Goal: Task Accomplishment & Management: Complete application form

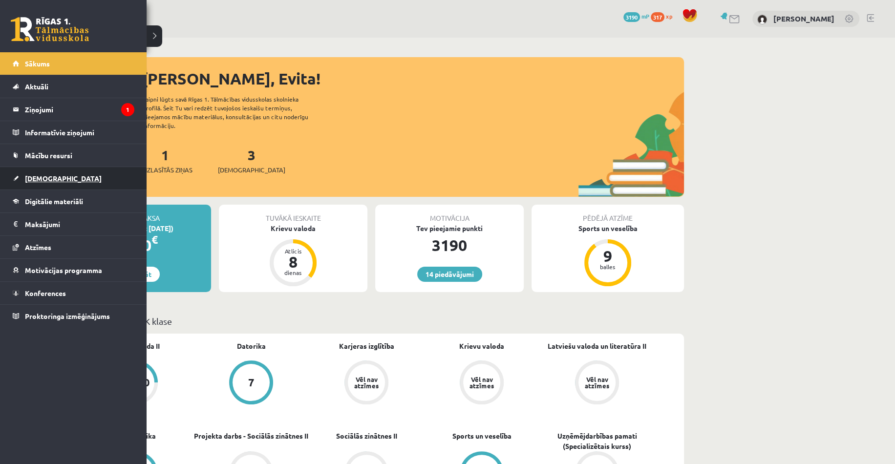
click at [41, 182] on link "[DEMOGRAPHIC_DATA]" at bounding box center [74, 178] width 122 height 22
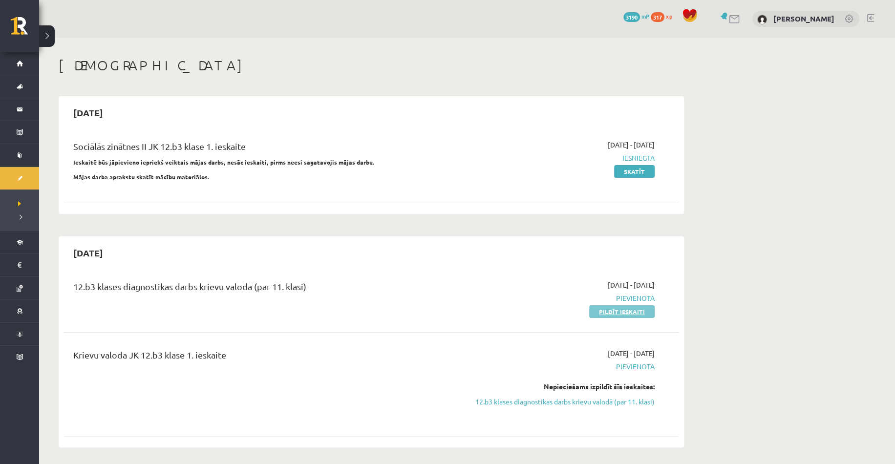
click at [617, 312] on link "Pildīt ieskaiti" at bounding box center [621, 311] width 65 height 13
click at [603, 310] on link "Pildīt ieskaiti" at bounding box center [621, 311] width 65 height 13
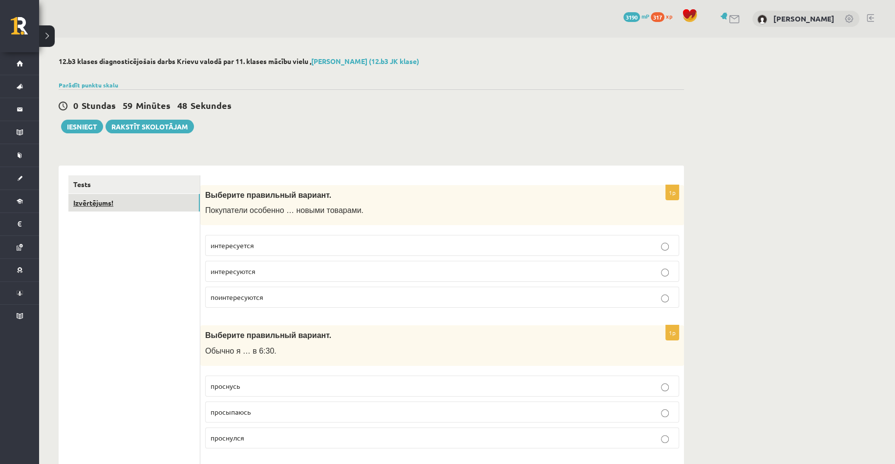
click at [117, 206] on link "Izvērtējums!" at bounding box center [133, 203] width 131 height 18
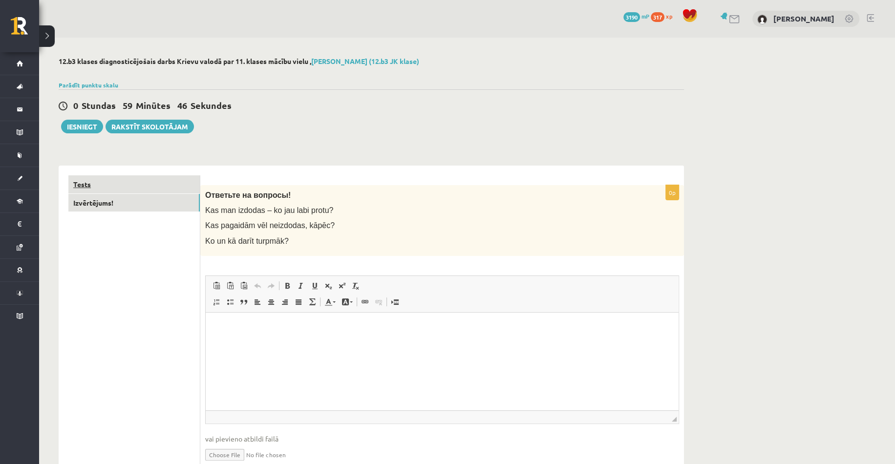
click at [123, 186] on link "Tests" at bounding box center [133, 184] width 131 height 18
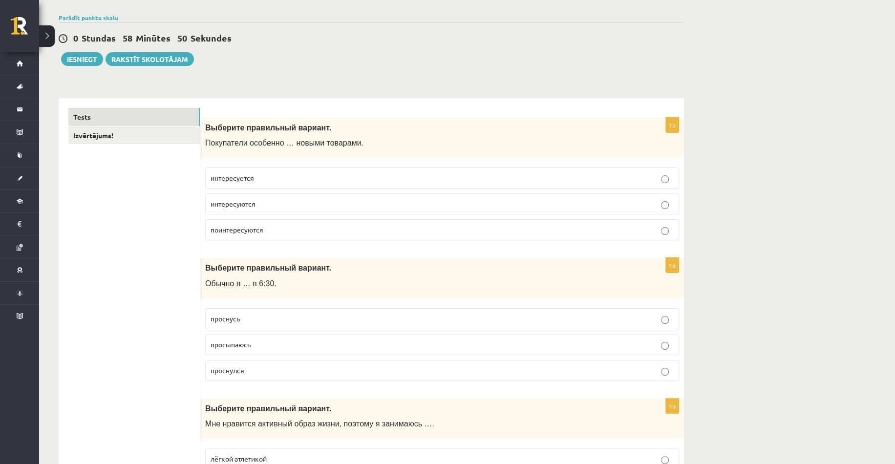
scroll to position [19, 0]
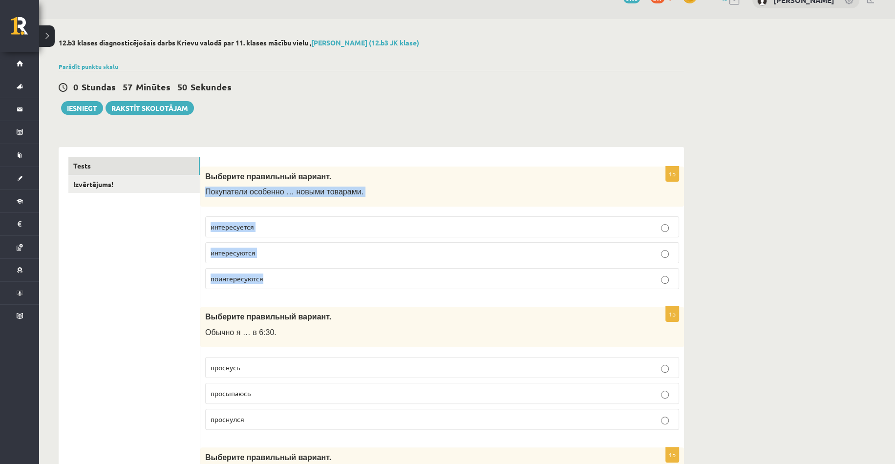
drag, startPoint x: 206, startPoint y: 190, endPoint x: 272, endPoint y: 265, distance: 100.4
click at [272, 265] on div "1p Выберите правильный вариант. Покупатели особенно … новыми товарами. интересу…" at bounding box center [442, 232] width 484 height 131
copy div "Покупатели особенно … новыми товарами. интересуется интересуются поинтересуются"
click at [342, 204] on div "Выберите правильный вариант. Покупатели особенно … новыми товарами." at bounding box center [442, 187] width 484 height 41
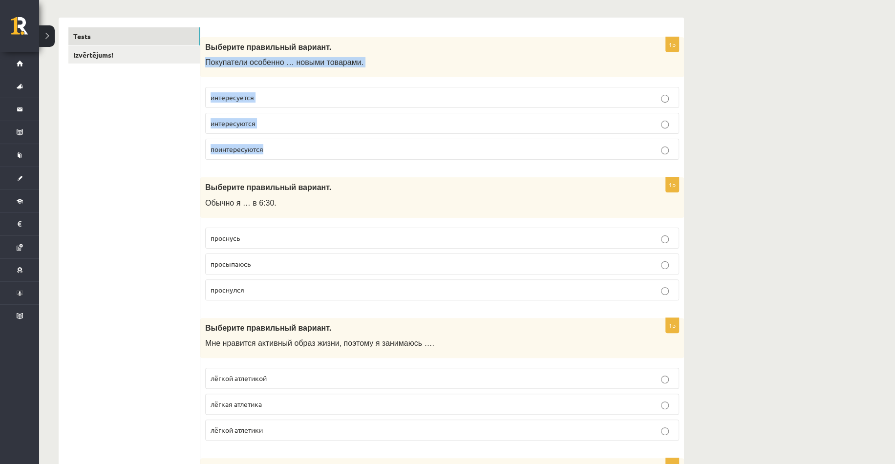
scroll to position [165, 0]
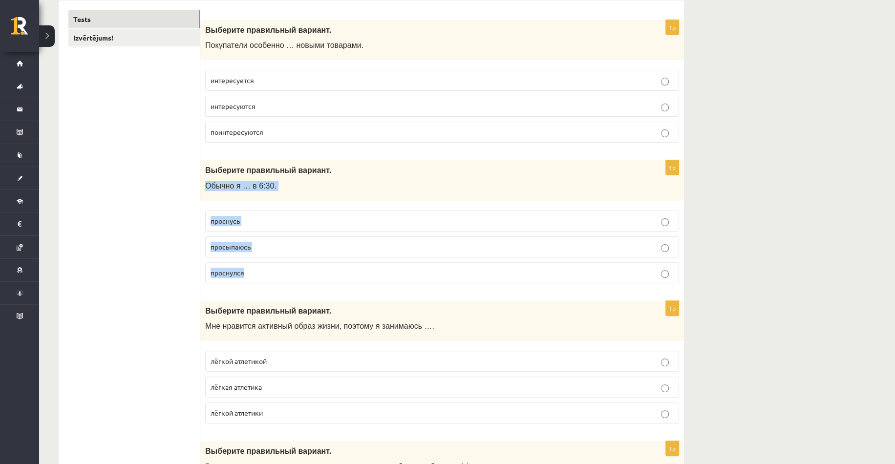
drag, startPoint x: 200, startPoint y: 184, endPoint x: 264, endPoint y: 262, distance: 100.7
click at [264, 262] on div "1p Выберите правильный вариант. Обычно я … в 6:30. проснусь просыпаюсь проснулся" at bounding box center [442, 225] width 484 height 131
copy div "Обычно я … в 6:30. проснусь просыпаюсь проснулся"
click at [243, 106] on span "интересуются" at bounding box center [233, 106] width 45 height 9
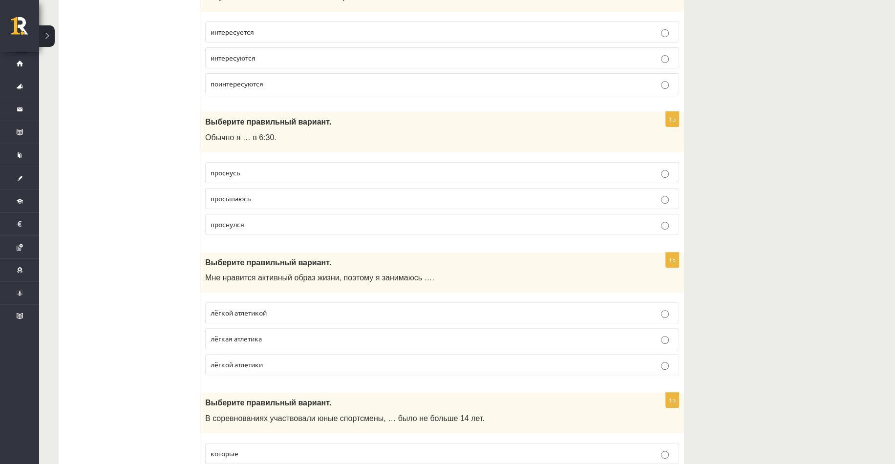
scroll to position [214, 0]
click at [242, 188] on label "просыпаюсь" at bounding box center [442, 198] width 474 height 21
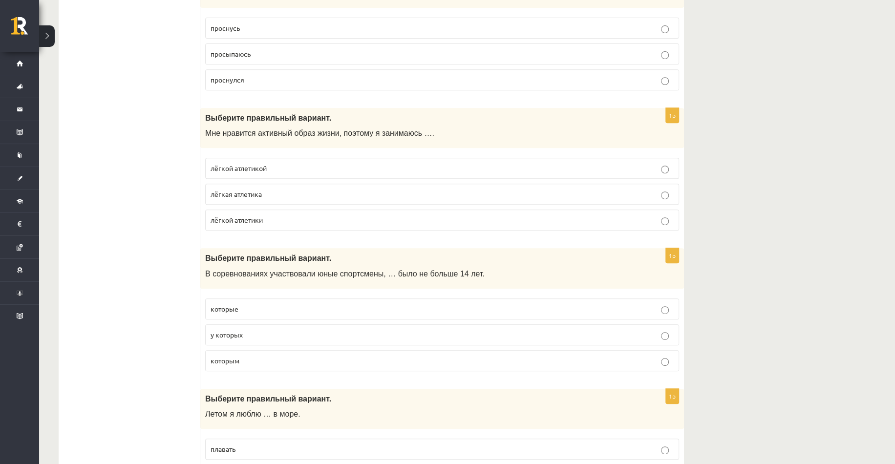
scroll to position [360, 0]
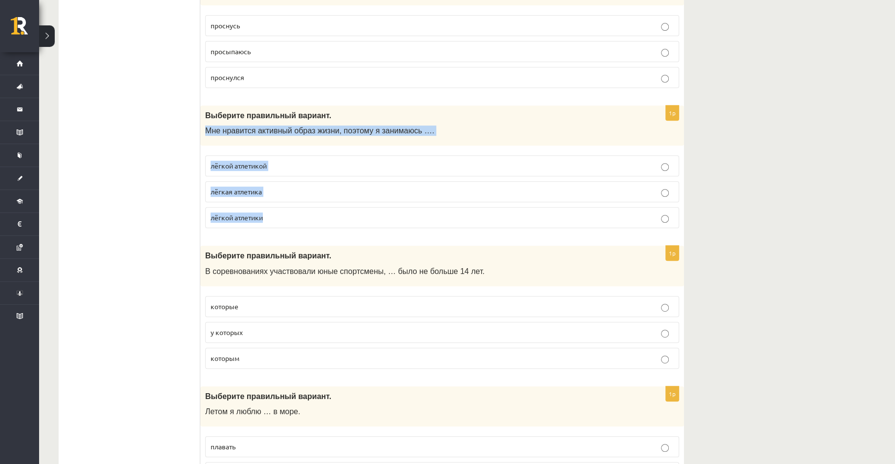
drag, startPoint x: 205, startPoint y: 128, endPoint x: 294, endPoint y: 216, distance: 125.0
click at [294, 216] on div "1p Выберите правильный вариант. Мне нравится активный образ жизни, поэтому я за…" at bounding box center [442, 170] width 484 height 131
copy div "Мне нравится активный образ жизни, поэтому я занимаюсь …. лёгкой атлетикой лёгк…"
click at [269, 168] on p "лёгкой атлетикой" at bounding box center [442, 166] width 463 height 10
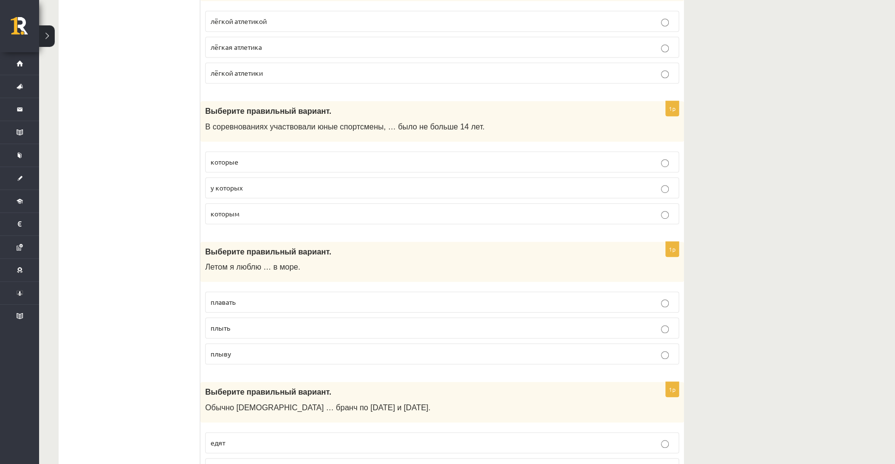
scroll to position [507, 0]
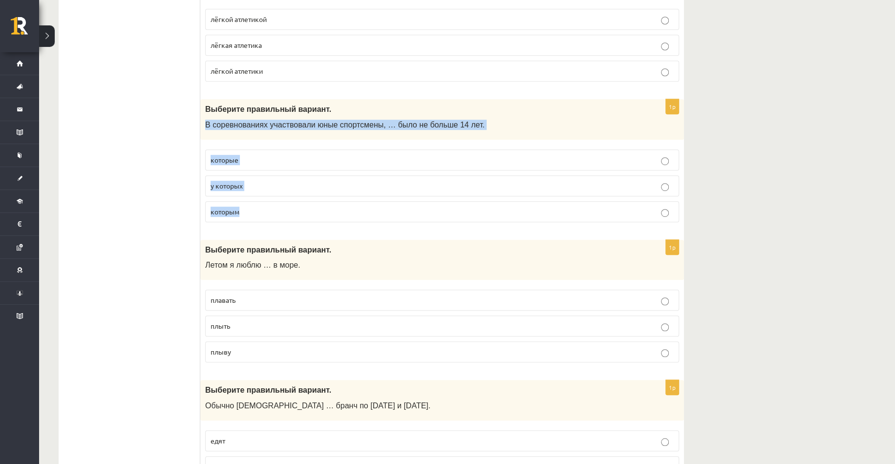
drag, startPoint x: 202, startPoint y: 118, endPoint x: 249, endPoint y: 216, distance: 108.4
click at [249, 216] on div "1p Выберите правильный вариант. В соревнованиях участвовали юные спортсмены, … …" at bounding box center [442, 164] width 484 height 131
copy div "В соревнованиях участвовали юные спортсмены, … было не больше 14 лет. которые у…"
click at [237, 207] on span "которым" at bounding box center [225, 211] width 29 height 9
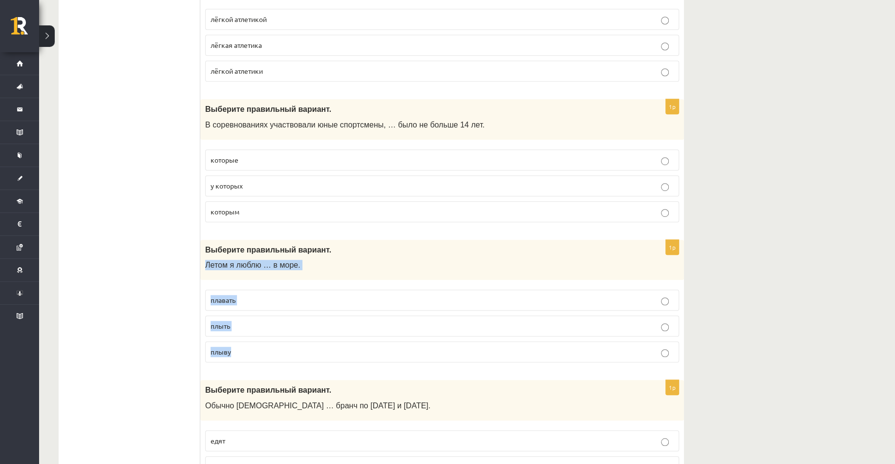
drag, startPoint x: 201, startPoint y: 261, endPoint x: 249, endPoint y: 348, distance: 99.2
click at [249, 348] on div "1p Выберите правильный вариант. Летом я люблю … в море. плавать плыть плыву" at bounding box center [442, 305] width 484 height 131
copy div "Летом я люблю … в море. плавать плыть плыву"
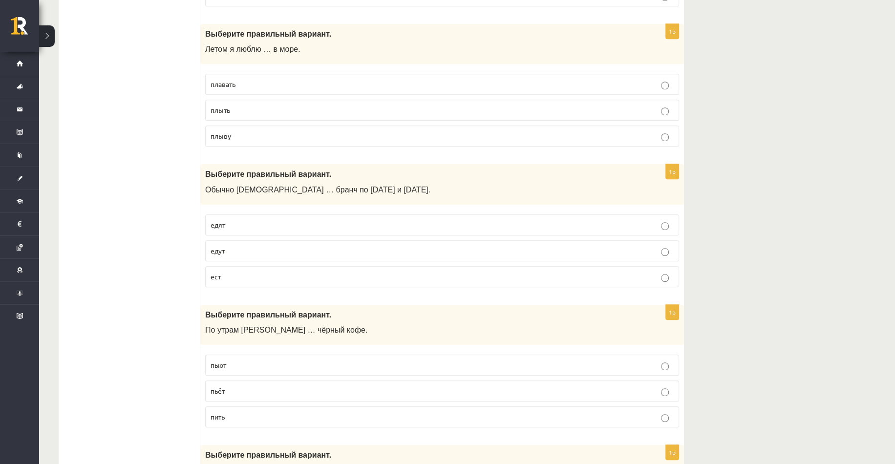
scroll to position [751, 0]
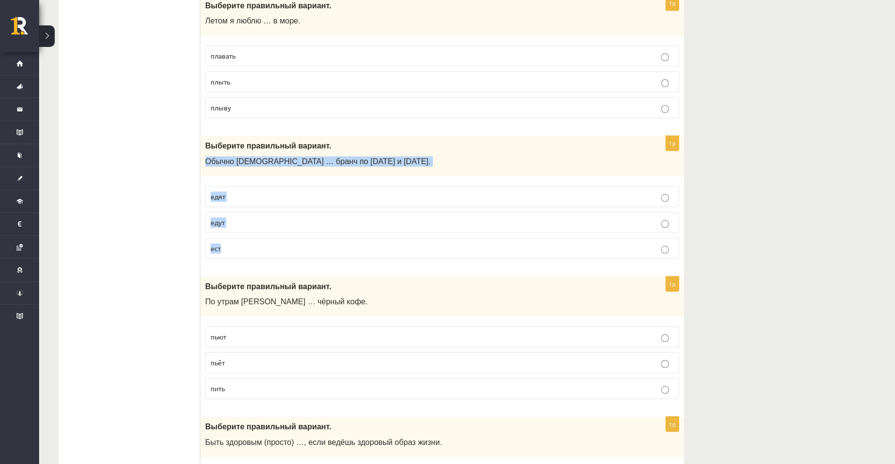
drag, startPoint x: 203, startPoint y: 157, endPoint x: 246, endPoint y: 233, distance: 88.1
click at [246, 233] on div "1p Выберите правильный вариант. Обычно англичане … бранч по субботам и воскресе…" at bounding box center [442, 201] width 484 height 131
copy div "Обычно англичане … бранч по субботам и воскресеньям. едят едут ест"
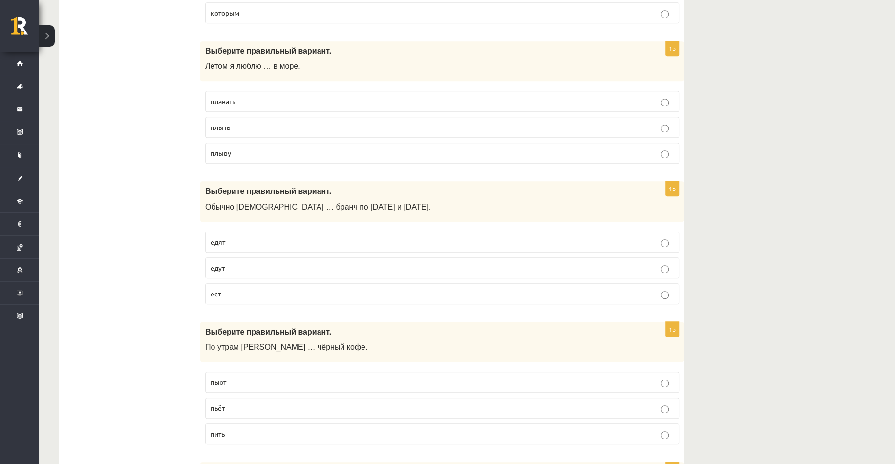
scroll to position [702, 0]
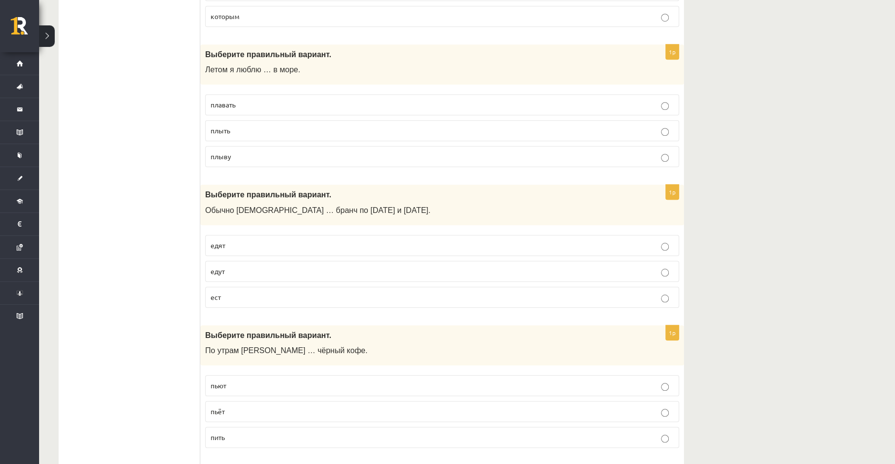
click at [227, 100] on span "плавать" at bounding box center [223, 104] width 25 height 9
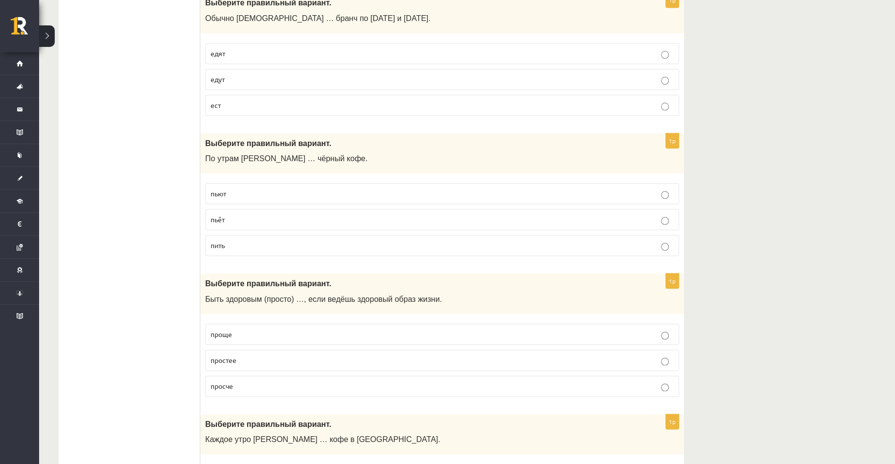
scroll to position [898, 0]
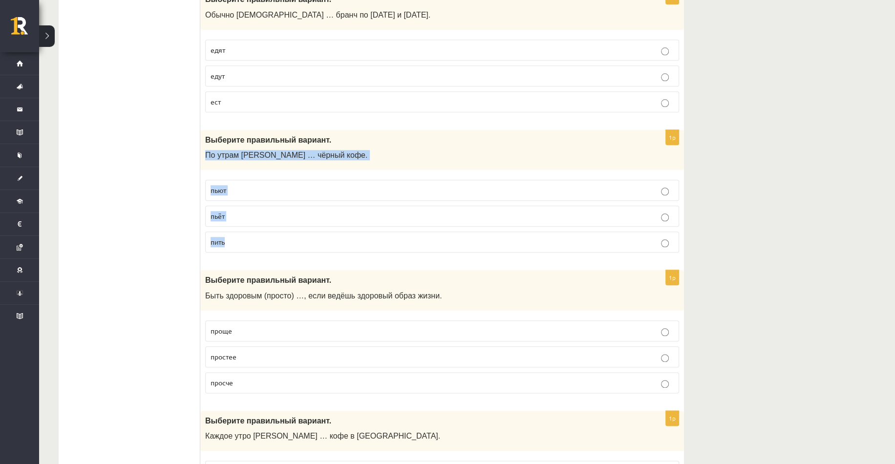
drag, startPoint x: 203, startPoint y: 151, endPoint x: 259, endPoint y: 239, distance: 104.2
click at [259, 239] on div "1p Выберите правильный вариант. По утрам Янис … чёрный кофе. пьют пьёт пить" at bounding box center [442, 195] width 484 height 131
copy div "По утрам Янис … чёрный кофе. пьют пьёт пить"
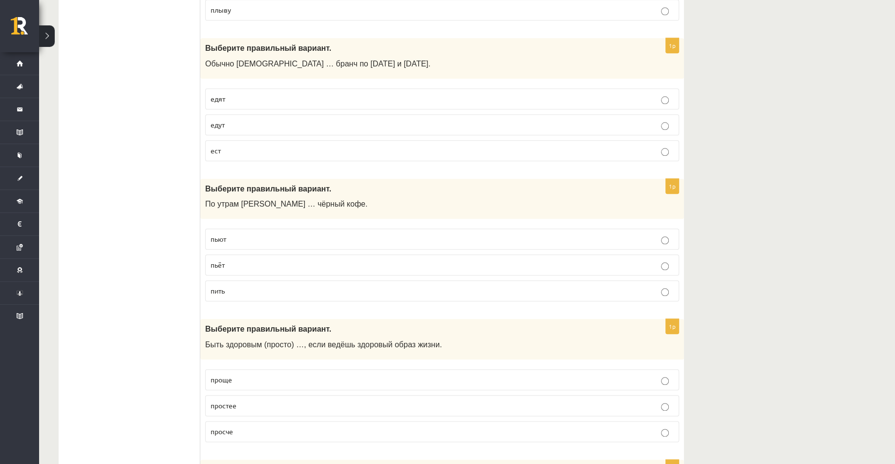
click at [226, 95] on p "едят" at bounding box center [442, 99] width 463 height 10
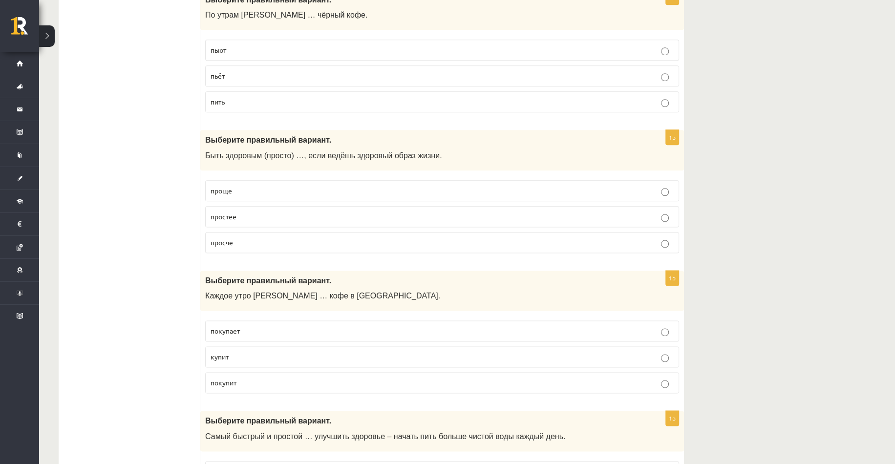
scroll to position [1044, 0]
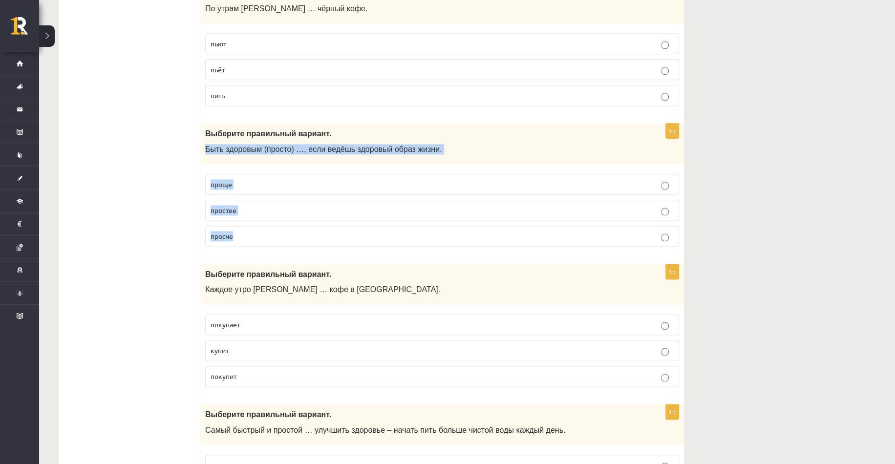
drag, startPoint x: 204, startPoint y: 144, endPoint x: 271, endPoint y: 248, distance: 123.7
click at [271, 248] on div "1p Выберите правильный вариант. Быть здоровым (просто) …, если ведёшь здоровый …" at bounding box center [442, 189] width 484 height 131
copy div "Быть здоровым (просто) …, если ведёшь здоровый образ жизни. проще простее просче"
click at [225, 67] on p "пьёт" at bounding box center [442, 69] width 463 height 10
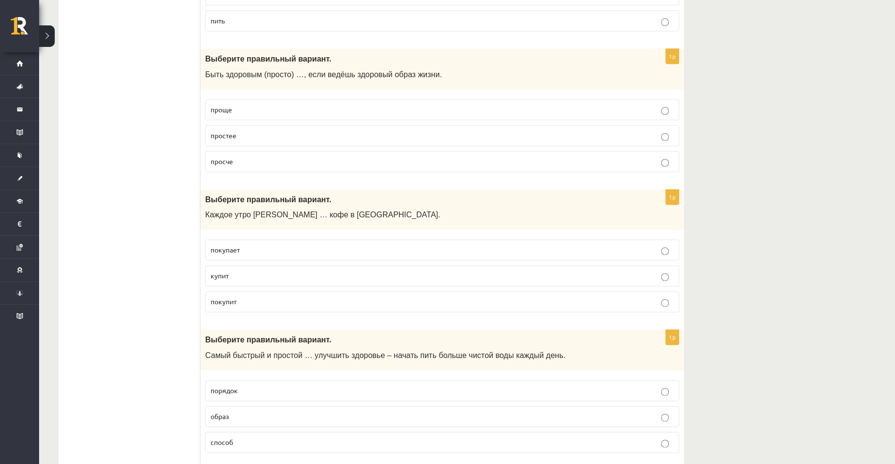
scroll to position [1142, 0]
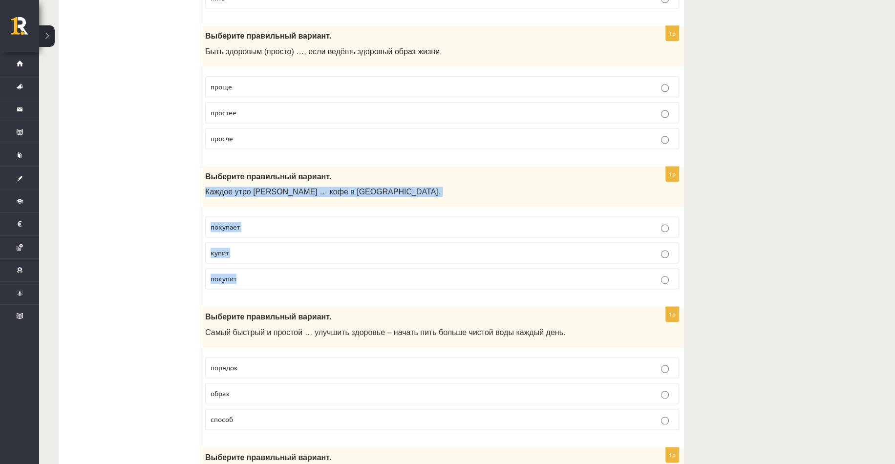
drag, startPoint x: 205, startPoint y: 186, endPoint x: 248, endPoint y: 269, distance: 93.3
click at [248, 269] on div "1p Выберите правильный вариант. Каждое утро Анна … кофе в киоске. покупает купи…" at bounding box center [442, 232] width 484 height 131
copy div "Каждое утро Анна … кофе в киоске. покупает купит покупит"
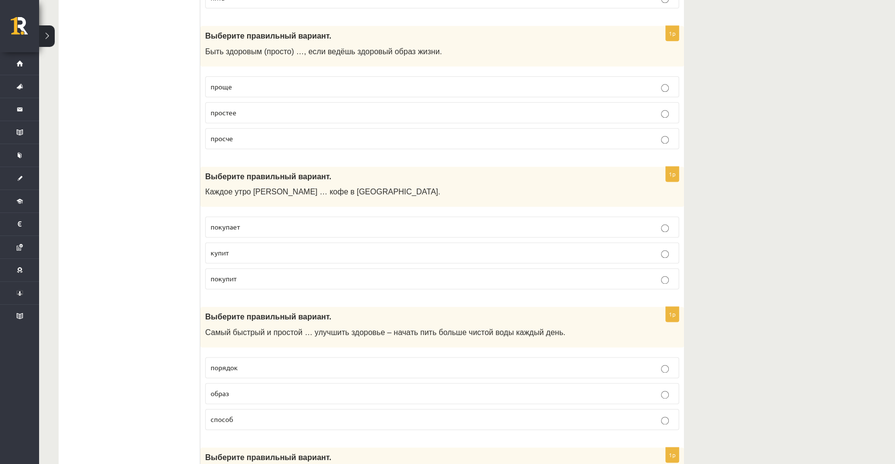
click at [235, 82] on p "проще" at bounding box center [442, 87] width 463 height 10
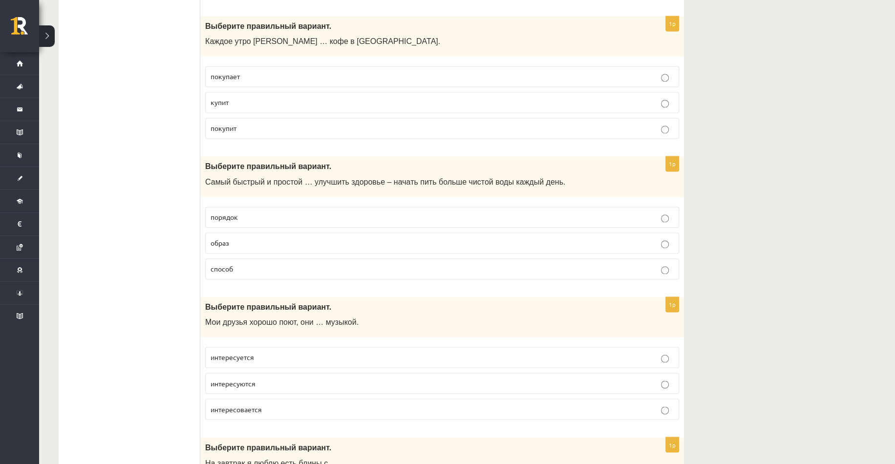
scroll to position [1288, 0]
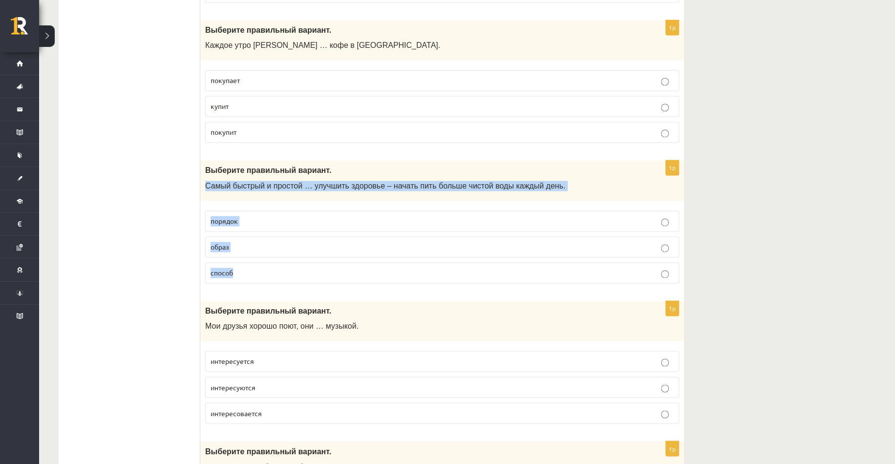
drag, startPoint x: 203, startPoint y: 178, endPoint x: 244, endPoint y: 268, distance: 99.0
click at [244, 268] on div "1p Выберите правильный вариант. Самый быстрый и простой … улучшить здоровье – н…" at bounding box center [442, 225] width 484 height 131
copy div "Самый быстрый и простой … улучшить здоровье – начать пить больше чистой воды ка…"
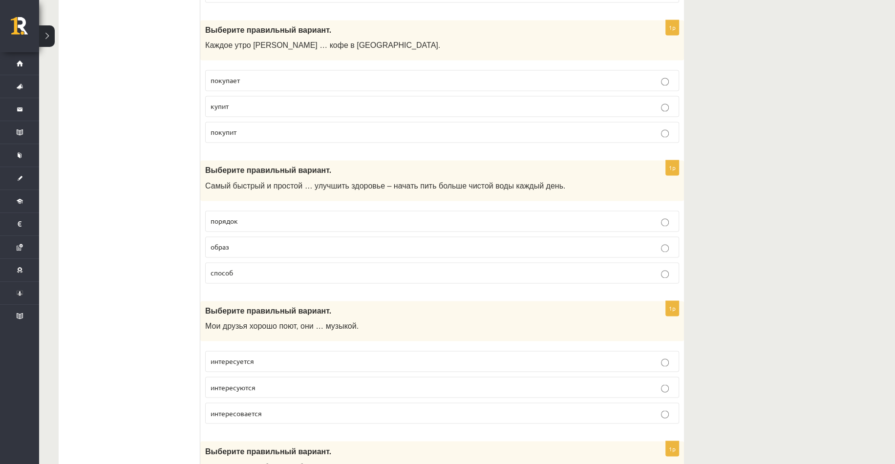
click at [234, 81] on span "покупает" at bounding box center [225, 80] width 29 height 9
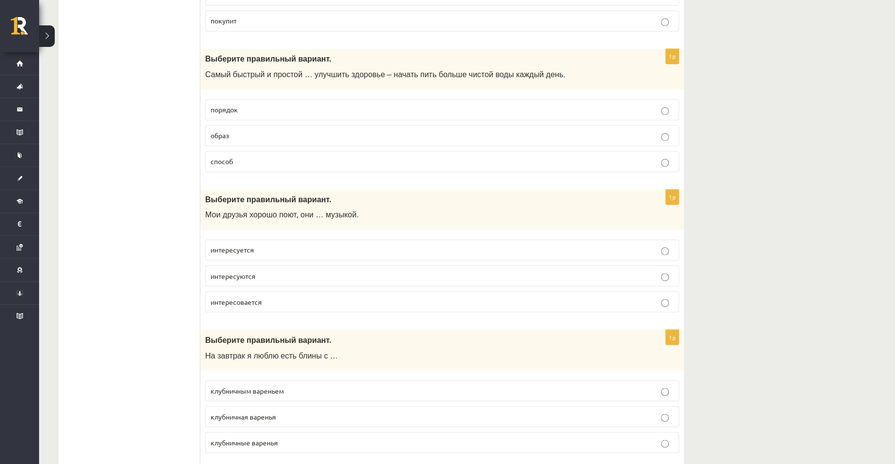
scroll to position [1435, 0]
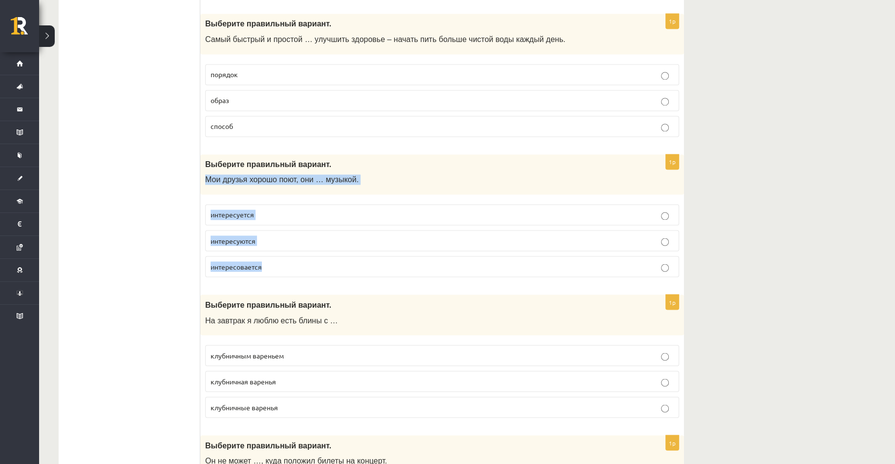
drag, startPoint x: 202, startPoint y: 176, endPoint x: 278, endPoint y: 266, distance: 117.8
click at [278, 266] on div "1p Выберите правильный вариант. Мои друзья хорошо поют, они … музыкой. интересу…" at bounding box center [442, 219] width 484 height 131
click at [229, 128] on label "способ" at bounding box center [442, 126] width 474 height 21
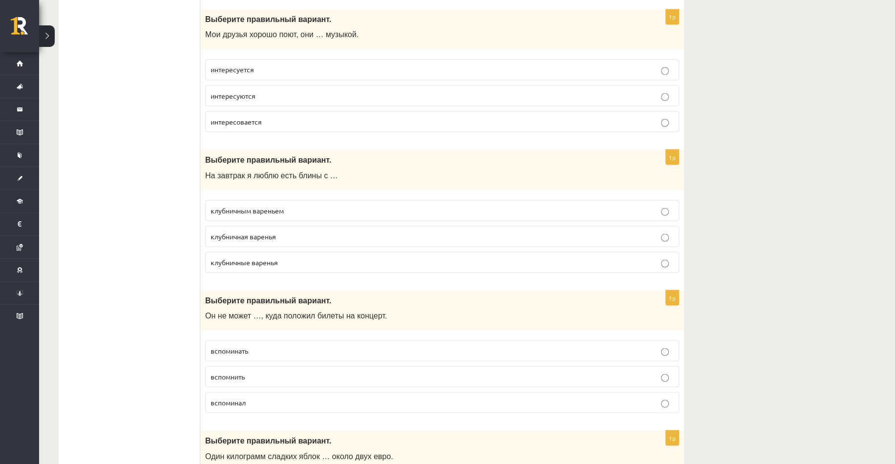
scroll to position [1581, 0]
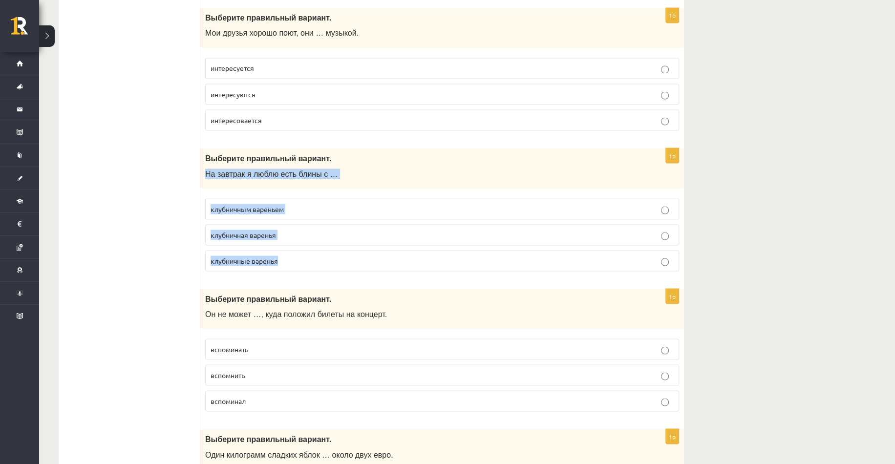
drag, startPoint x: 205, startPoint y: 169, endPoint x: 289, endPoint y: 252, distance: 117.8
click at [289, 252] on div "1p Выберите правильный вариант. На завтрак я люблю есть блины с … клубничным ва…" at bounding box center [442, 213] width 484 height 131
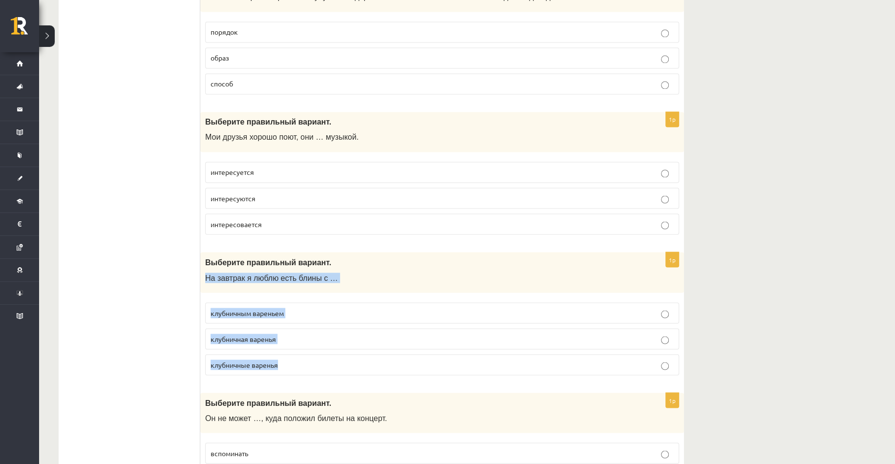
scroll to position [1473, 0]
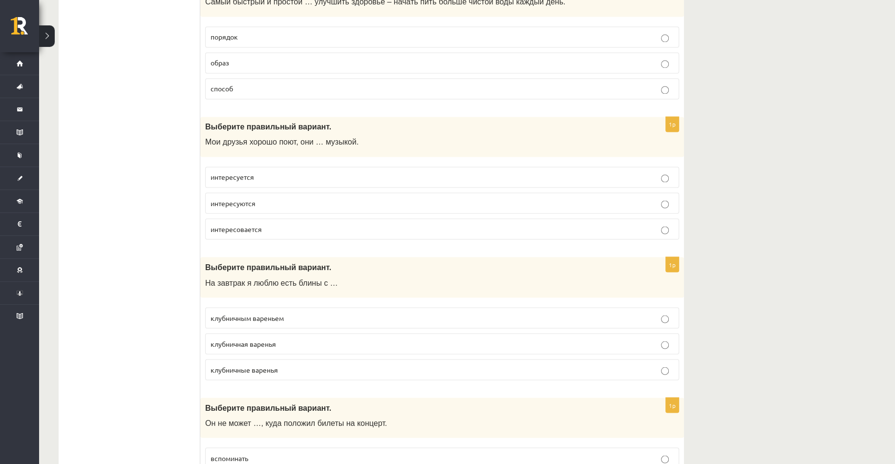
click at [243, 208] on label "интересуются" at bounding box center [442, 202] width 474 height 21
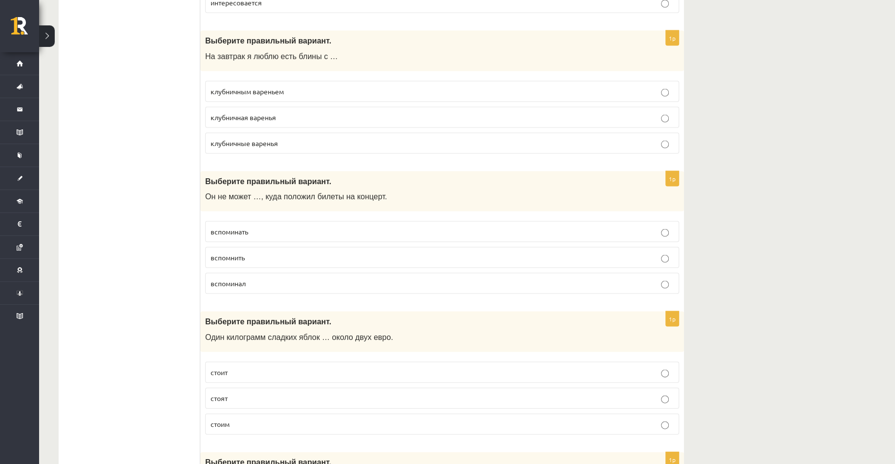
scroll to position [1717, 0]
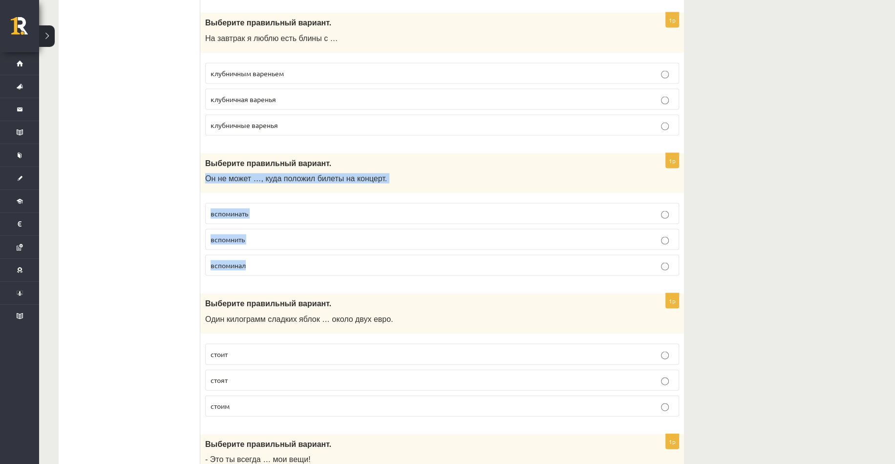
drag, startPoint x: 201, startPoint y: 173, endPoint x: 249, endPoint y: 266, distance: 104.4
click at [249, 266] on div "1p Выберите правильный вариант. Он не может …, куда положил билеты на концерт. …" at bounding box center [442, 218] width 484 height 131
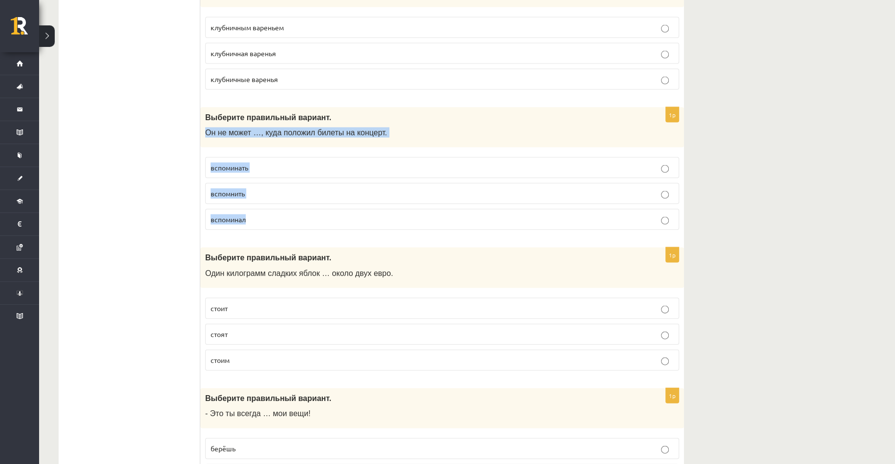
scroll to position [1766, 0]
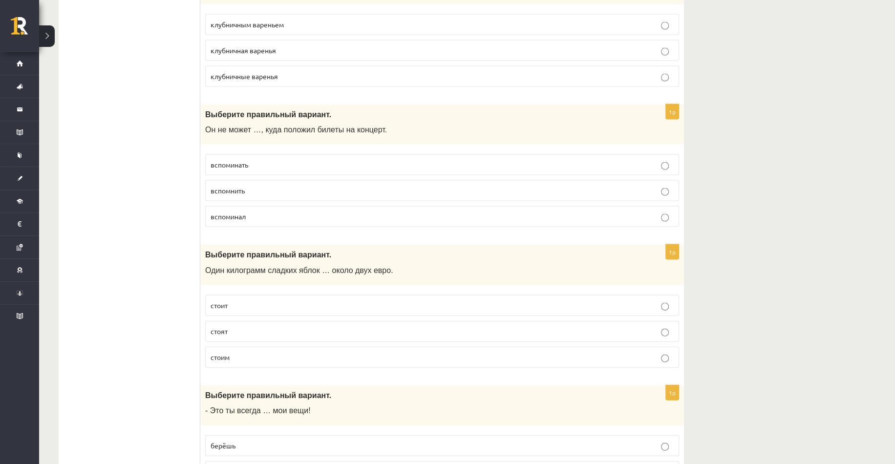
click at [256, 23] on span "клубничным вареньем" at bounding box center [247, 24] width 73 height 9
click at [266, 180] on label "вспомнить" at bounding box center [442, 190] width 474 height 21
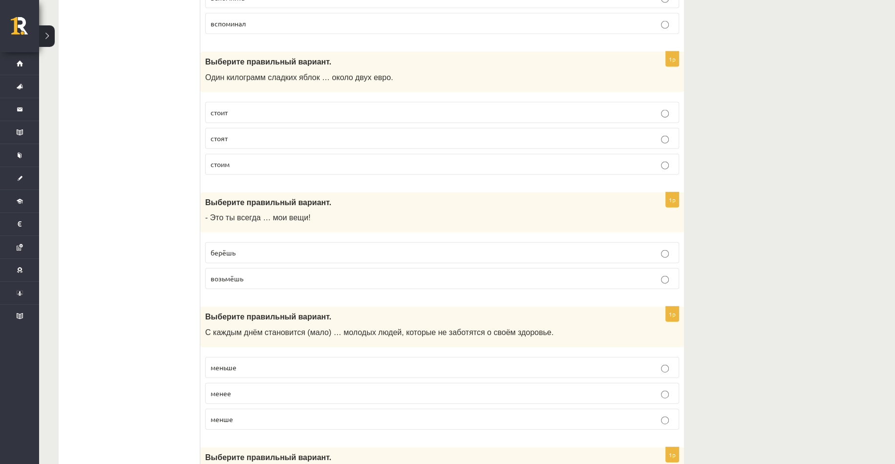
scroll to position [1961, 0]
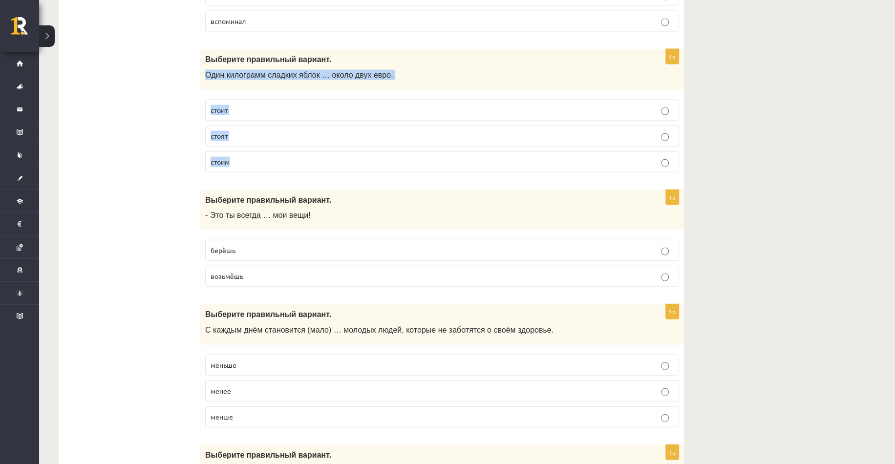
drag, startPoint x: 201, startPoint y: 70, endPoint x: 243, endPoint y: 155, distance: 94.8
click at [243, 155] on div "1p Выберите правильный вариант. Один килограмм сладких яблок … около двух евро.…" at bounding box center [442, 114] width 484 height 131
click at [122, 166] on ul "Tests Izvērtējums!" at bounding box center [134, 216] width 132 height 4005
click at [227, 251] on p "берёшь" at bounding box center [442, 250] width 463 height 10
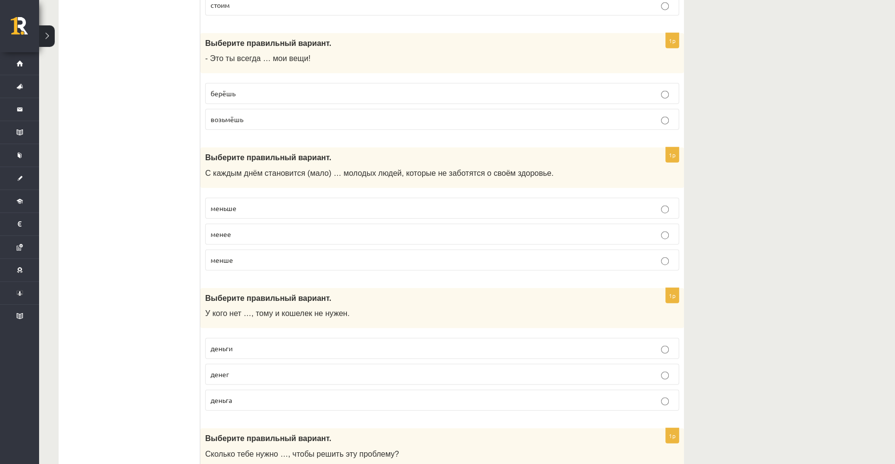
scroll to position [2156, 0]
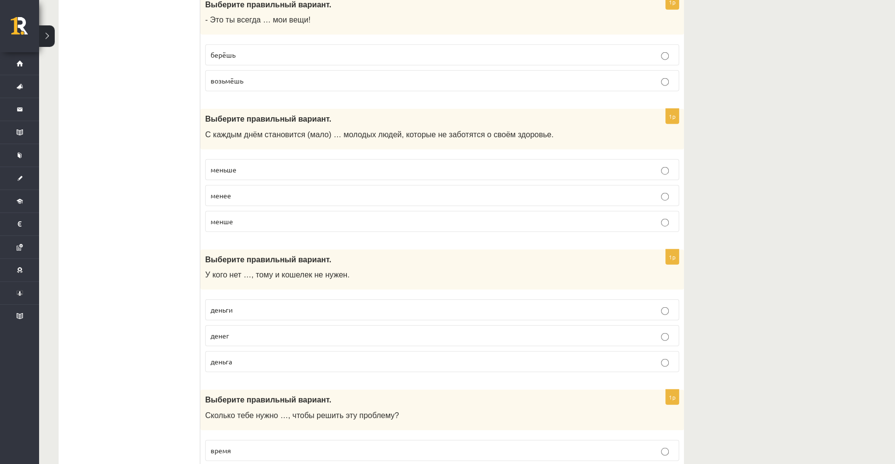
click at [225, 168] on span "меньше" at bounding box center [224, 169] width 26 height 9
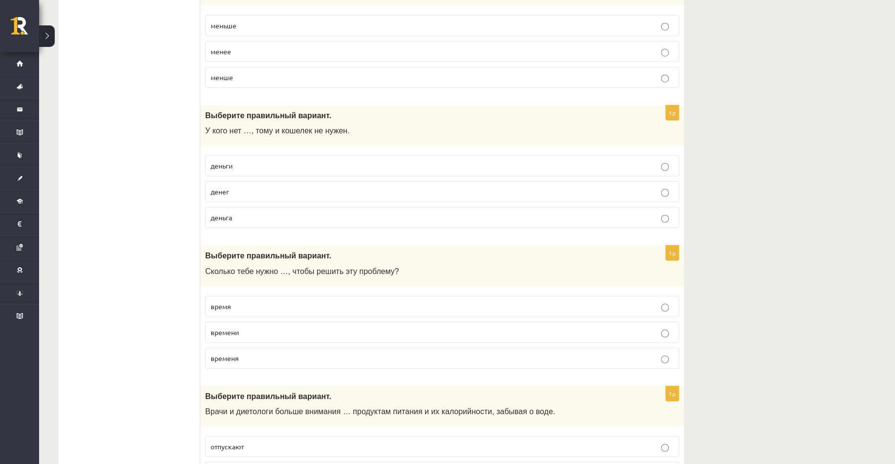
scroll to position [2303, 0]
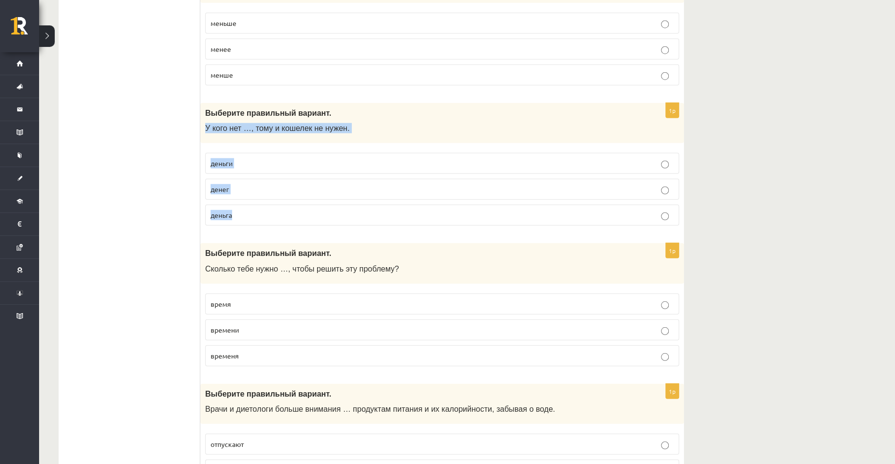
drag, startPoint x: 203, startPoint y: 120, endPoint x: 257, endPoint y: 211, distance: 105.5
click at [257, 211] on div "1p Выберите правильный вариант. У кого нет …, тому и кошелек не нужен. деньги д…" at bounding box center [442, 168] width 484 height 131
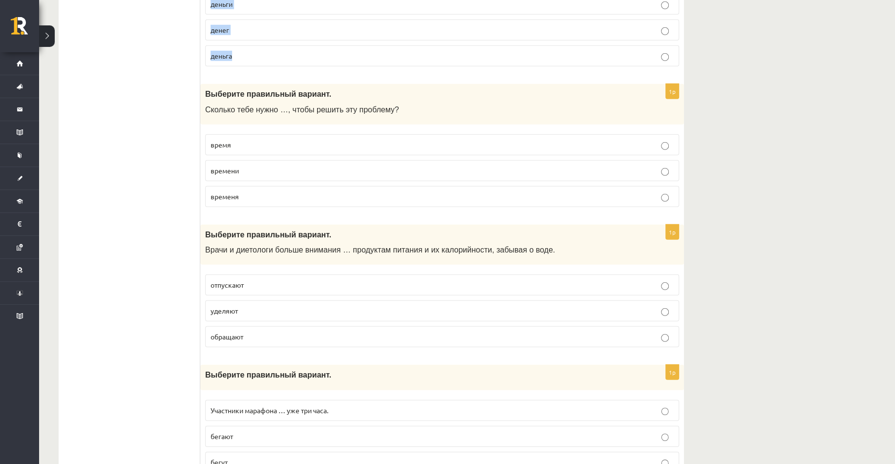
scroll to position [2498, 0]
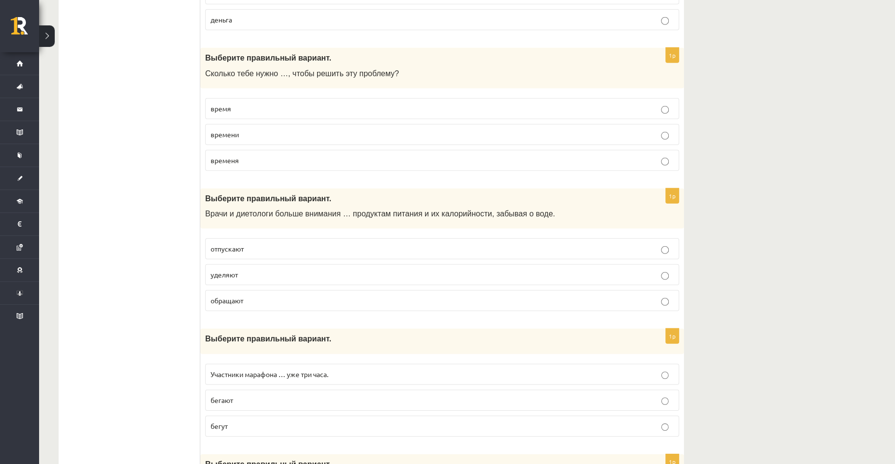
drag, startPoint x: 203, startPoint y: 65, endPoint x: 252, endPoint y: 150, distance: 98.0
click at [252, 150] on div "1p Выберите правильный вариант. Сколько тебе нужно …, чтобы решить эту проблему…" at bounding box center [442, 113] width 484 height 131
drag, startPoint x: 196, startPoint y: 49, endPoint x: 236, endPoint y: 108, distance: 71.4
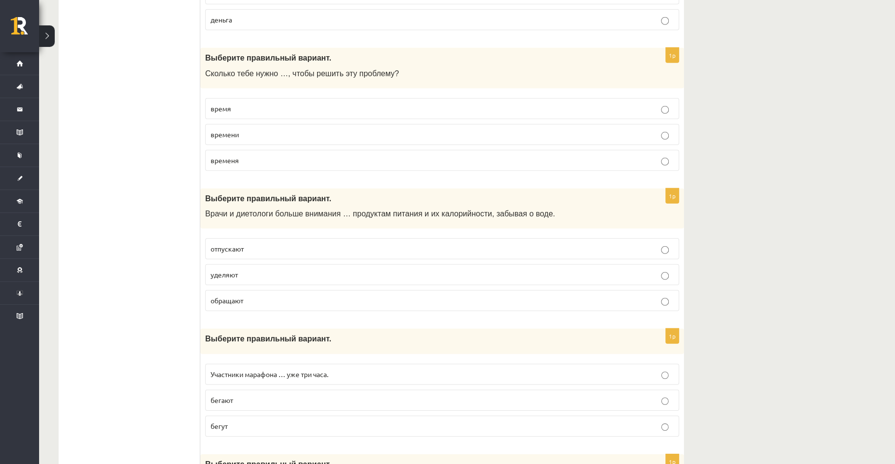
drag, startPoint x: 203, startPoint y: 68, endPoint x: 279, endPoint y: 118, distance: 91.0
click at [279, 118] on div "1p Выберите правильный вариант. Сколько тебе нужно …, чтобы решить эту проблему…" at bounding box center [442, 113] width 484 height 131
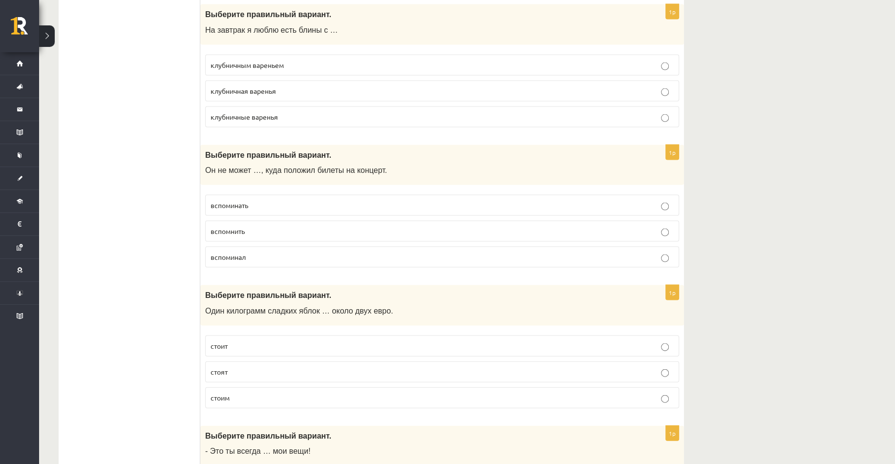
scroll to position [1717, 0]
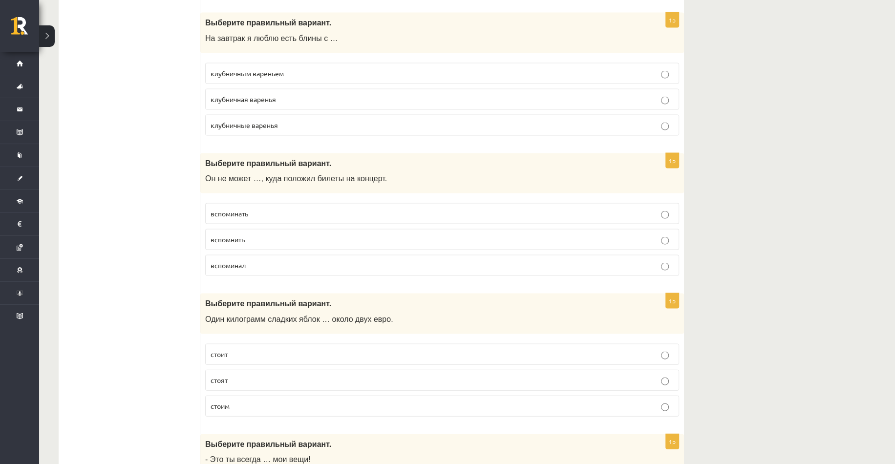
click at [211, 319] on span "Один килограмм сладких яблок … около двух евро." at bounding box center [299, 319] width 188 height 8
drag, startPoint x: 205, startPoint y: 318, endPoint x: 246, endPoint y: 399, distance: 90.2
click at [246, 399] on div "1p Выберите правильный вариант. Один килограмм сладких яблок … около двух евро.…" at bounding box center [442, 359] width 484 height 131
click at [214, 350] on span "стоит" at bounding box center [219, 354] width 17 height 9
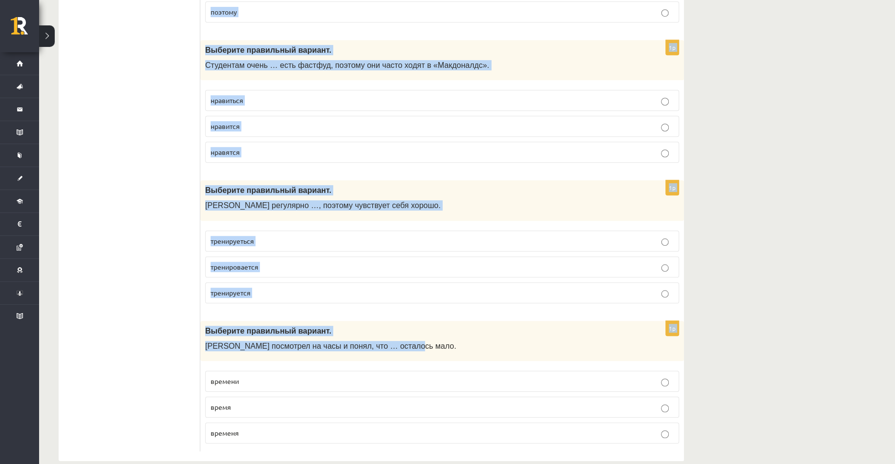
scroll to position [3739, 0]
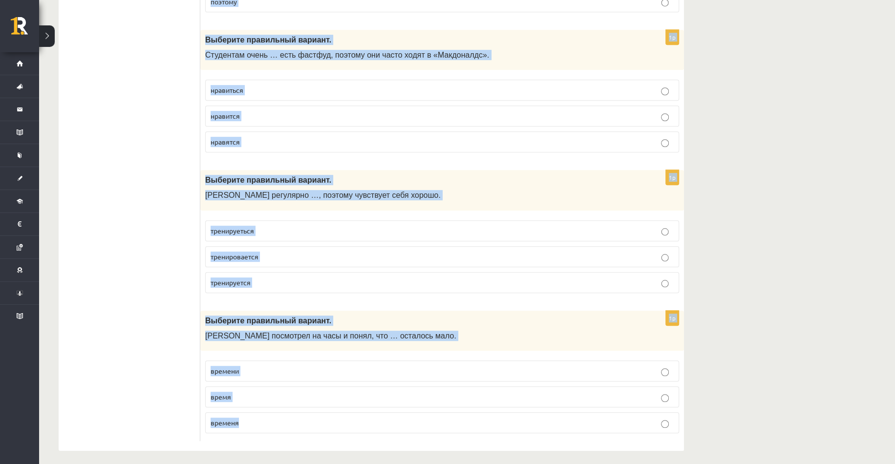
drag, startPoint x: 205, startPoint y: 173, endPoint x: 548, endPoint y: 421, distance: 423.3
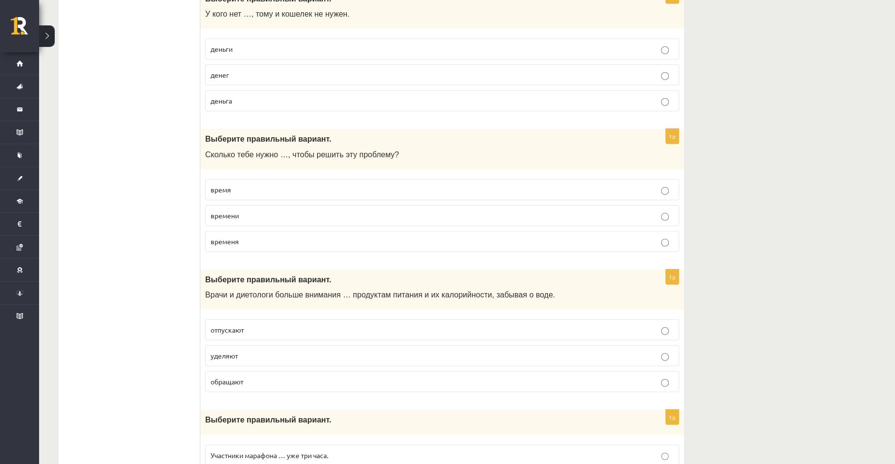
scroll to position [2421, 0]
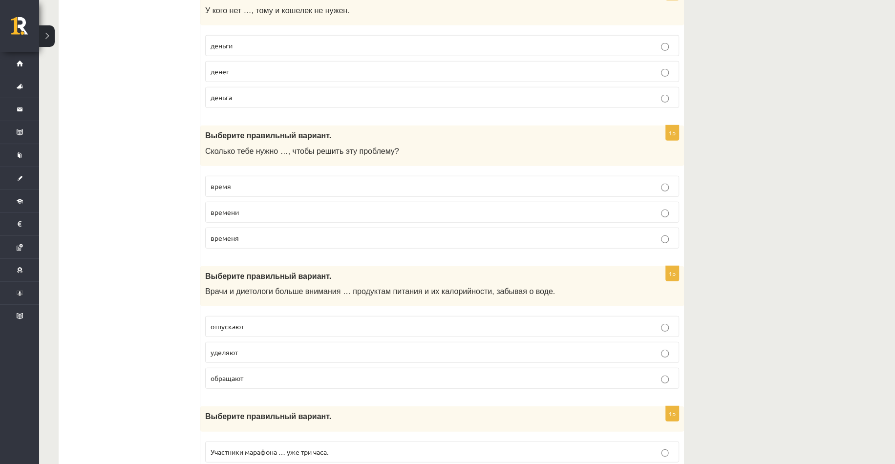
click at [229, 61] on label "денег" at bounding box center [442, 71] width 474 height 21
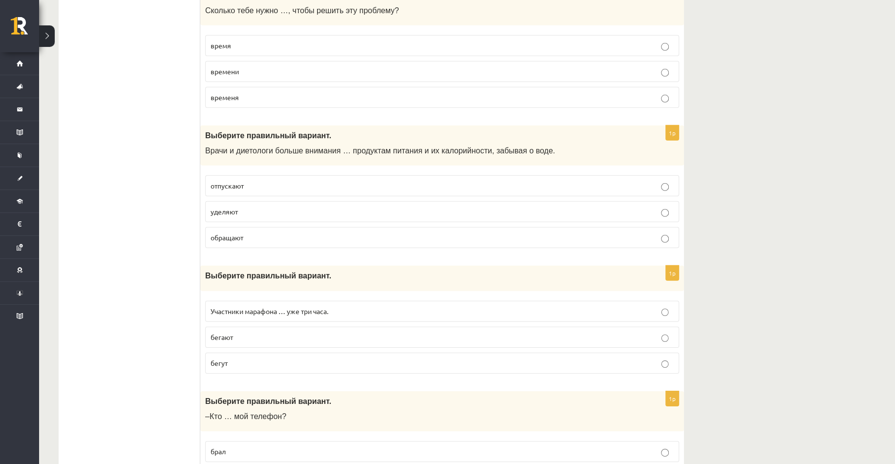
scroll to position [2567, 0]
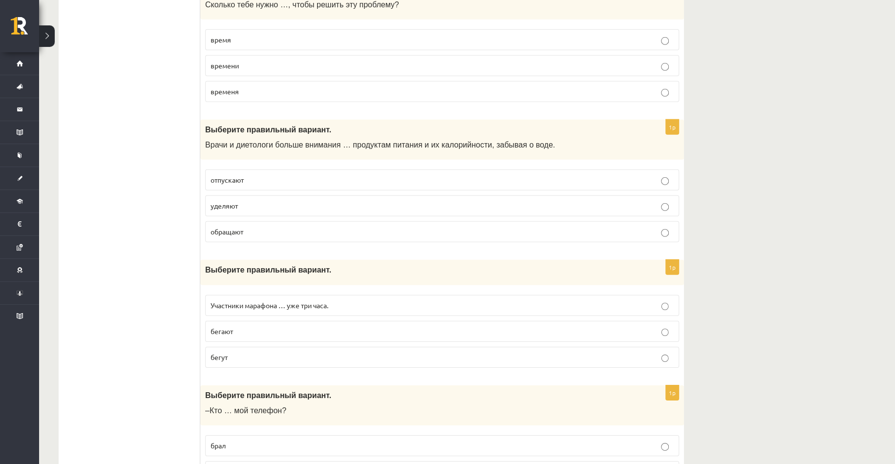
click at [232, 61] on p "времени" at bounding box center [442, 66] width 463 height 10
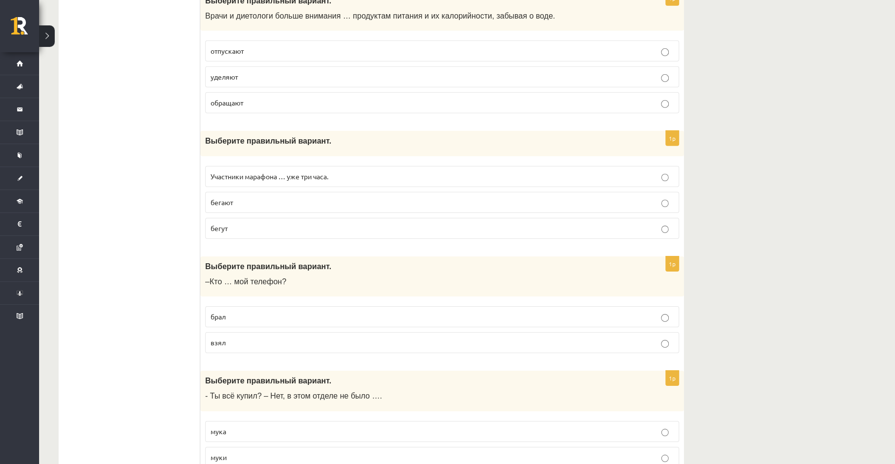
scroll to position [2665, 0]
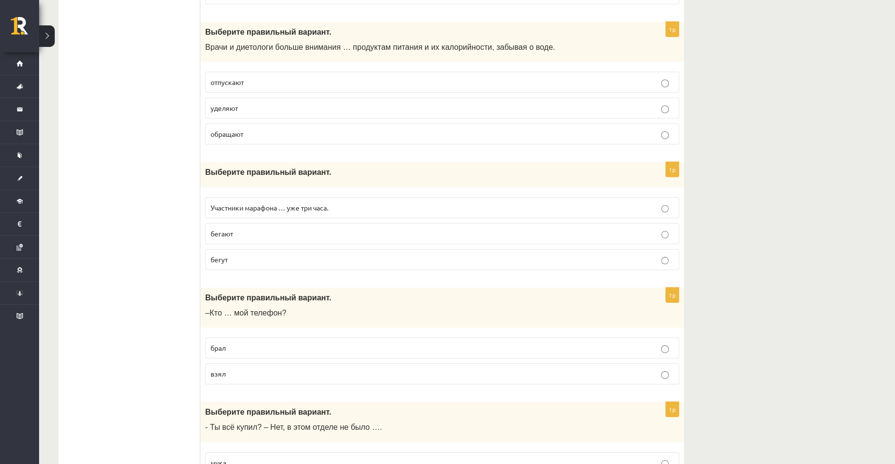
click at [226, 134] on p "обращают" at bounding box center [442, 134] width 463 height 10
click at [211, 105] on span "уделяют" at bounding box center [224, 108] width 27 height 9
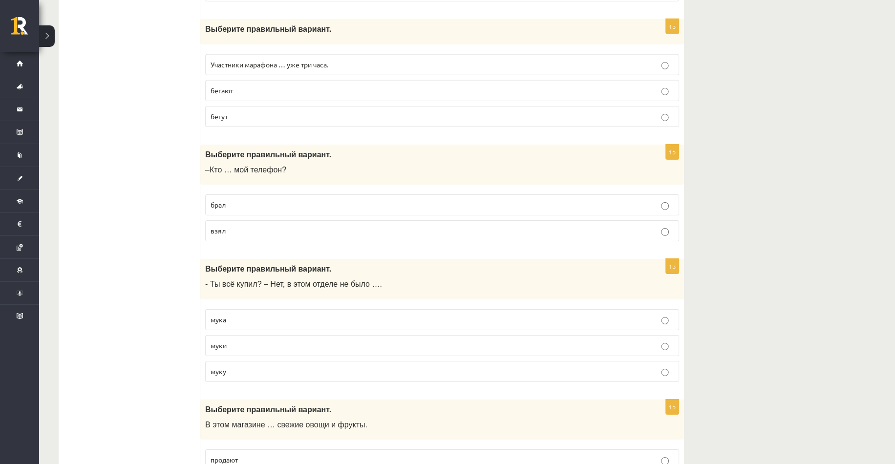
scroll to position [2811, 0]
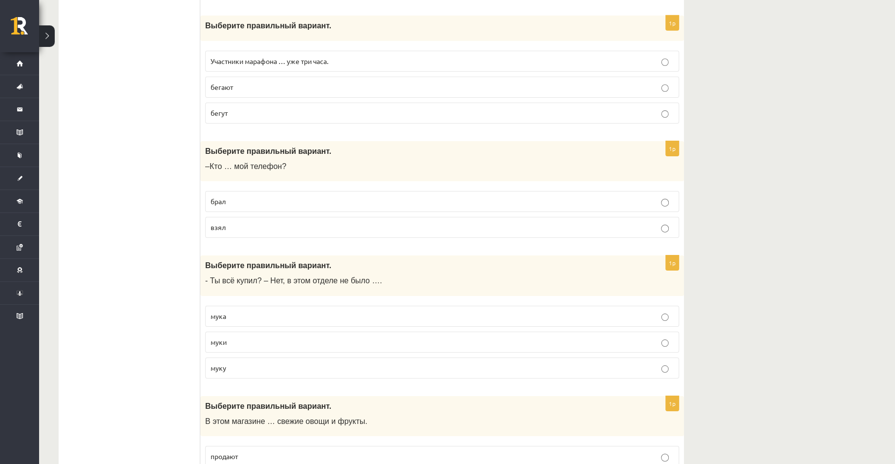
click at [224, 108] on span "бегут" at bounding box center [219, 112] width 17 height 9
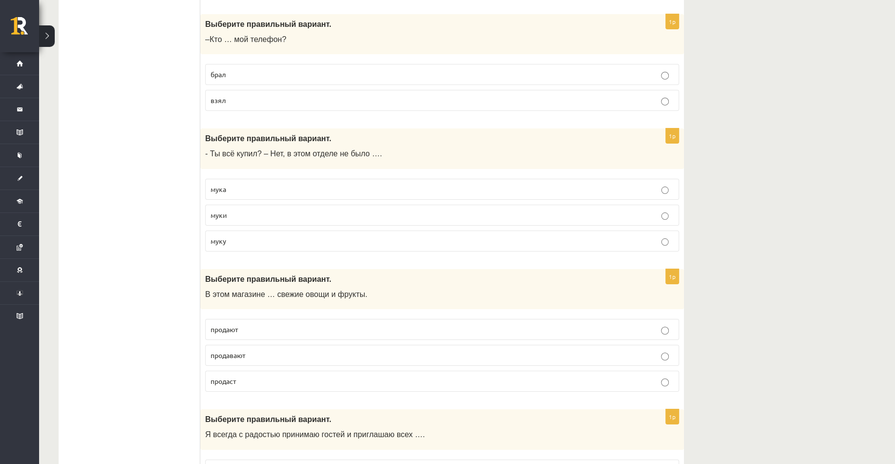
scroll to position [2958, 0]
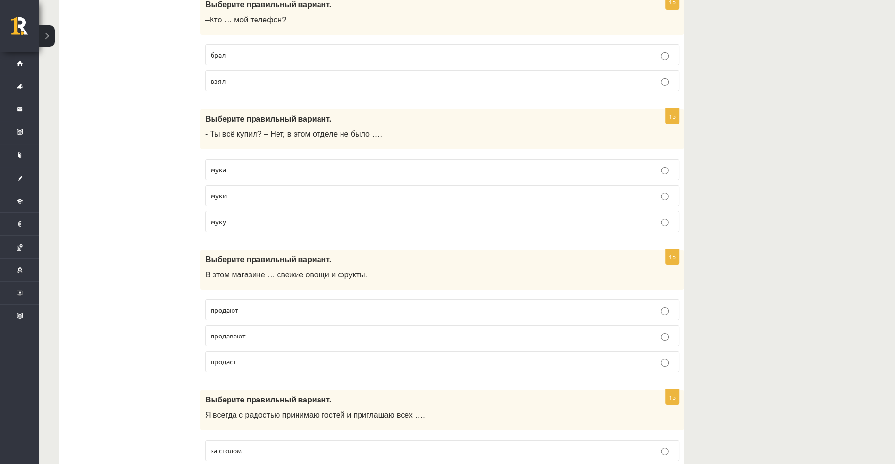
click at [220, 76] on span "взял" at bounding box center [218, 80] width 15 height 9
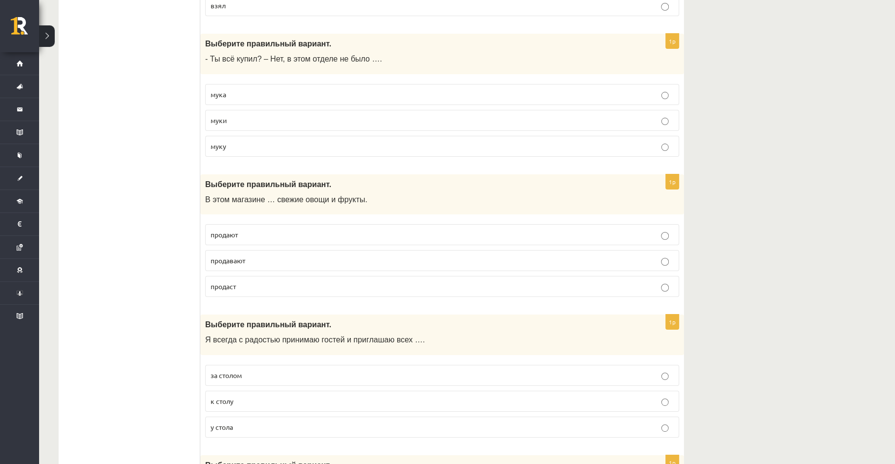
scroll to position [3056, 0]
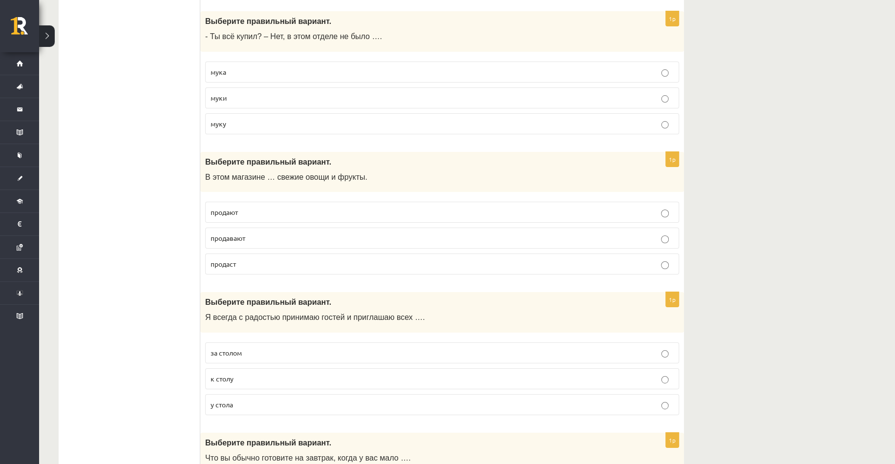
click at [229, 93] on p "муки" at bounding box center [442, 98] width 463 height 10
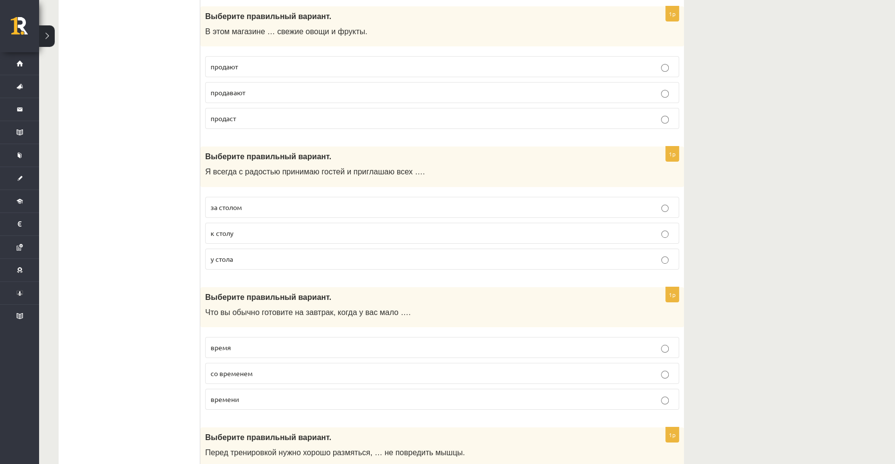
scroll to position [3202, 0]
click at [224, 61] on span "продают" at bounding box center [224, 65] width 27 height 9
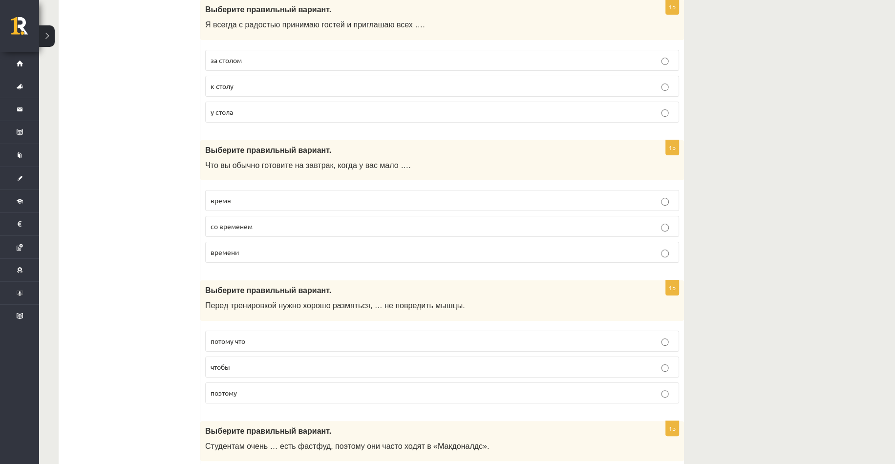
scroll to position [3349, 0]
click at [238, 81] on p "к столу" at bounding box center [442, 86] width 463 height 10
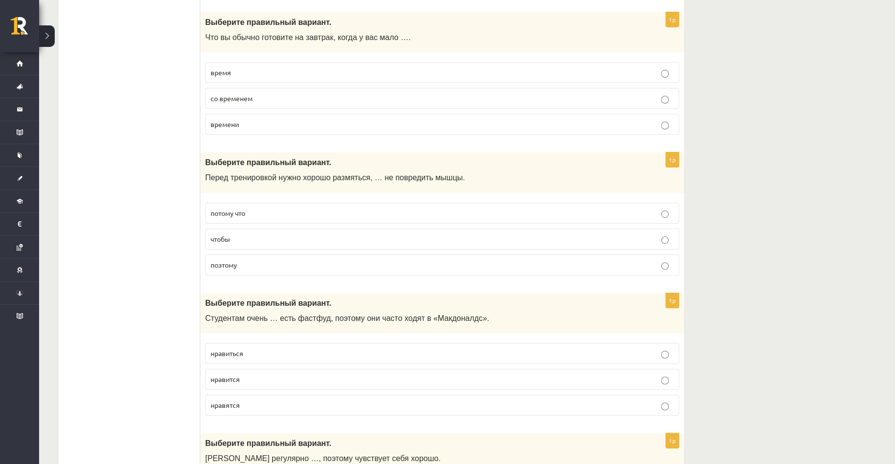
scroll to position [3495, 0]
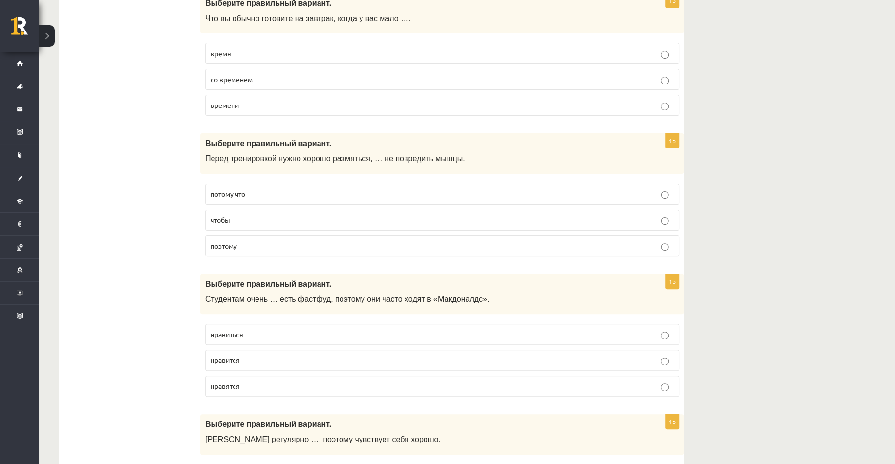
click at [225, 104] on label "времени" at bounding box center [442, 105] width 474 height 21
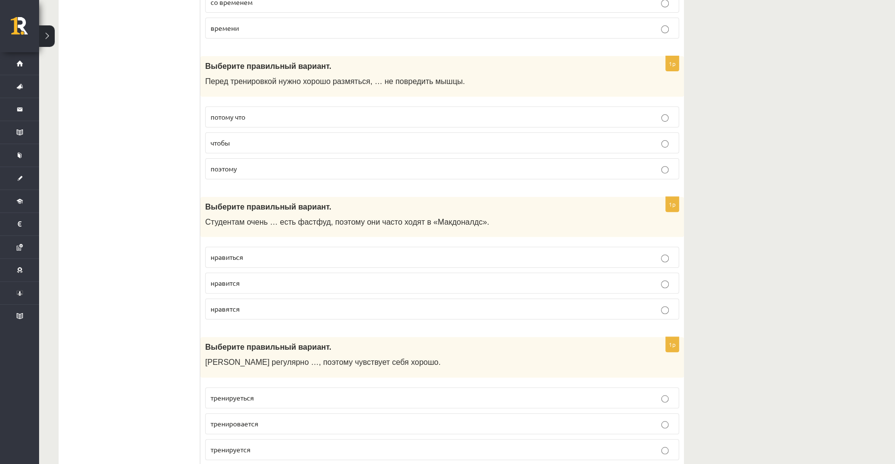
scroll to position [3593, 0]
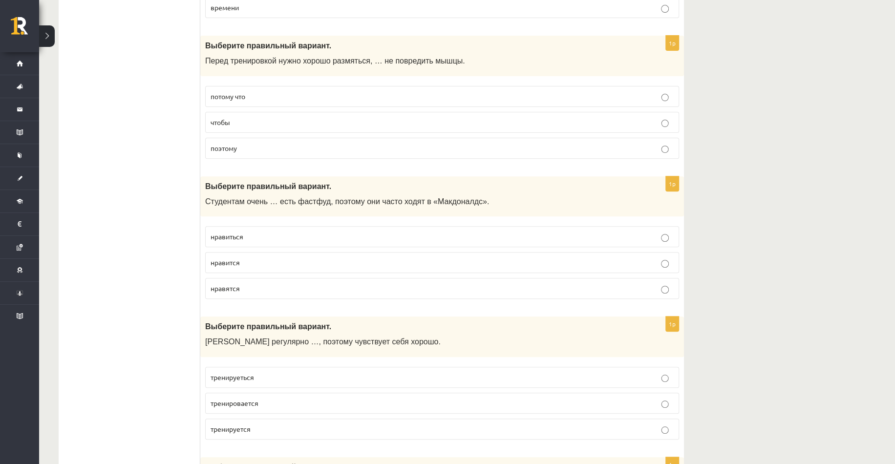
click at [253, 118] on p "чтобы" at bounding box center [442, 122] width 463 height 10
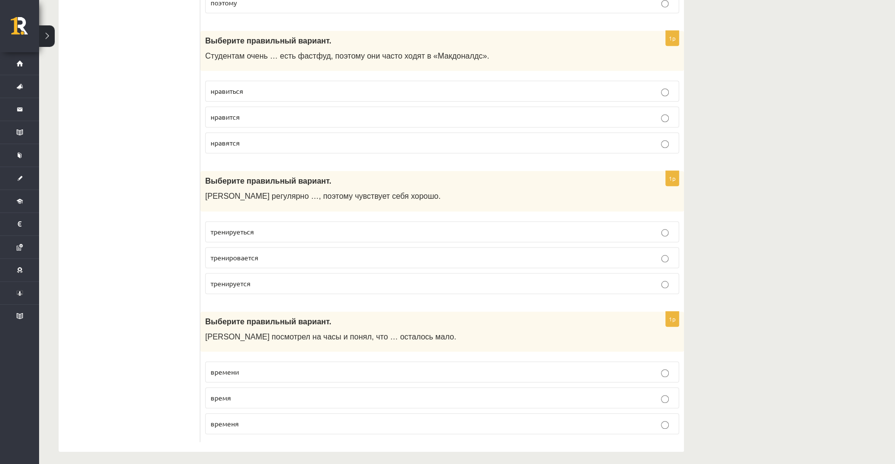
scroll to position [3739, 0]
click at [232, 86] on span "нравиться" at bounding box center [227, 89] width 33 height 9
click at [240, 226] on span "тренируеться" at bounding box center [232, 230] width 43 height 9
click at [228, 366] on span "времени" at bounding box center [225, 370] width 28 height 9
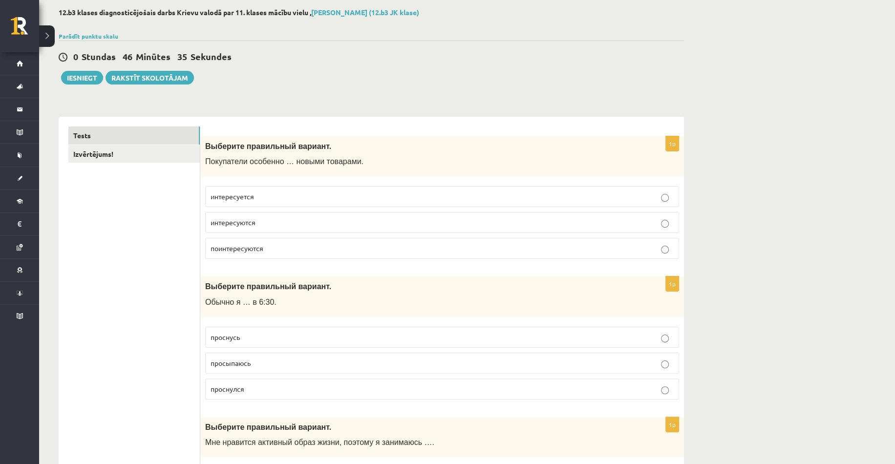
scroll to position [0, 0]
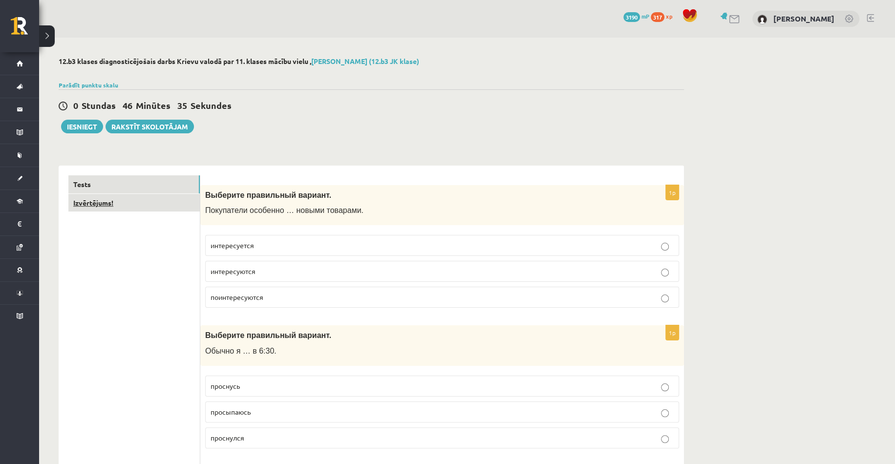
click at [91, 204] on link "Izvērtējums!" at bounding box center [133, 203] width 131 height 18
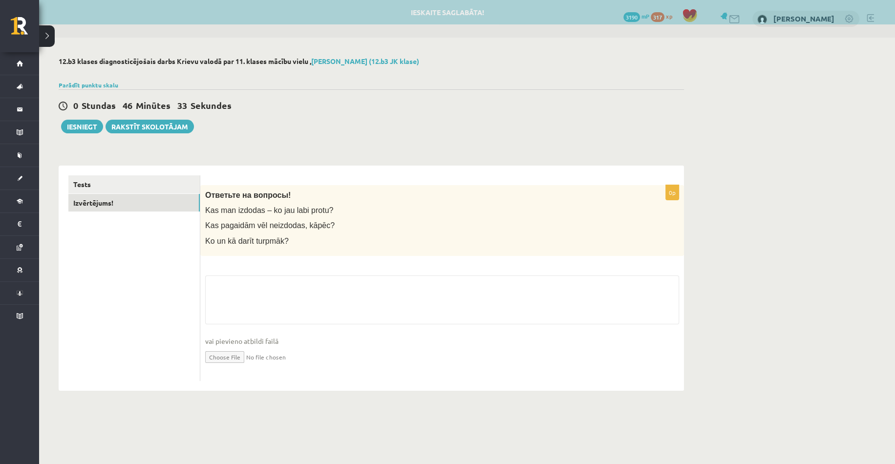
click at [253, 272] on div "0p Ответьте на вопросы! Kas man izdodas – ko jau labi protu? Kas pagaidām vēl n…" at bounding box center [442, 283] width 484 height 196
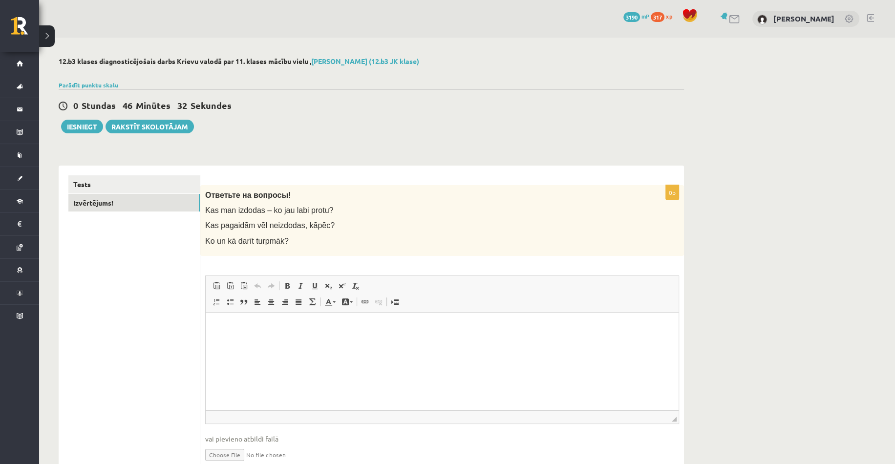
click at [262, 333] on html at bounding box center [442, 327] width 473 height 30
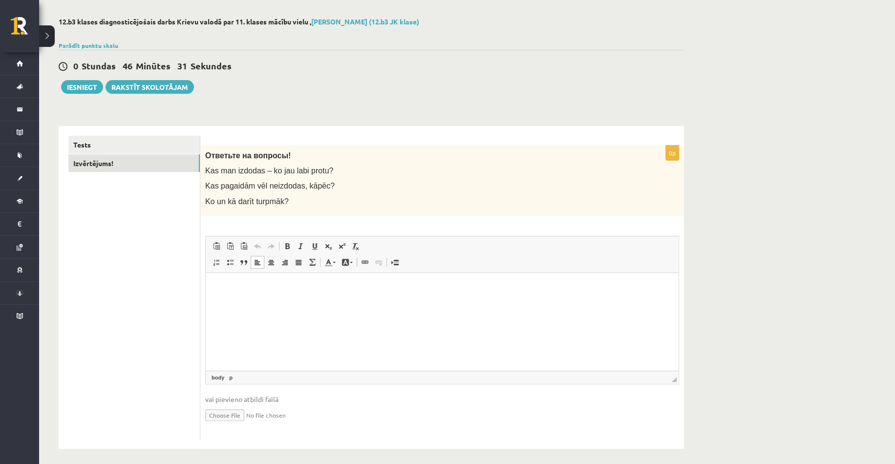
scroll to position [43, 0]
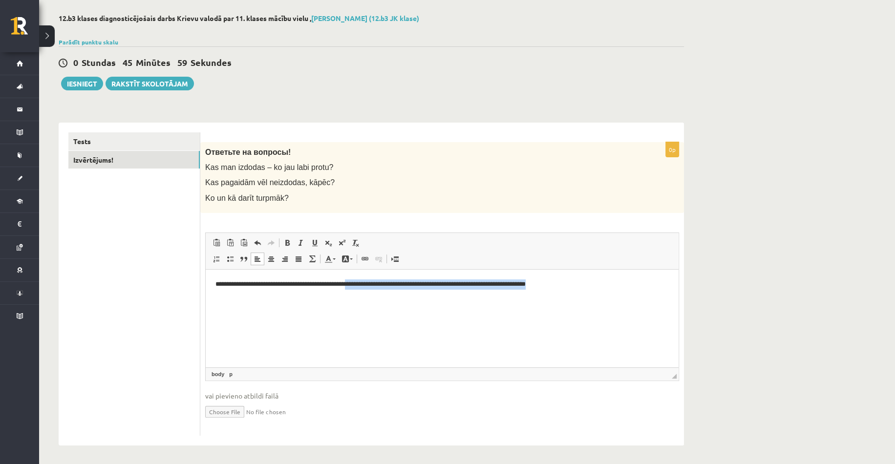
drag, startPoint x: 549, startPoint y: 277, endPoint x: 358, endPoint y: 278, distance: 191.5
click at [358, 278] on html "**********" at bounding box center [442, 284] width 473 height 30
click at [98, 84] on button "Iesniegt" at bounding box center [82, 84] width 42 height 14
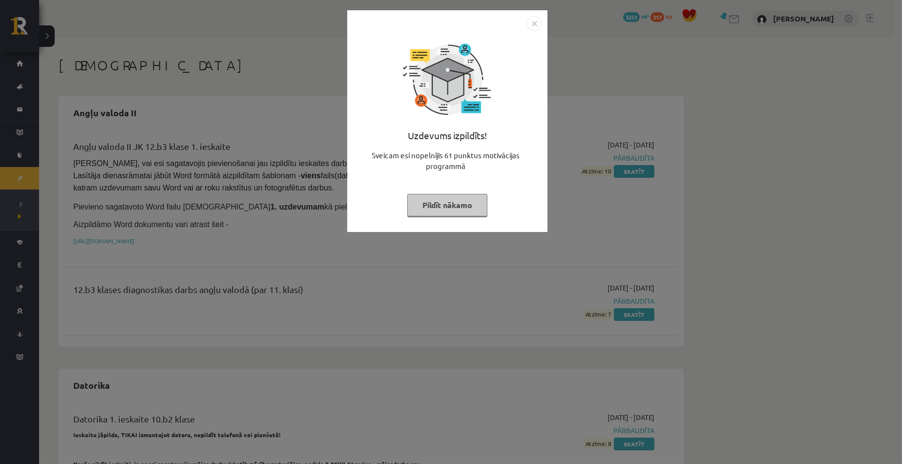
click at [441, 203] on button "Pildīt nākamo" at bounding box center [447, 205] width 80 height 22
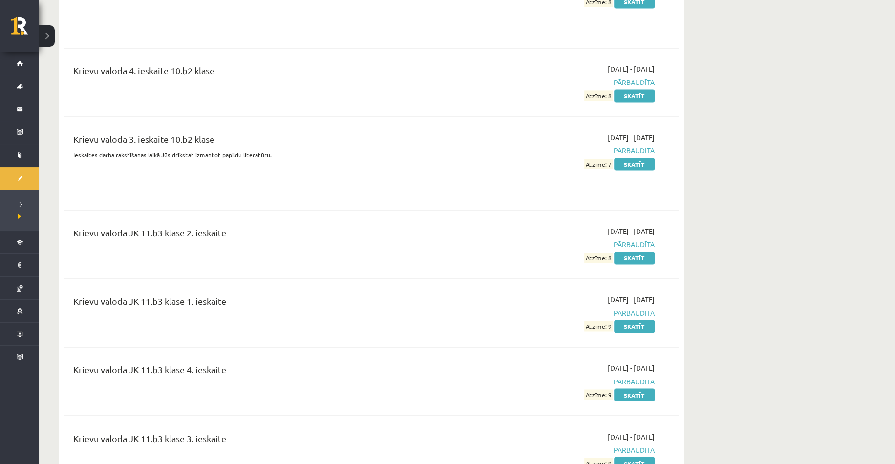
scroll to position [1270, 0]
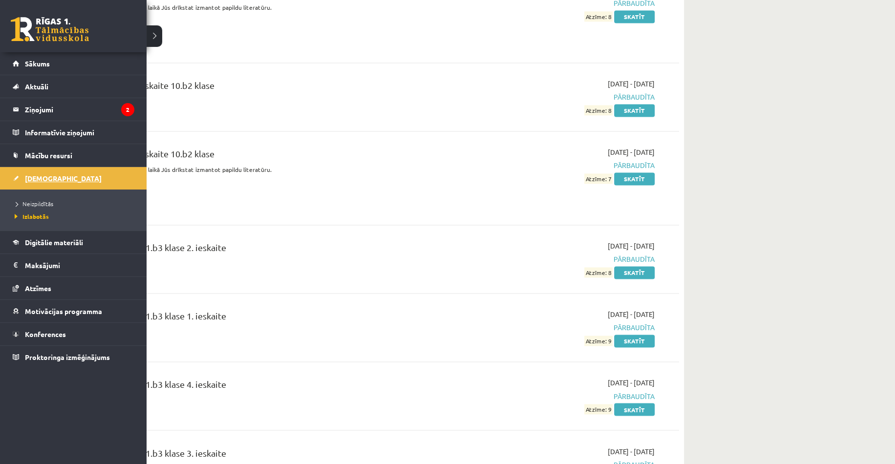
click at [34, 179] on span "[DEMOGRAPHIC_DATA]" at bounding box center [63, 178] width 77 height 9
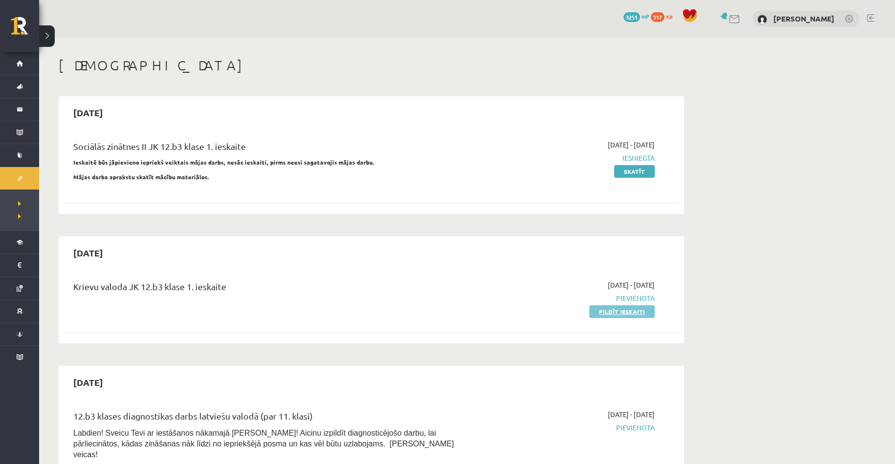
click at [616, 311] on link "Pildīt ieskaiti" at bounding box center [621, 311] width 65 height 13
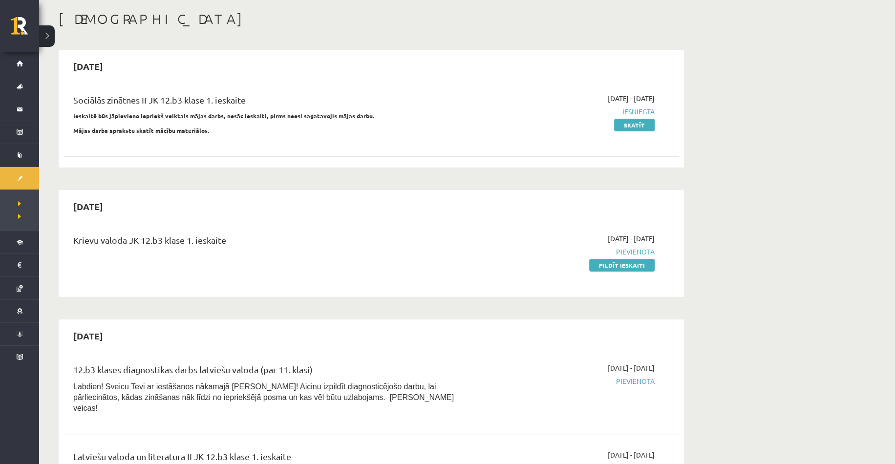
scroll to position [49, 0]
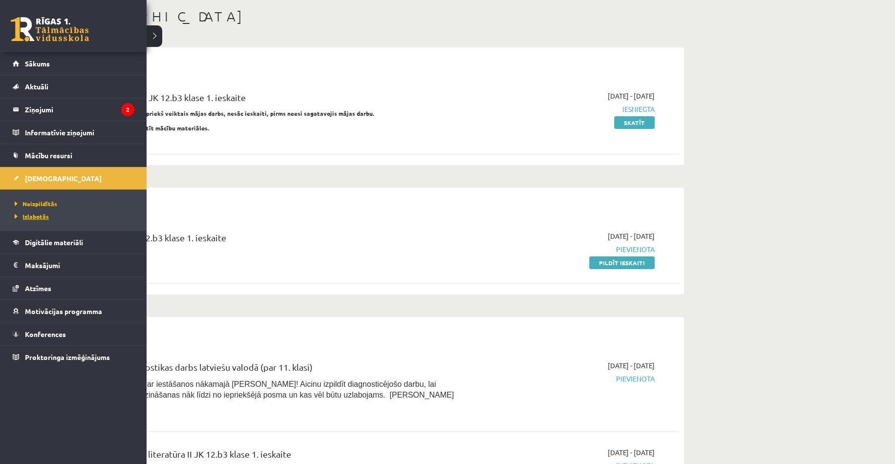
click at [37, 217] on span "Izlabotās" at bounding box center [30, 216] width 37 height 8
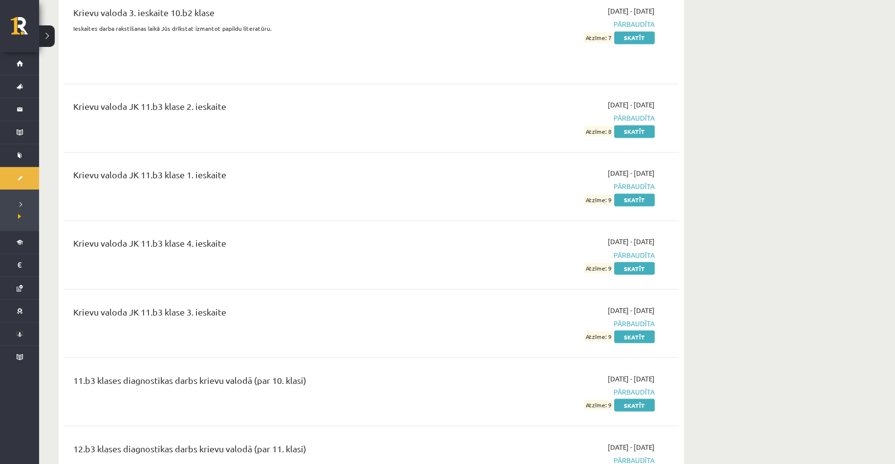
scroll to position [1661, 0]
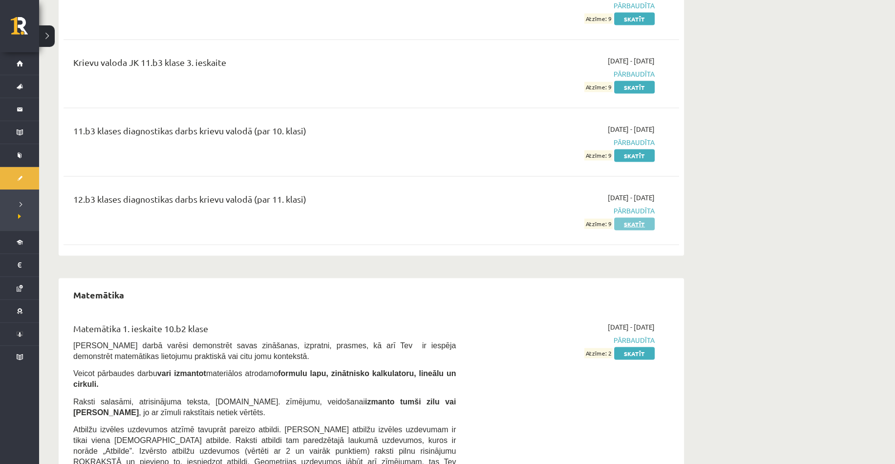
click at [638, 218] on link "Skatīt" at bounding box center [634, 223] width 41 height 13
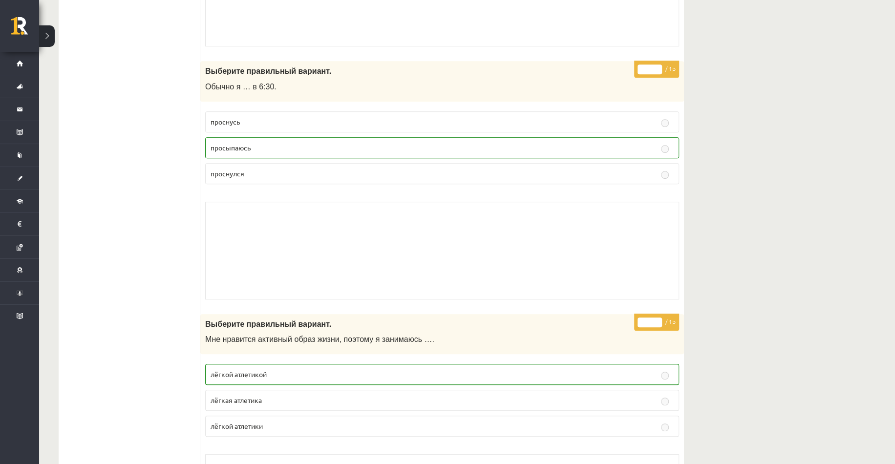
scroll to position [342, 0]
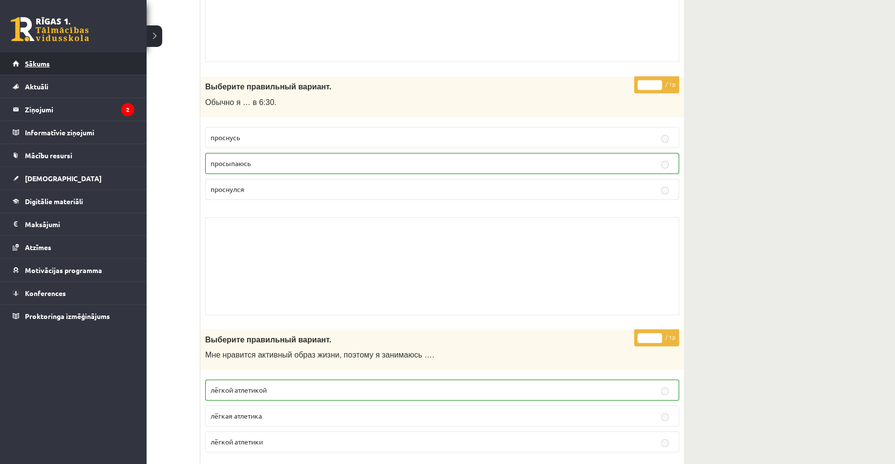
click at [31, 67] on link "Sākums" at bounding box center [74, 63] width 122 height 22
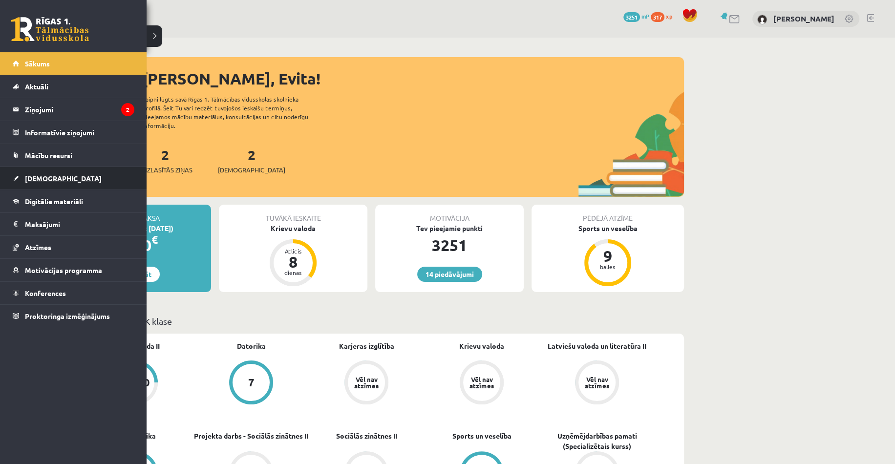
click at [29, 182] on link "[DEMOGRAPHIC_DATA]" at bounding box center [74, 178] width 122 height 22
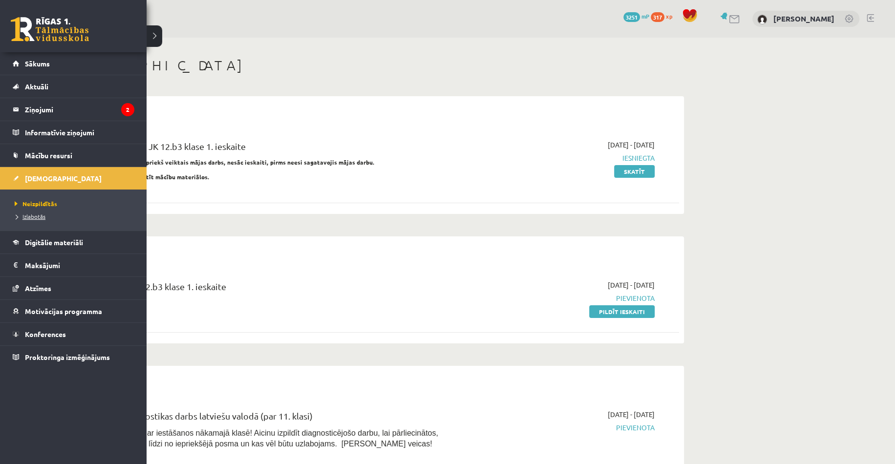
click at [22, 212] on link "Izlabotās" at bounding box center [74, 216] width 125 height 9
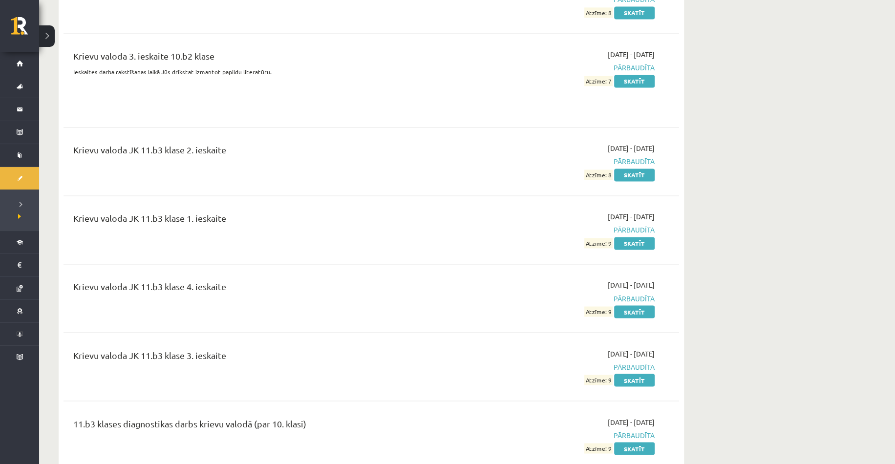
scroll to position [1612, 0]
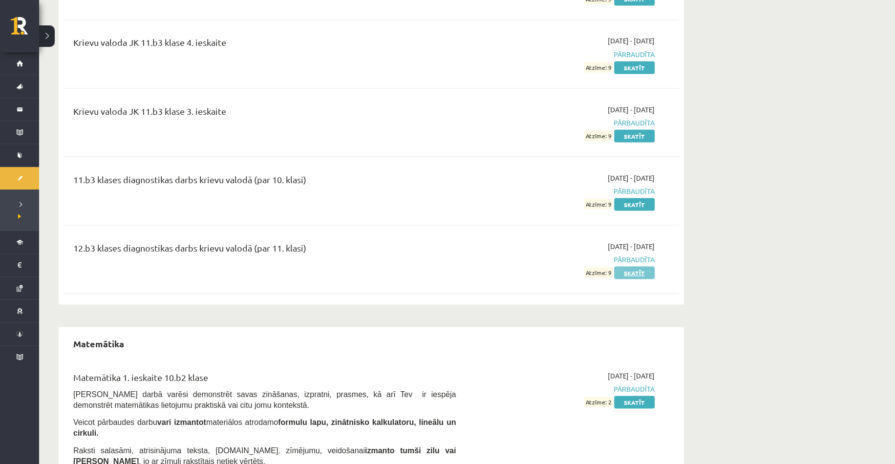
click at [631, 266] on link "Skatīt" at bounding box center [634, 272] width 41 height 13
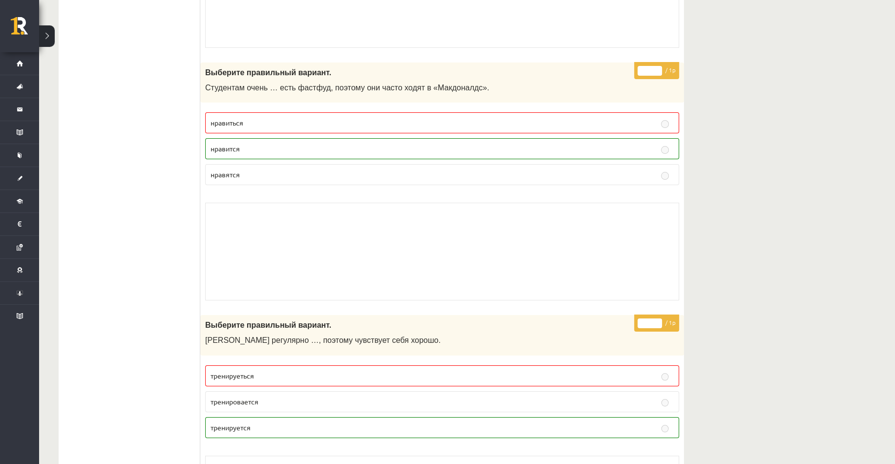
scroll to position [6642, 0]
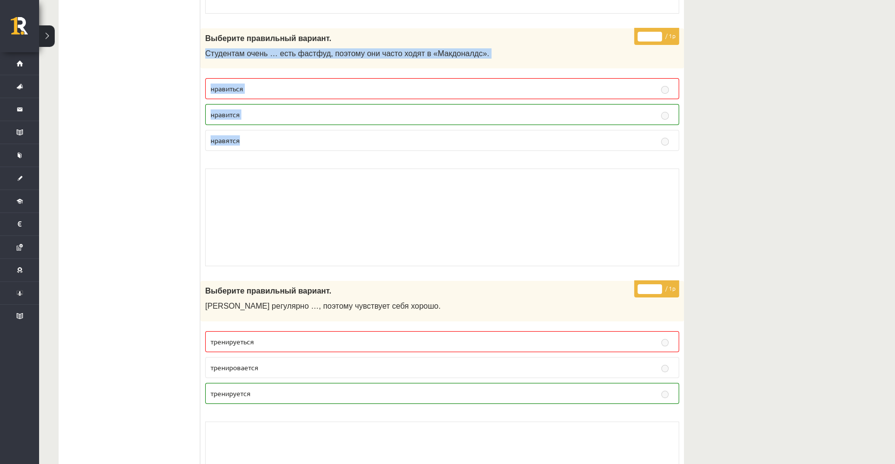
drag, startPoint x: 205, startPoint y: 47, endPoint x: 258, endPoint y: 125, distance: 94.6
click at [258, 125] on div "* / 1p Выберите правильный вариант. Студентам очень … есть фастфуд, поэтому они…" at bounding box center [442, 149] width 484 height 243
copy div "Студентам очень … есть фастфуд, поэтому они часто ходят в «Макдоналдс». нравить…"
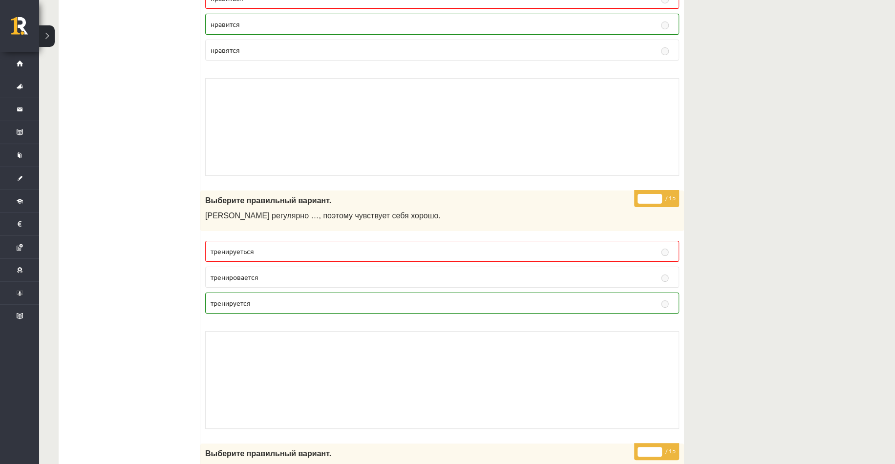
scroll to position [6734, 0]
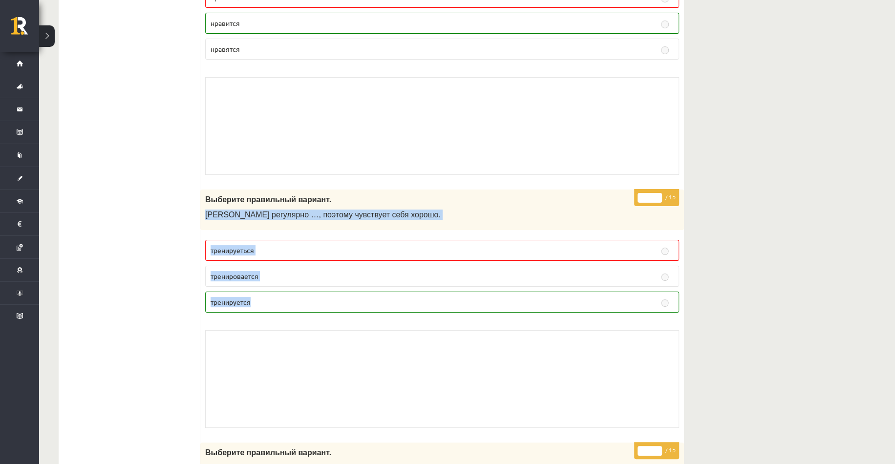
drag, startPoint x: 204, startPoint y: 209, endPoint x: 256, endPoint y: 270, distance: 80.7
click at [267, 298] on div "* / 1p Выберите правильный вариант. Марис регулярно …, поэтому чувствует себя х…" at bounding box center [442, 311] width 484 height 243
copy div "Марис регулярно …, поэтому чувствует себя хорошо. тренируеться тренировается тр…"
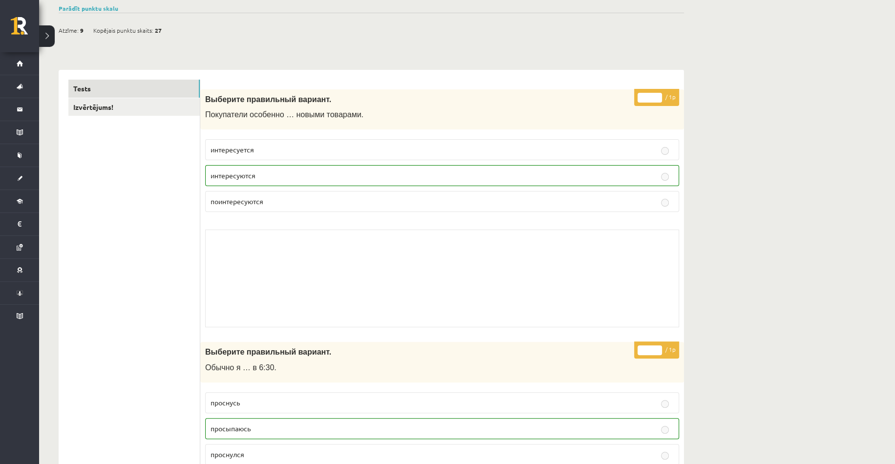
scroll to position [0, 0]
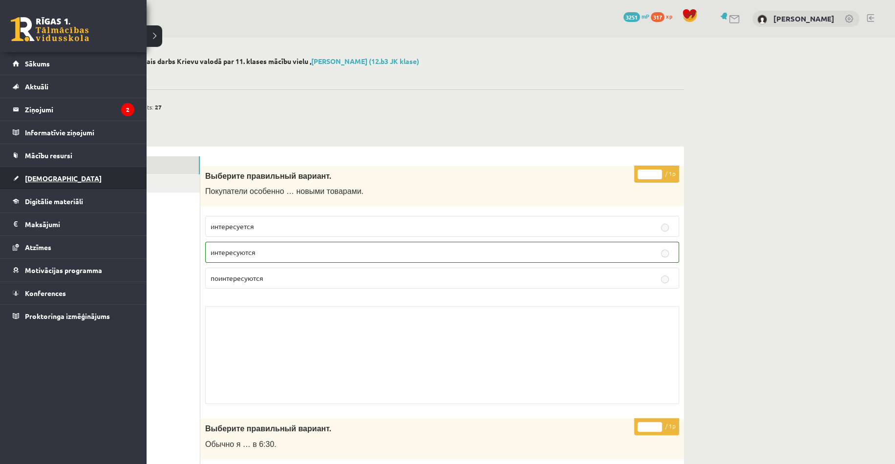
click at [42, 176] on span "[DEMOGRAPHIC_DATA]" at bounding box center [63, 178] width 77 height 9
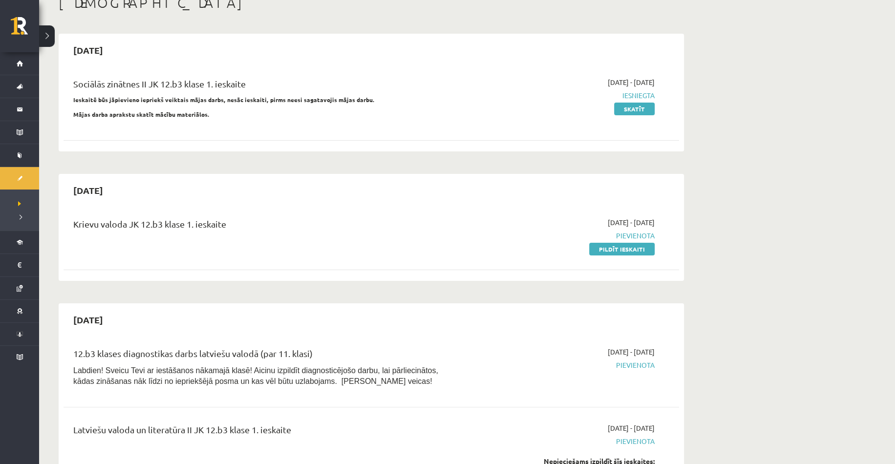
scroll to position [49, 0]
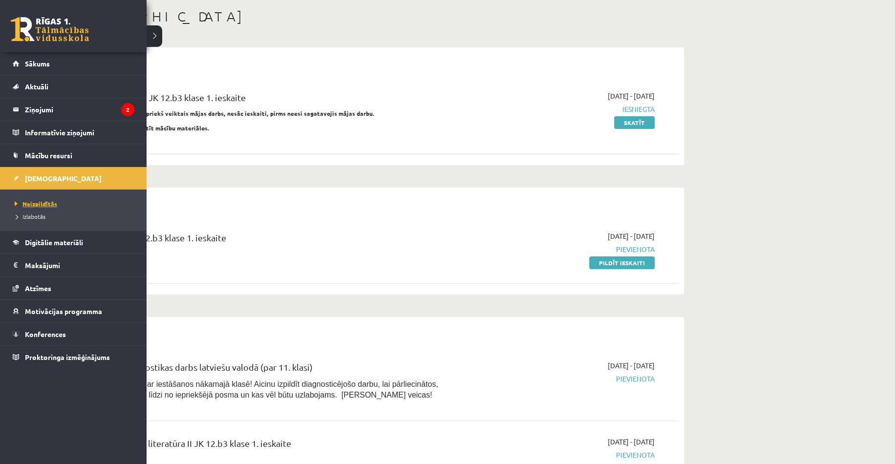
click at [29, 202] on span "Neizpildītās" at bounding box center [34, 204] width 45 height 8
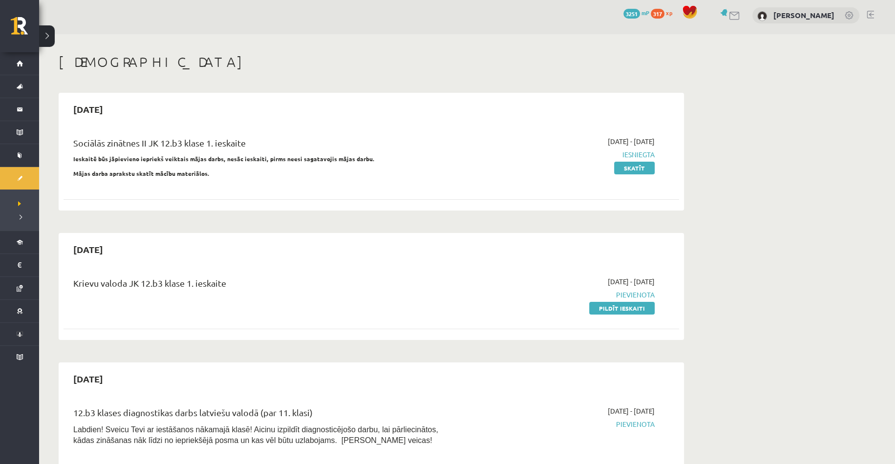
scroll to position [0, 0]
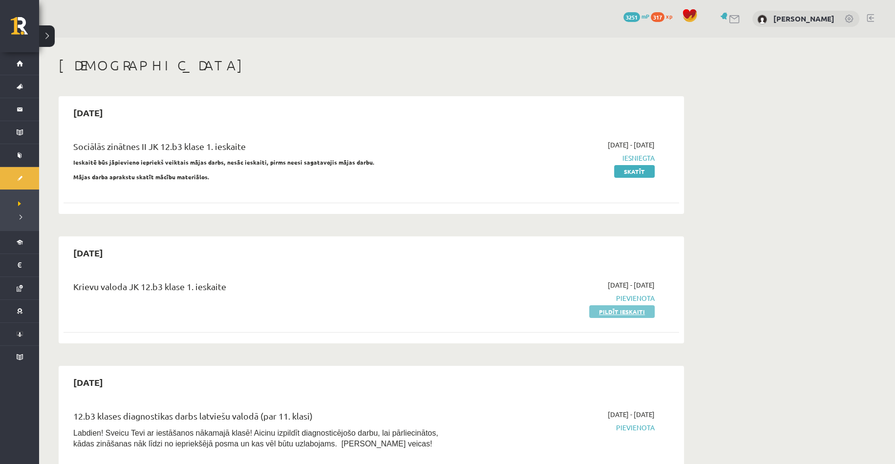
click at [614, 314] on link "Pildīt ieskaiti" at bounding box center [621, 311] width 65 height 13
click at [617, 310] on link "Pildīt ieskaiti" at bounding box center [621, 311] width 65 height 13
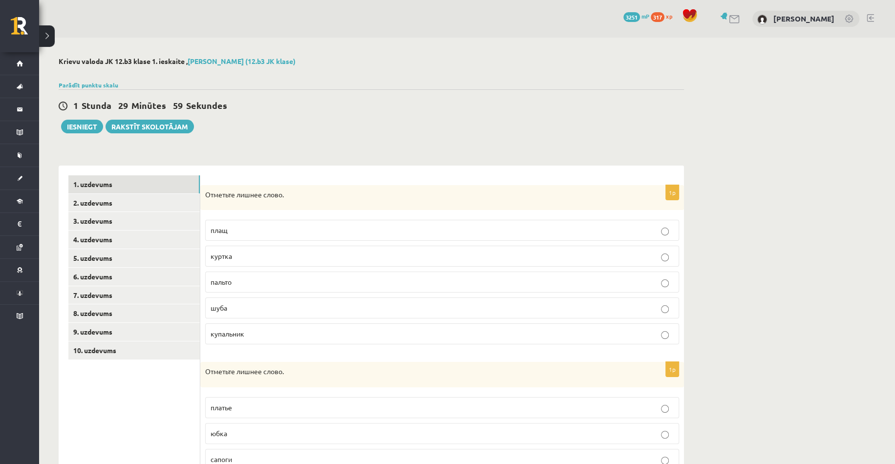
click at [463, 139] on div "**********" at bounding box center [371, 400] width 664 height 724
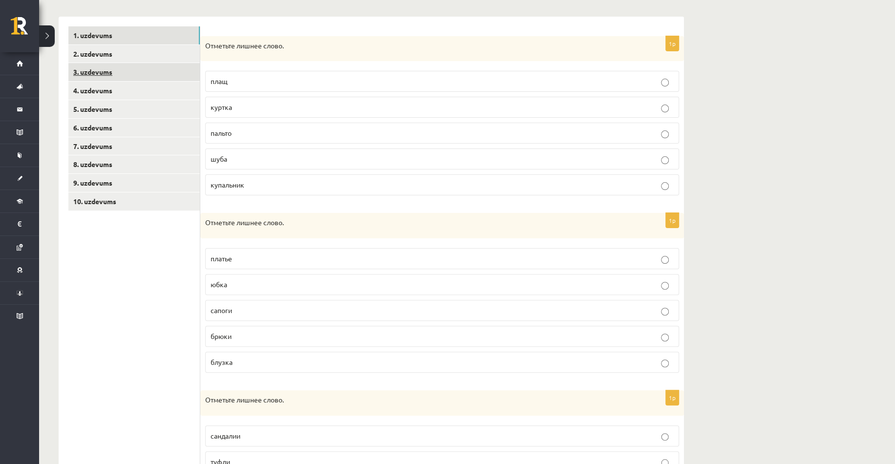
scroll to position [147, 0]
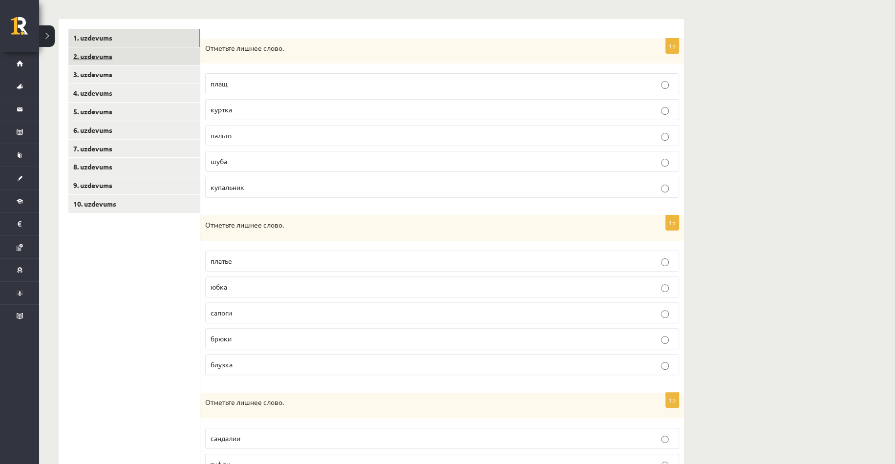
click at [114, 58] on link "2. uzdevums" at bounding box center [133, 56] width 131 height 18
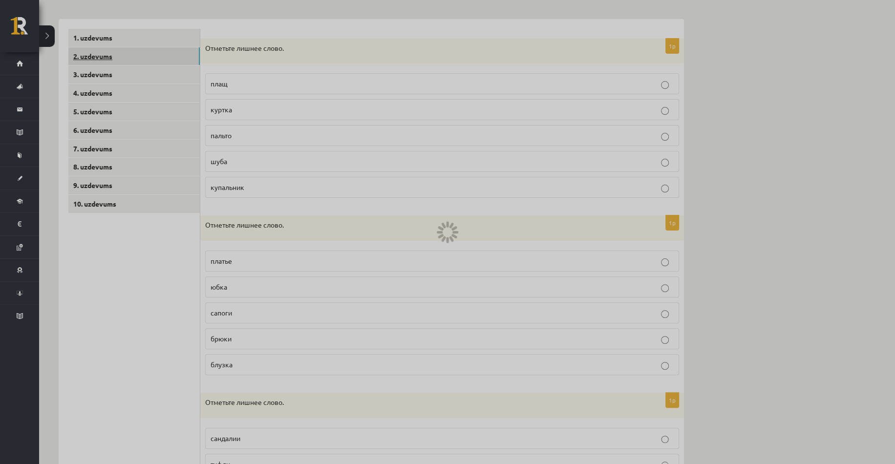
scroll to position [0, 0]
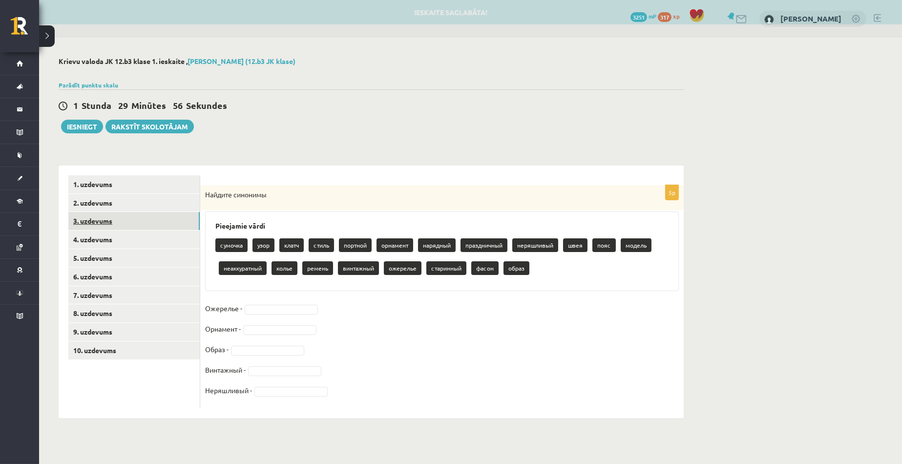
click at [120, 222] on link "3. uzdevums" at bounding box center [133, 221] width 131 height 18
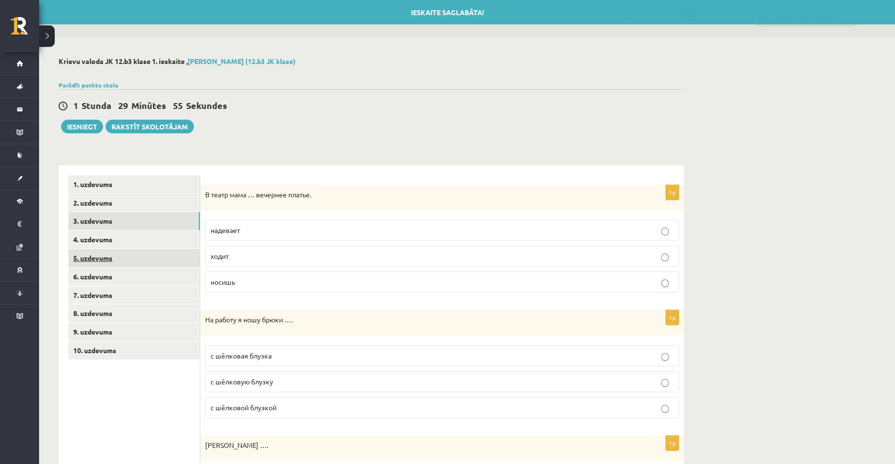
click at [118, 249] on link "5. uzdevums" at bounding box center [133, 258] width 131 height 18
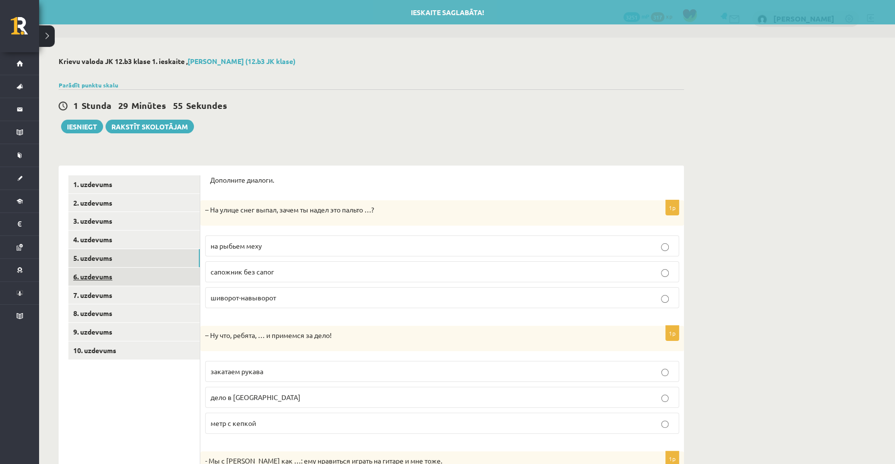
click at [117, 273] on link "6. uzdevums" at bounding box center [133, 277] width 131 height 18
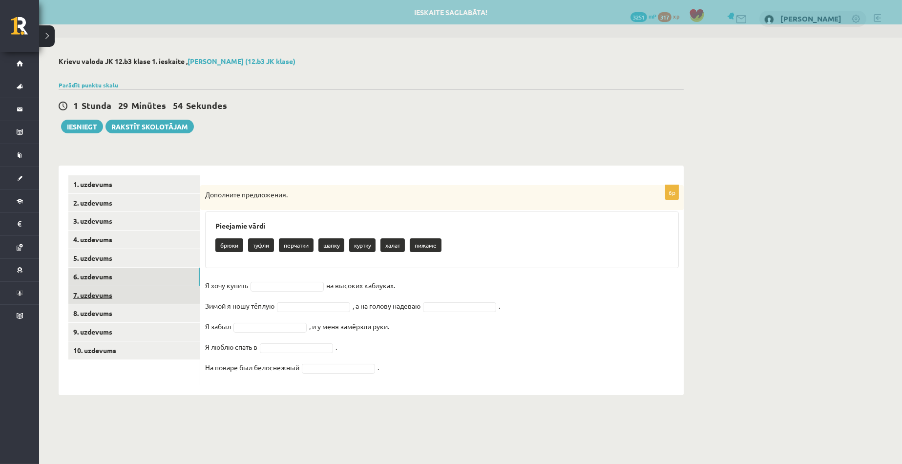
click at [119, 299] on link "7. uzdevums" at bounding box center [133, 295] width 131 height 18
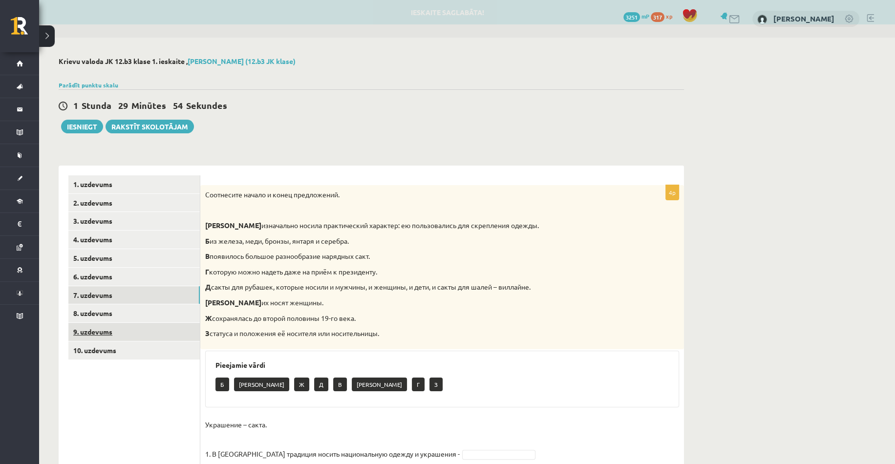
click at [134, 329] on link "9. uzdevums" at bounding box center [133, 332] width 131 height 18
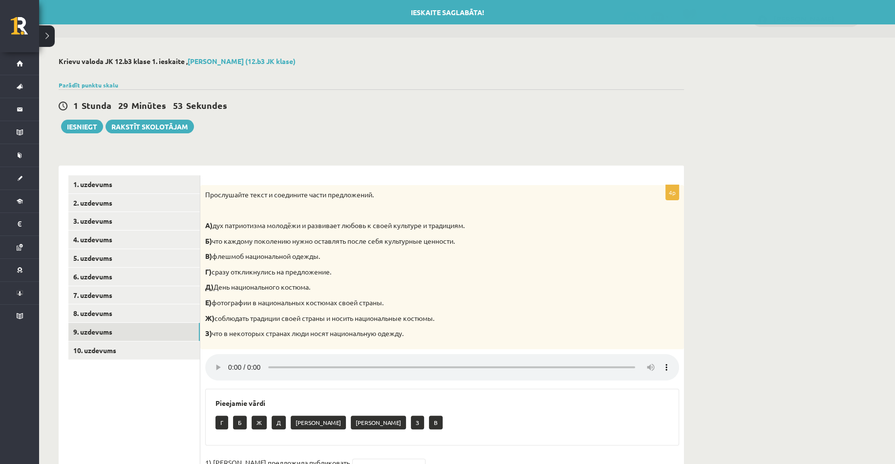
click at [137, 360] on ul "1. uzdevums 2. uzdevums 3. uzdevums 4. uzdevums 5. uzdevums 6. uzdevums 7. uzde…" at bounding box center [134, 358] width 132 height 367
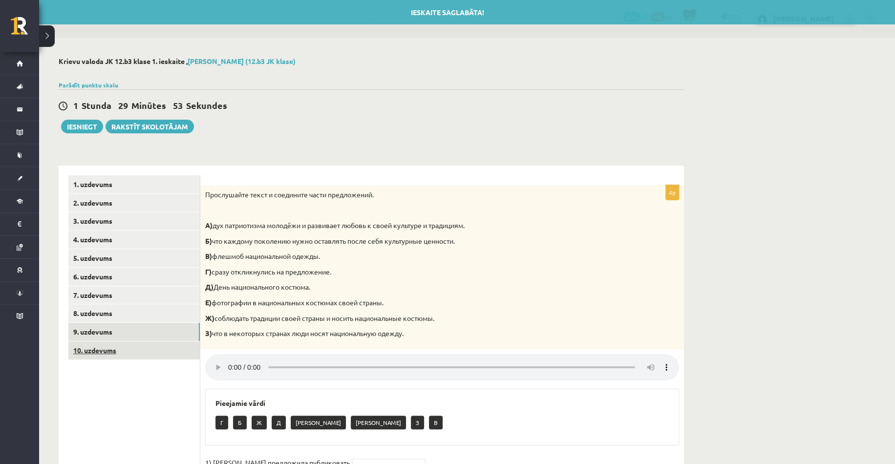
click at [136, 355] on link "10. uzdevums" at bounding box center [133, 350] width 131 height 18
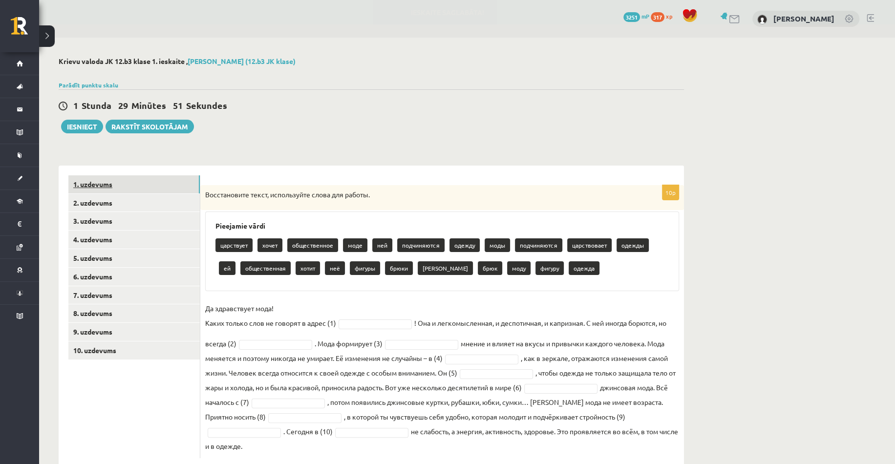
click at [98, 180] on link "1. uzdevums" at bounding box center [133, 184] width 131 height 18
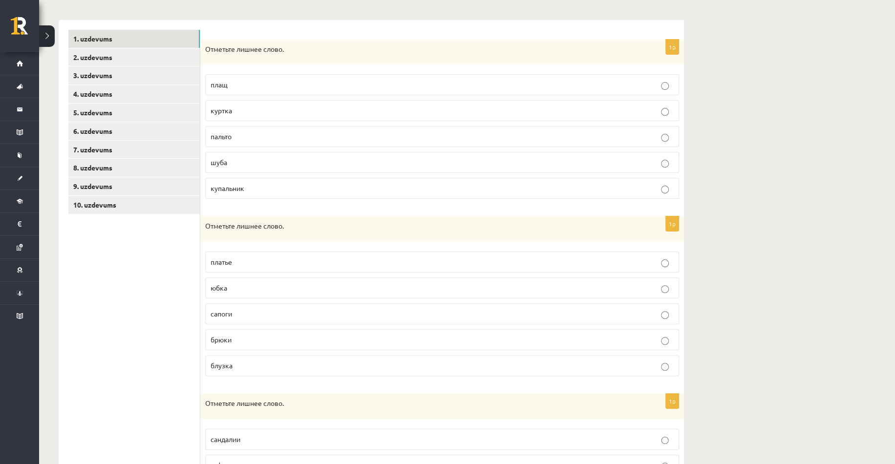
scroll to position [147, 0]
drag, startPoint x: 205, startPoint y: 44, endPoint x: 268, endPoint y: 177, distance: 147.3
click at [267, 179] on div "1p Отметьте лишнее слово. плащ [GEOGRAPHIC_DATA] [GEOGRAPHIC_DATA] шуба купальн…" at bounding box center [442, 123] width 484 height 168
copy div "Отметьте лишнее слово. плащ куртка пальто шуба купальник"
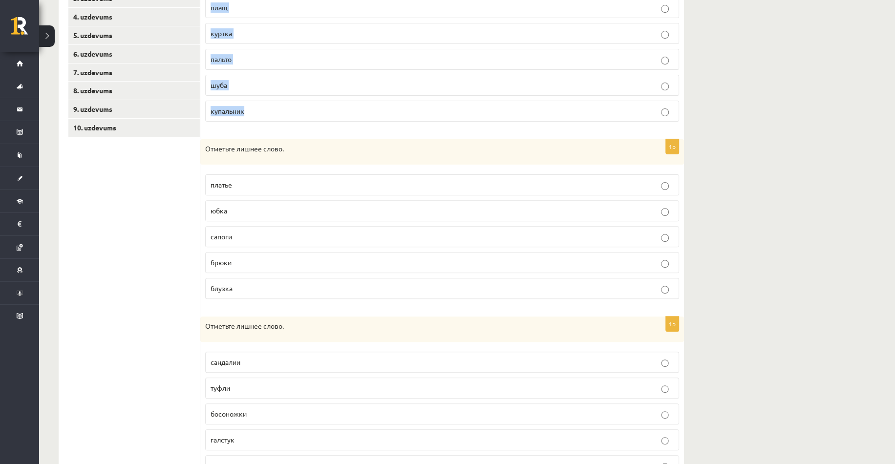
scroll to position [244, 0]
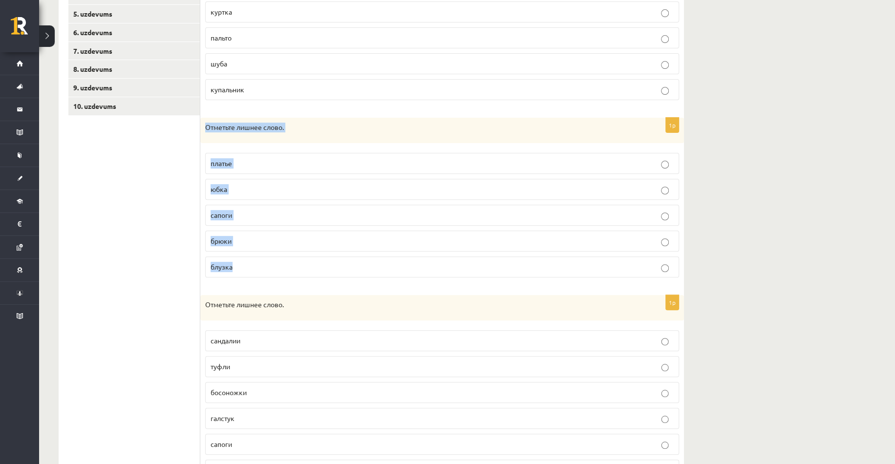
drag, startPoint x: 205, startPoint y: 125, endPoint x: 247, endPoint y: 257, distance: 138.9
click at [248, 261] on div "1p Отметьте лишнее слово. [GEOGRAPHIC_DATA] юбка сапоги [GEOGRAPHIC_DATA] блузка" at bounding box center [442, 202] width 484 height 168
copy div "Отметьте лишнее слово. платье юбка сапоги брюки блузка"
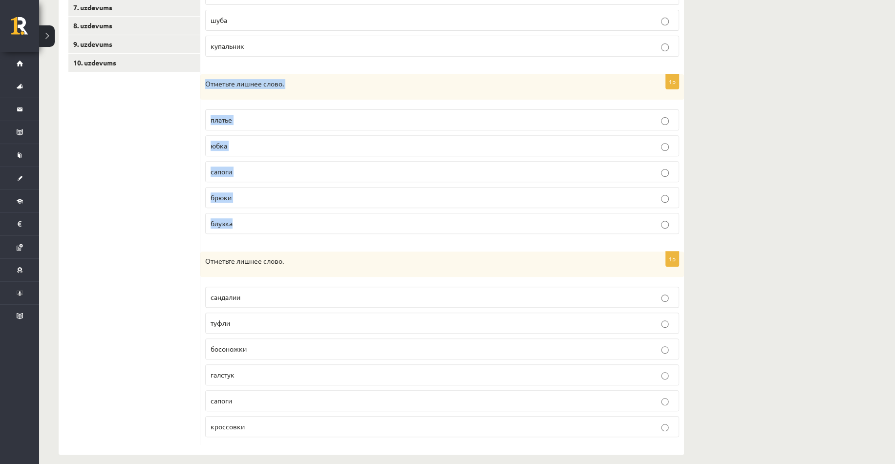
scroll to position [296, 0]
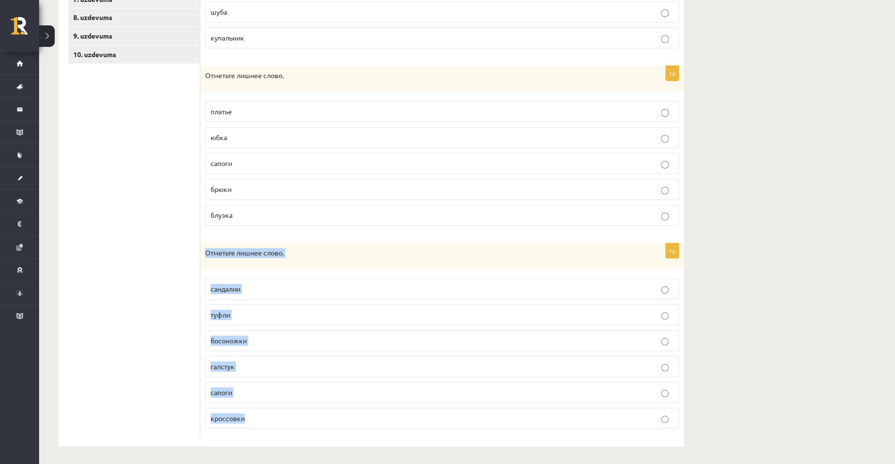
drag, startPoint x: 200, startPoint y: 251, endPoint x: 261, endPoint y: 413, distance: 173.3
click at [261, 413] on div "1p Отметьте лишнее слово. сандалии туфли босоножки [GEOGRAPHIC_DATA] сапоги кро…" at bounding box center [442, 339] width 484 height 193
copy div "Отметьте лишнее слово. [PERSON_NAME] галстук сапоги кроссовки"
click at [143, 230] on ul "1. uzdevums 2. uzdevums 3. uzdevums 4. uzdevums 5. uzdevums 6. uzdevums 7. uzde…" at bounding box center [134, 157] width 132 height 557
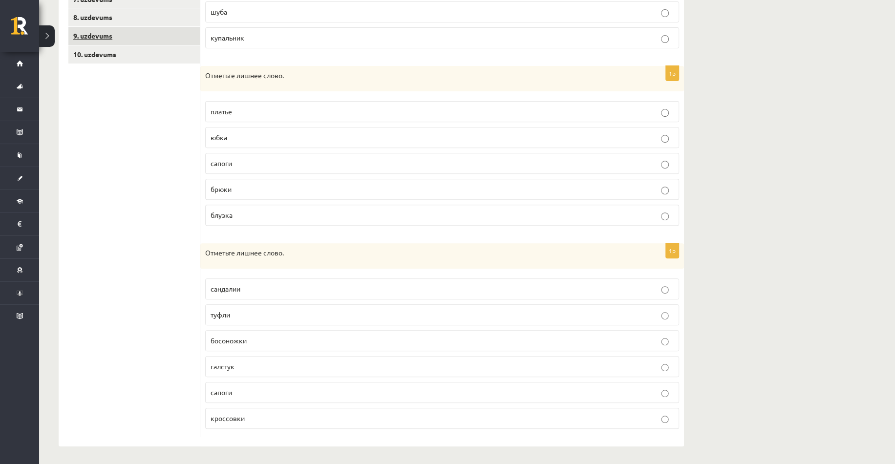
click at [109, 39] on link "9. uzdevums" at bounding box center [133, 36] width 131 height 18
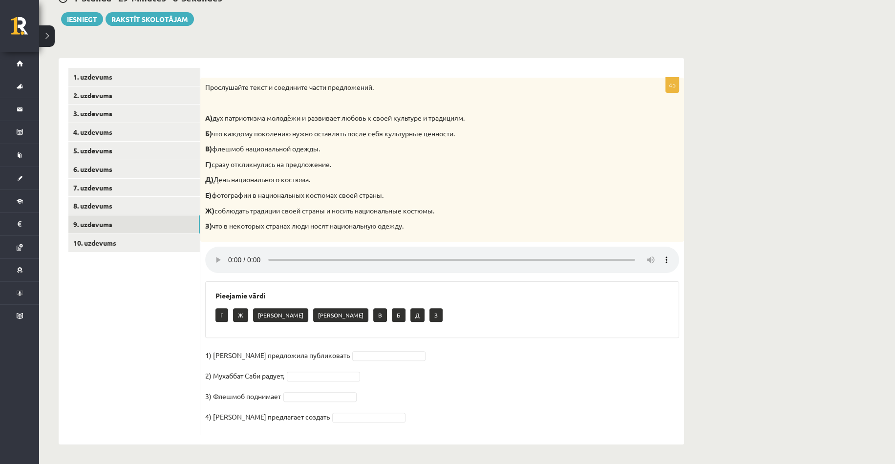
scroll to position [106, 0]
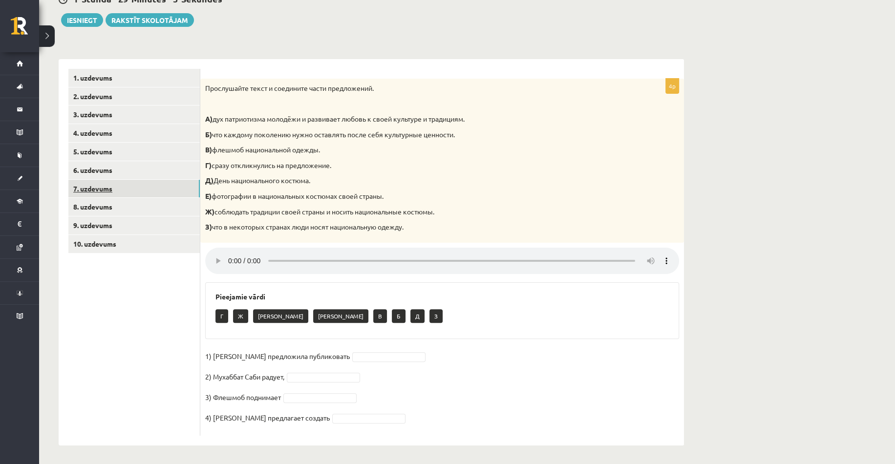
click at [97, 194] on link "7. uzdevums" at bounding box center [133, 189] width 131 height 18
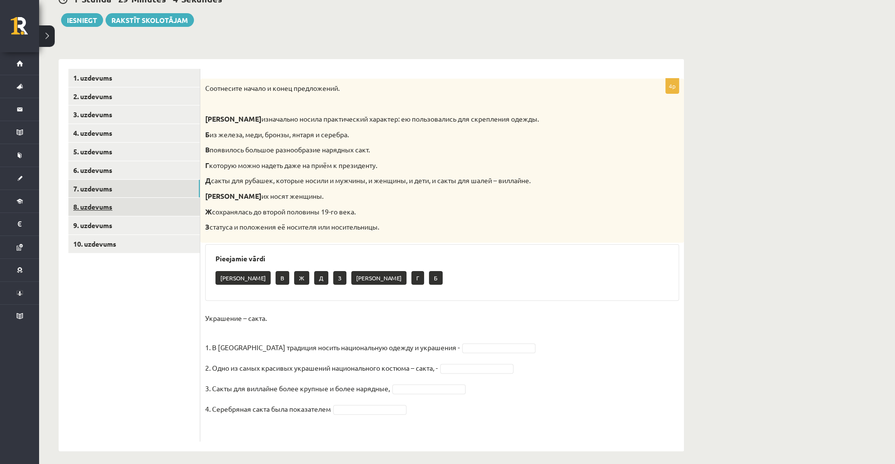
click at [97, 208] on link "8. uzdevums" at bounding box center [133, 207] width 131 height 18
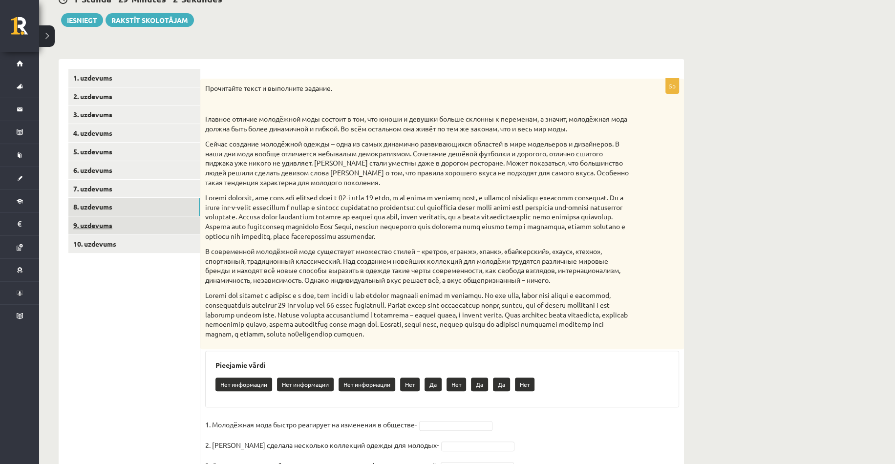
click at [107, 232] on link "9. uzdevums" at bounding box center [133, 225] width 131 height 18
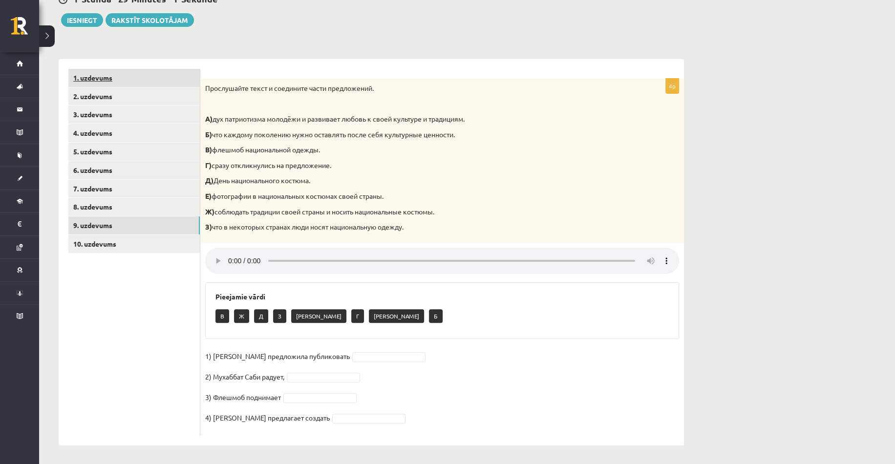
click at [80, 70] on link "1. uzdevums" at bounding box center [133, 78] width 131 height 18
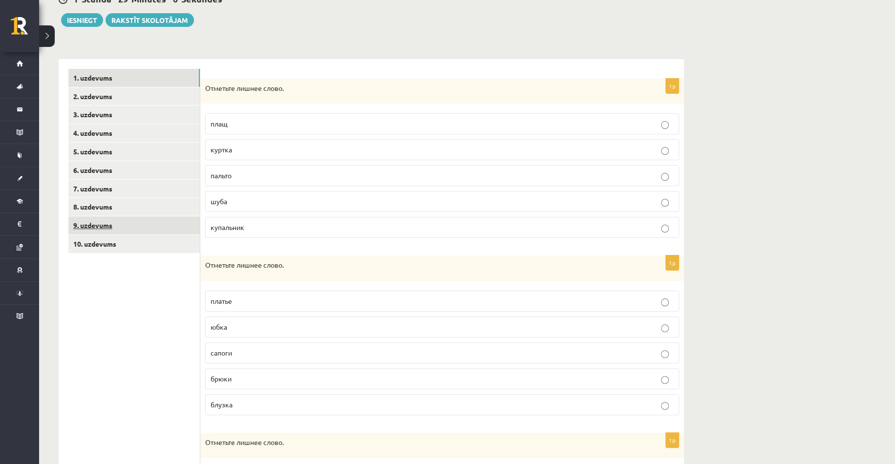
click at [115, 223] on link "9. uzdevums" at bounding box center [133, 225] width 131 height 18
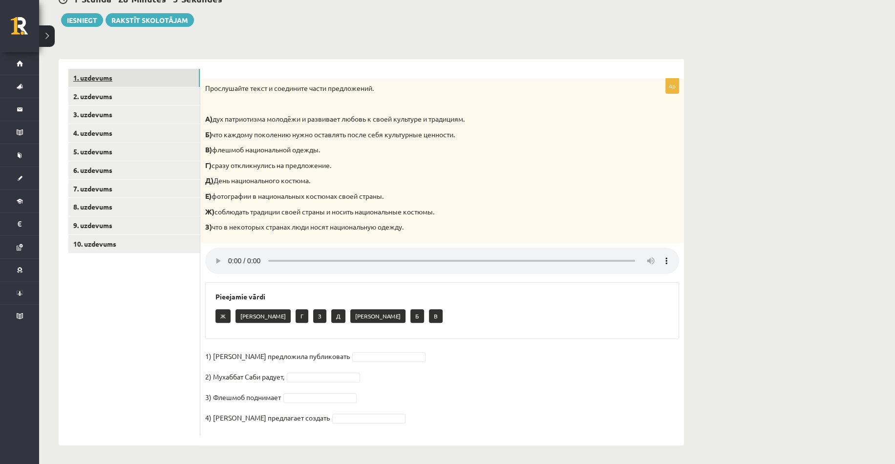
click at [104, 80] on link "1. uzdevums" at bounding box center [133, 78] width 131 height 18
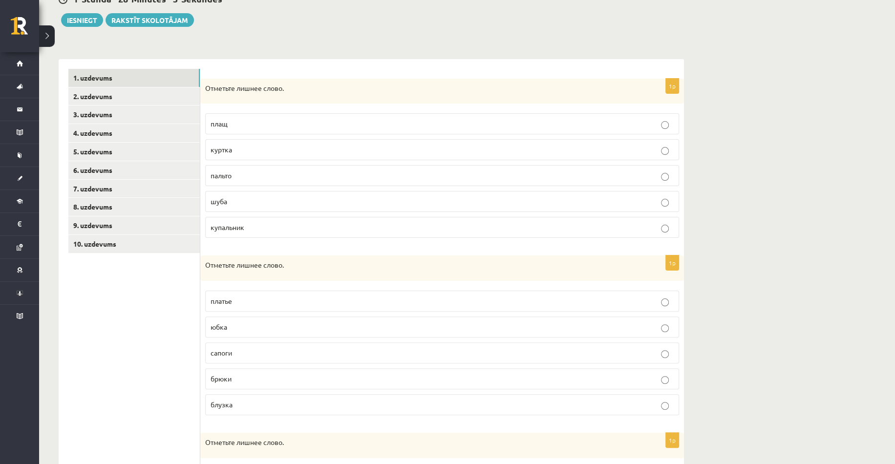
click at [232, 227] on span "купальник" at bounding box center [228, 227] width 34 height 9
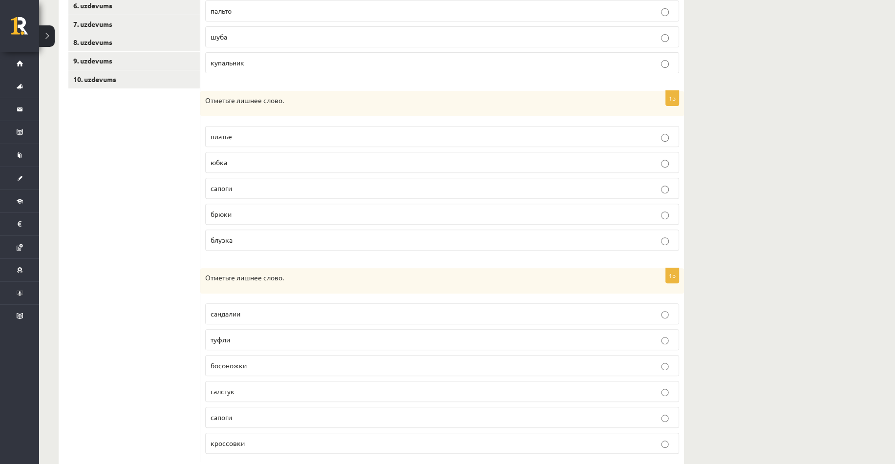
scroll to position [198, 0]
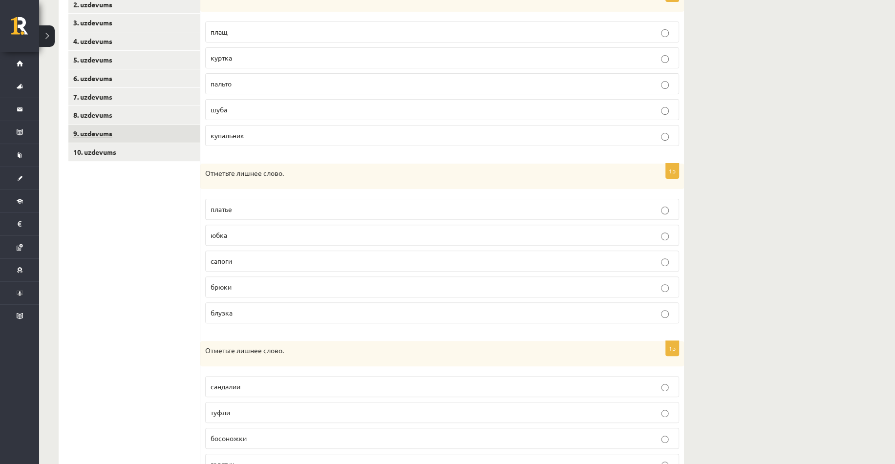
click at [104, 132] on link "9. uzdevums" at bounding box center [133, 134] width 131 height 18
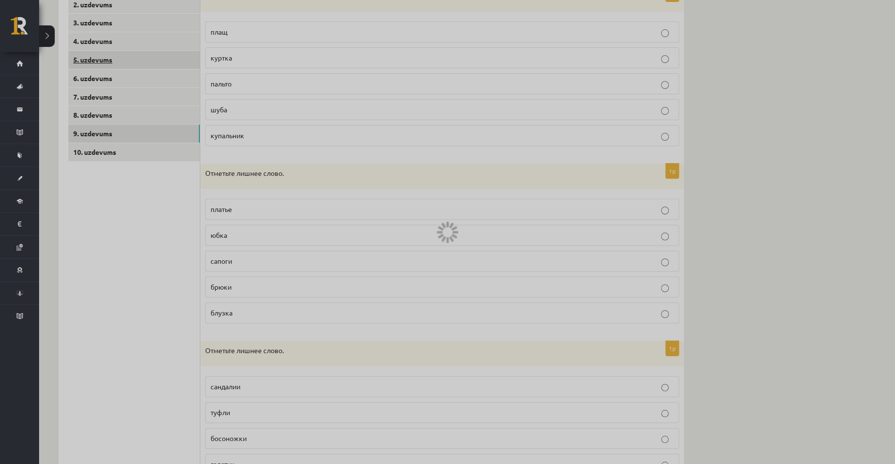
scroll to position [106, 0]
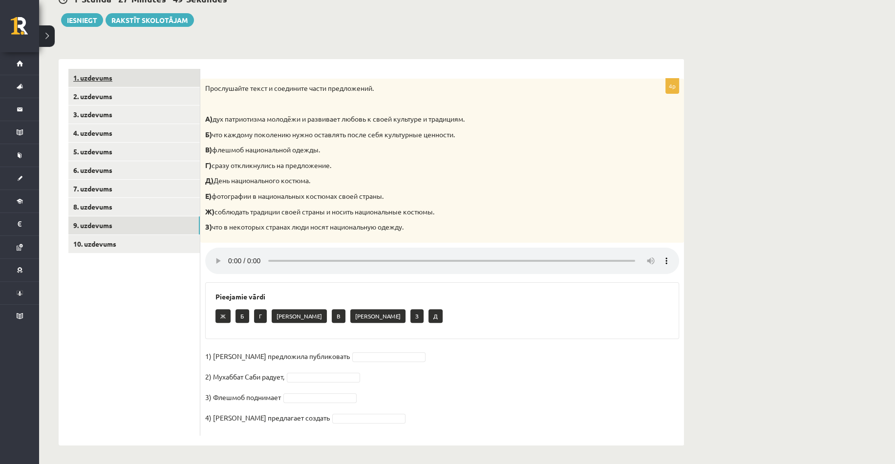
click at [112, 81] on link "1. uzdevums" at bounding box center [133, 78] width 131 height 18
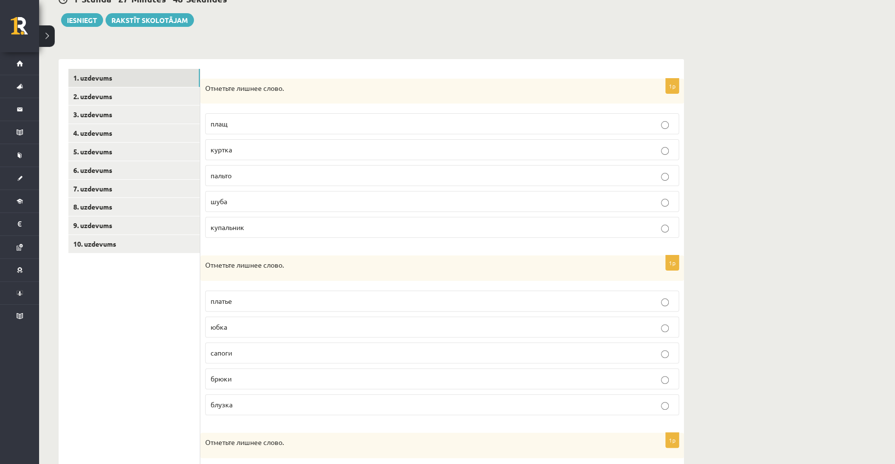
click at [252, 351] on p "сапоги" at bounding box center [442, 353] width 463 height 10
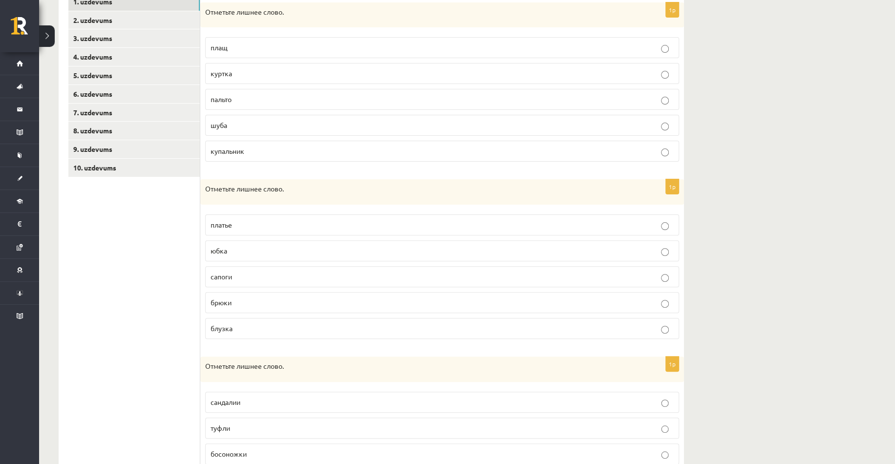
scroll to position [52, 0]
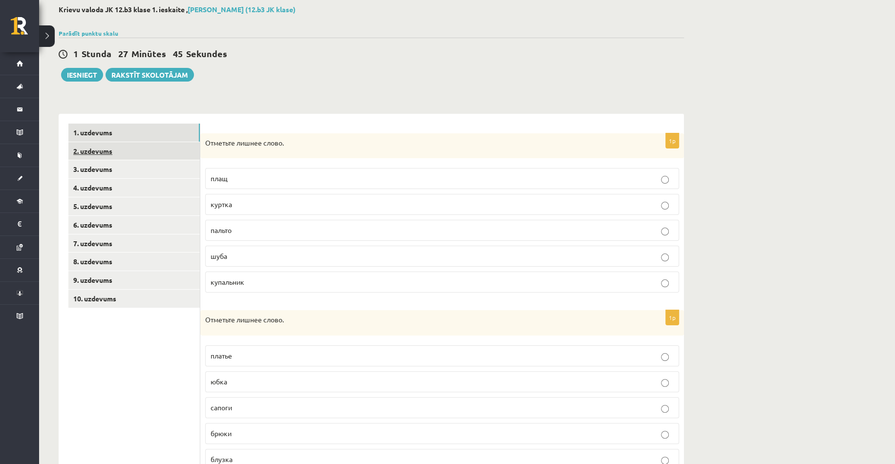
click at [110, 151] on link "2. uzdevums" at bounding box center [133, 151] width 131 height 18
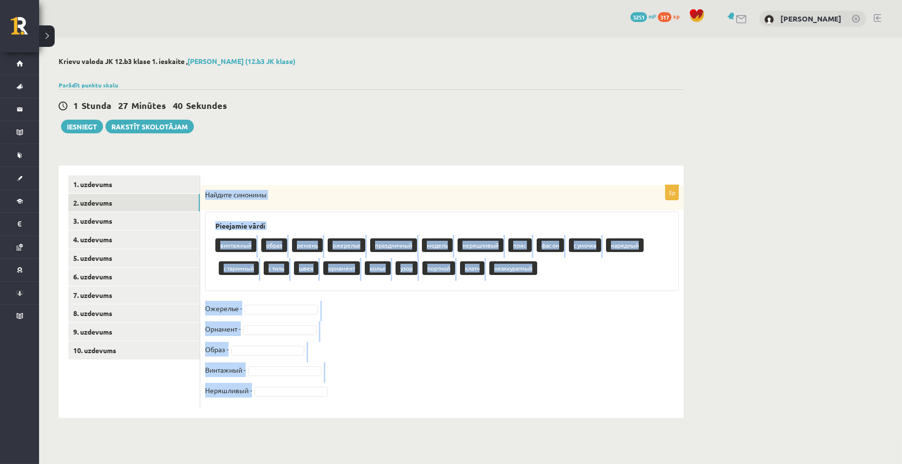
drag, startPoint x: 205, startPoint y: 193, endPoint x: 515, endPoint y: 388, distance: 366.3
click at [515, 388] on div "5p Найдите синонимы Pieejamie vārdi винтажный образ ремень ожерелье праздничный…" at bounding box center [442, 296] width 484 height 223
copy div "Найдите синонимы Pieejamie vārdi винтажный образ ремень ожерелье праздничный мо…"
click at [330, 196] on p "Найдите синонимы" at bounding box center [417, 195] width 425 height 10
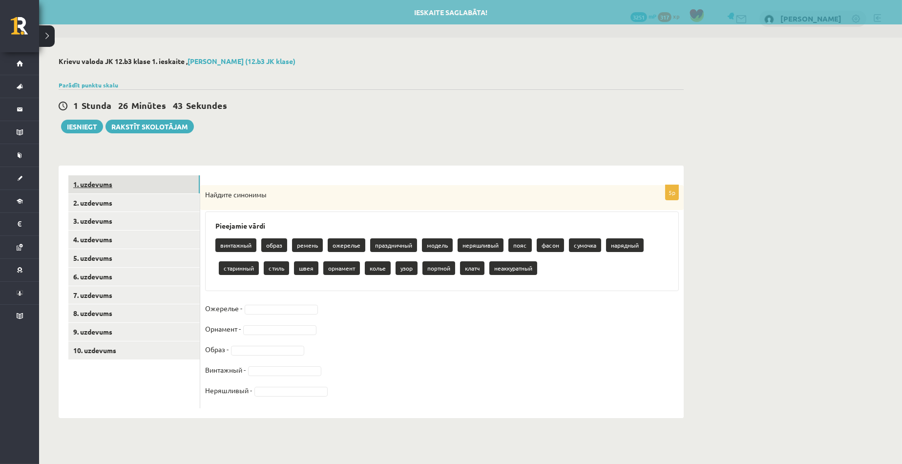
click at [98, 183] on link "1. uzdevums" at bounding box center [133, 184] width 131 height 18
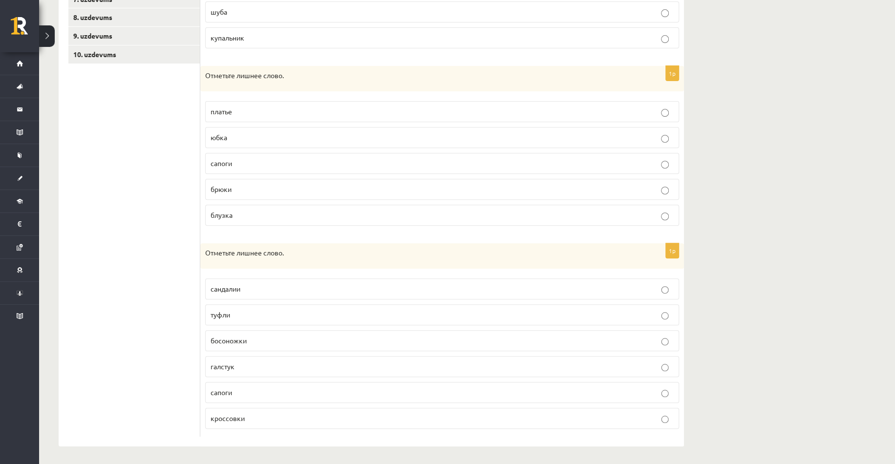
click at [231, 366] on span "галстук" at bounding box center [223, 366] width 24 height 9
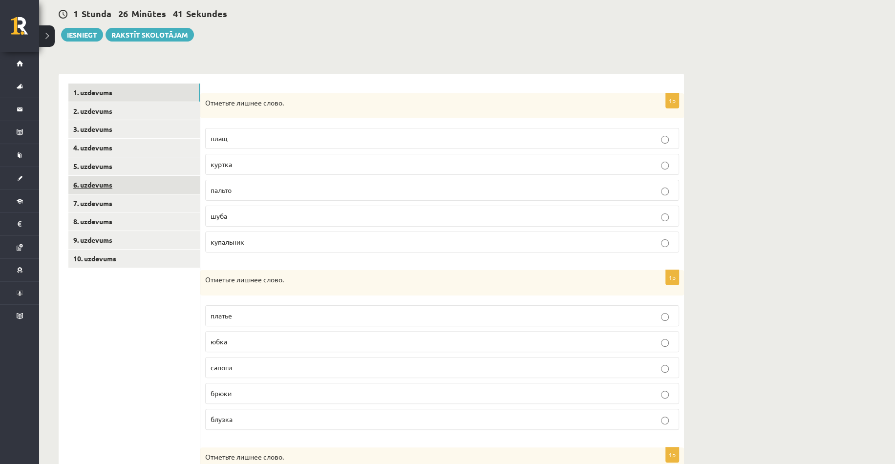
scroll to position [52, 0]
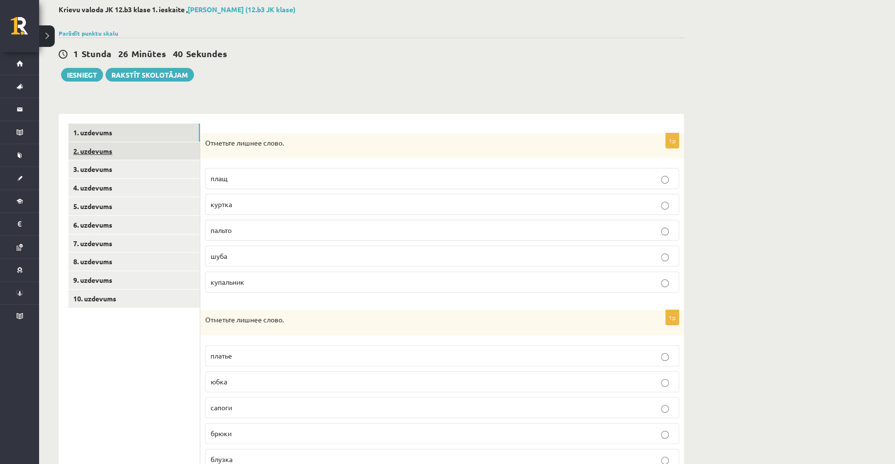
click at [110, 155] on link "2. uzdevums" at bounding box center [133, 151] width 131 height 18
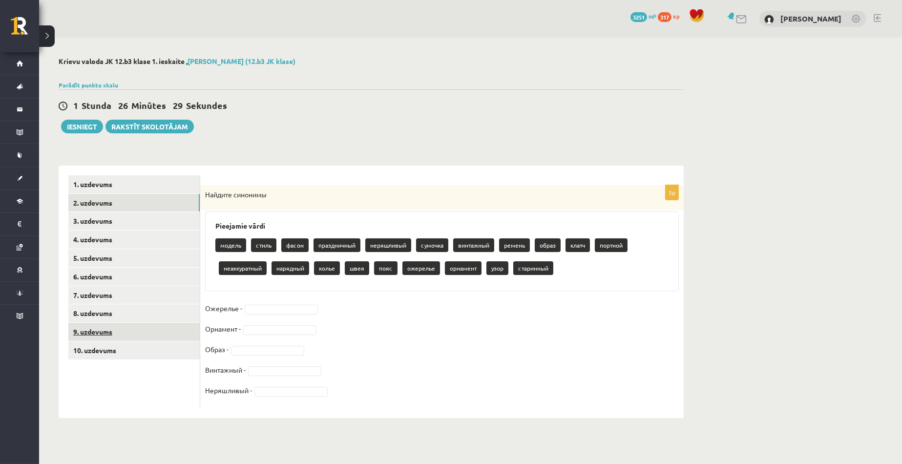
click at [83, 331] on link "9. uzdevums" at bounding box center [133, 332] width 131 height 18
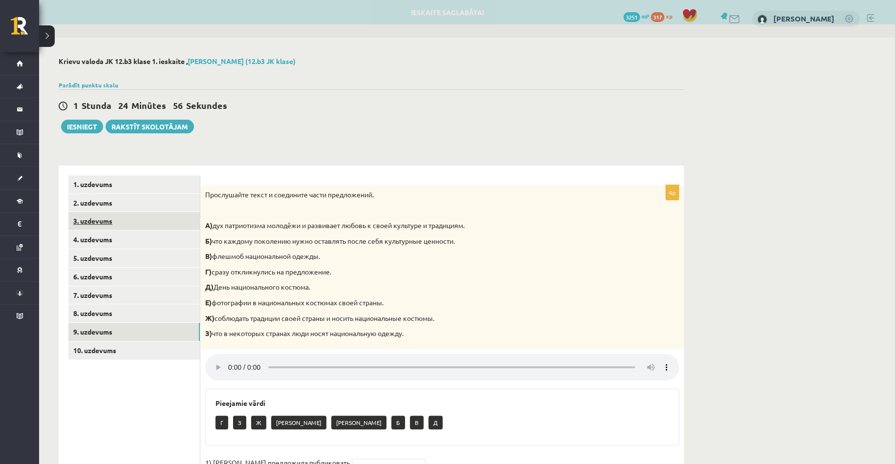
click at [112, 220] on link "3. uzdevums" at bounding box center [133, 221] width 131 height 18
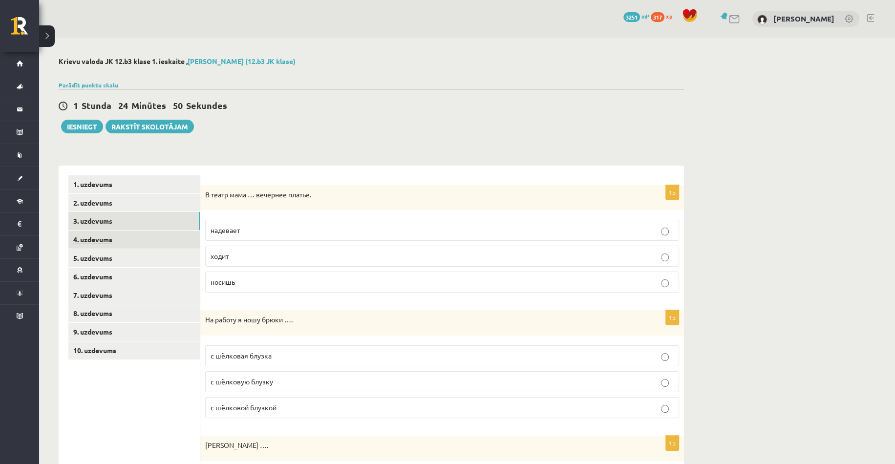
click at [125, 241] on link "4. uzdevums" at bounding box center [133, 240] width 131 height 18
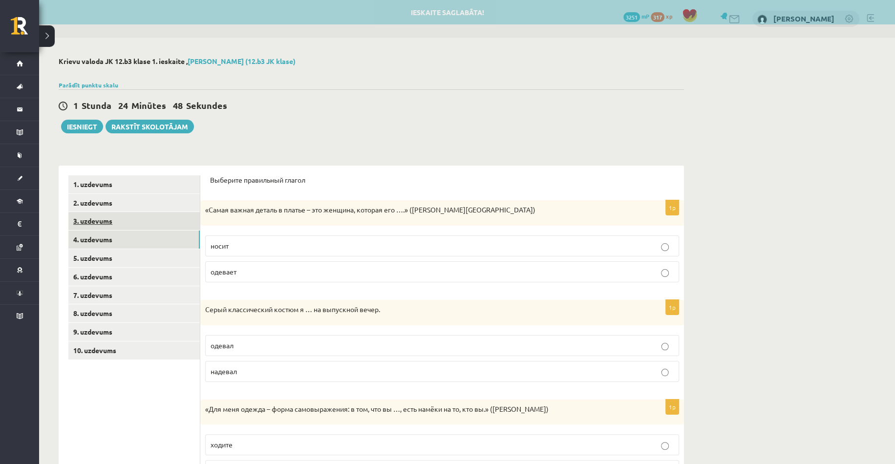
click at [114, 223] on link "3. uzdevums" at bounding box center [133, 221] width 131 height 18
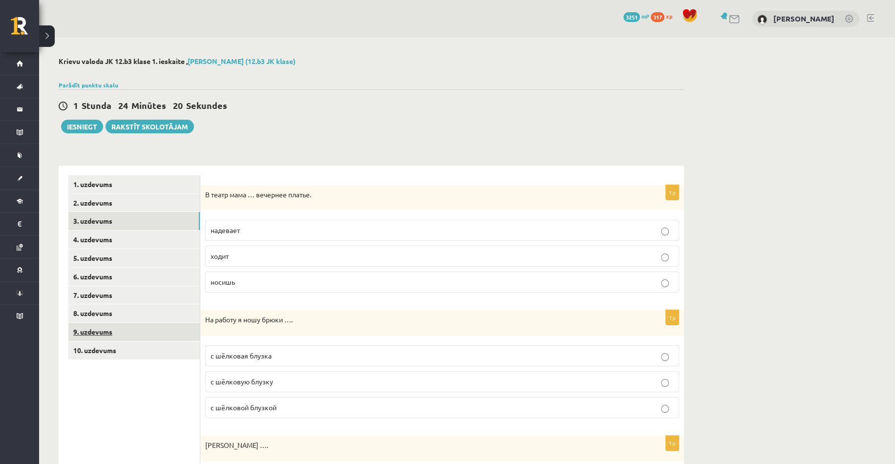
click at [82, 337] on link "9. uzdevums" at bounding box center [133, 332] width 131 height 18
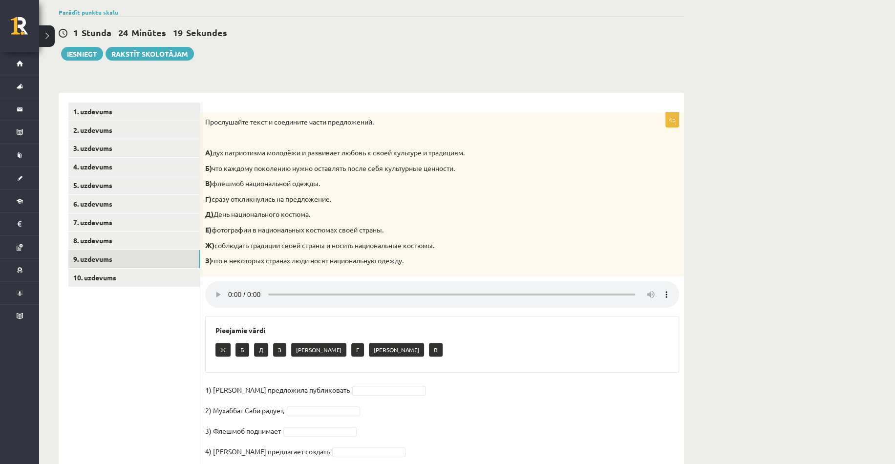
scroll to position [98, 0]
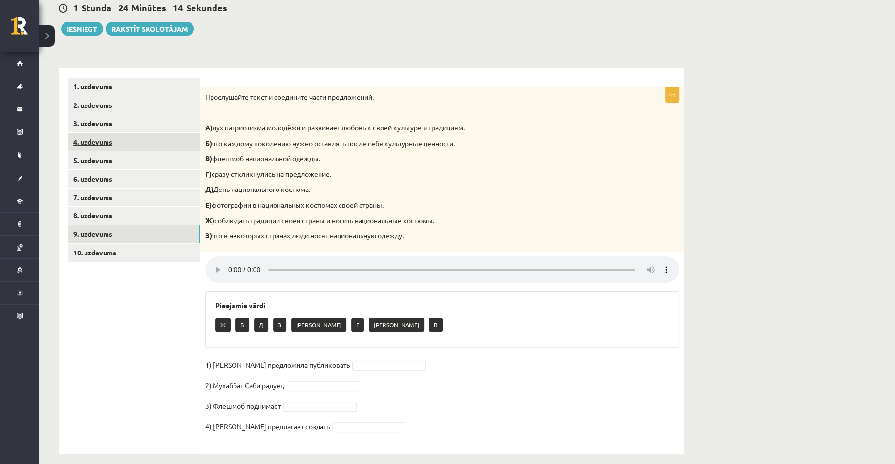
click at [111, 137] on link "4. uzdevums" at bounding box center [133, 142] width 131 height 18
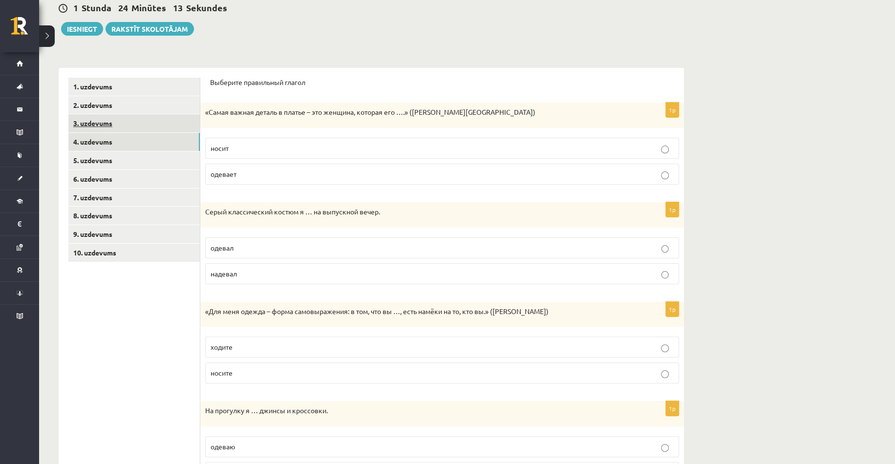
click at [106, 126] on link "3. uzdevums" at bounding box center [133, 123] width 131 height 18
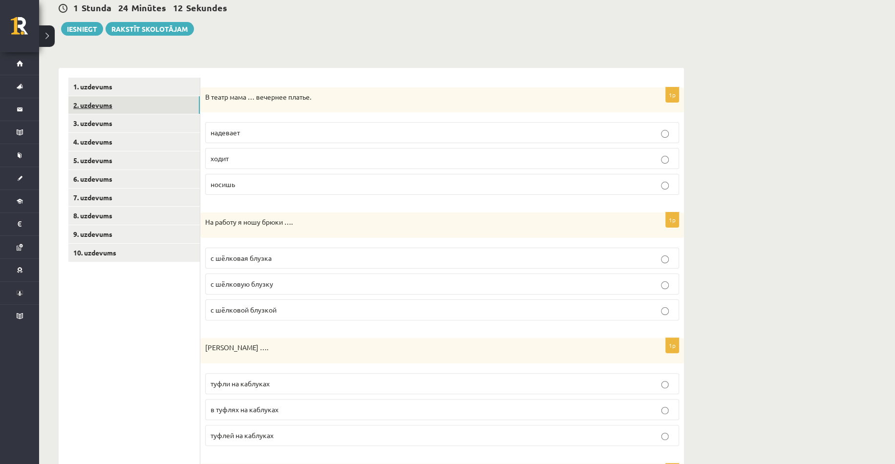
click at [103, 109] on link "2. uzdevums" at bounding box center [133, 105] width 131 height 18
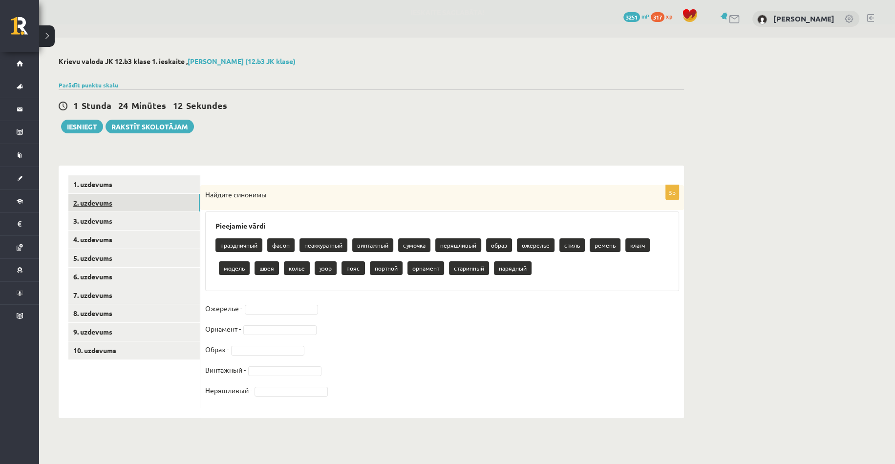
scroll to position [0, 0]
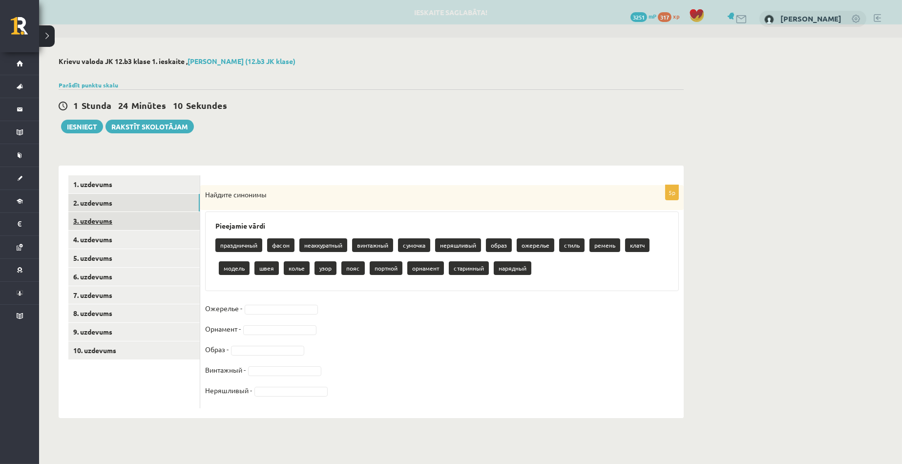
click at [106, 215] on link "3. uzdevums" at bounding box center [133, 221] width 131 height 18
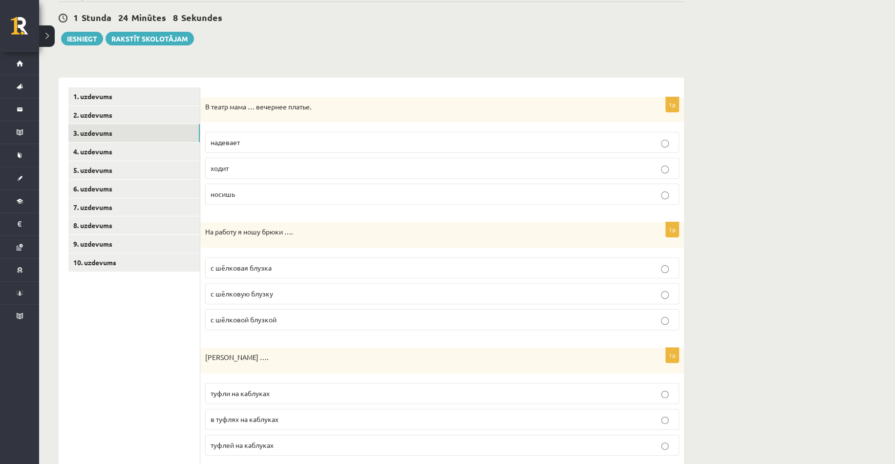
scroll to position [147, 0]
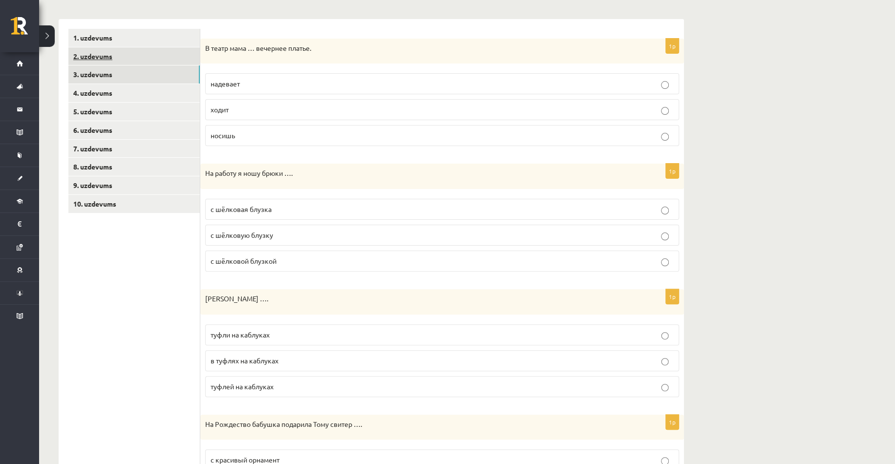
click at [110, 56] on link "2. uzdevums" at bounding box center [133, 56] width 131 height 18
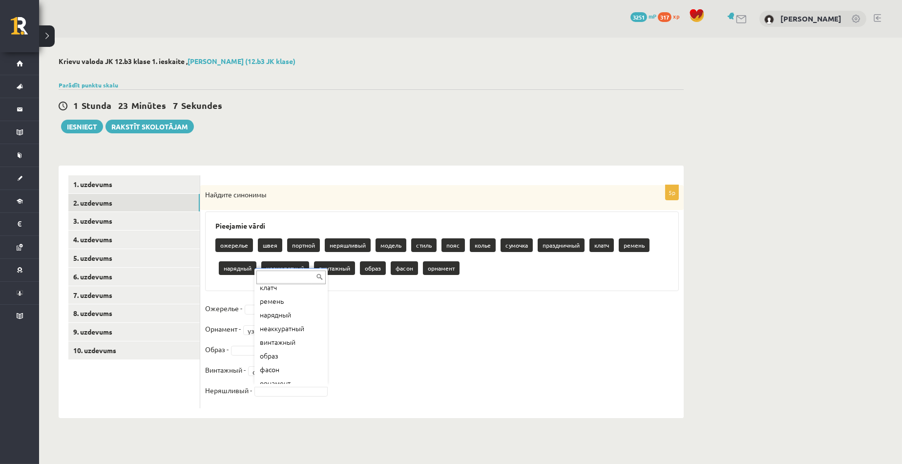
scroll to position [158, 0]
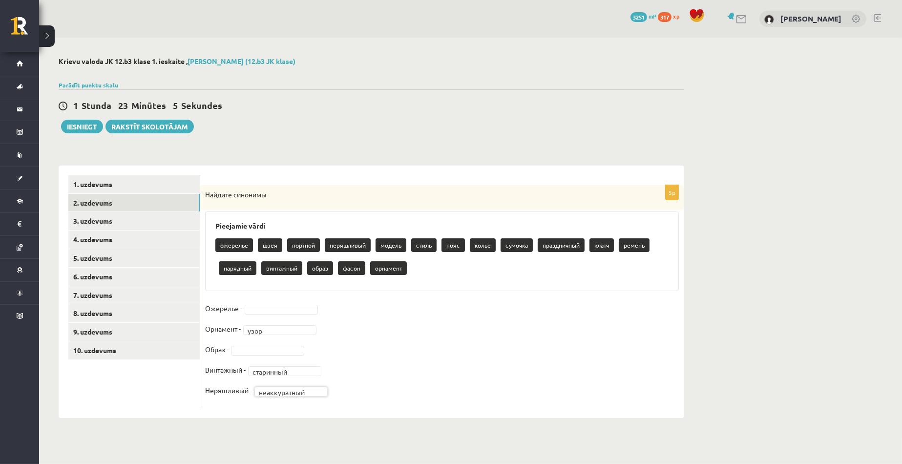
click at [490, 357] on fieldset "**********" at bounding box center [442, 352] width 474 height 103
drag, startPoint x: 203, startPoint y: 308, endPoint x: 240, endPoint y: 307, distance: 37.1
click at [240, 307] on div "**********" at bounding box center [442, 296] width 484 height 223
copy p "Ожерелье"
click at [264, 299] on div "**********" at bounding box center [442, 296] width 484 height 223
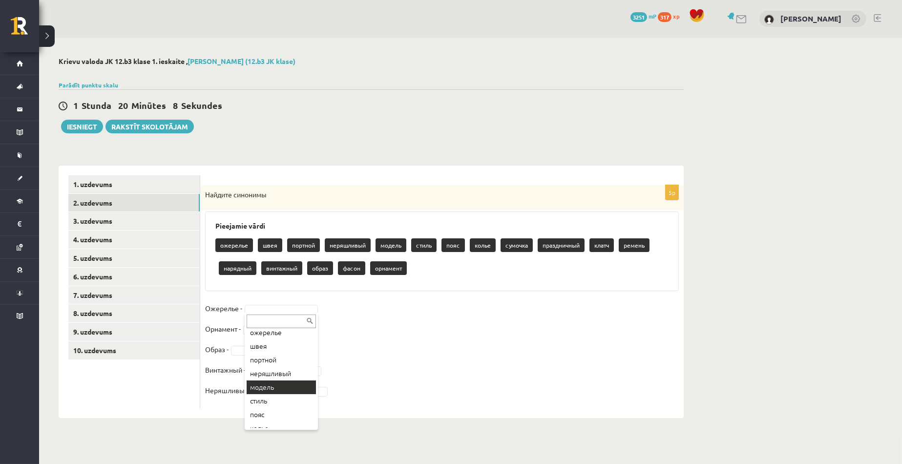
scroll to position [49, 0]
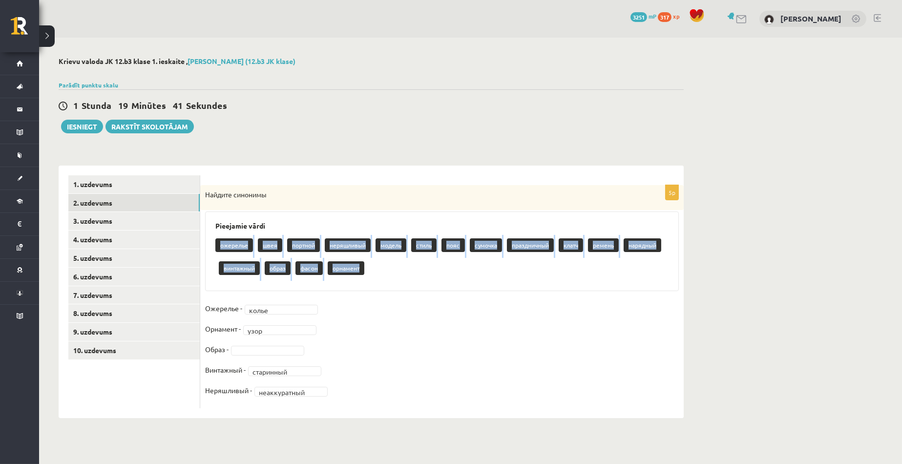
drag, startPoint x: 210, startPoint y: 240, endPoint x: 360, endPoint y: 274, distance: 153.8
click at [360, 275] on div "Pieejamie vārdi ожерелье швея портной неряшливый модель стиль пояс сумочка праз…" at bounding box center [442, 251] width 474 height 80
copy div "ожерелье швея портной неряшливый модель стиль пояс сумочка праздничный клатч ре…"
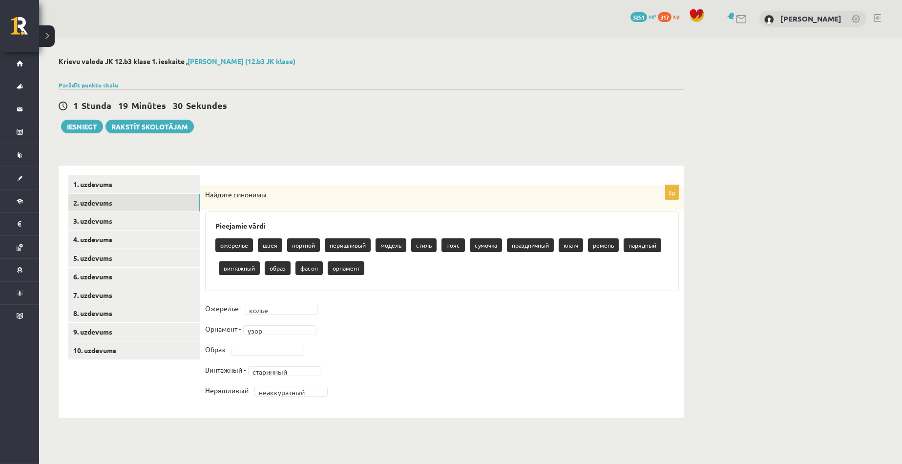
click at [403, 167] on div "**********" at bounding box center [442, 292] width 484 height 253
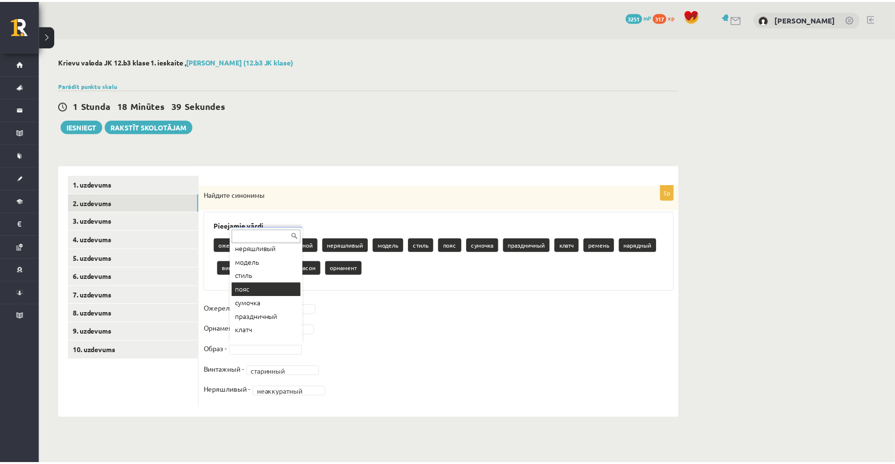
scroll to position [61, 0]
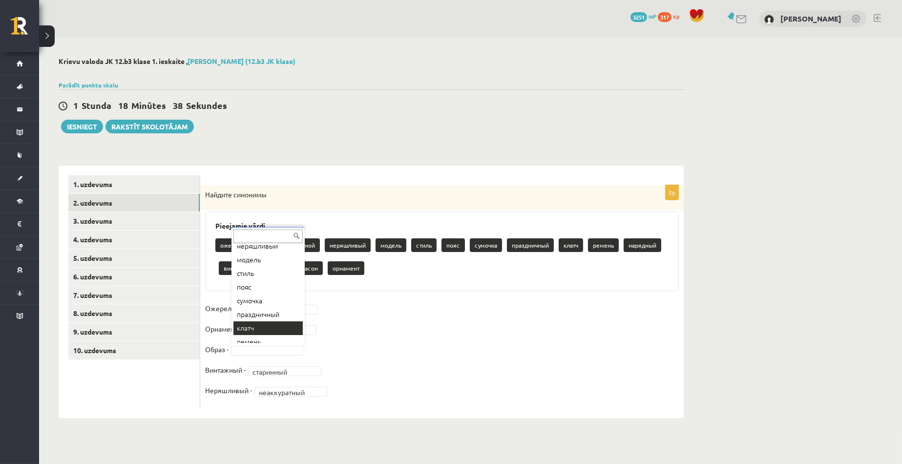
drag, startPoint x: 265, startPoint y: 329, endPoint x: 251, endPoint y: 250, distance: 80.9
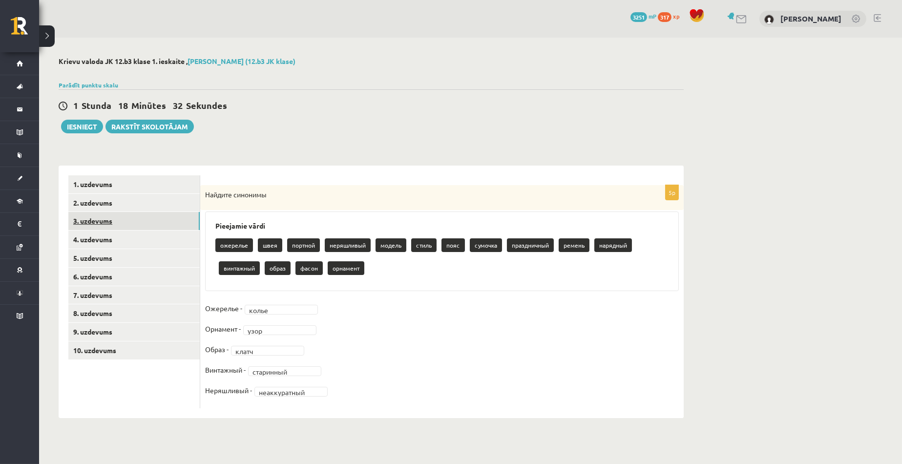
click at [105, 223] on link "3. uzdevums" at bounding box center [133, 221] width 131 height 18
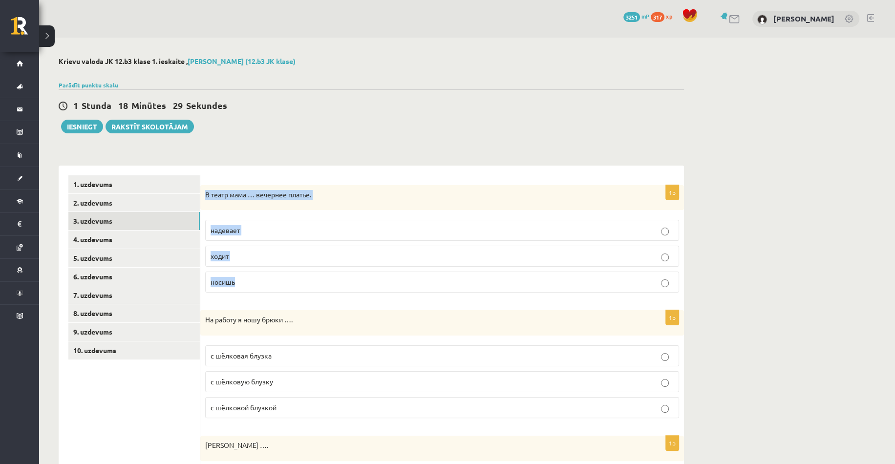
drag, startPoint x: 202, startPoint y: 189, endPoint x: 251, endPoint y: 273, distance: 97.2
click at [251, 273] on div "1p В театр мама … вечернее платье. надевает ходит носишь" at bounding box center [442, 243] width 484 height 116
copy div "В театр мама … вечернее платье. надевает ходит носишь"
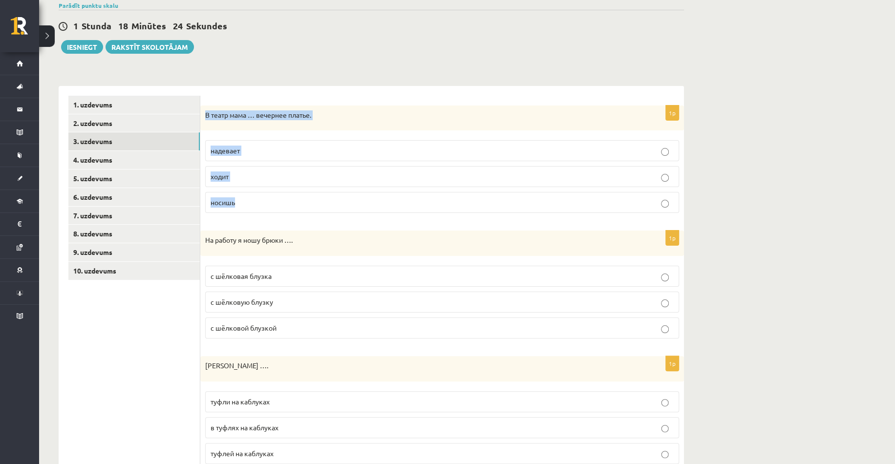
scroll to position [98, 0]
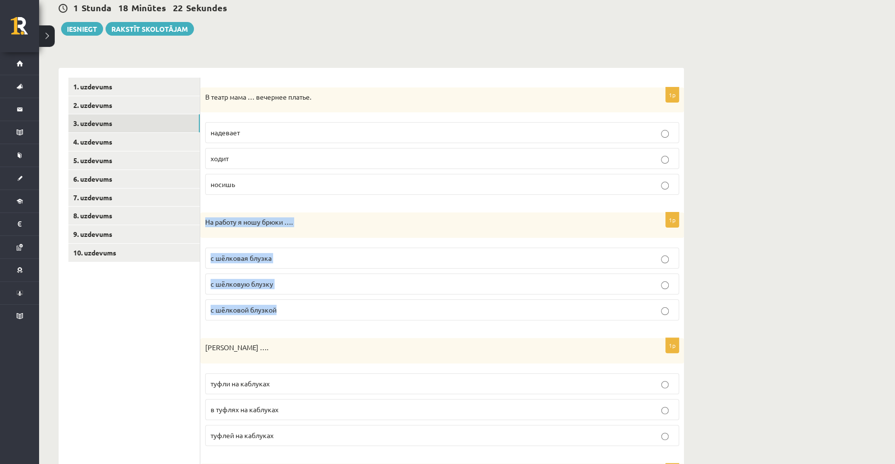
drag, startPoint x: 203, startPoint y: 217, endPoint x: 296, endPoint y: 309, distance: 130.6
click at [296, 309] on div "1p На работу я ношу брюки …. с шёлковая блузка с шёлковую блузку с шёлковой блу…" at bounding box center [442, 270] width 484 height 116
copy div "На работу я ношу брюки …. с шёлковая блузка с шёлковую блузку с шёлковой блузкой"
click at [266, 122] on label "надевает" at bounding box center [442, 132] width 474 height 21
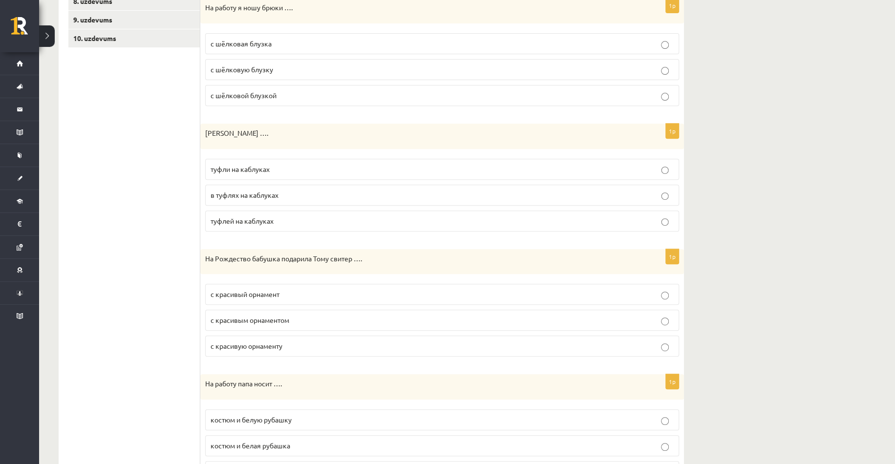
scroll to position [342, 0]
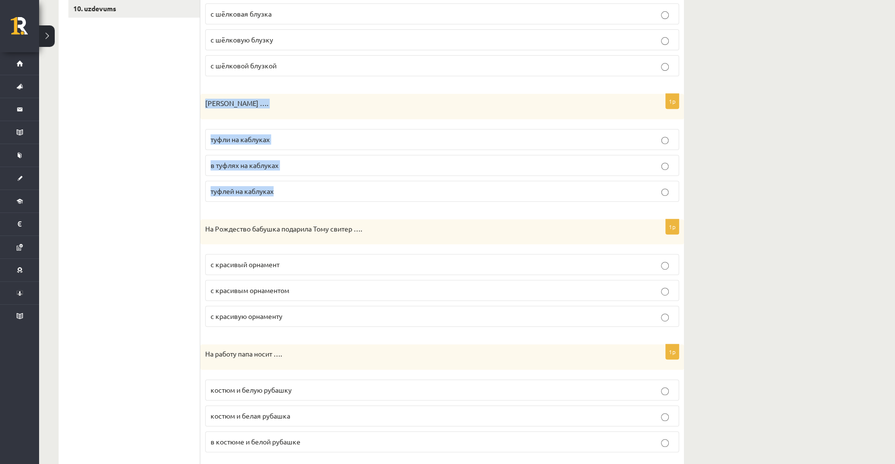
drag, startPoint x: 202, startPoint y: 101, endPoint x: 261, endPoint y: 166, distance: 87.1
click at [280, 193] on div "1p [PERSON_NAME] купила …. туфли на каблуках в туфлях на каблуках туфлей на каб…" at bounding box center [442, 152] width 484 height 116
copy div "[PERSON_NAME] …. туфли на каблуках в туфлях на каблуках туфлей на каблуках"
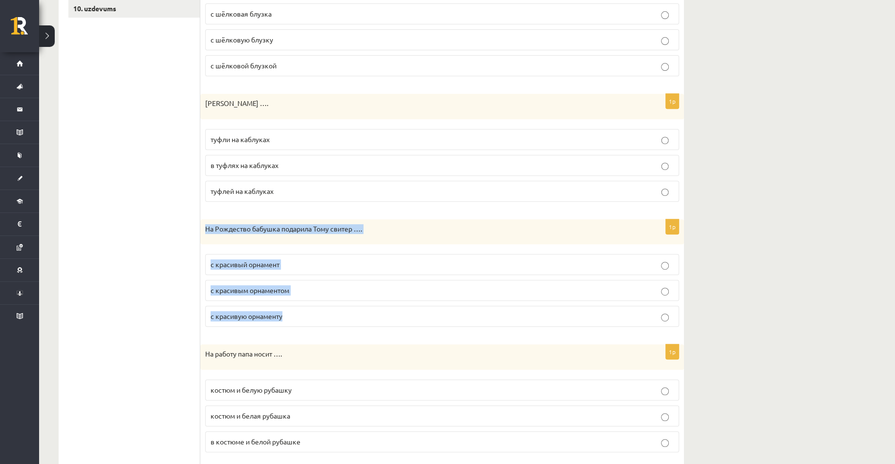
drag, startPoint x: 204, startPoint y: 227, endPoint x: 309, endPoint y: 316, distance: 138.3
click at [309, 316] on div "1p На Рождество бабушка подарила Тому свитер …. с красивый орнамент с красивым …" at bounding box center [442, 277] width 484 height 116
copy div "На Рождество бабушка подарила Тому свитер …. с красивый орнамент с красивым орн…"
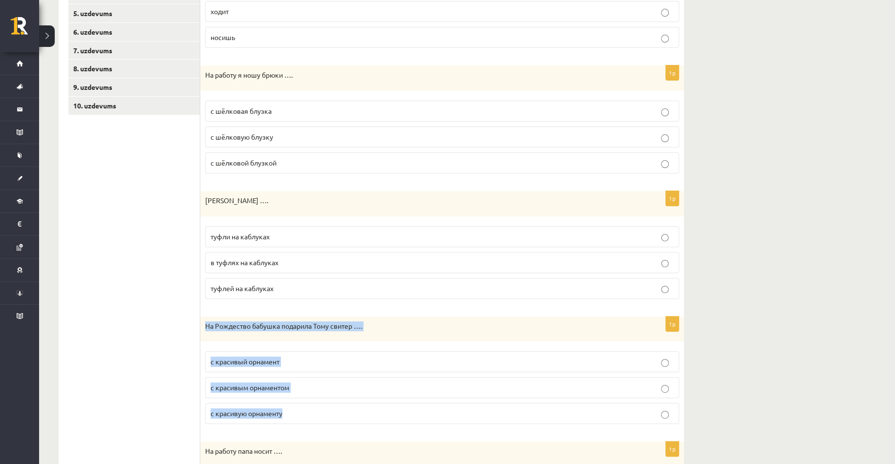
scroll to position [244, 0]
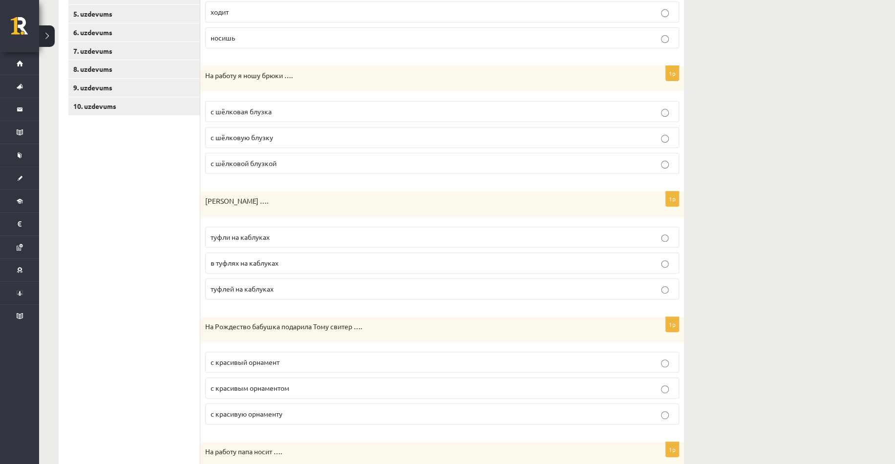
click at [250, 155] on label "с шёлковой блузкой" at bounding box center [442, 163] width 474 height 21
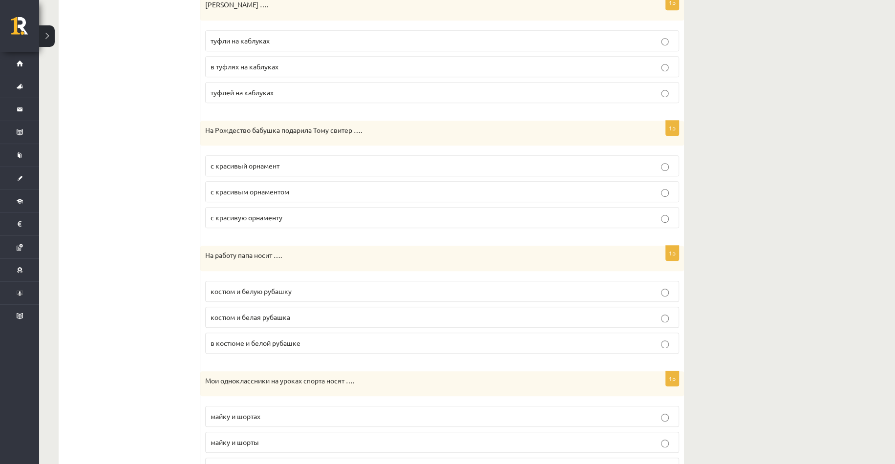
scroll to position [440, 0]
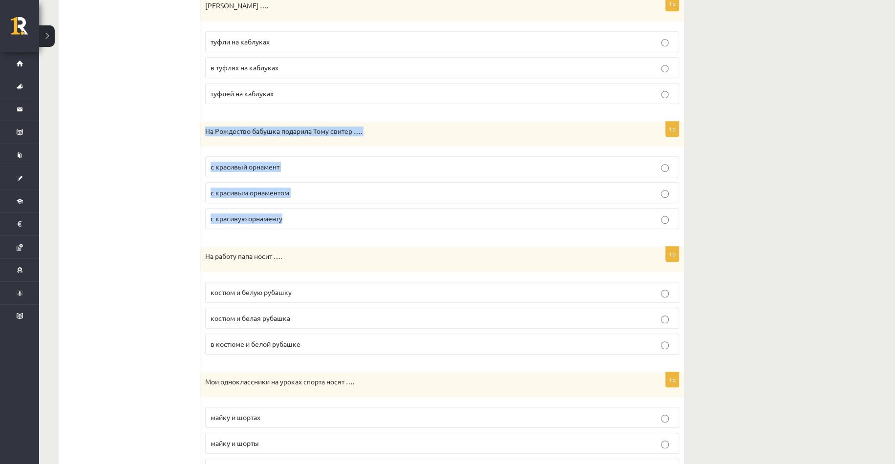
drag, startPoint x: 204, startPoint y: 131, endPoint x: 289, endPoint y: 214, distance: 118.5
click at [289, 214] on div "1p На Рождество бабушка подарила Тому свитер …. с красивый орнамент с красивым …" at bounding box center [442, 180] width 484 height 116
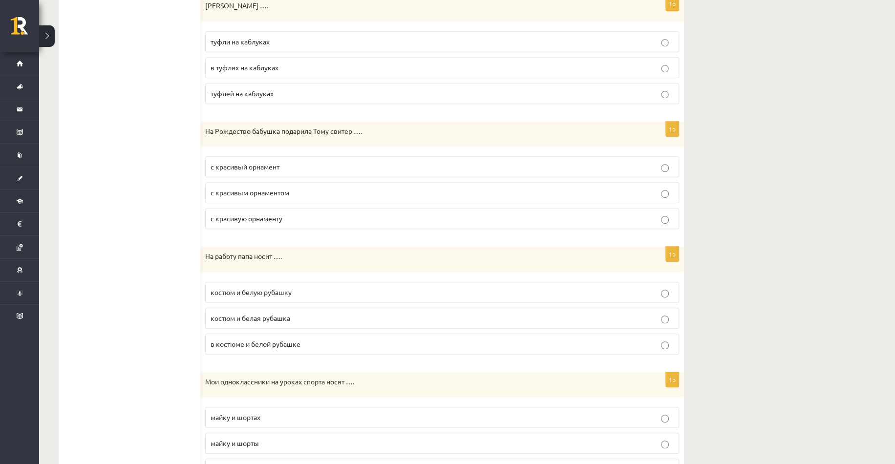
click at [230, 40] on span "туфли на каблуках" at bounding box center [240, 41] width 59 height 9
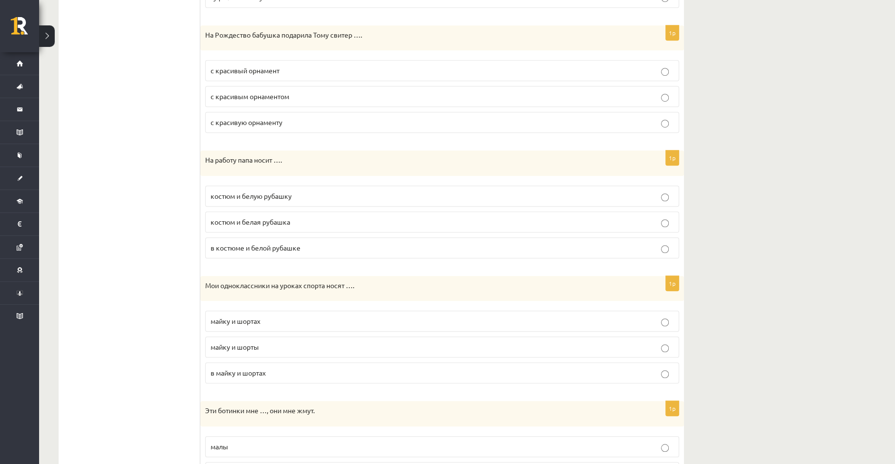
scroll to position [537, 0]
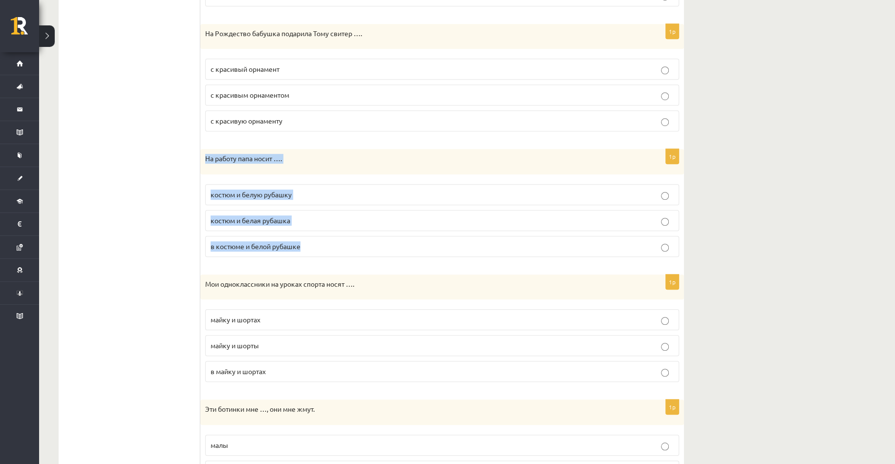
drag, startPoint x: 206, startPoint y: 156, endPoint x: 306, endPoint y: 238, distance: 129.8
click at [306, 238] on div "1p На работу папа носит …. костюм и белую рубашку костюм и белая рубашка в кост…" at bounding box center [442, 207] width 484 height 116
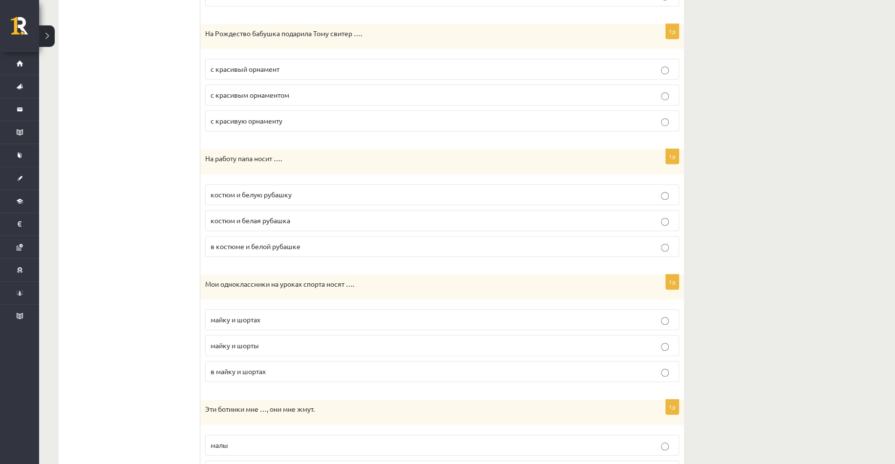
click at [250, 93] on span "с красивым орнаментом" at bounding box center [250, 94] width 79 height 9
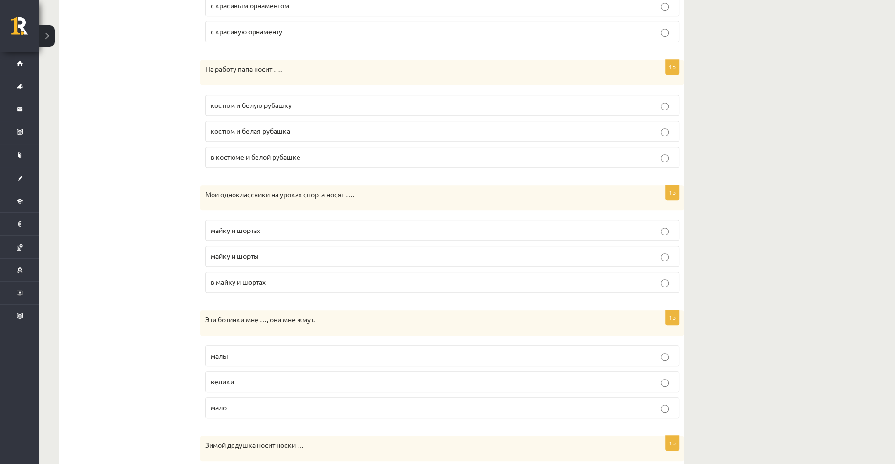
scroll to position [635, 0]
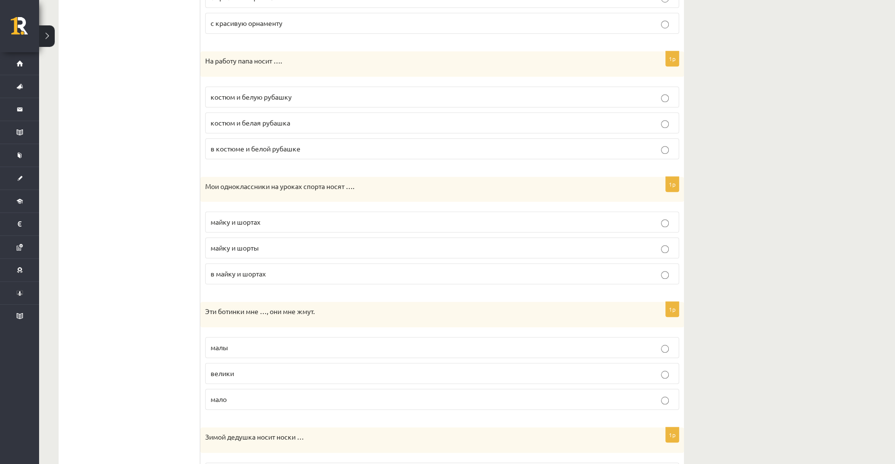
drag, startPoint x: 199, startPoint y: 181, endPoint x: 282, endPoint y: 281, distance: 130.4
click at [282, 281] on div "**********" at bounding box center [371, 167] width 625 height 1273
click at [145, 227] on ul "1. uzdevums 2. uzdevums 3. uzdevums 4. uzdevums 5. uzdevums 6. uzdevums 7. uzde…" at bounding box center [134, 166] width 132 height 1253
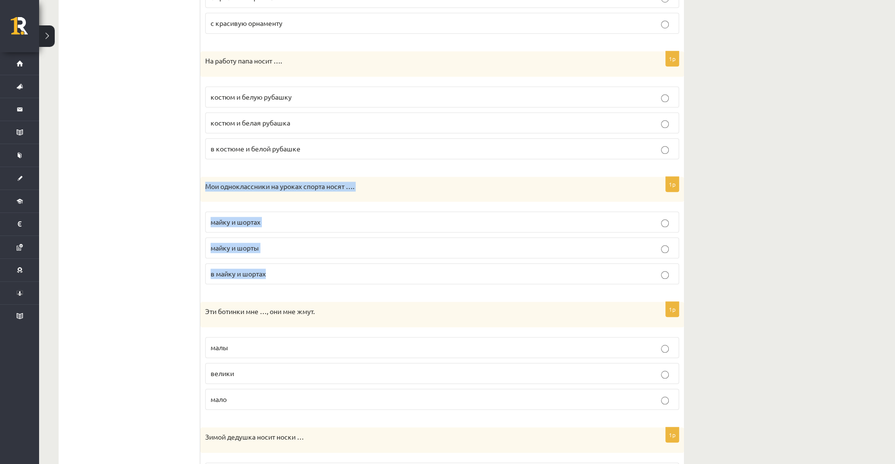
drag, startPoint x: 205, startPoint y: 184, endPoint x: 296, endPoint y: 275, distance: 128.5
click at [296, 275] on div "1p Мои одноклассники на уроках спорта носят …. майку и шортах майку и шорты в […" at bounding box center [442, 235] width 484 height 116
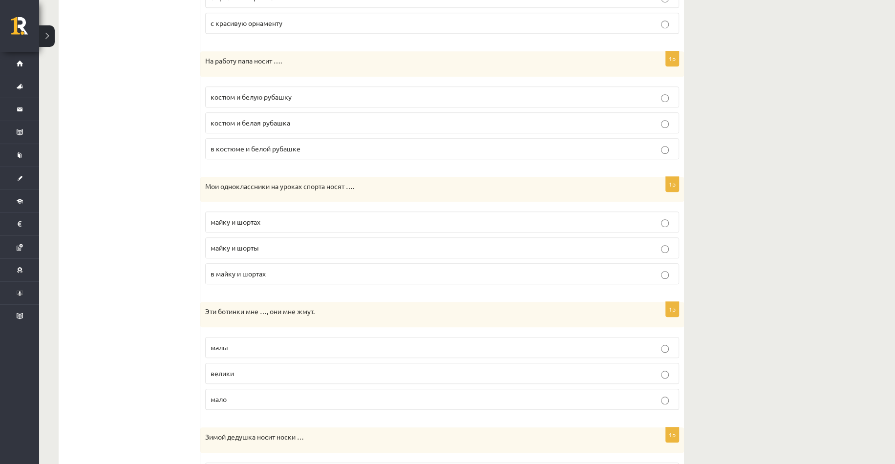
click at [134, 188] on ul "1. uzdevums 2. uzdevums 3. uzdevums 4. uzdevums 5. uzdevums 6. uzdevums 7. uzde…" at bounding box center [134, 166] width 132 height 1253
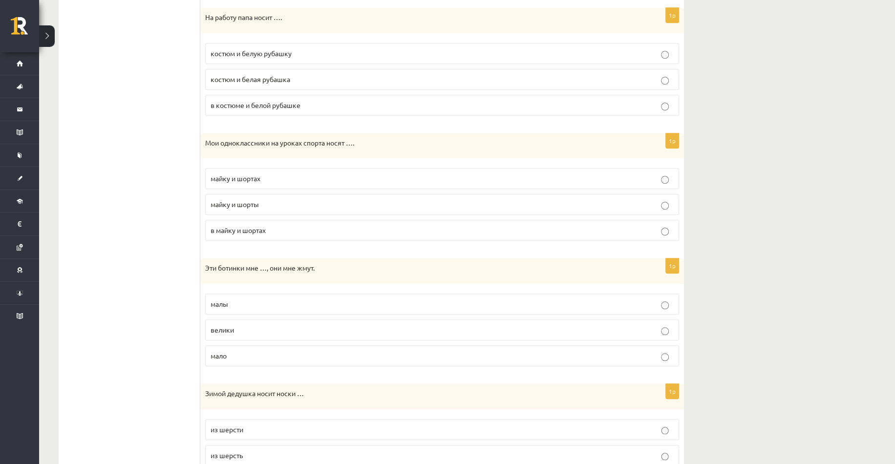
scroll to position [684, 0]
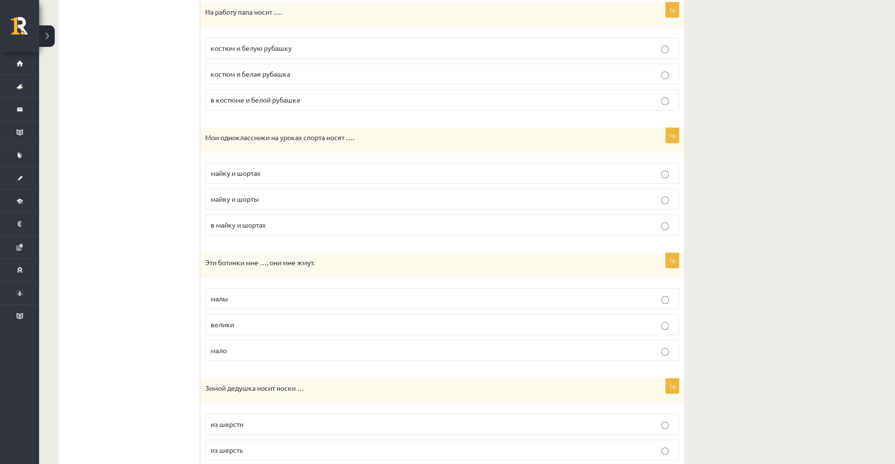
click at [259, 52] on label "костюм и белую рубашку" at bounding box center [442, 48] width 474 height 21
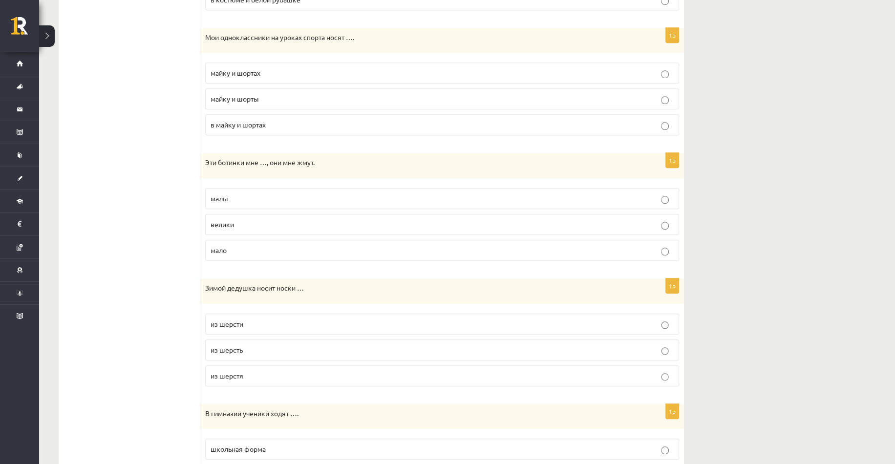
scroll to position [781, 0]
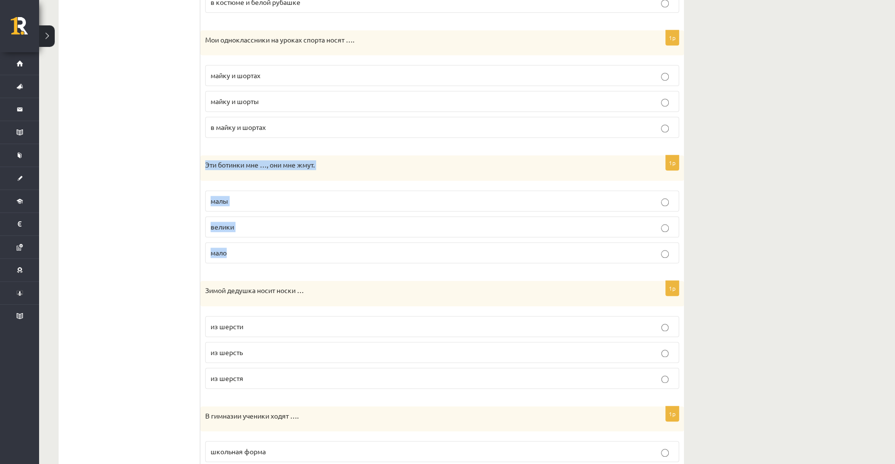
drag, startPoint x: 205, startPoint y: 162, endPoint x: 253, endPoint y: 238, distance: 90.0
click at [253, 238] on div "1p Эти ботинки мне …, они мне жмут. малы велики мало" at bounding box center [442, 213] width 484 height 116
click at [258, 98] on span "майку и шорты" at bounding box center [235, 101] width 48 height 9
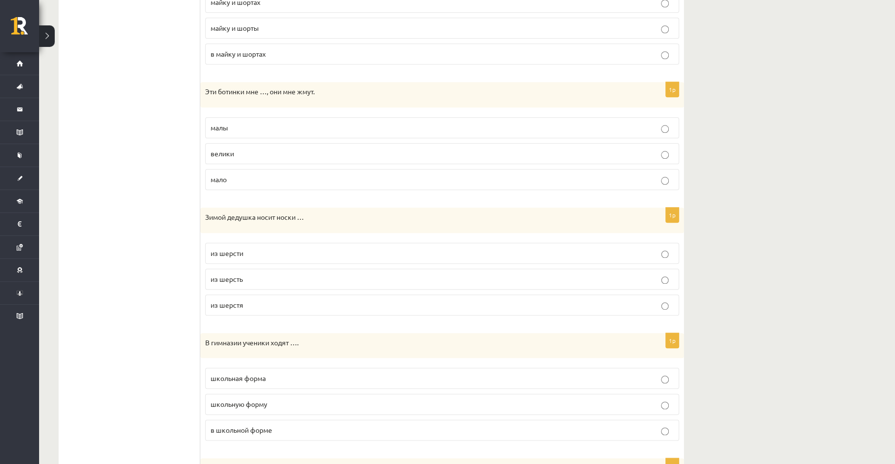
scroll to position [879, 0]
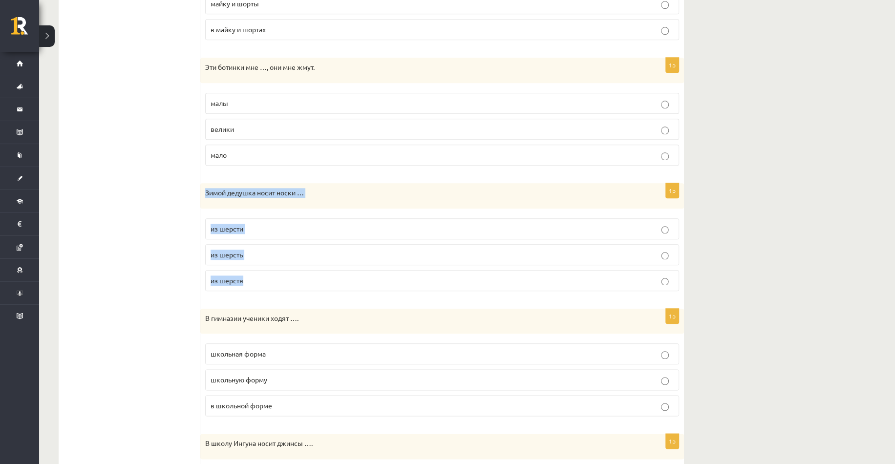
drag, startPoint x: 205, startPoint y: 189, endPoint x: 247, endPoint y: 278, distance: 98.8
click at [247, 278] on div "1p Зимой дедушка носит носки … из [GEOGRAPHIC_DATA] из шерсть из [GEOGRAPHIC_DA…" at bounding box center [442, 241] width 484 height 116
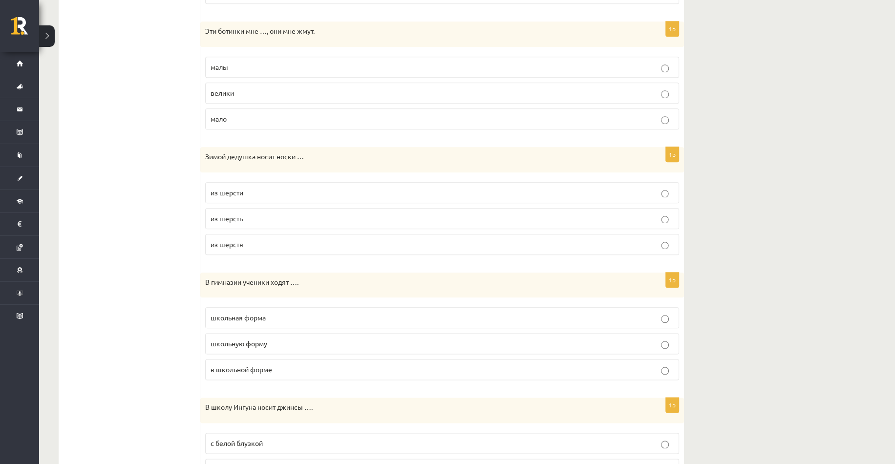
scroll to position [928, 0]
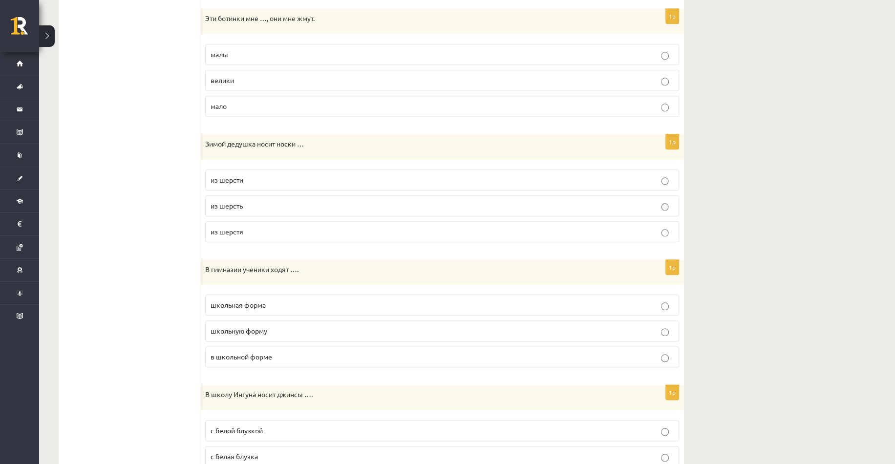
click at [224, 52] on span "малы" at bounding box center [220, 54] width 18 height 9
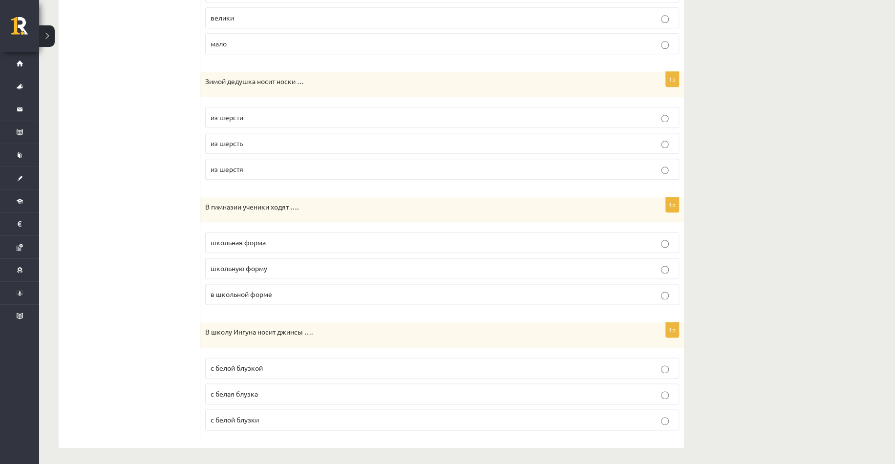
scroll to position [991, 0]
drag, startPoint x: 204, startPoint y: 201, endPoint x: 311, endPoint y: 286, distance: 136.6
click at [311, 286] on div "1p В гимназии ученики ходят …. школьная форма школьную форму в школьной форме" at bounding box center [442, 255] width 484 height 116
click at [249, 116] on p "из шерсти" at bounding box center [442, 117] width 463 height 10
drag, startPoint x: 203, startPoint y: 326, endPoint x: 265, endPoint y: 415, distance: 108.4
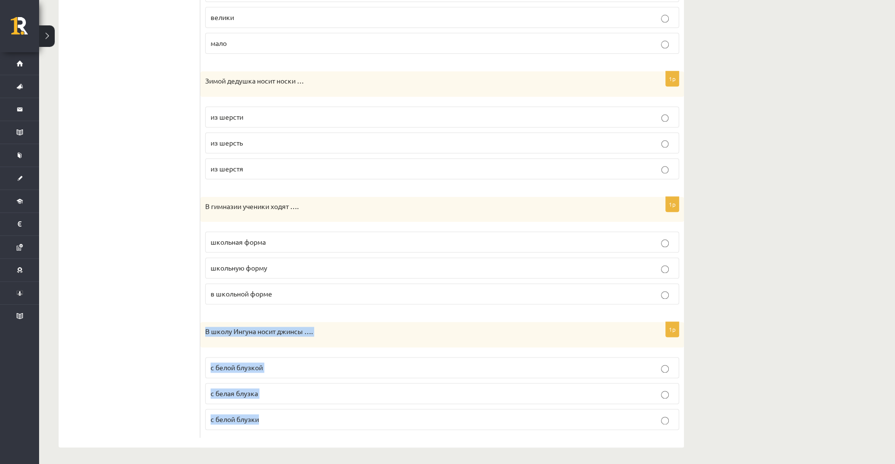
click at [265, 415] on div "1p В школу Ингуна носит джинсы …. с белой блузкой с белая блузка с белой блузки" at bounding box center [442, 380] width 484 height 116
click at [277, 295] on p "в школьной форме" at bounding box center [442, 294] width 463 height 10
click at [256, 362] on p "с белой блузкой" at bounding box center [442, 367] width 463 height 10
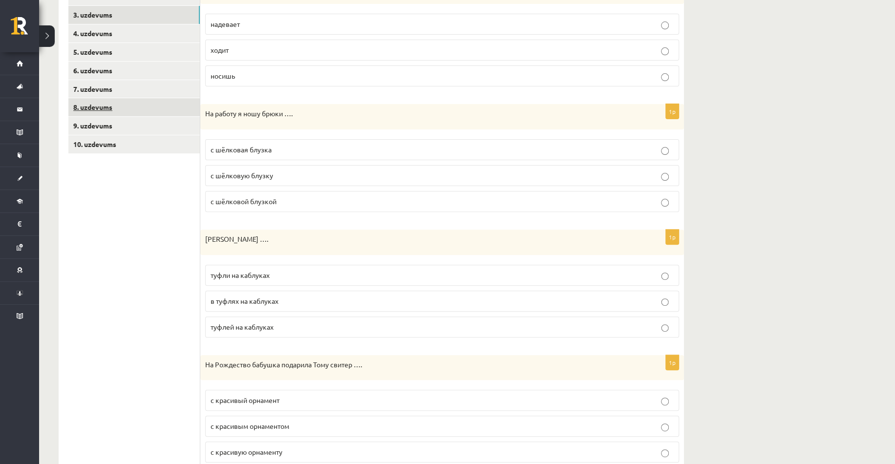
scroll to position [63, 0]
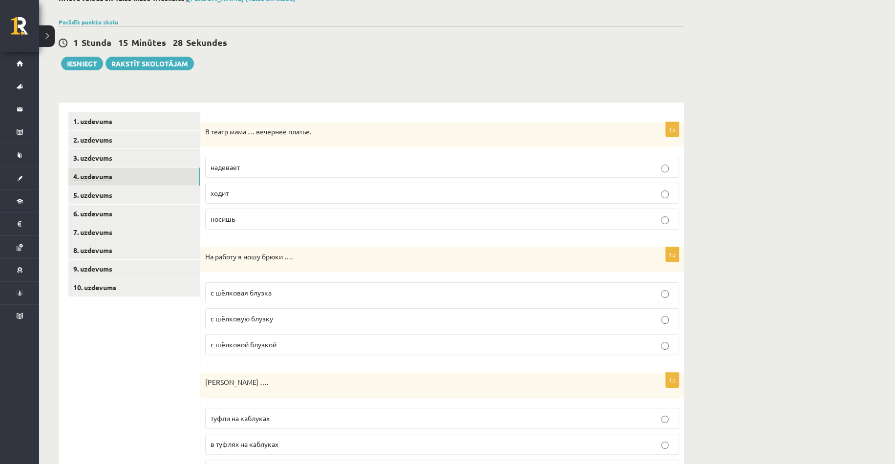
click at [106, 176] on link "4. uzdevums" at bounding box center [133, 177] width 131 height 18
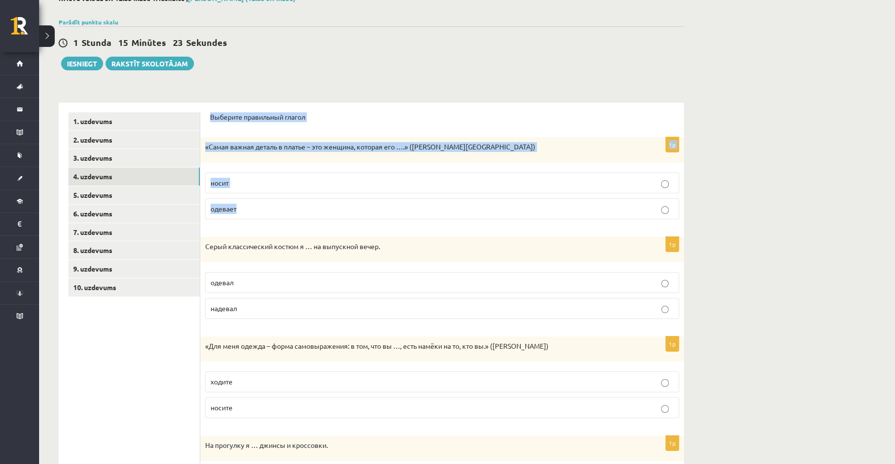
drag, startPoint x: 211, startPoint y: 114, endPoint x: 273, endPoint y: 201, distance: 106.7
click at [273, 201] on form "Выберите правильный глагол 1p «Самая важная деталь в платье – это женщина, кото…" at bounding box center [442, 368] width 464 height 513
click at [251, 161] on div "«Самая важная деталь в платье – это женщина, которая его ….» ([PERSON_NAME][GEO…" at bounding box center [442, 149] width 484 height 25
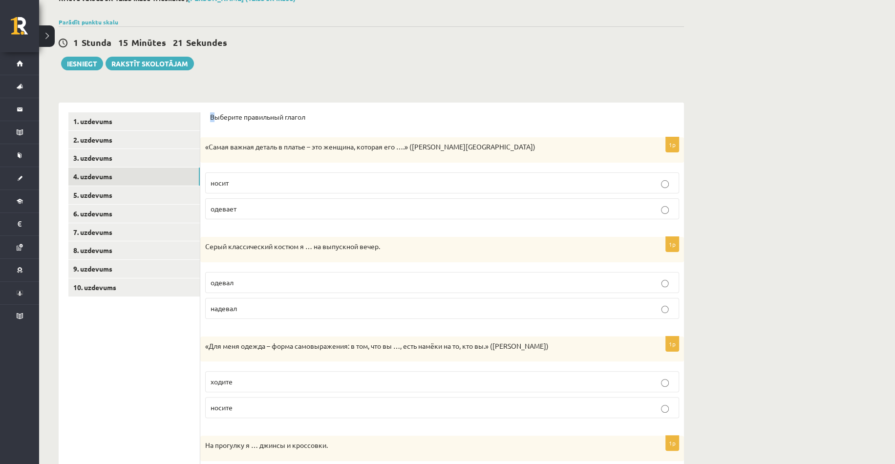
click at [213, 114] on p "Выберите правильный глагол" at bounding box center [442, 117] width 464 height 10
click at [211, 113] on p "Выберите правильный глагол" at bounding box center [442, 117] width 464 height 10
drag, startPoint x: 210, startPoint y: 113, endPoint x: 316, endPoint y: 121, distance: 106.3
click at [316, 121] on div "Выберите правильный глагол" at bounding box center [442, 120] width 464 height 16
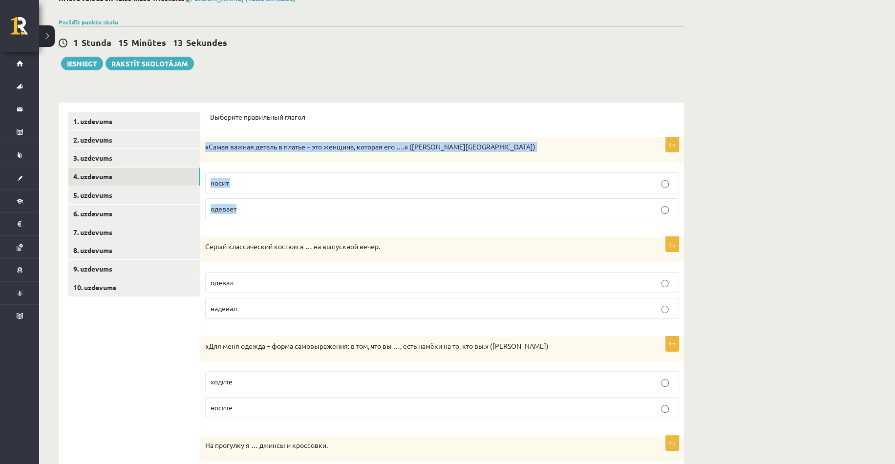
drag, startPoint x: 204, startPoint y: 144, endPoint x: 239, endPoint y: 202, distance: 68.6
click at [239, 202] on div "1p «Самая важная деталь в платье – это женщина, которая его ….» ([PERSON_NAME][…" at bounding box center [442, 182] width 484 height 90
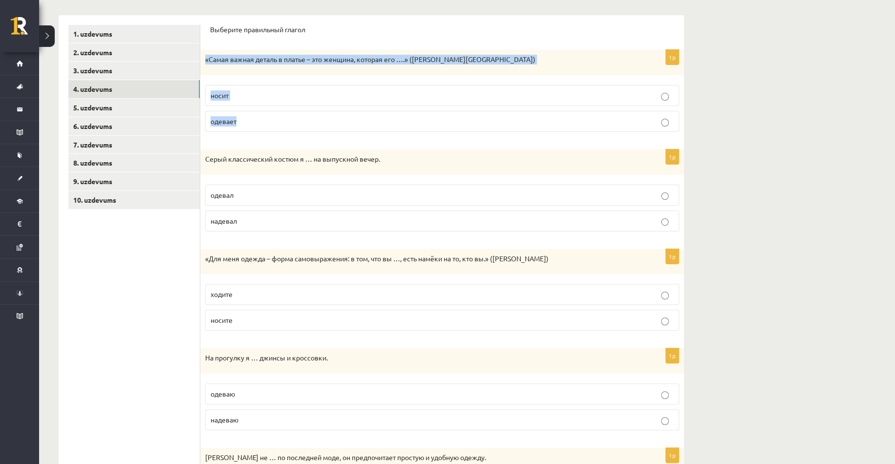
scroll to position [161, 0]
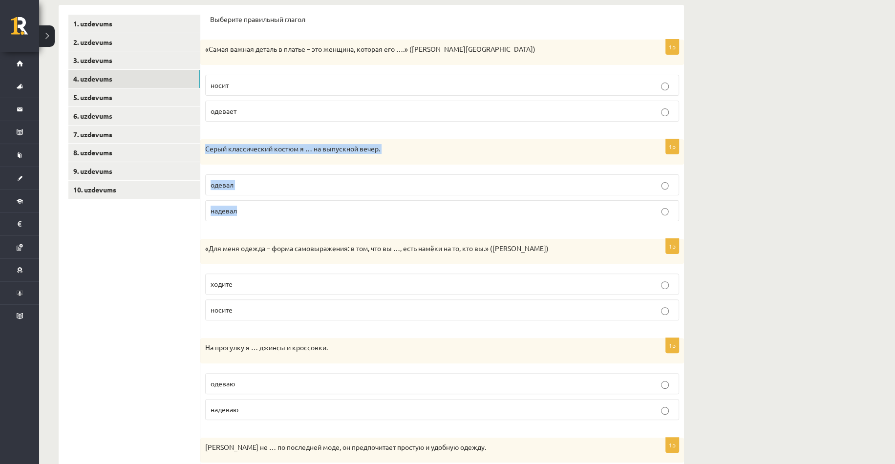
drag, startPoint x: 204, startPoint y: 146, endPoint x: 245, endPoint y: 216, distance: 81.7
click at [245, 216] on div "1p Серый классический костюм я … на выпускной вечер. одевал надевал" at bounding box center [442, 184] width 484 height 90
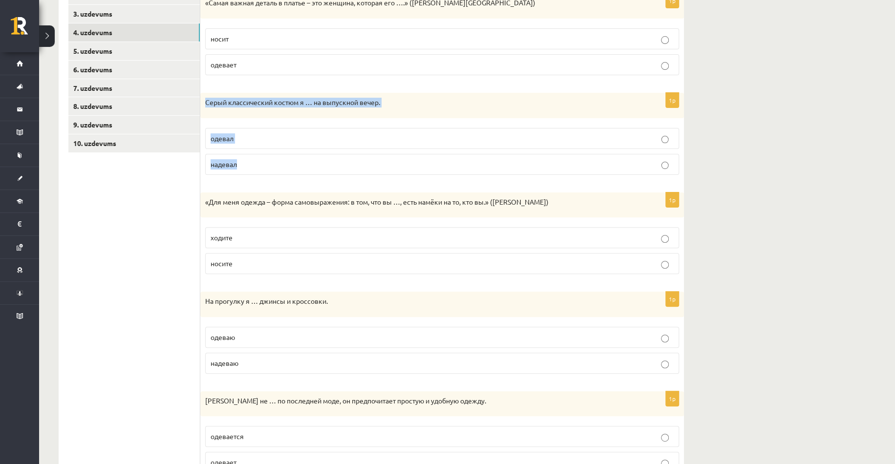
scroll to position [210, 0]
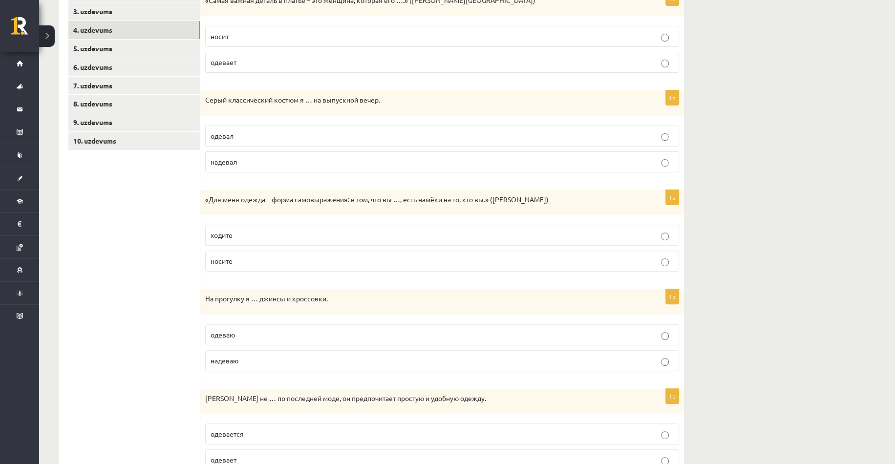
click at [231, 34] on p "носит" at bounding box center [442, 36] width 463 height 10
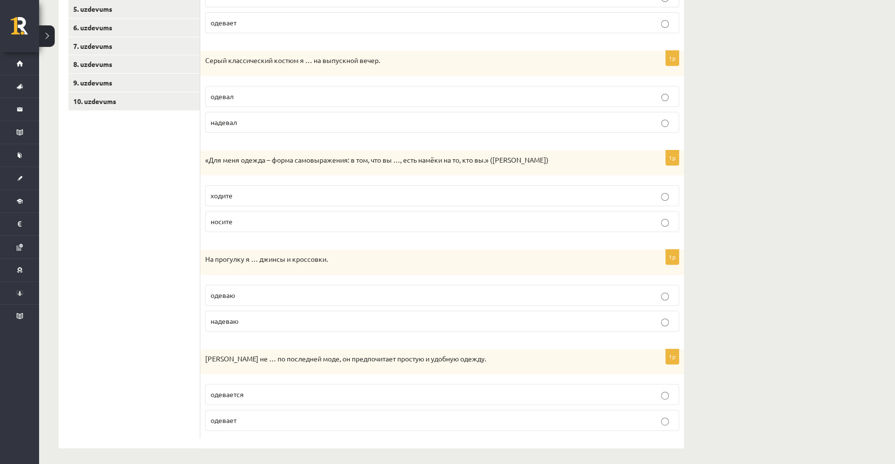
scroll to position [252, 0]
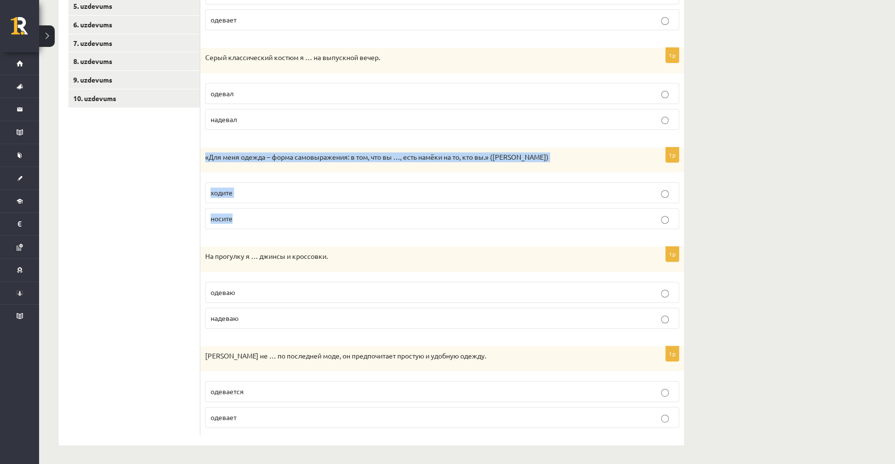
drag, startPoint x: 202, startPoint y: 153, endPoint x: 244, endPoint y: 214, distance: 74.2
click at [244, 214] on div "1p «Для меня одежда – форма самовыражения: в том, что вы …, есть намёки на то, …" at bounding box center [442, 193] width 484 height 90
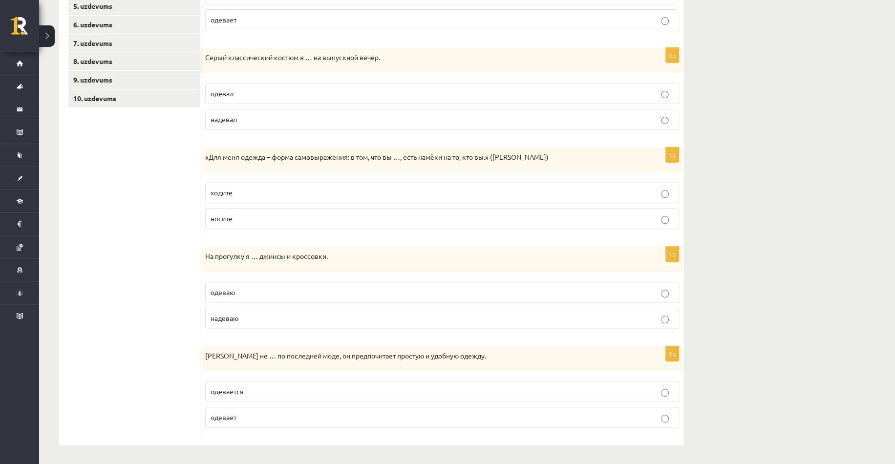
click at [241, 98] on label "одевал" at bounding box center [442, 93] width 474 height 21
drag, startPoint x: 204, startPoint y: 254, endPoint x: 269, endPoint y: 334, distance: 102.4
click at [269, 334] on div "1p На прогулку я … джинсы и кроссовки. одеваю надеваю" at bounding box center [442, 292] width 484 height 90
click at [181, 279] on ul "1. uzdevums 2. uzdevums 3. uzdevums 4. uzdevums 5. uzdevums 6. uzdevums 7. uzde…" at bounding box center [134, 179] width 132 height 513
click at [242, 224] on label "носите" at bounding box center [442, 218] width 474 height 21
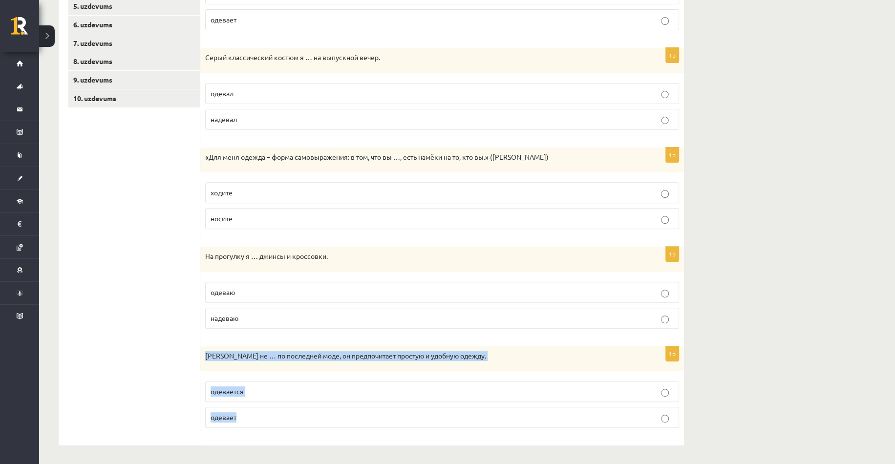
drag, startPoint x: 206, startPoint y: 352, endPoint x: 244, endPoint y: 411, distance: 70.2
click at [244, 411] on div "1p [PERSON_NAME] не … по последней моде, он предпочитает простую и удобную одеж…" at bounding box center [442, 391] width 484 height 90
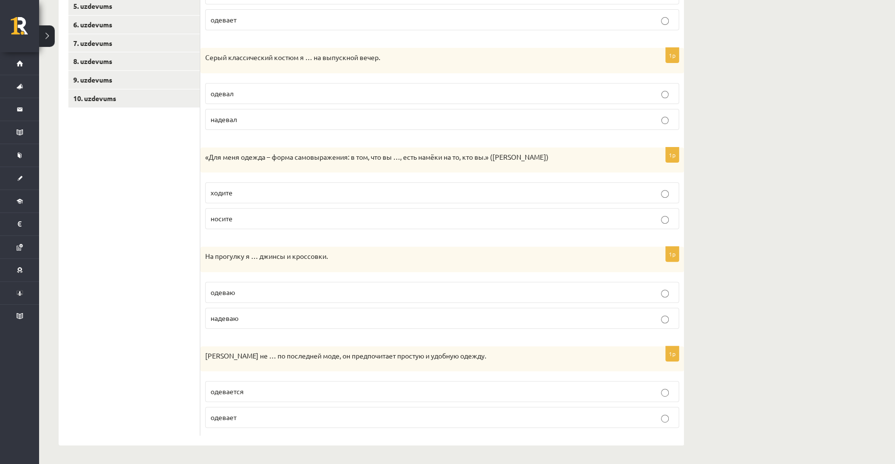
click at [224, 293] on span "одеваю" at bounding box center [223, 292] width 24 height 9
click at [102, 9] on link "5. uzdevums" at bounding box center [133, 6] width 131 height 18
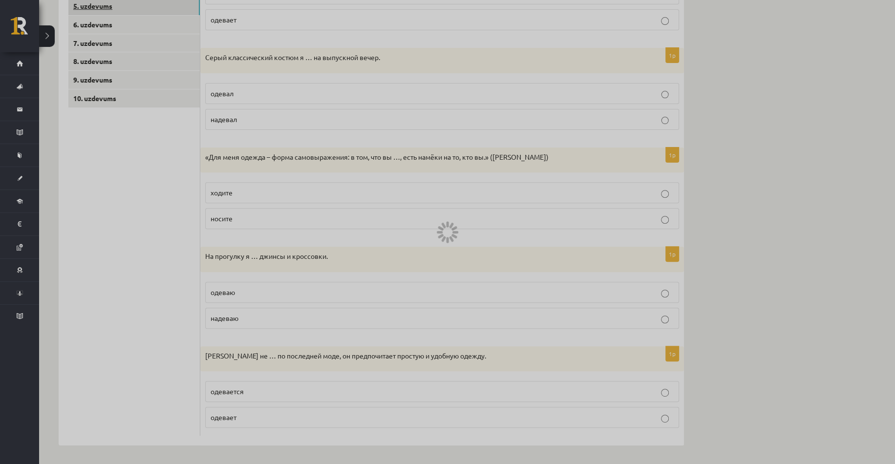
scroll to position [131, 0]
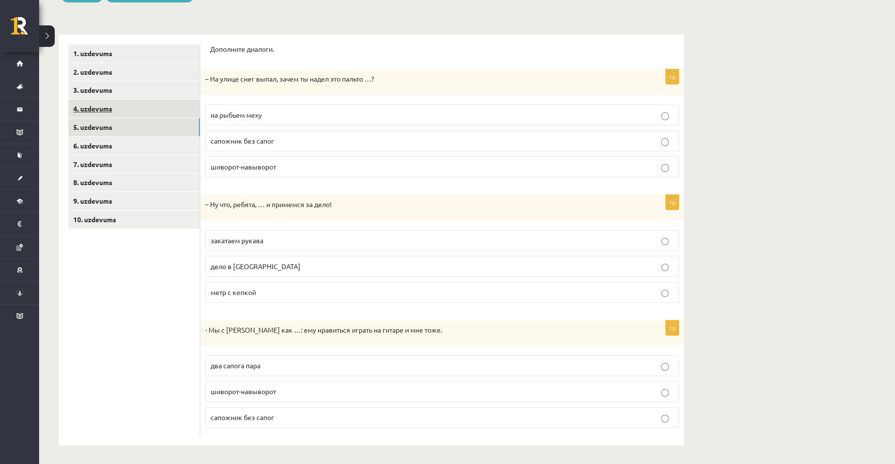
click at [123, 106] on link "4. uzdevums" at bounding box center [133, 109] width 131 height 18
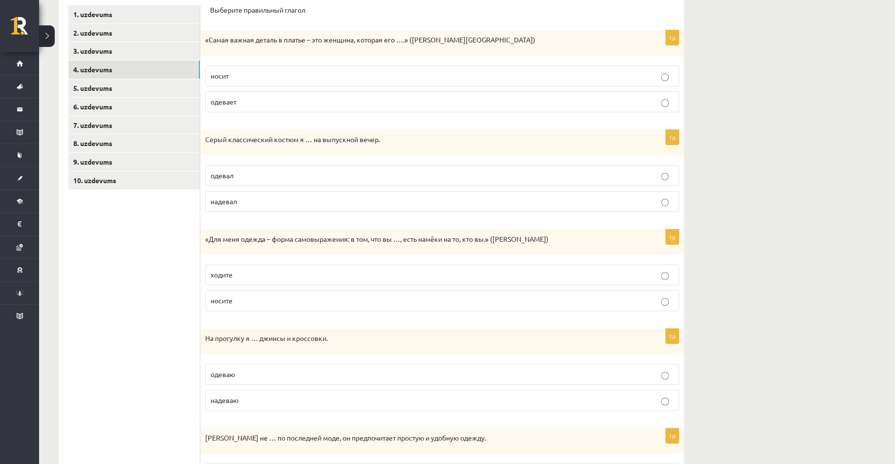
scroll to position [252, 0]
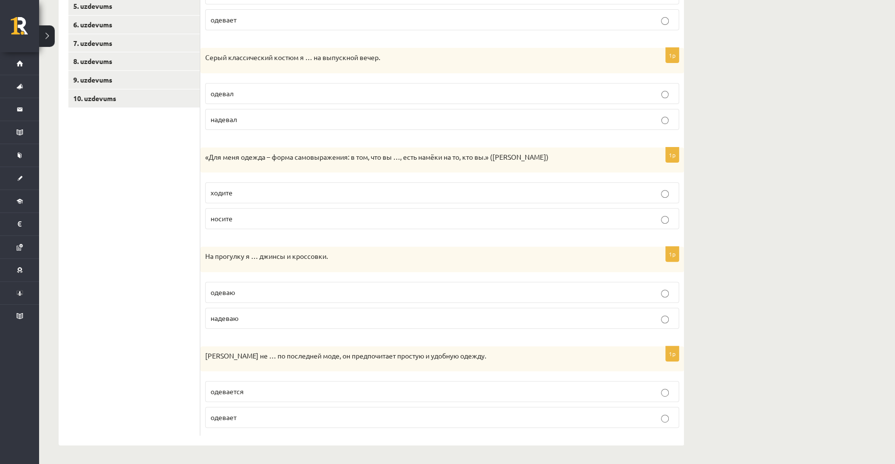
click at [301, 386] on p "одевается" at bounding box center [442, 391] width 463 height 10
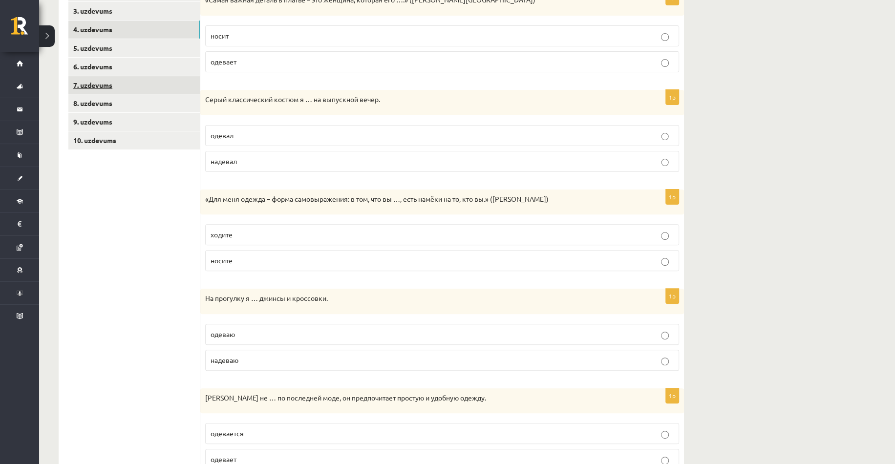
scroll to position [57, 0]
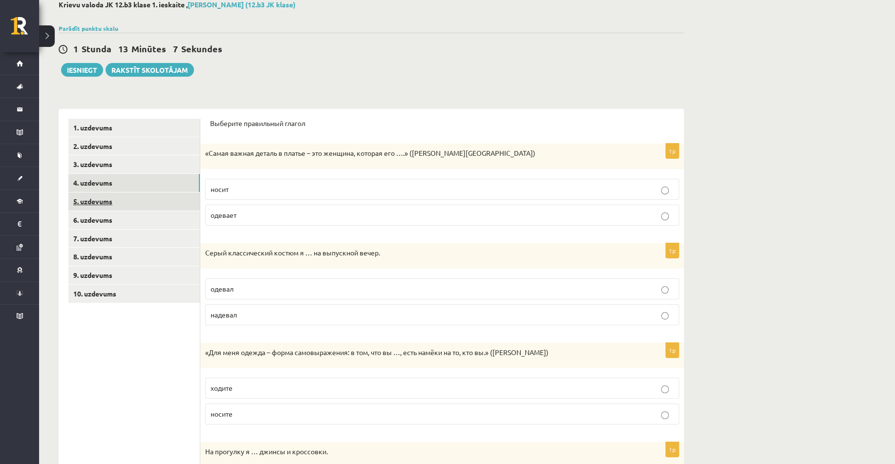
click at [101, 206] on link "5. uzdevums" at bounding box center [133, 201] width 131 height 18
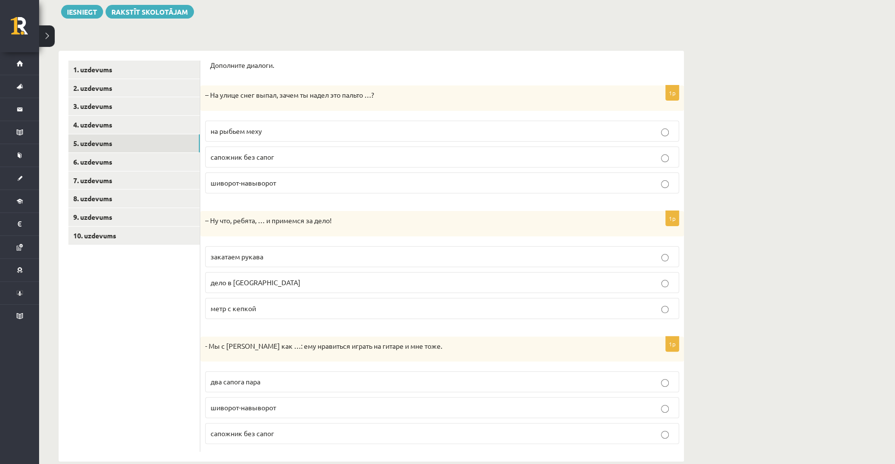
scroll to position [131, 0]
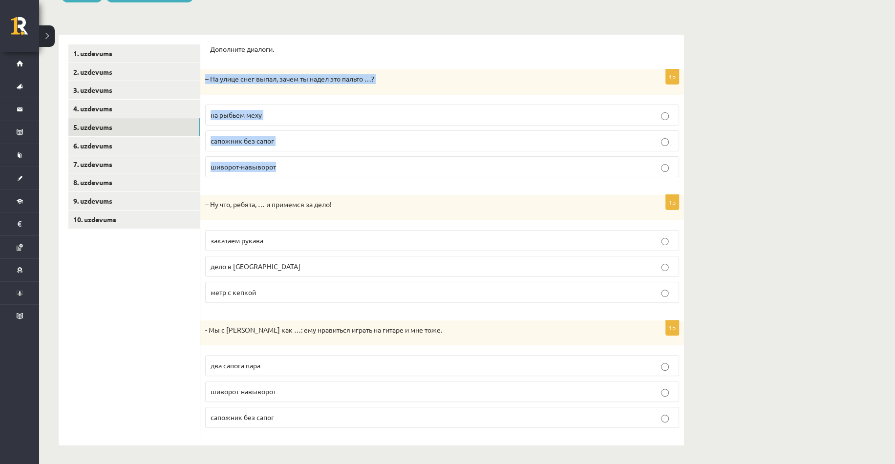
drag, startPoint x: 203, startPoint y: 75, endPoint x: 286, endPoint y: 154, distance: 115.0
click at [286, 154] on div "1p – На улице снег выпал, зачем ты надел это пальто …? на рыбьем меху сапожник …" at bounding box center [442, 127] width 484 height 116
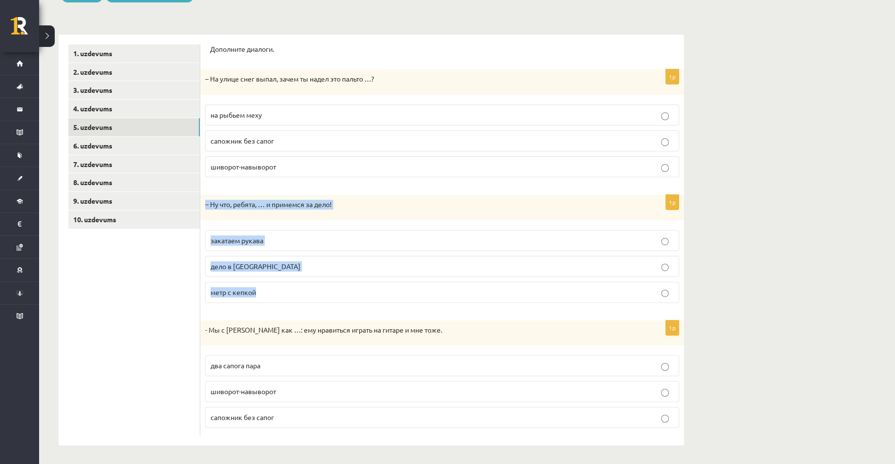
drag, startPoint x: 201, startPoint y: 201, endPoint x: 273, endPoint y: 285, distance: 110.2
click at [273, 287] on div "1p – Ну что, ребята, … и примемся за дело! закатаем рукава дело в [GEOGRAPHIC_D…" at bounding box center [442, 253] width 484 height 116
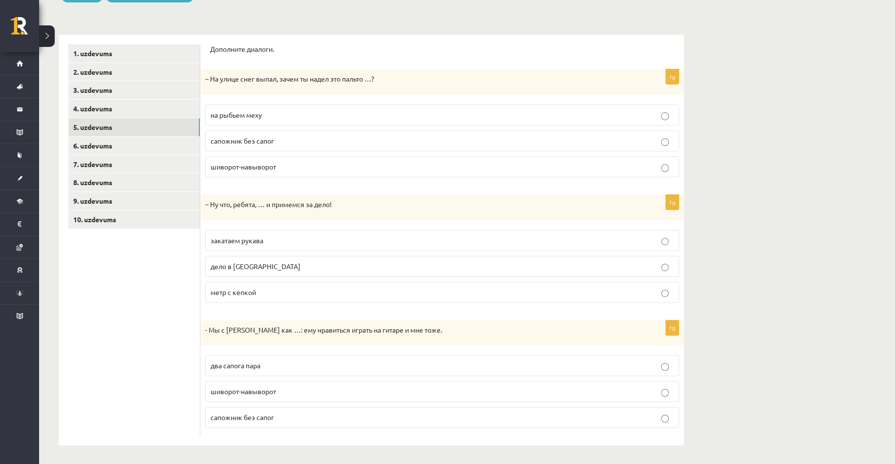
click at [117, 298] on ul "1. uzdevums 2. uzdevums 3. uzdevums 4. uzdevums 5. uzdevums 6. uzdevums 7. uzde…" at bounding box center [134, 239] width 132 height 391
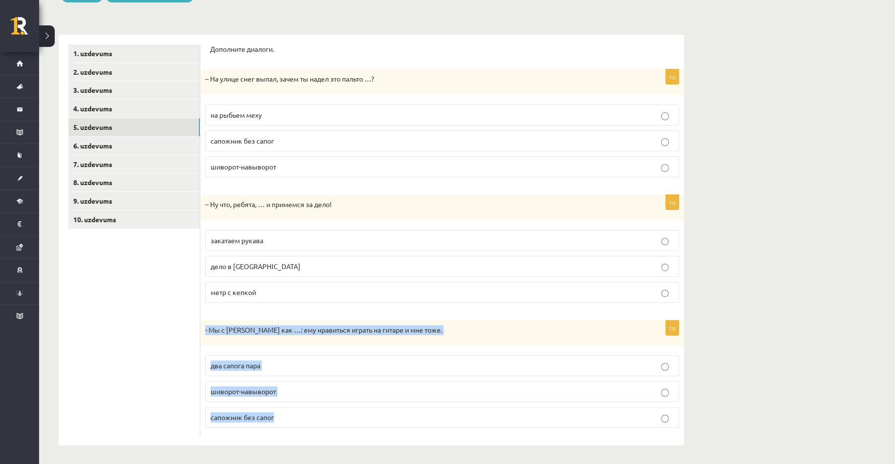
drag, startPoint x: 202, startPoint y: 324, endPoint x: 289, endPoint y: 413, distance: 124.7
click at [289, 413] on div "1p - Мы с [PERSON_NAME] как …: ему нравиться играть на гитаре и мне тоже. два с…" at bounding box center [442, 378] width 484 height 116
click at [112, 149] on link "6. uzdevums" at bounding box center [133, 146] width 131 height 18
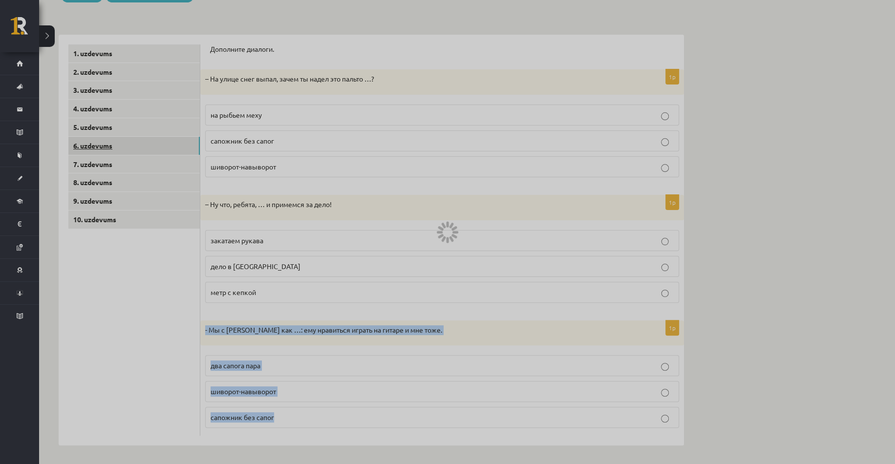
scroll to position [0, 0]
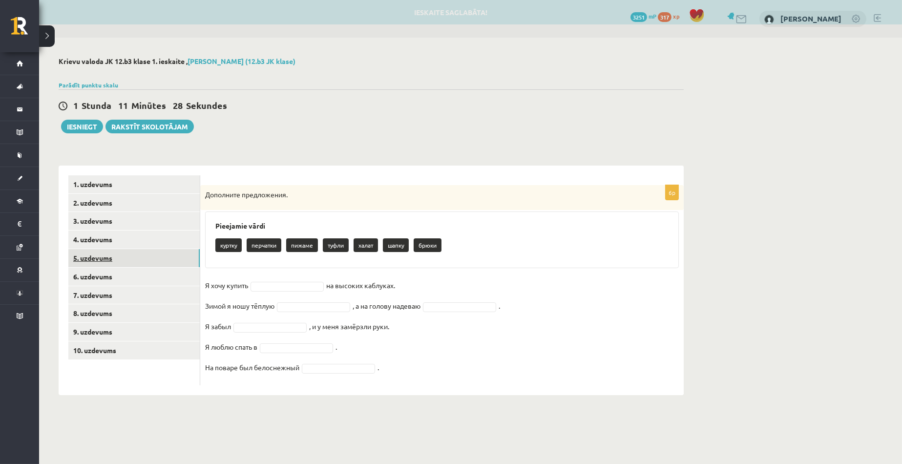
click at [106, 255] on link "5. uzdevums" at bounding box center [133, 258] width 131 height 18
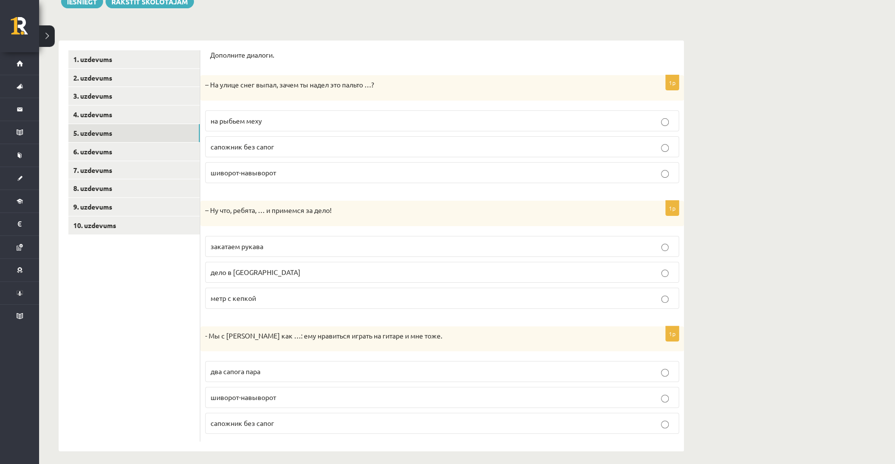
scroll to position [131, 0]
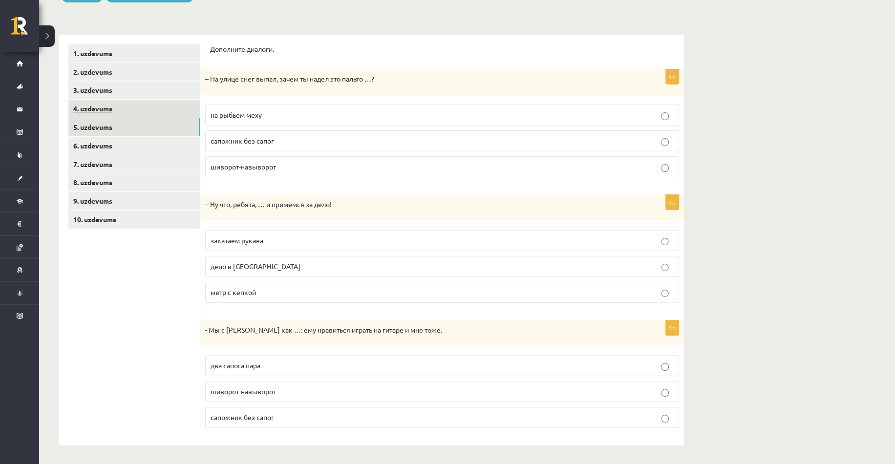
click at [118, 112] on link "4. uzdevums" at bounding box center [133, 109] width 131 height 18
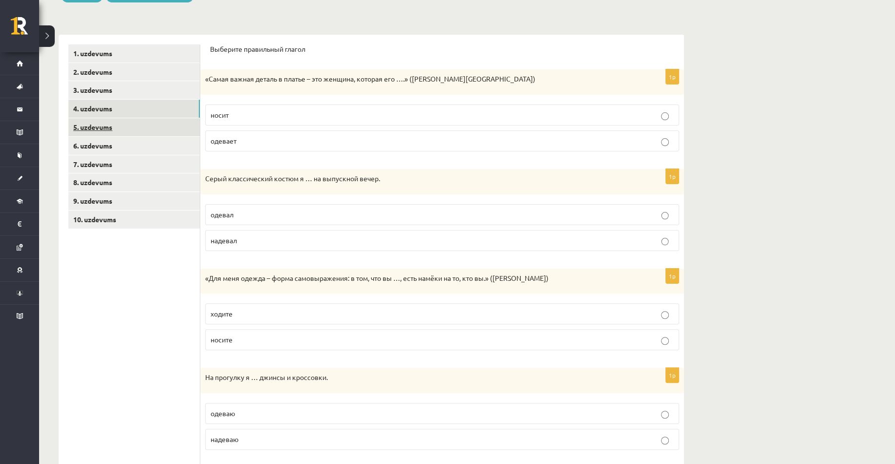
click at [119, 132] on link "5. uzdevums" at bounding box center [133, 127] width 131 height 18
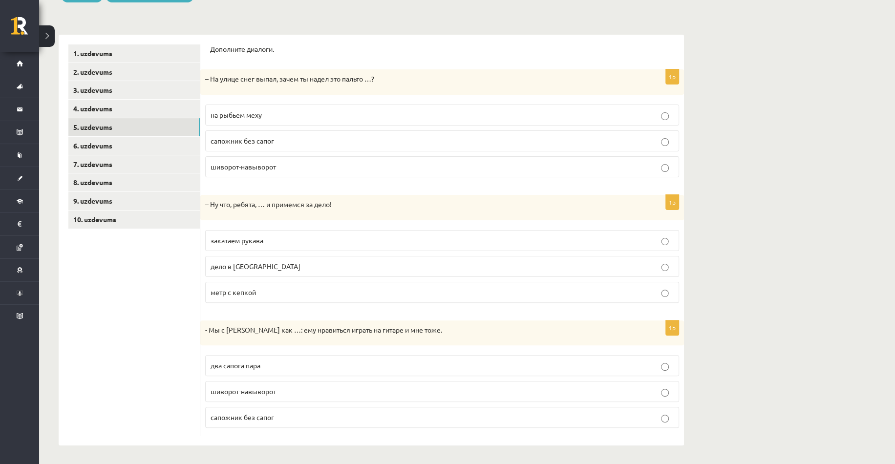
click at [250, 113] on span "на рыбьем меху" at bounding box center [236, 114] width 51 height 9
click at [253, 241] on span "закатаем рукава" at bounding box center [237, 240] width 53 height 9
click at [131, 146] on link "6. uzdevums" at bounding box center [133, 146] width 131 height 18
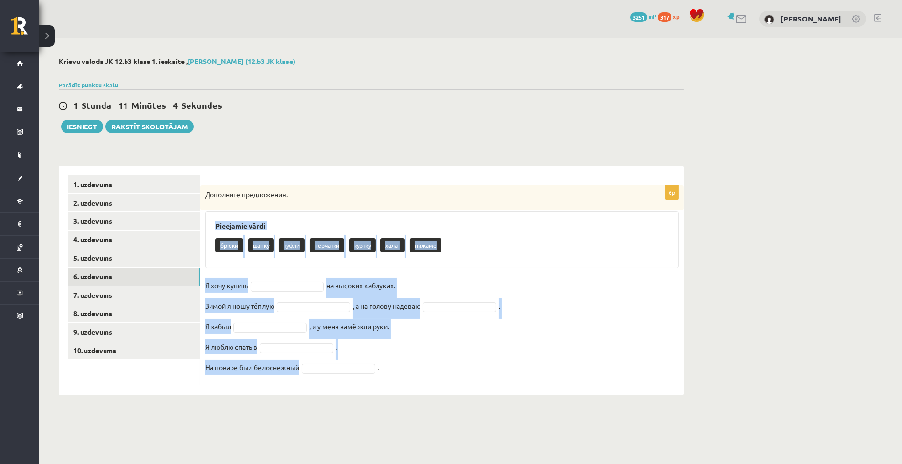
drag, startPoint x: 213, startPoint y: 225, endPoint x: 355, endPoint y: 359, distance: 195.6
click at [364, 372] on div "6p Дополните предложения. Pieejamie vārdi брюки шапку туфли перчатки куртку хал…" at bounding box center [442, 285] width 484 height 200
click at [293, 219] on div "Pieejamie vārdi брюки шапку туфли перчатки куртку халат пижаме" at bounding box center [442, 239] width 474 height 57
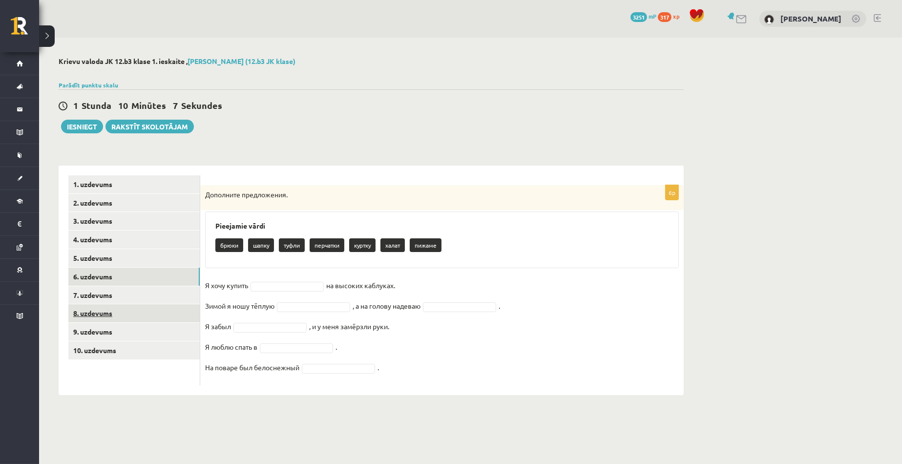
click at [118, 319] on link "8. uzdevums" at bounding box center [133, 313] width 131 height 18
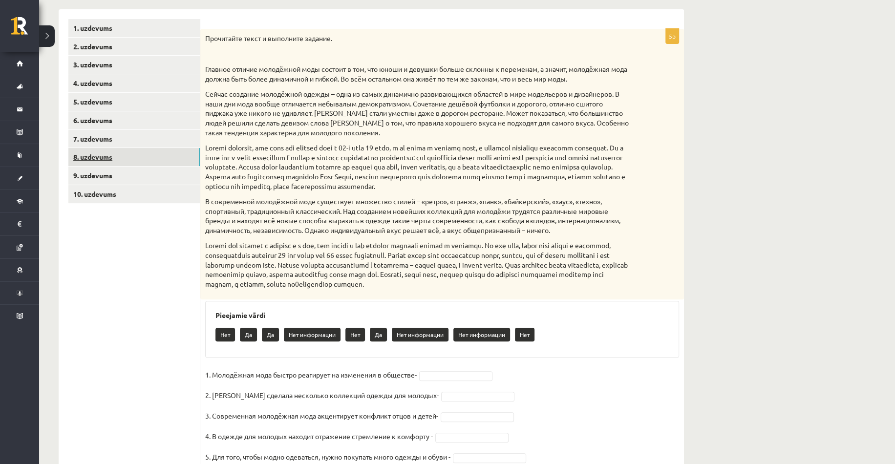
scroll to position [195, 0]
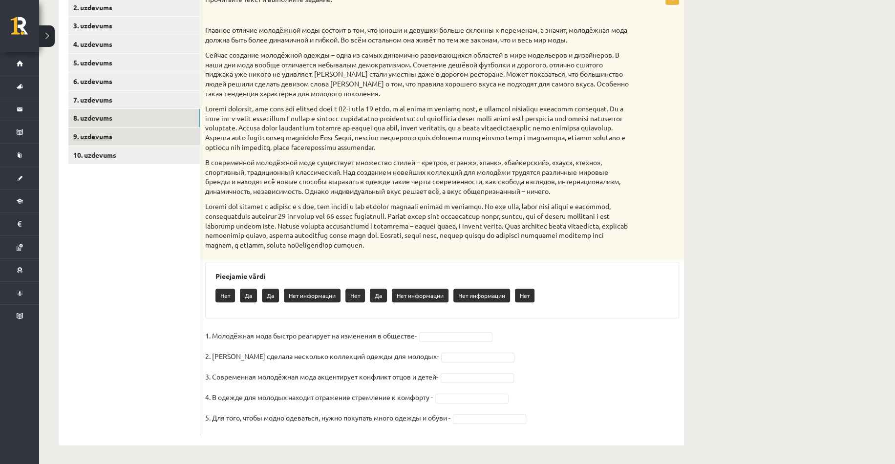
click at [100, 127] on link "9. uzdevums" at bounding box center [133, 136] width 131 height 18
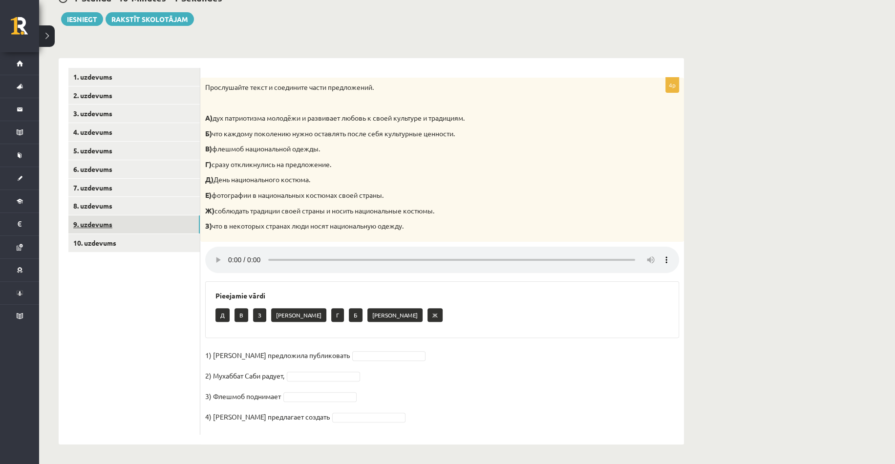
scroll to position [106, 0]
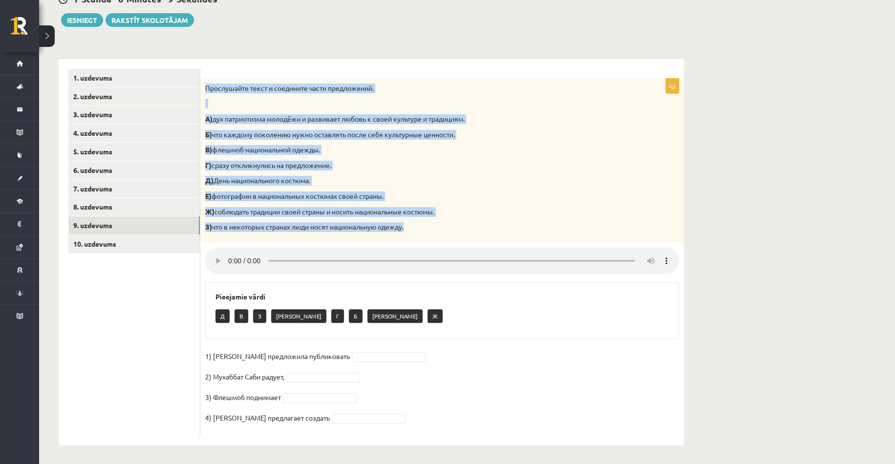
drag, startPoint x: 205, startPoint y: 86, endPoint x: 420, endPoint y: 226, distance: 256.6
click at [420, 226] on div "Прослушайте текст и соедините части предложений. А) дух патриотизма молодёжи и …" at bounding box center [442, 161] width 484 height 164
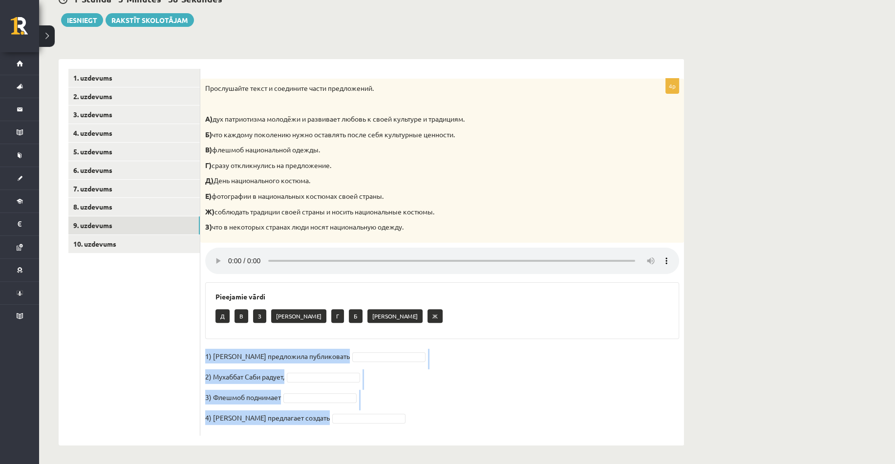
drag, startPoint x: 205, startPoint y: 356, endPoint x: 321, endPoint y: 420, distance: 133.4
click at [321, 420] on fieldset "1) [PERSON_NAME] предложила публиковать 2) [PERSON_NAME] радует, 3) Флешмоб под…" at bounding box center [442, 390] width 474 height 82
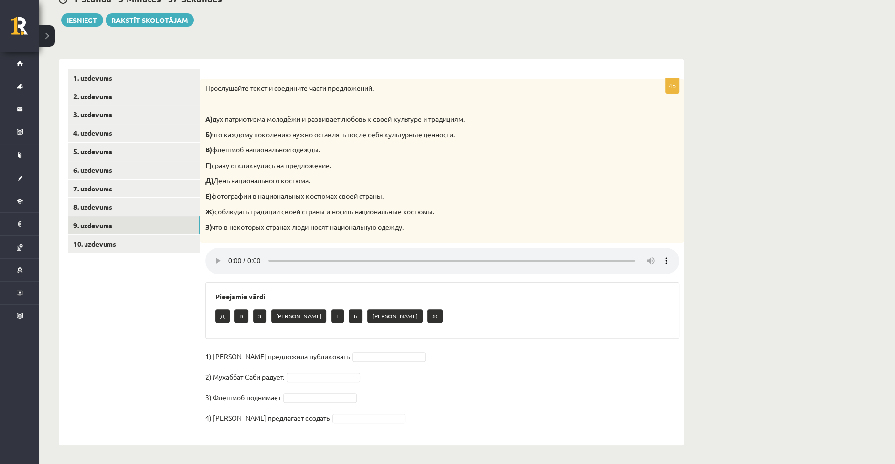
click at [207, 298] on div "Pieejamie vārdi Д В З А Г Б Е Ж" at bounding box center [442, 310] width 474 height 57
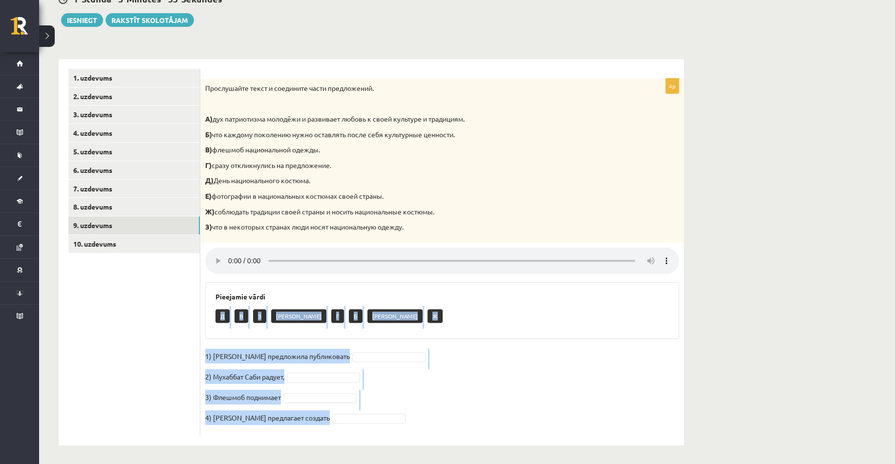
drag, startPoint x: 219, startPoint y: 316, endPoint x: 330, endPoint y: 416, distance: 148.7
click at [330, 416] on div "4p Прослушайте текст и соедините части предложений. А) дух патриотизма молодёжи…" at bounding box center [442, 257] width 484 height 357
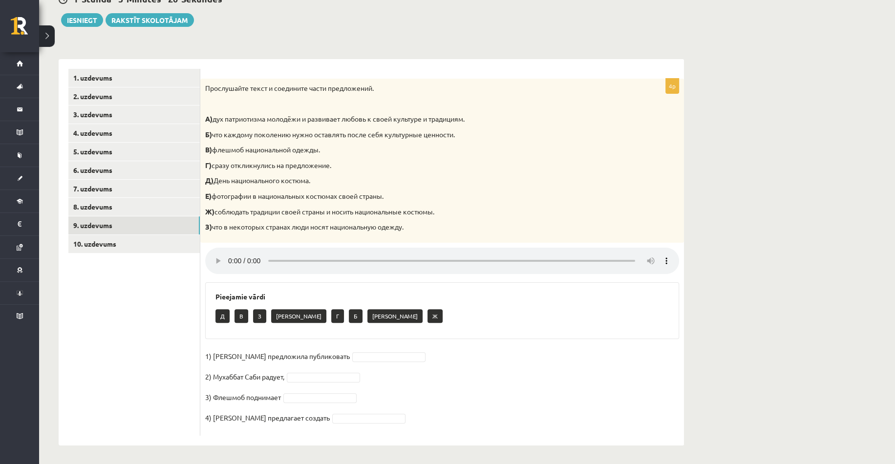
click at [144, 291] on ul "1. uzdevums 2. uzdevums 3. uzdevums 4. uzdevums 5. uzdevums 6. uzdevums 7. uzde…" at bounding box center [134, 252] width 132 height 367
click at [127, 108] on link "3. uzdevums" at bounding box center [133, 114] width 131 height 18
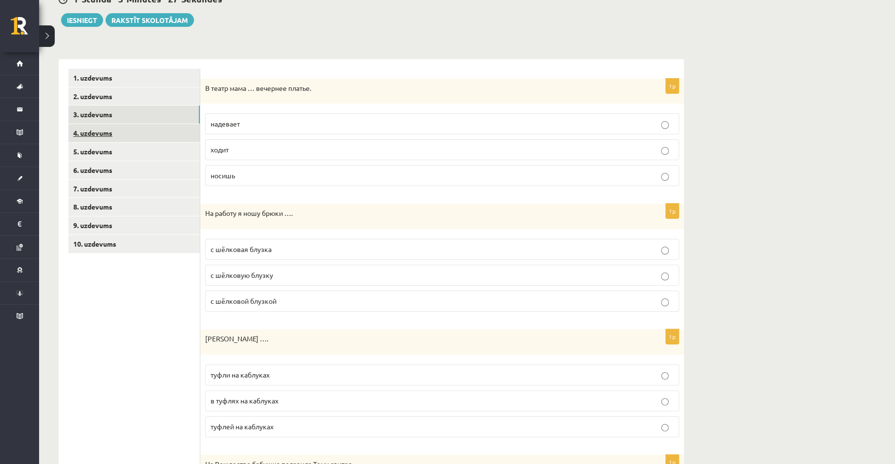
click at [128, 134] on link "4. uzdevums" at bounding box center [133, 133] width 131 height 18
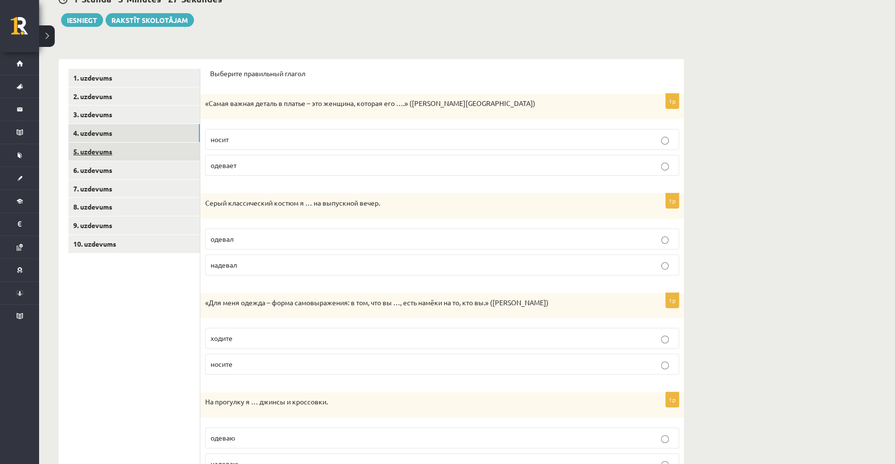
click at [115, 154] on link "5. uzdevums" at bounding box center [133, 152] width 131 height 18
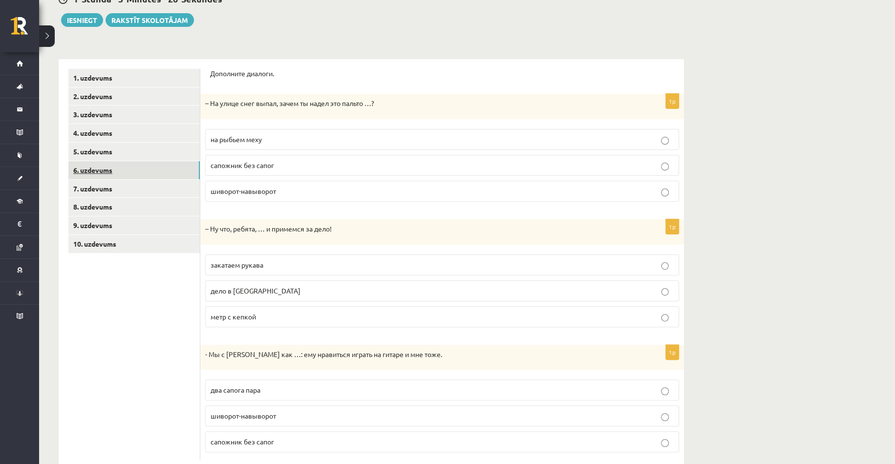
click at [119, 170] on link "6. uzdevums" at bounding box center [133, 170] width 131 height 18
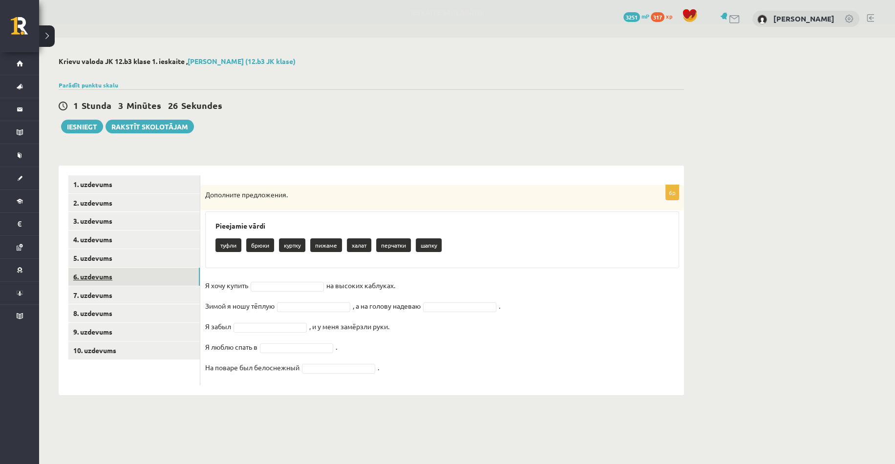
scroll to position [0, 0]
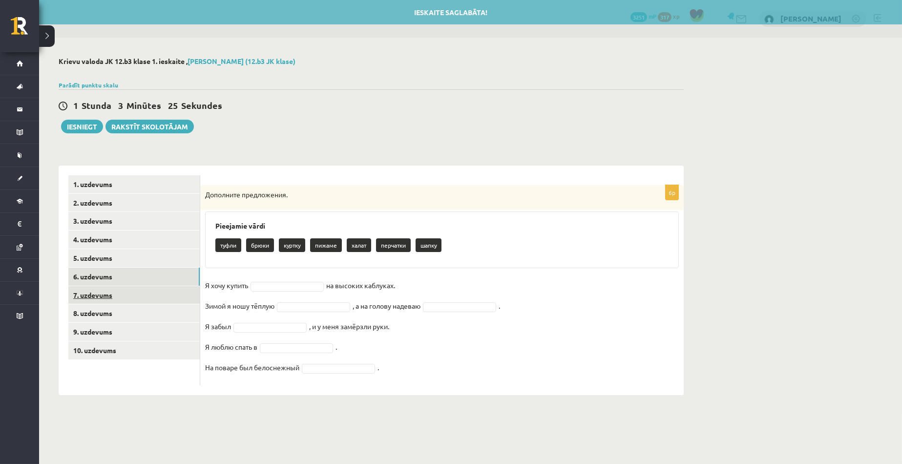
click at [111, 294] on link "7. uzdevums" at bounding box center [133, 295] width 131 height 18
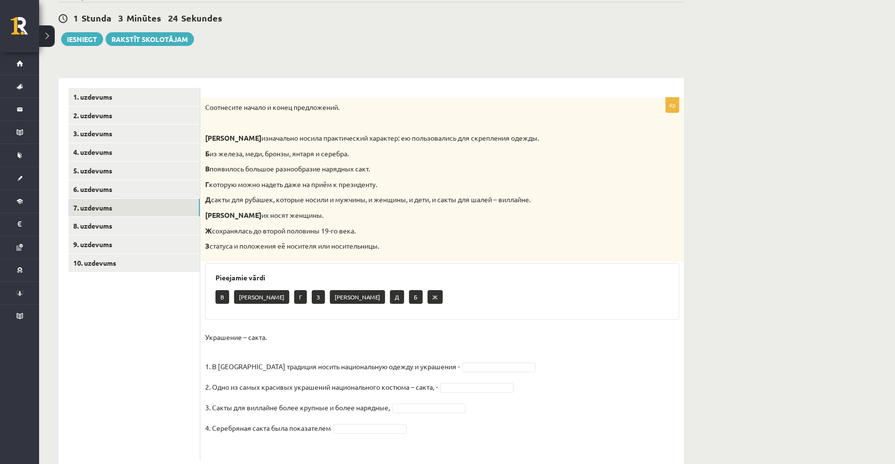
scroll to position [112, 0]
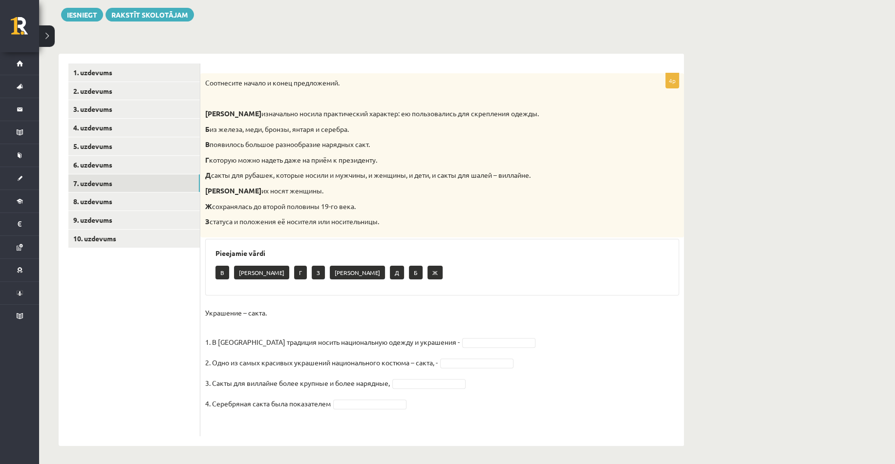
drag, startPoint x: 204, startPoint y: 82, endPoint x: 388, endPoint y: 226, distance: 234.1
click at [388, 226] on div "Соотнесите начало и конец предложений. А изначально носила практический характе…" at bounding box center [442, 155] width 484 height 164
click at [416, 234] on div "Соотнесите начало и конец предложений. А изначально носила практический характе…" at bounding box center [442, 155] width 484 height 164
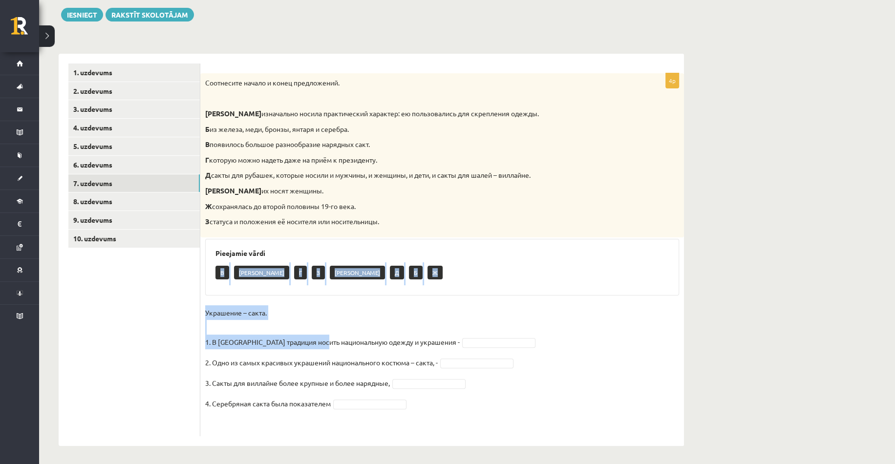
drag, startPoint x: 219, startPoint y: 270, endPoint x: 326, endPoint y: 348, distance: 131.8
click at [326, 348] on div "4p Соотнесите начало и конец предложений. А изначально носила практический хара…" at bounding box center [442, 254] width 484 height 363
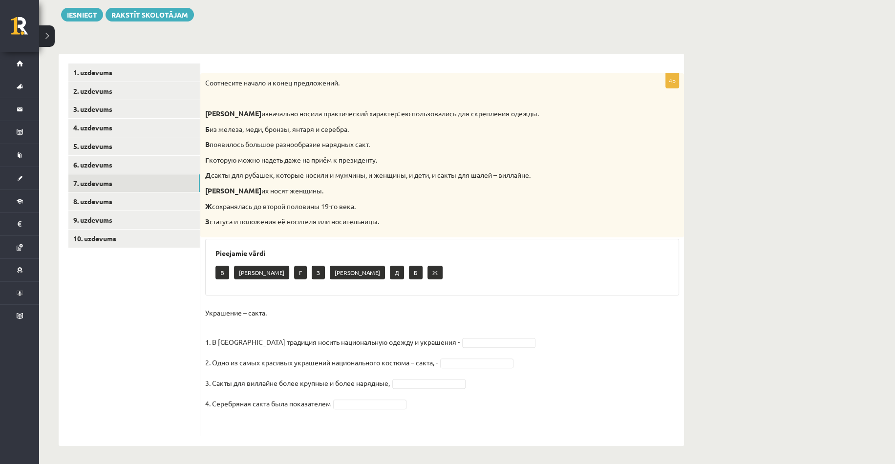
click at [371, 408] on fieldset "Украшение – сакта. 1. В [GEOGRAPHIC_DATA] традиция носить национальную одежду и…" at bounding box center [442, 368] width 474 height 126
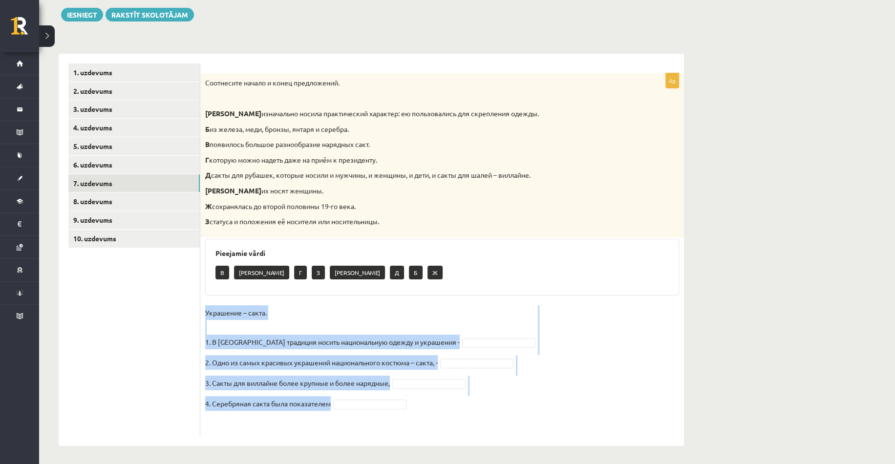
drag, startPoint x: 204, startPoint y: 311, endPoint x: 343, endPoint y: 403, distance: 167.3
click at [343, 403] on div "4p Соотнесите начало и конец предложений. А изначально носила практический хара…" at bounding box center [442, 254] width 484 height 363
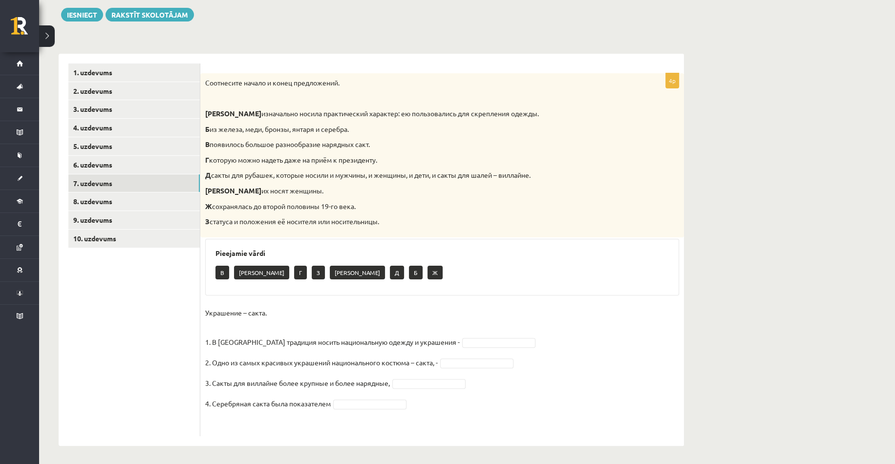
click at [288, 172] on p "Д сакты для рубашек, которые носили и мужчины, и женщины, и дети, и сакты для ш…" at bounding box center [417, 175] width 425 height 10
click at [332, 209] on p "Ж сохранялась до второй половины 19-го века." at bounding box center [417, 207] width 425 height 10
click at [306, 131] on p "Б из железа, меди, бронзы, янтаря и серебра." at bounding box center [417, 130] width 425 height 10
click at [129, 163] on link "6. uzdevums" at bounding box center [133, 165] width 131 height 18
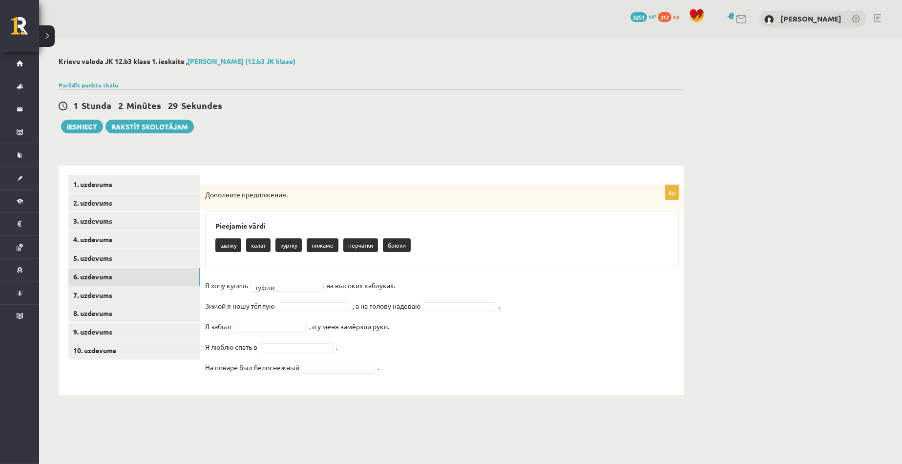
click at [433, 284] on fieldset "Я хочу купить туфли ***** на высоких каблуках. Зимой я ношу тёплую , а на голов…" at bounding box center [442, 329] width 474 height 103
click at [425, 316] on fieldset "Я хочу купить туфли ***** на высоких каблуках. Зимой я ношу тёплую куртку *****…" at bounding box center [442, 329] width 474 height 103
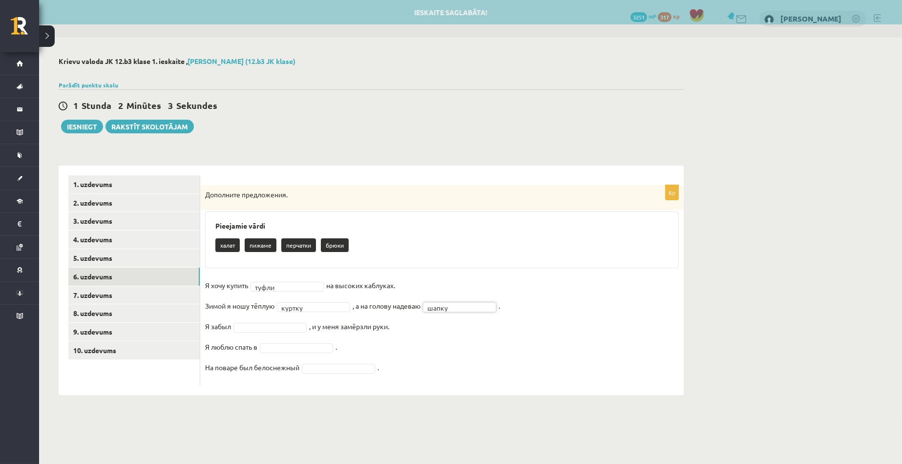
click at [424, 363] on fieldset "Я хочу купить туфли ***** на высоких каблуках. Зимой я ношу тёплую куртку *****…" at bounding box center [442, 329] width 474 height 103
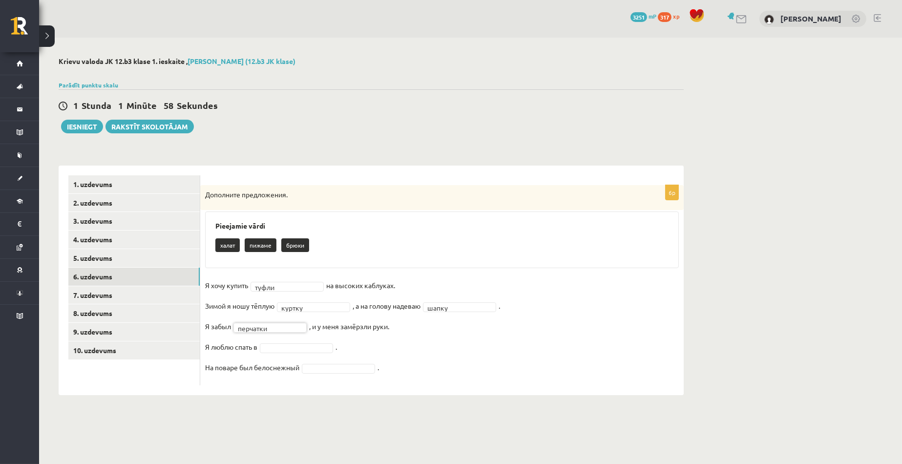
click at [337, 389] on div "6p Дополните предложения. Pieejamie vārdi [GEOGRAPHIC_DATA] пижаме [GEOGRAPHIC_…" at bounding box center [442, 281] width 484 height 230
click at [288, 354] on fieldset "Я хочу купить туфли ***** на высоких каблуках. Зимой я ношу тёплую куртку *****…" at bounding box center [442, 329] width 474 height 103
click at [250, 385] on div "6p Дополните предложения. Pieejamie vārdi [GEOGRAPHIC_DATA] [GEOGRAPHIC_DATA] Я…" at bounding box center [442, 281] width 484 height 230
click at [296, 406] on div "**********" at bounding box center [371, 226] width 664 height 377
click at [94, 288] on link "7. uzdevums" at bounding box center [133, 295] width 131 height 18
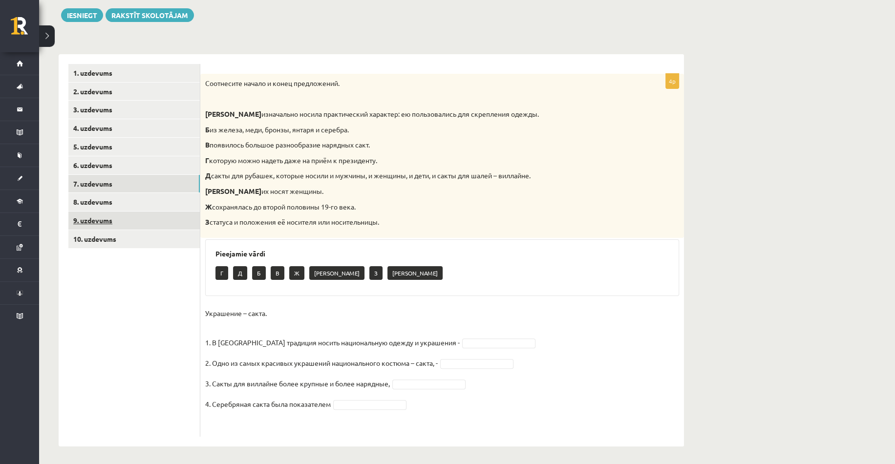
scroll to position [112, 0]
click at [157, 207] on link "8. uzdevums" at bounding box center [133, 201] width 131 height 18
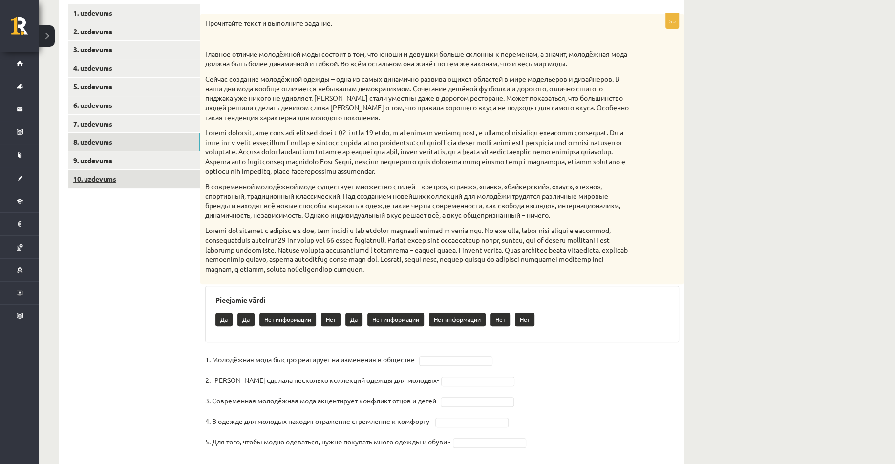
scroll to position [195, 0]
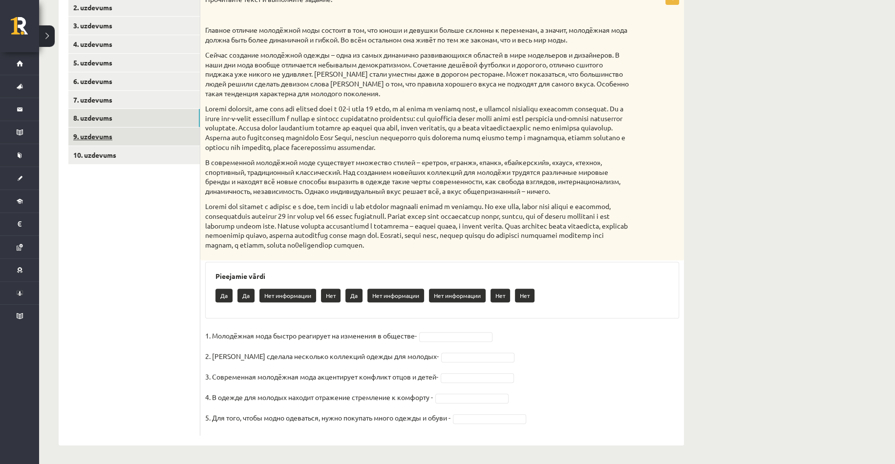
click at [105, 141] on link "9. uzdevums" at bounding box center [133, 136] width 131 height 18
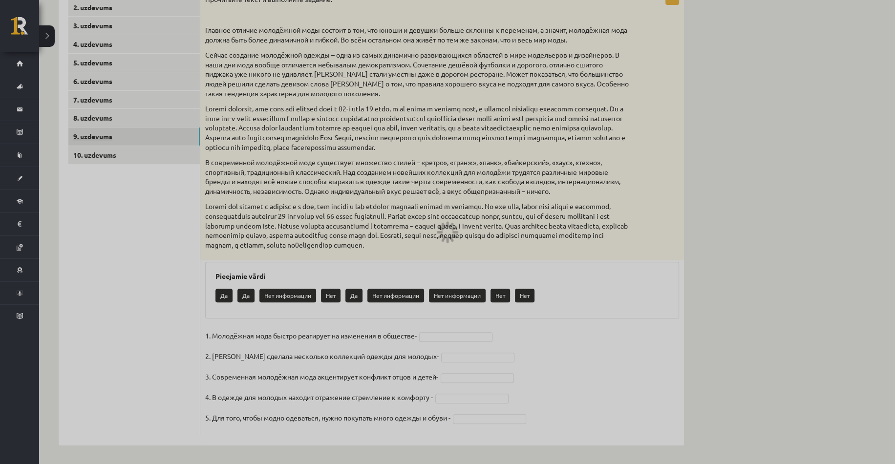
scroll to position [106, 0]
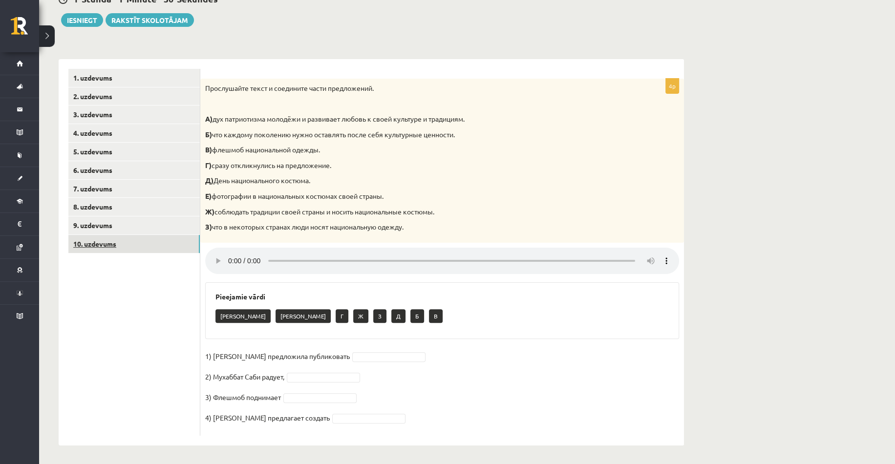
click at [115, 240] on link "10. uzdevums" at bounding box center [133, 244] width 131 height 18
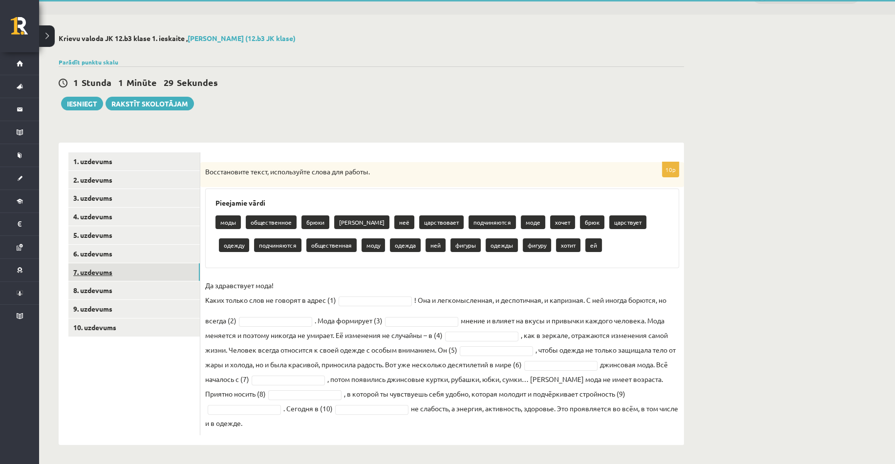
click at [97, 278] on link "7. uzdevums" at bounding box center [133, 272] width 131 height 18
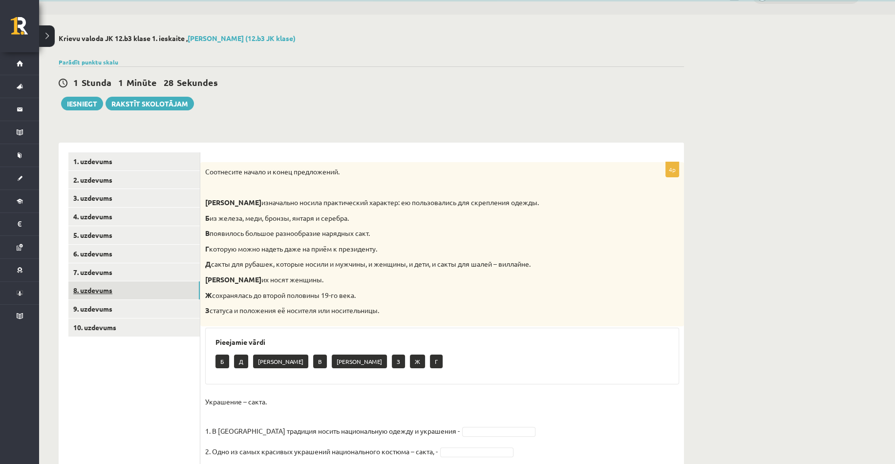
click at [98, 289] on link "8. uzdevums" at bounding box center [133, 290] width 131 height 18
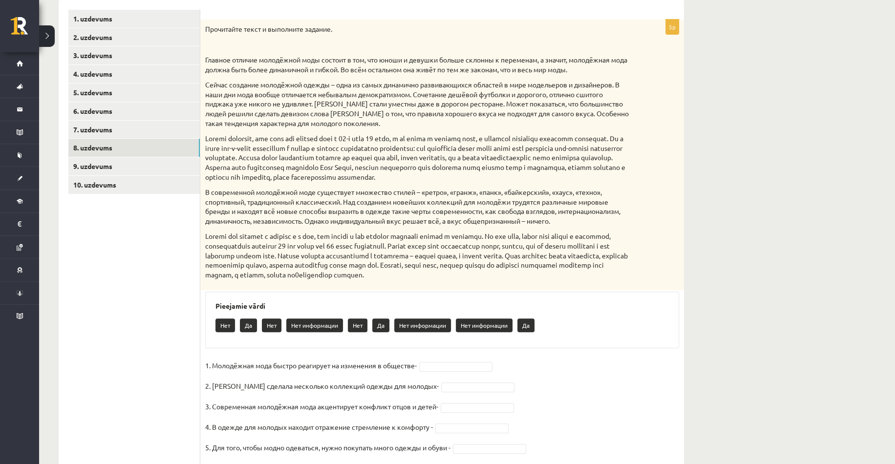
scroll to position [169, 0]
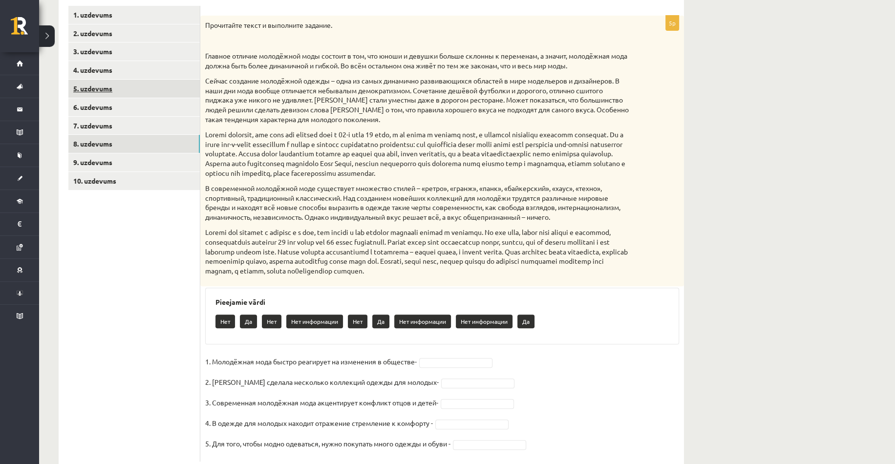
click at [104, 91] on link "5. uzdevums" at bounding box center [133, 89] width 131 height 18
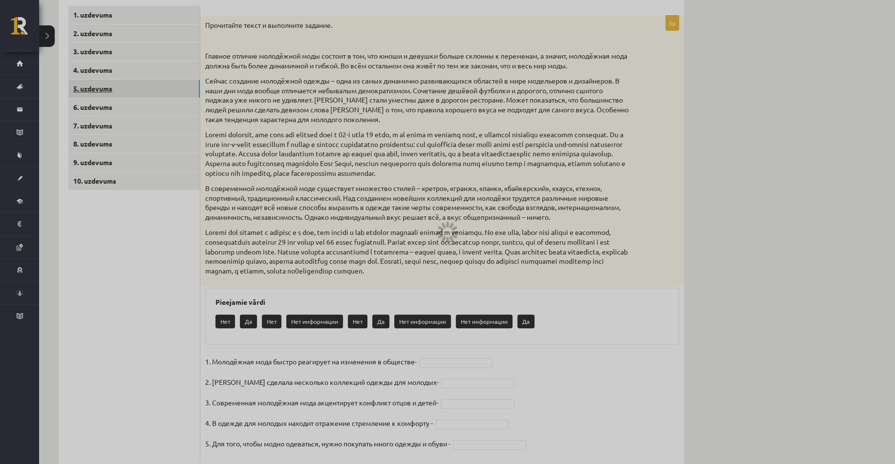
scroll to position [131, 0]
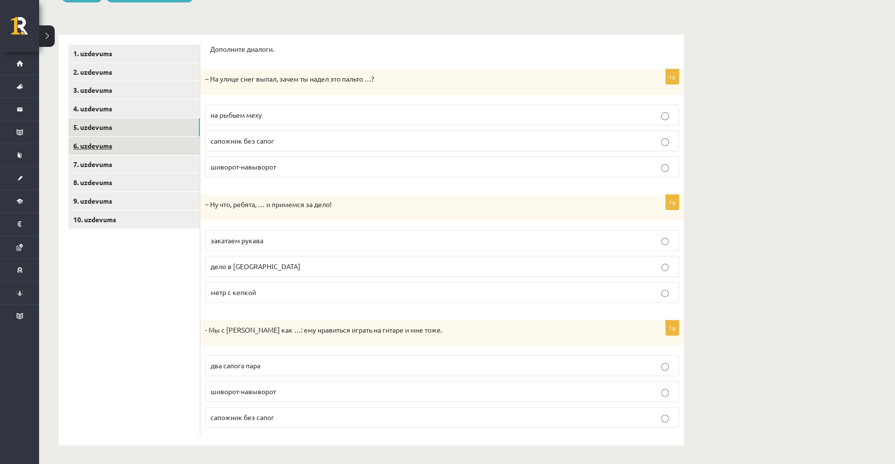
click at [109, 139] on link "6. uzdevums" at bounding box center [133, 146] width 131 height 18
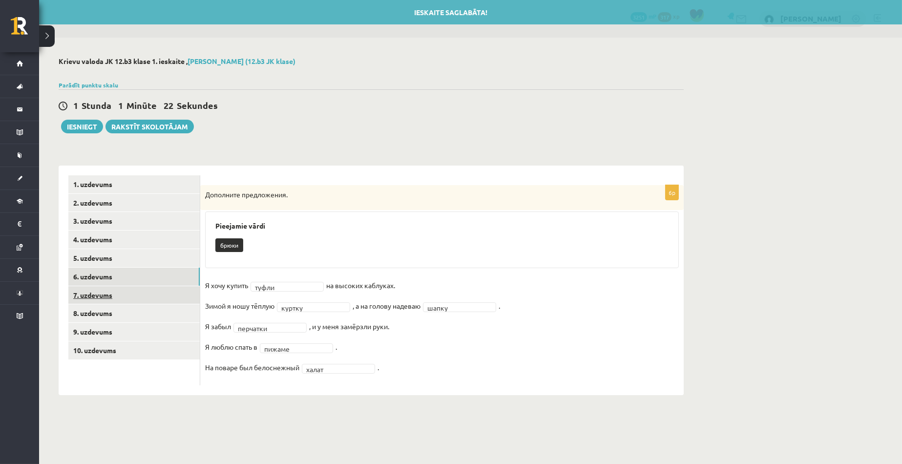
click at [121, 296] on link "7. uzdevums" at bounding box center [133, 295] width 131 height 18
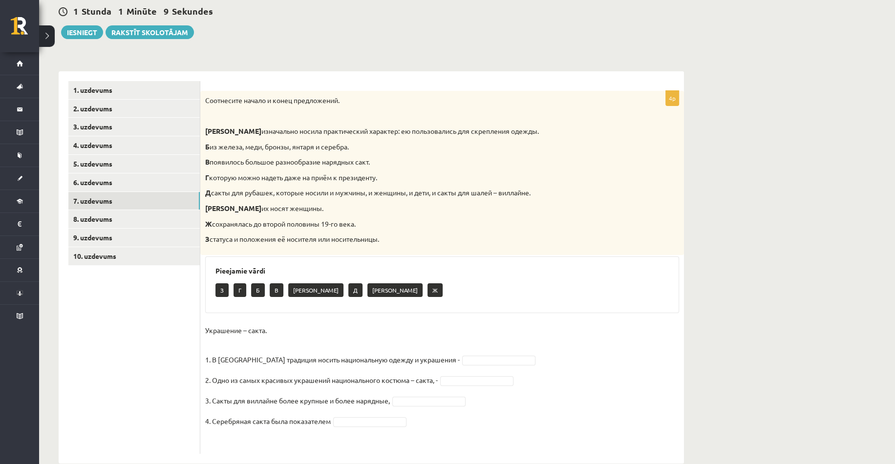
scroll to position [112, 0]
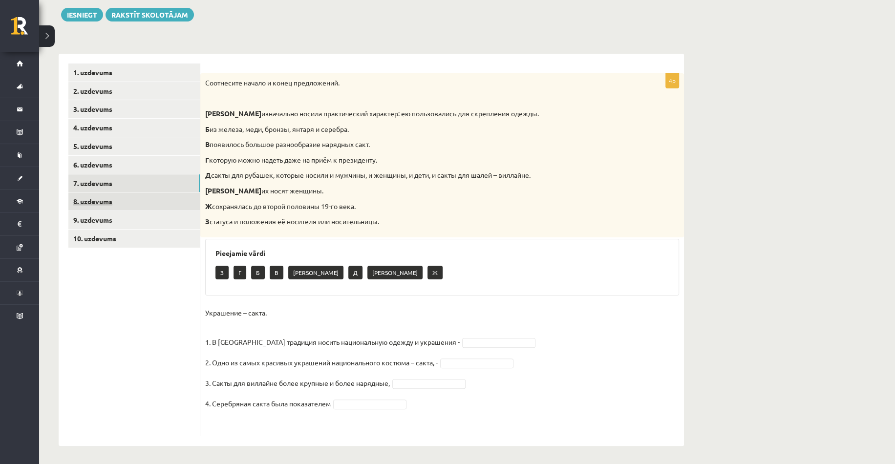
click at [119, 199] on link "8. uzdevums" at bounding box center [133, 201] width 131 height 18
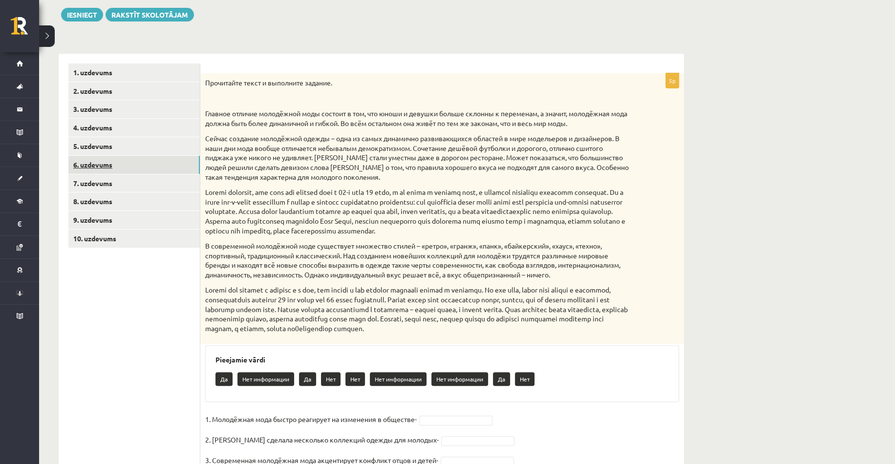
click at [107, 156] on link "6. uzdevums" at bounding box center [133, 165] width 131 height 18
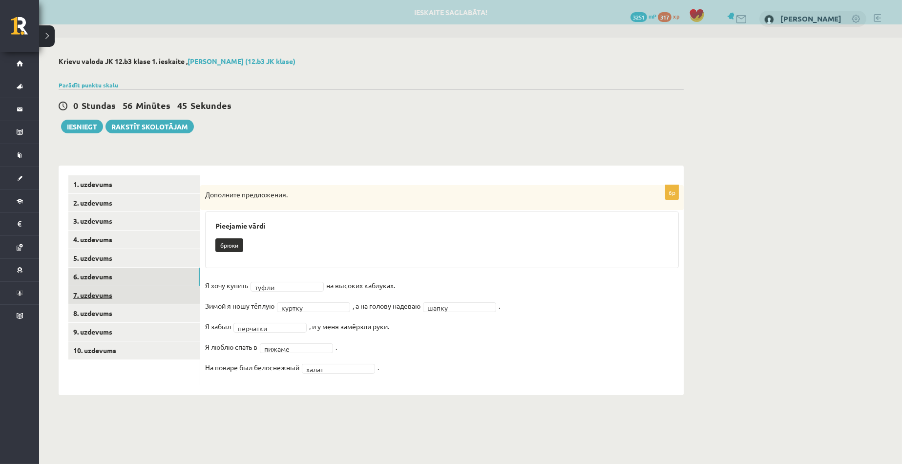
click at [124, 300] on link "7. uzdevums" at bounding box center [133, 295] width 131 height 18
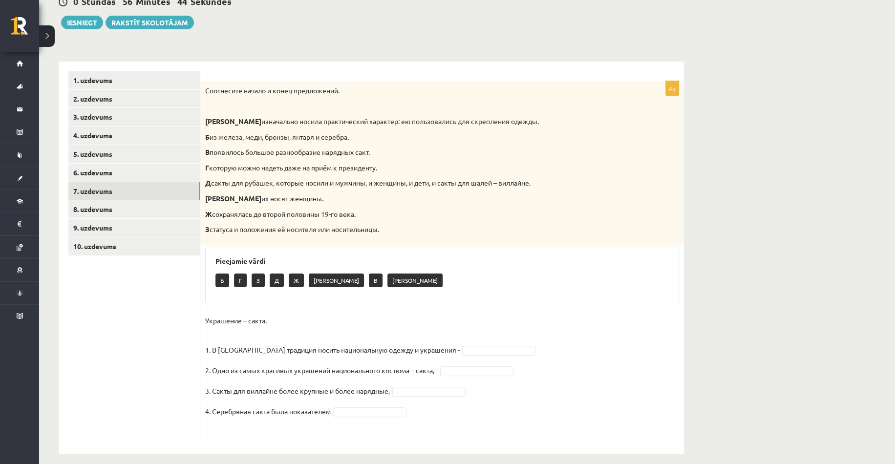
scroll to position [112, 0]
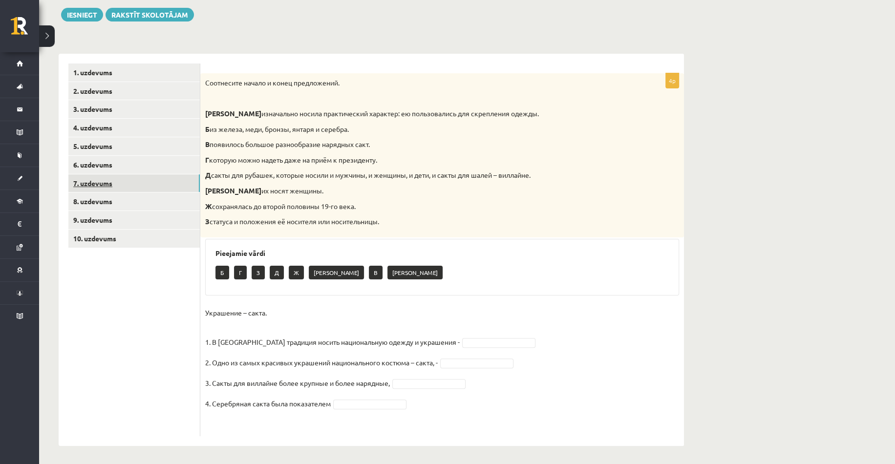
click at [135, 174] on link "7. uzdevums" at bounding box center [133, 183] width 131 height 18
click at [118, 165] on link "6. uzdevums" at bounding box center [133, 165] width 131 height 18
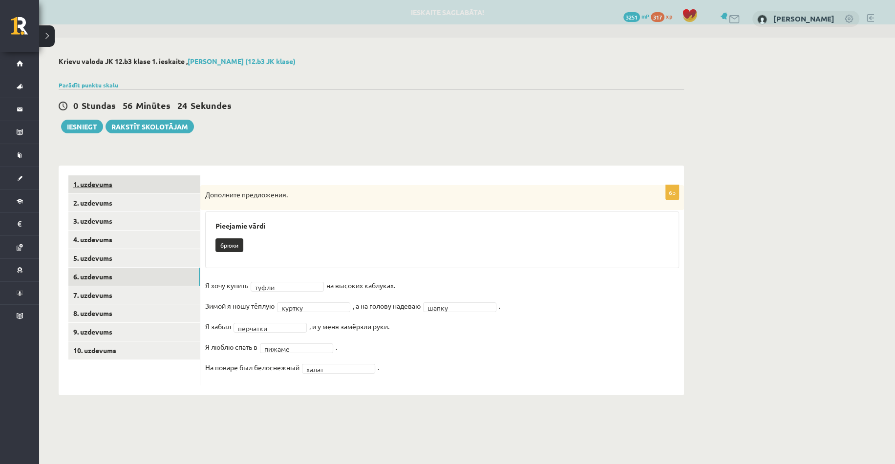
scroll to position [0, 0]
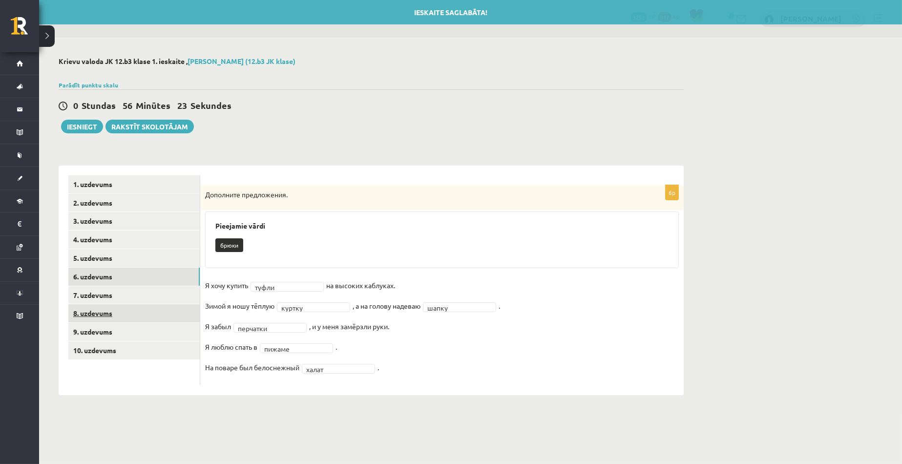
click at [126, 316] on link "8. uzdevums" at bounding box center [133, 313] width 131 height 18
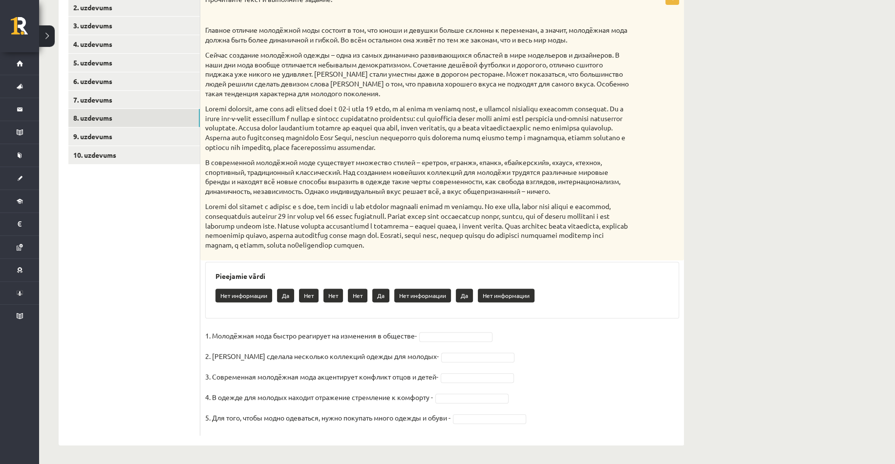
scroll to position [195, 0]
click at [107, 97] on link "7. uzdevums" at bounding box center [133, 100] width 131 height 18
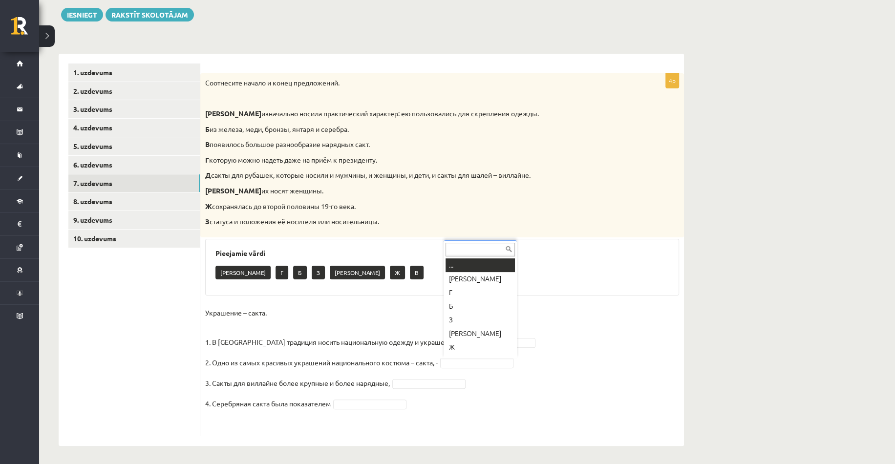
scroll to position [12, 0]
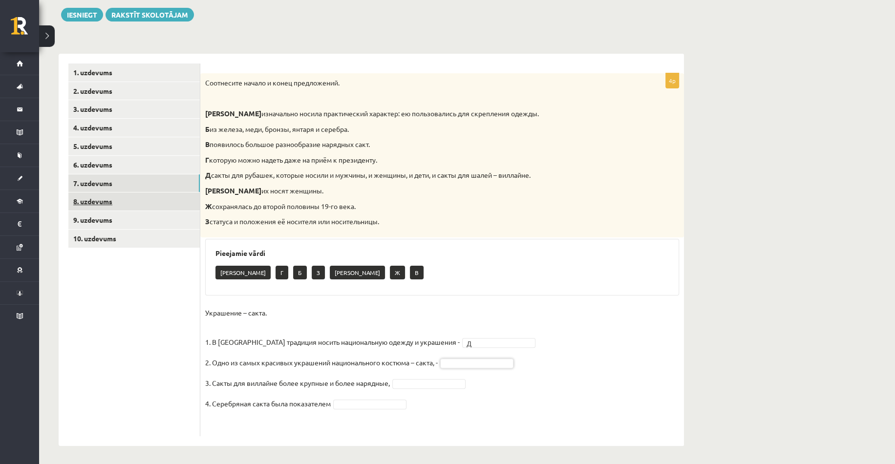
click at [135, 199] on link "8. uzdevums" at bounding box center [133, 201] width 131 height 18
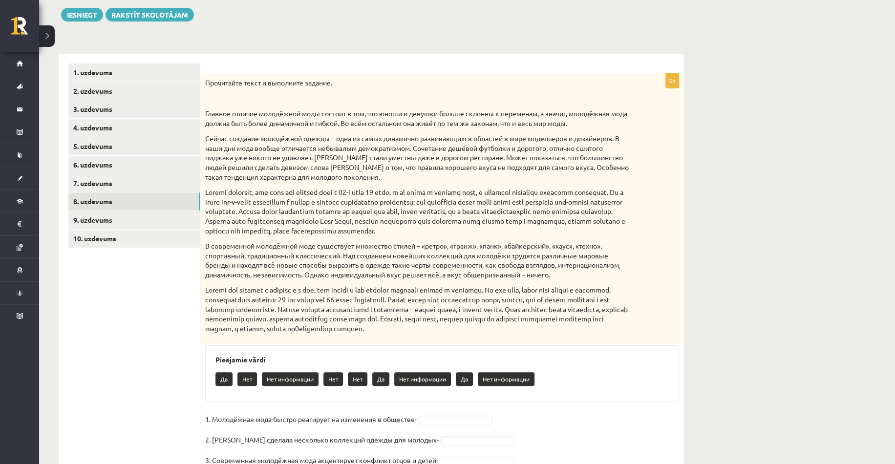
drag, startPoint x: 204, startPoint y: 110, endPoint x: 604, endPoint y: 325, distance: 453.9
click at [625, 335] on div "Прочитайте текст и выполните задание. Главное отличие молодёжной моды состоит в…" at bounding box center [442, 208] width 484 height 271
click at [628, 327] on p at bounding box center [417, 309] width 425 height 48
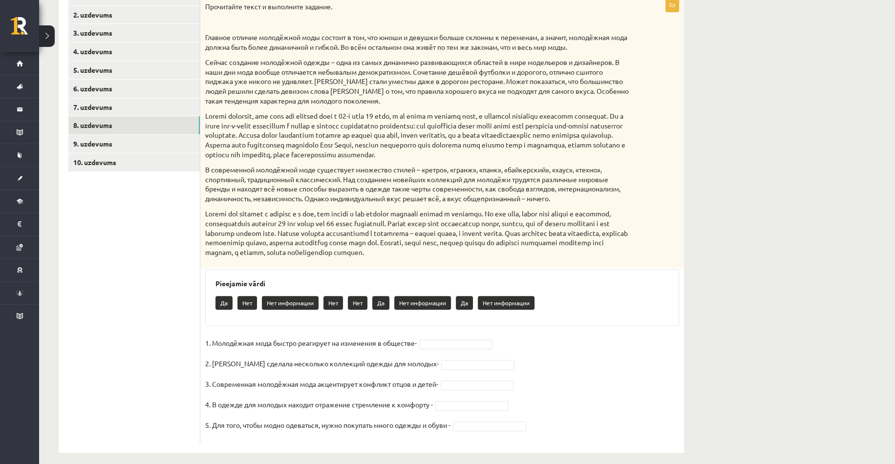
scroll to position [195, 0]
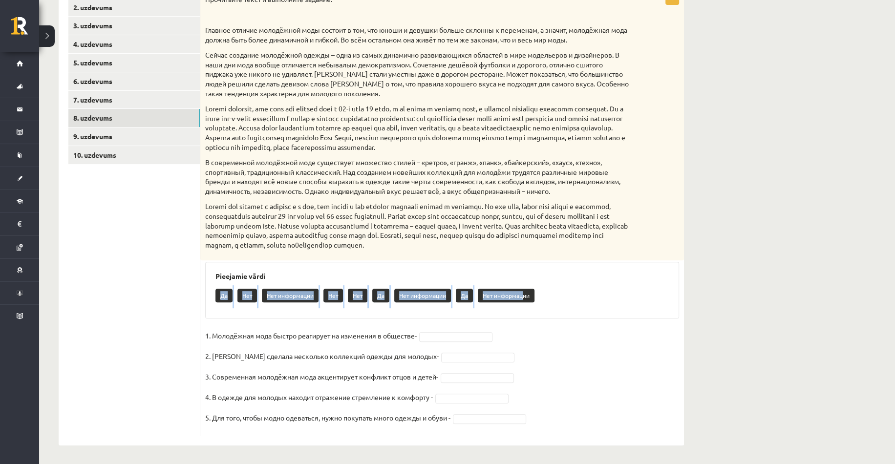
drag, startPoint x: 218, startPoint y: 293, endPoint x: 525, endPoint y: 299, distance: 307.3
click at [525, 299] on div "Да Нет Нет информации Нет Нет Да Нет информации Да Нет информации" at bounding box center [441, 296] width 453 height 23
click at [532, 296] on p "Нет информации" at bounding box center [506, 296] width 57 height 14
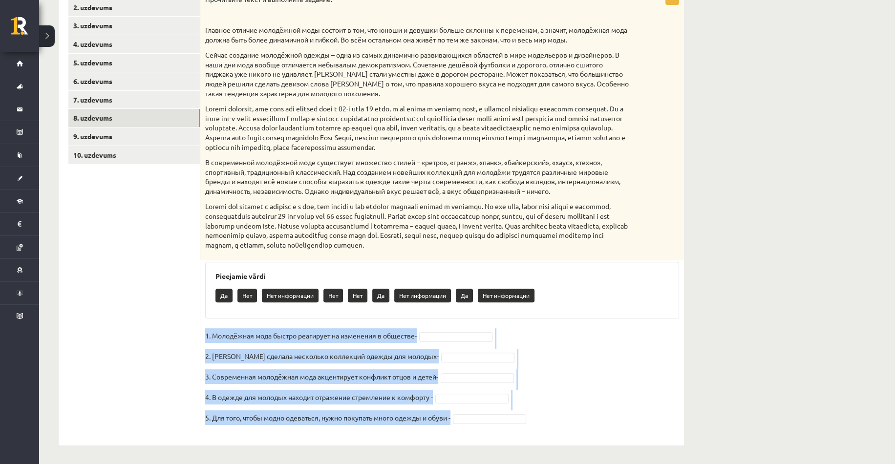
drag, startPoint x: 532, startPoint y: 295, endPoint x: 208, endPoint y: 435, distance: 353.3
click at [208, 435] on div "5p Прочитайте текст и выполните задание. Главное отличие молодёжной моды состои…" at bounding box center [442, 207] width 484 height 475
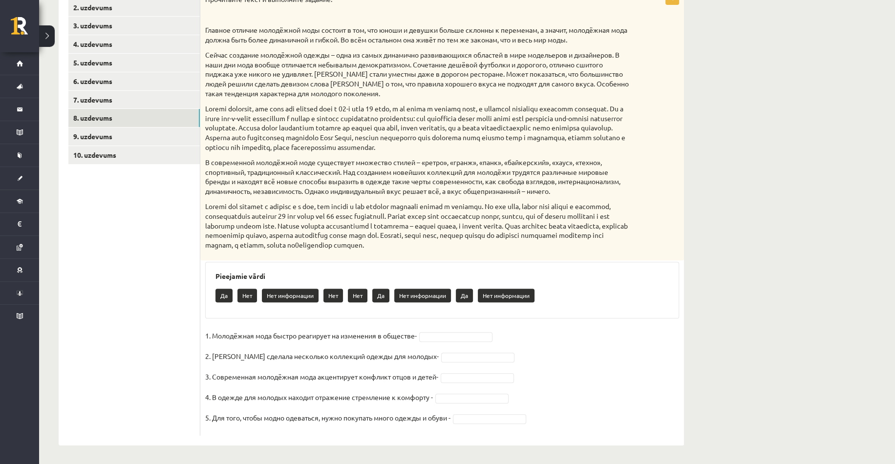
click at [212, 302] on div "Pieejamie vārdi Да Нет Нет информации Нет Нет Да Нет информации Да Нет информац…" at bounding box center [442, 290] width 474 height 57
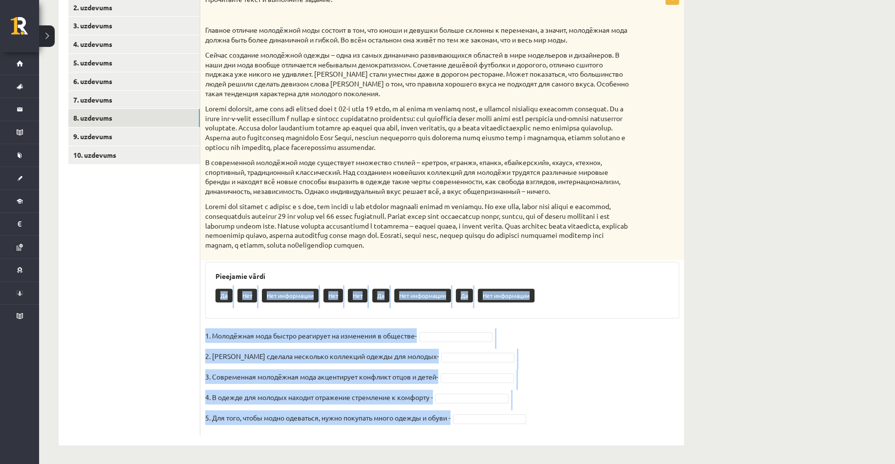
drag, startPoint x: 219, startPoint y: 295, endPoint x: 491, endPoint y: 416, distance: 298.4
click at [491, 416] on div "5p Прочитайте текст и выполните задание. Главное отличие молодёжной моды состои…" at bounding box center [442, 213] width 484 height 446
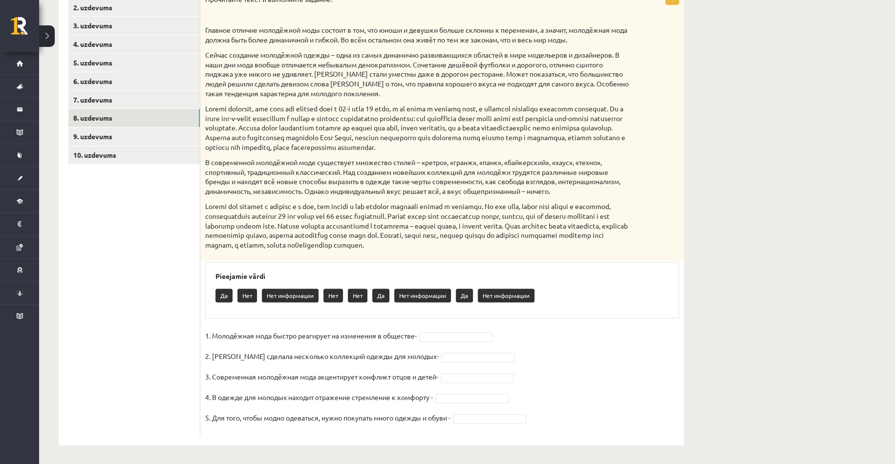
click at [345, 187] on p "В современной молодёжной моде существует множество стилей – «ретро», «гранж», «…" at bounding box center [417, 177] width 425 height 38
click at [130, 97] on link "7. uzdevums" at bounding box center [133, 100] width 131 height 18
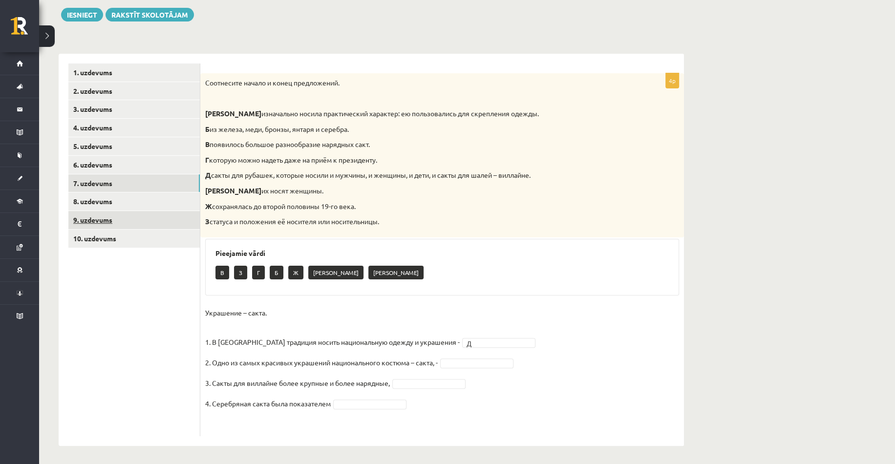
click at [132, 221] on link "9. uzdevums" at bounding box center [133, 220] width 131 height 18
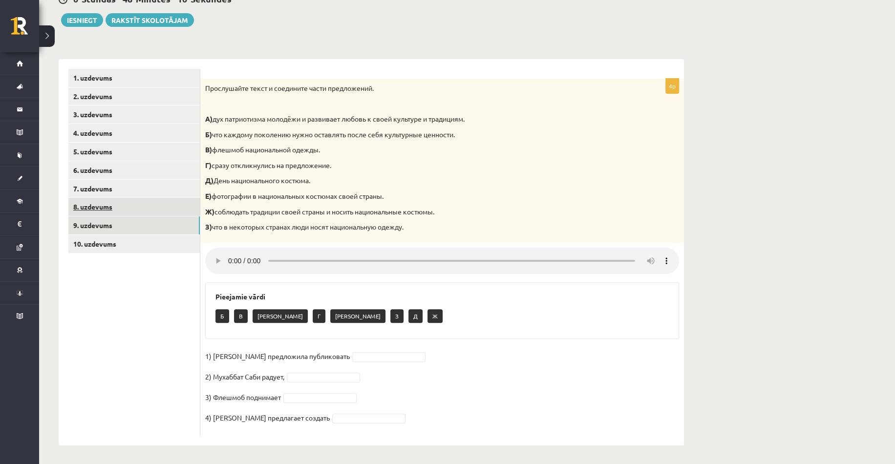
click at [106, 209] on link "8. uzdevums" at bounding box center [133, 207] width 131 height 18
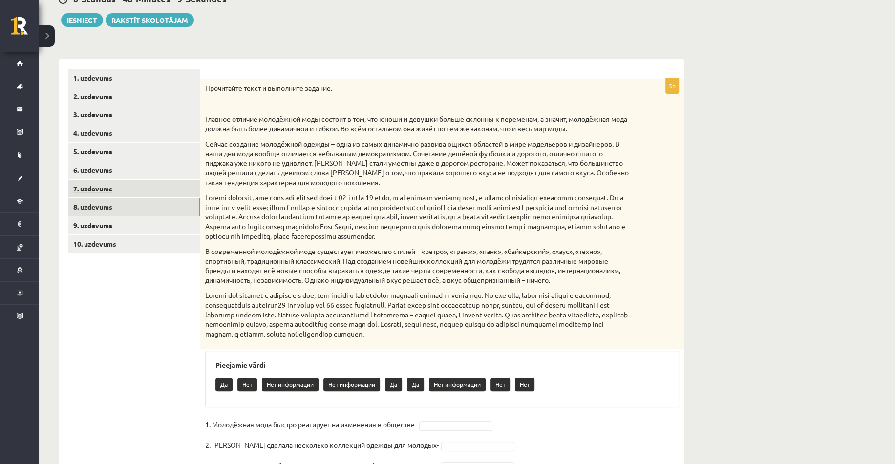
click at [109, 189] on link "7. uzdevums" at bounding box center [133, 189] width 131 height 18
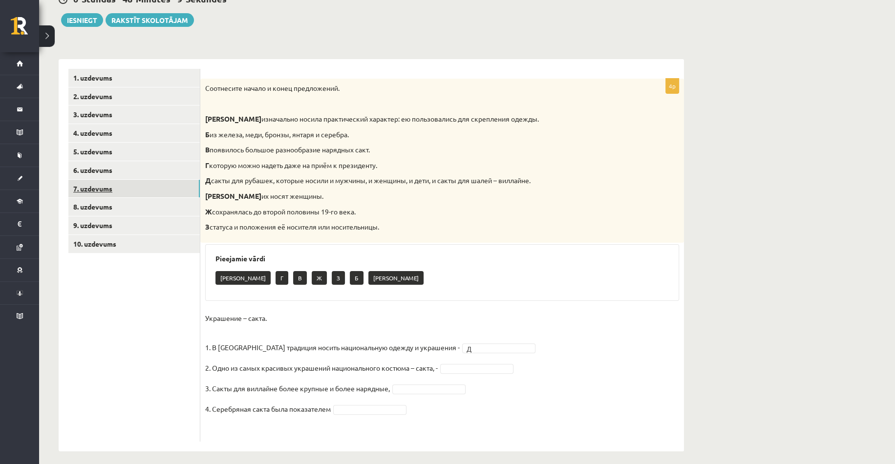
scroll to position [112, 0]
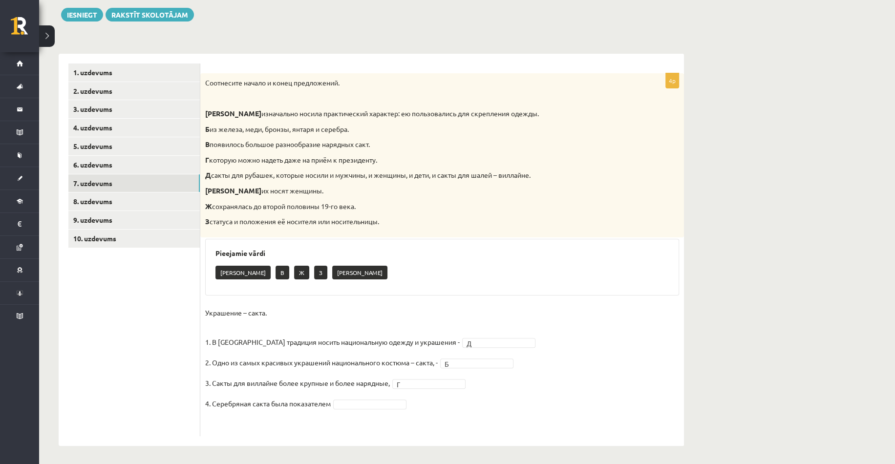
click at [364, 411] on fieldset "Украшение – сакта. 1. В [GEOGRAPHIC_DATA] традиция носить национальную одежду и…" at bounding box center [442, 368] width 474 height 126
click at [580, 318] on fieldset "Украшение – сакта. 1. В [GEOGRAPHIC_DATA] традиция носить национальную одежду и…" at bounding box center [442, 368] width 474 height 126
click at [97, 198] on link "8. uzdevums" at bounding box center [133, 201] width 131 height 18
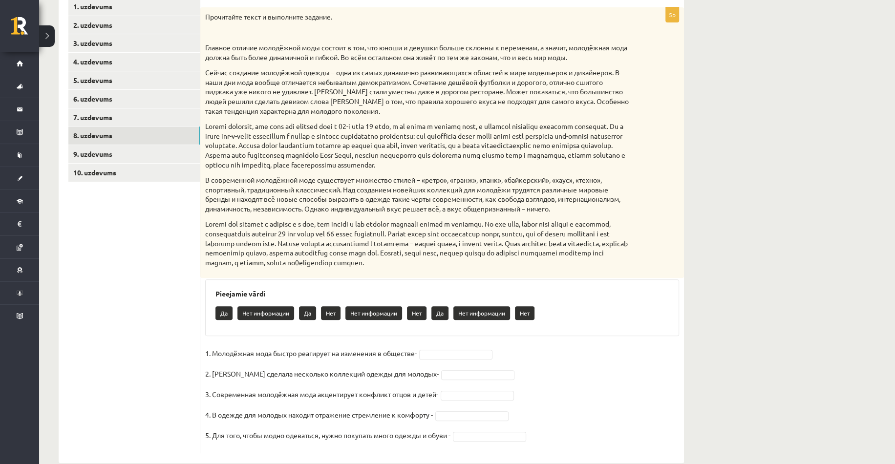
scroll to position [179, 0]
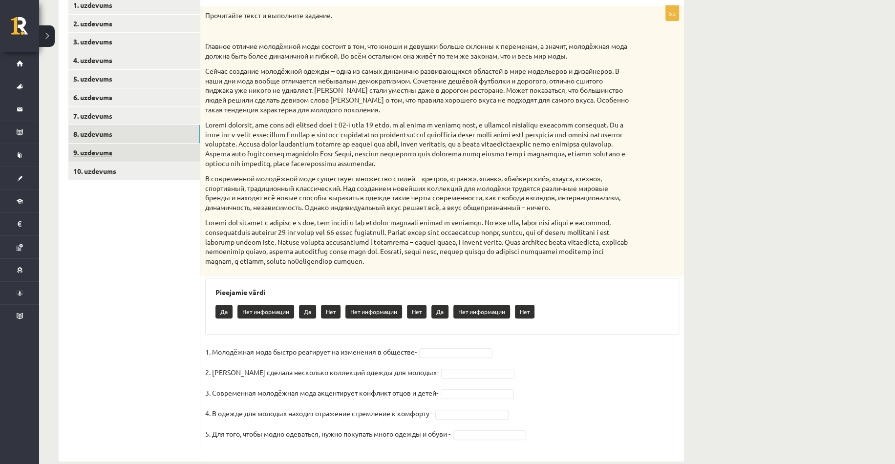
click at [85, 153] on link "9. uzdevums" at bounding box center [133, 153] width 131 height 18
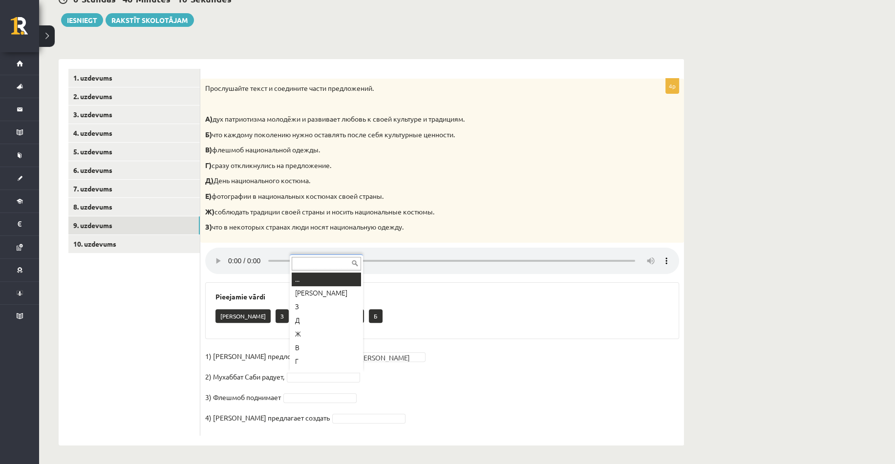
scroll to position [12, 0]
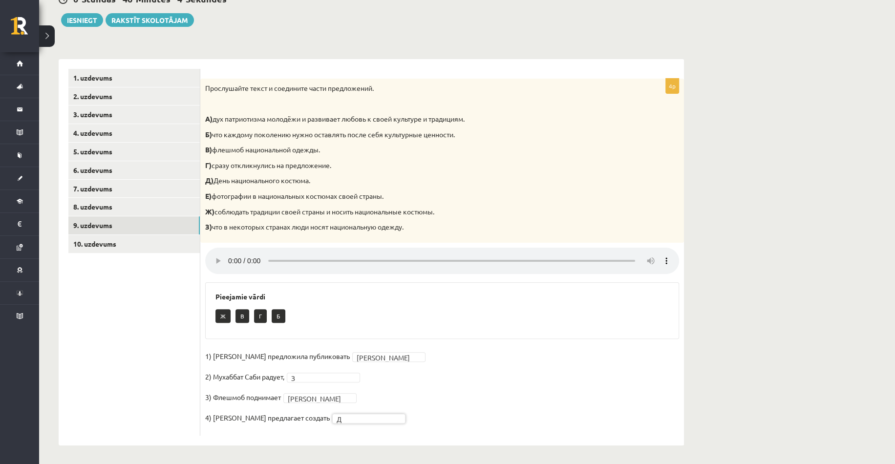
click at [440, 303] on div "Pieejamie vārdi Ж В Г Б" at bounding box center [442, 310] width 474 height 57
click at [105, 204] on link "8. uzdevums" at bounding box center [133, 207] width 131 height 18
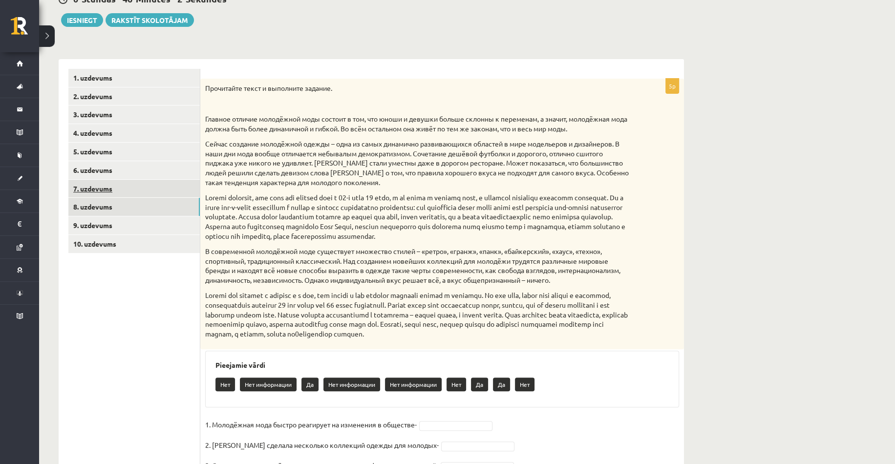
click at [107, 186] on link "7. uzdevums" at bounding box center [133, 189] width 131 height 18
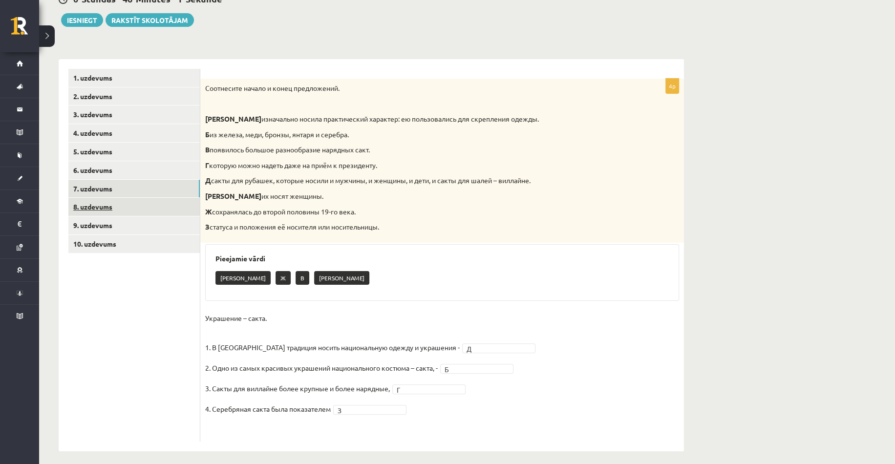
click at [102, 201] on link "8. uzdevums" at bounding box center [133, 207] width 131 height 18
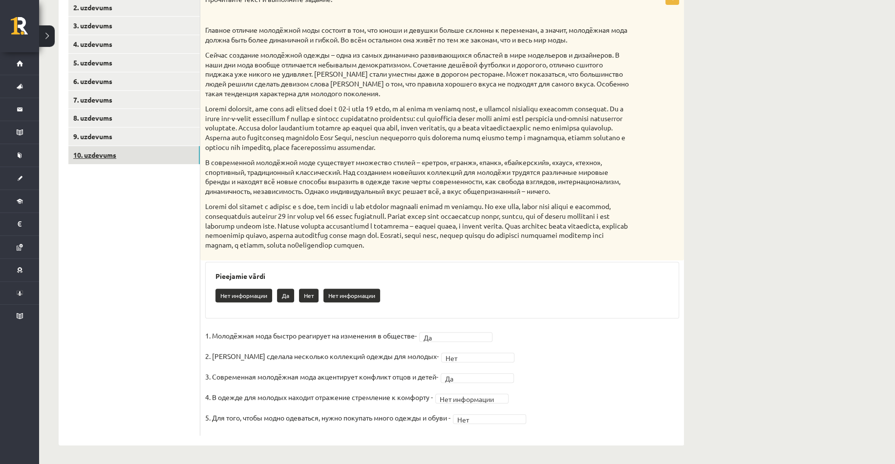
click at [90, 150] on link "10. uzdevums" at bounding box center [133, 155] width 131 height 18
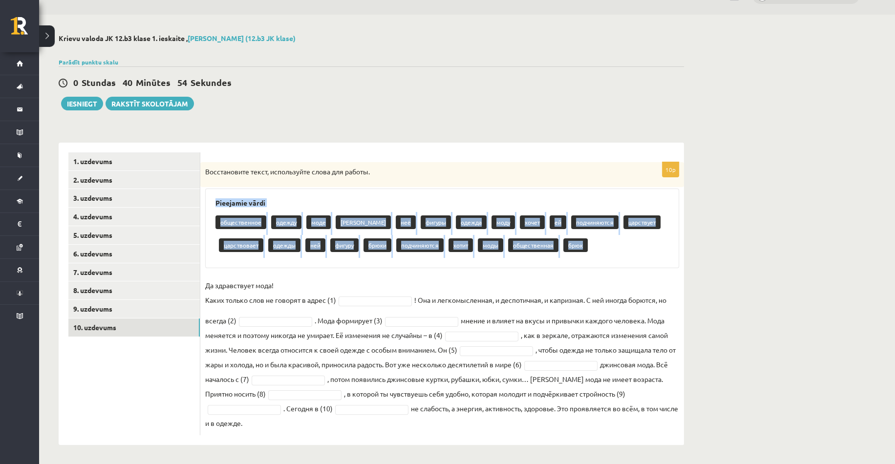
drag, startPoint x: 215, startPoint y: 199, endPoint x: 582, endPoint y: 247, distance: 370.4
click at [582, 247] on div "Pieejamie vārdi общественное одежду моде брюков неё фигуры одежда моду хочет ей…" at bounding box center [442, 229] width 474 height 80
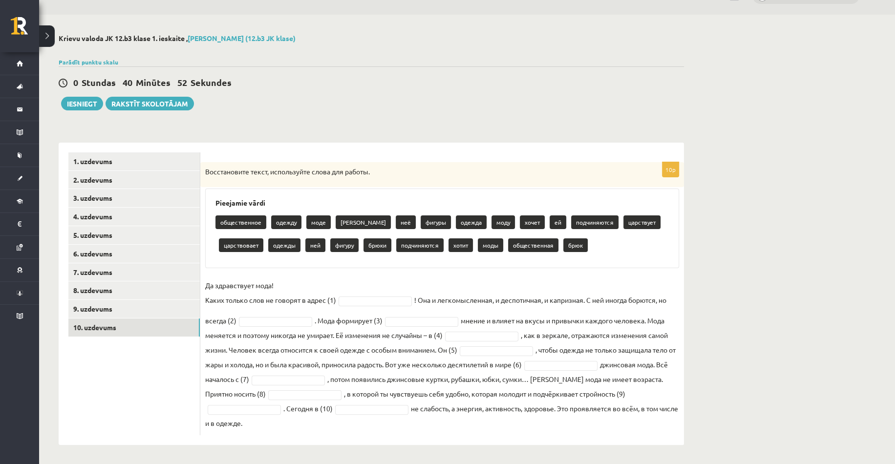
click at [622, 253] on div "общественное одежду моде брюков неё фигуры одежда моду хочет ей подчиняются цар…" at bounding box center [441, 235] width 453 height 46
drag, startPoint x: 213, startPoint y: 265, endPoint x: 208, endPoint y: 262, distance: 6.1
click at [211, 263] on div "Pieejamie vārdi общественное одежду моде брюков неё фигуры одежда моду хочет ей…" at bounding box center [442, 229] width 474 height 80
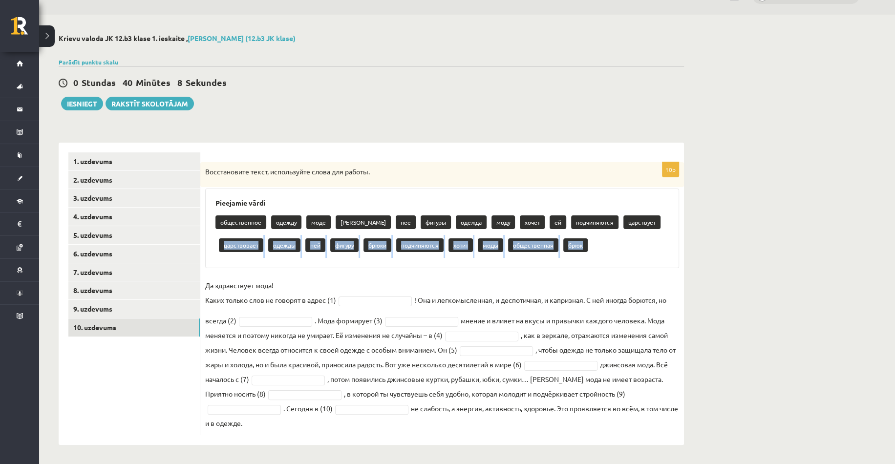
drag, startPoint x: 208, startPoint y: 262, endPoint x: 249, endPoint y: 277, distance: 43.6
click at [249, 277] on div "10p Восстановите текст, используйте слова для работы. Pieejamie vārdi обществен…" at bounding box center [442, 298] width 484 height 273
click at [232, 274] on div "10p Восстановите текст, используйте слова для работы. Pieejamie vārdi обществен…" at bounding box center [442, 298] width 484 height 273
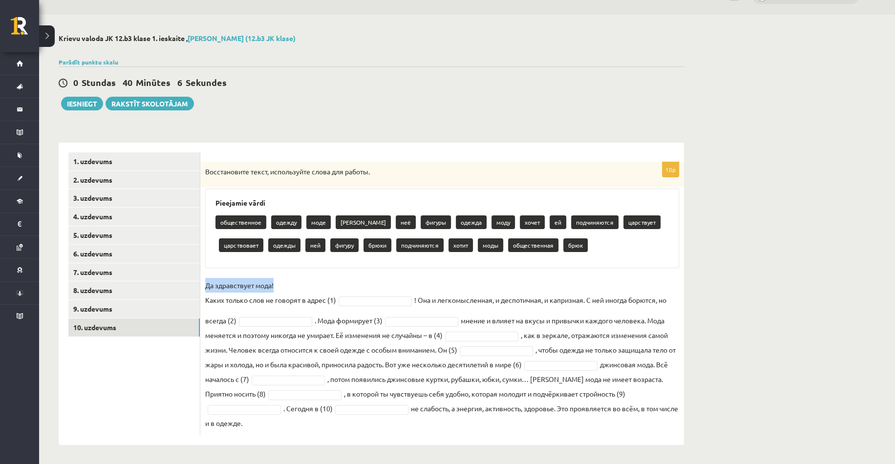
drag, startPoint x: 203, startPoint y: 284, endPoint x: 292, endPoint y: 289, distance: 89.0
click at [292, 289] on div "10p Восстановите текст, используйте слова для работы. Pieejamie vārdi обществен…" at bounding box center [442, 298] width 484 height 273
drag, startPoint x: 203, startPoint y: 299, endPoint x: 283, endPoint y: 296, distance: 80.1
click at [283, 296] on div "10p Восстановите текст, используйте слова для работы. Pieejamie vārdi обществен…" at bounding box center [442, 298] width 484 height 273
click at [308, 300] on p "Да здравствует мода! Каких только слов не говорят в адрес (1)" at bounding box center [270, 292] width 131 height 29
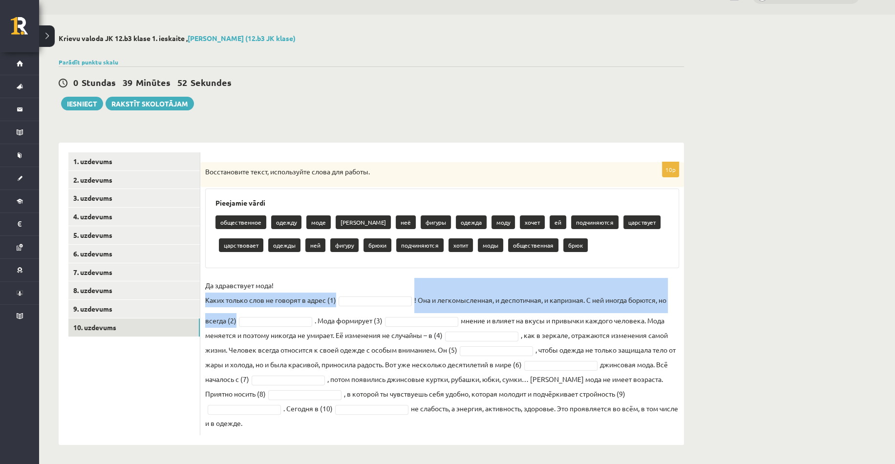
drag, startPoint x: 205, startPoint y: 299, endPoint x: 241, endPoint y: 321, distance: 41.9
click at [241, 321] on fieldset "Да здравствует мода! Каких только слов не говорят в адрес (1) ! Она и легкомысл…" at bounding box center [442, 354] width 474 height 152
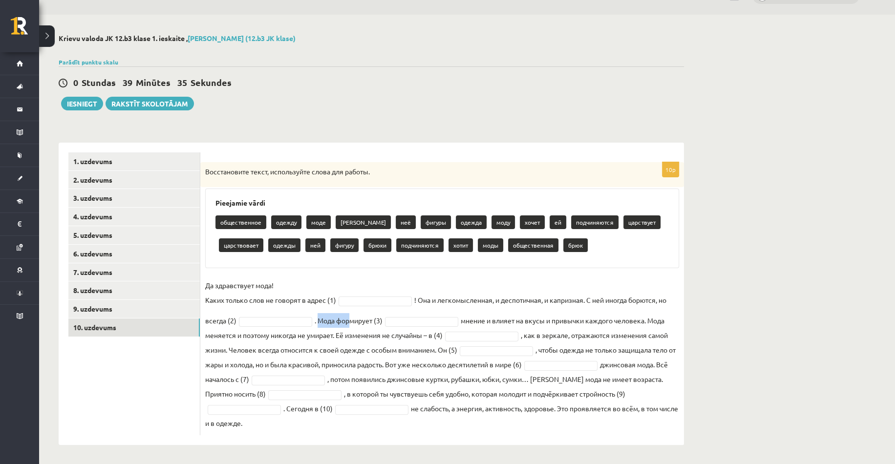
drag, startPoint x: 319, startPoint y: 315, endPoint x: 353, endPoint y: 323, distance: 35.1
click at [353, 323] on fieldset "Да здравствует мода! Каких только слов не говорят в адрес (1) ! Она и легкомысл…" at bounding box center [442, 354] width 474 height 152
click at [316, 322] on fieldset "Да здравствует мода! Каких только слов не говорят в адрес (1) ! Она и легкомысл…" at bounding box center [442, 354] width 474 height 152
click at [315, 321] on span at bounding box center [275, 320] width 78 height 9
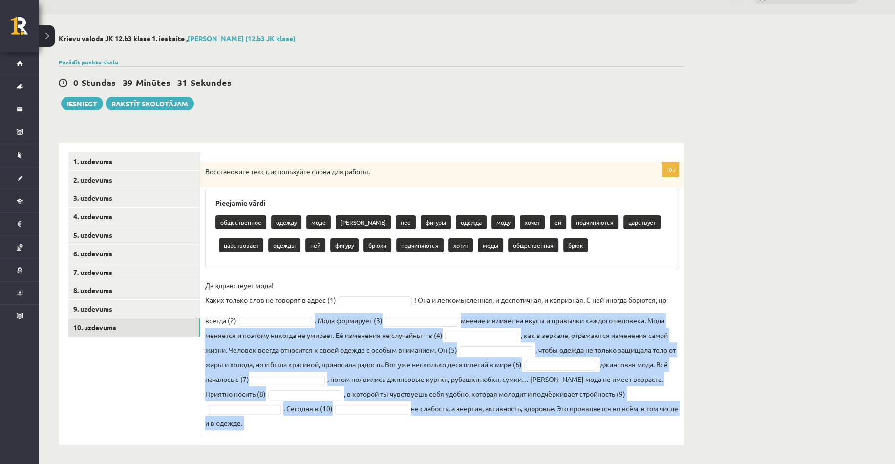
drag, startPoint x: 316, startPoint y: 320, endPoint x: 484, endPoint y: 420, distance: 195.1
click at [484, 420] on fieldset "Да здравствует мода! Каких только слов не говорят в адрес (1) ! Она и легкомысл…" at bounding box center [442, 354] width 474 height 152
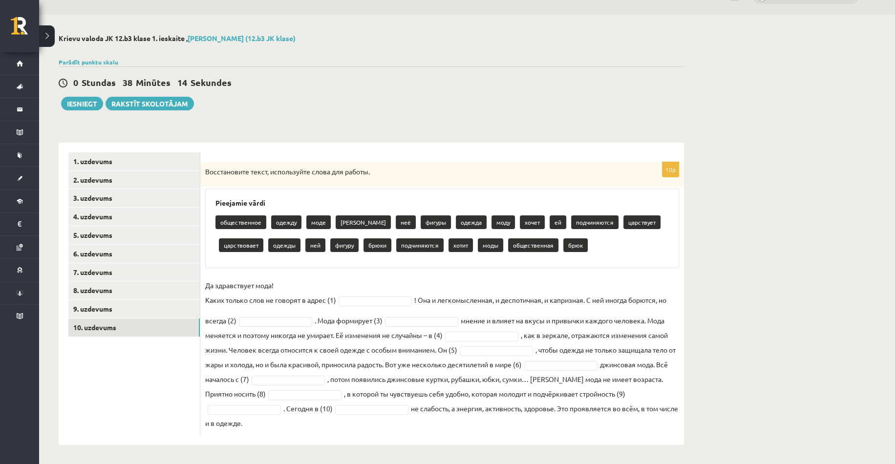
drag, startPoint x: 340, startPoint y: 303, endPoint x: 321, endPoint y: 303, distance: 19.1
drag, startPoint x: 202, startPoint y: 298, endPoint x: 280, endPoint y: 314, distance: 79.3
drag, startPoint x: 206, startPoint y: 301, endPoint x: 463, endPoint y: 419, distance: 282.6
click at [463, 419] on fieldset "Да здравствует мода! Каких только слов не говорят в адрес (1) ! Она и легкомысл…" at bounding box center [442, 354] width 474 height 152
click at [456, 159] on form "10p Восстановите текст, используйте слова для работы. Pieejamie vārdi обществен…" at bounding box center [442, 293] width 464 height 283
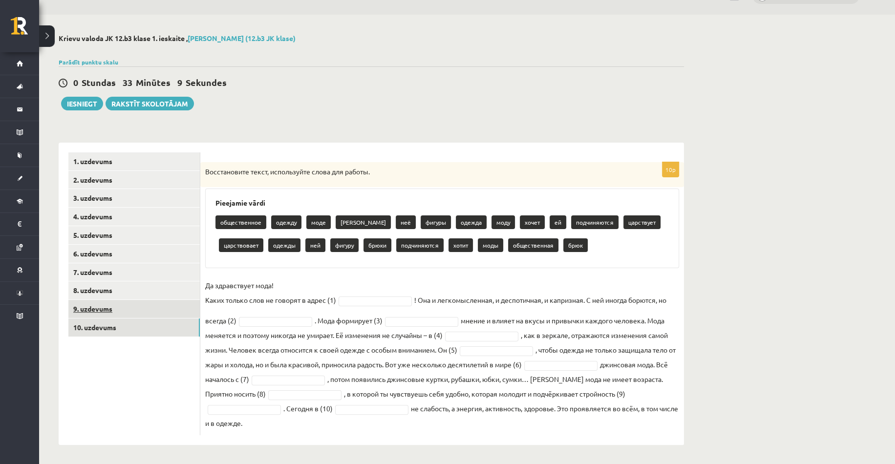
click at [150, 315] on link "9. uzdevums" at bounding box center [133, 309] width 131 height 18
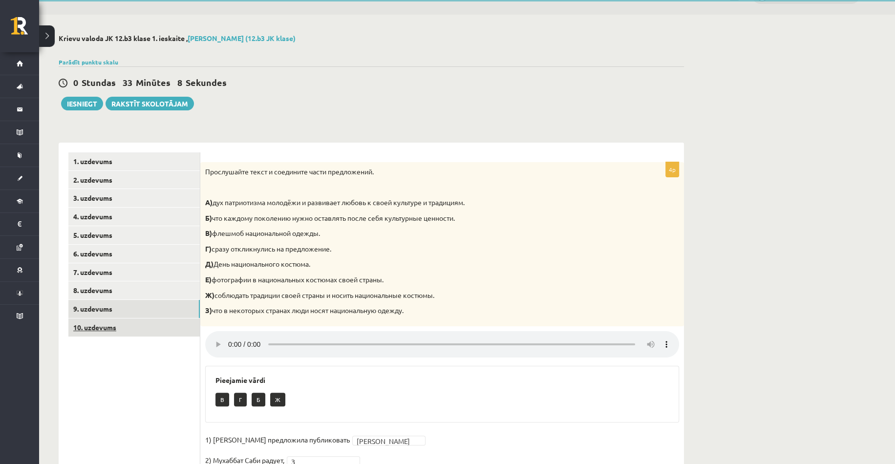
click at [146, 325] on link "10. uzdevums" at bounding box center [133, 327] width 131 height 18
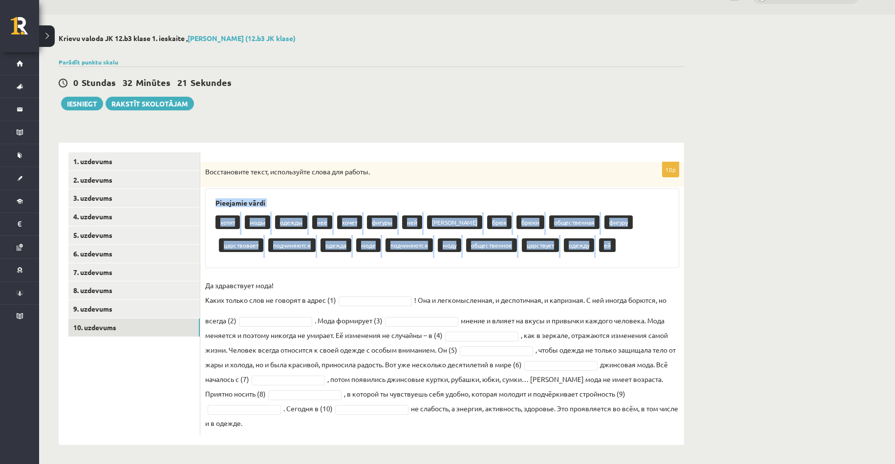
drag, startPoint x: 213, startPoint y: 201, endPoint x: 587, endPoint y: 255, distance: 378.0
click at [587, 255] on div "Pieejamie vārdi хотит моды одежды неё хочет фигуры ней [PERSON_NAME] брюк брюки…" at bounding box center [442, 229] width 474 height 80
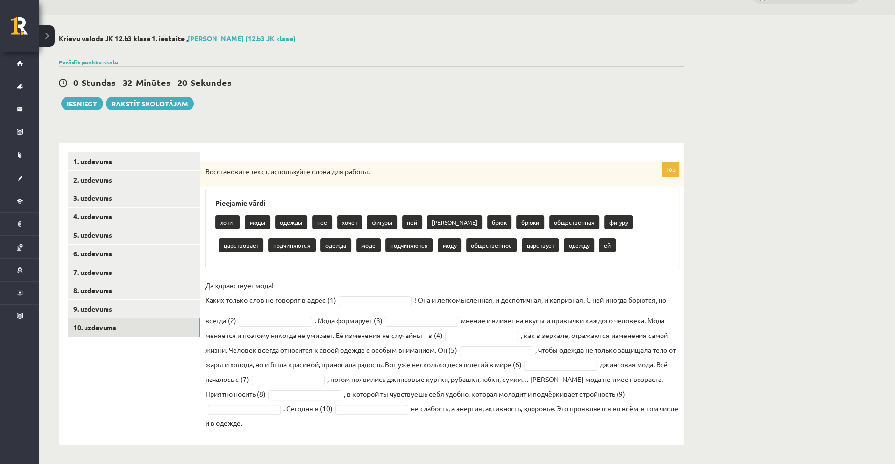
click at [586, 251] on div "хотит моды одежды неё хочет фигуры ней [PERSON_NAME] [PERSON_NAME] общественная…" at bounding box center [441, 235] width 453 height 46
drag, startPoint x: 203, startPoint y: 283, endPoint x: 416, endPoint y: 300, distance: 214.1
click at [416, 300] on div "10p Восстановите текст, используйте слова для работы. Pieejamie vārdi хотит мод…" at bounding box center [442, 298] width 484 height 273
click at [529, 281] on fieldset "Да здравствует мода! Каких только слов не говорят в адрес (1) ! Она и легкомысл…" at bounding box center [442, 354] width 474 height 152
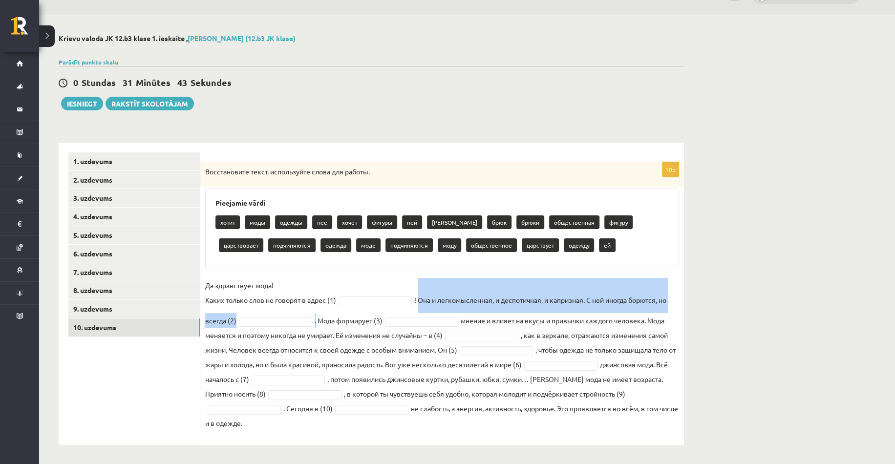
drag, startPoint x: 419, startPoint y: 296, endPoint x: 317, endPoint y: 320, distance: 104.3
click at [317, 320] on fieldset "Да здравствует мода! Каких только слов не говорят в адрес (1) ! Она и легкомысл…" at bounding box center [442, 354] width 474 height 152
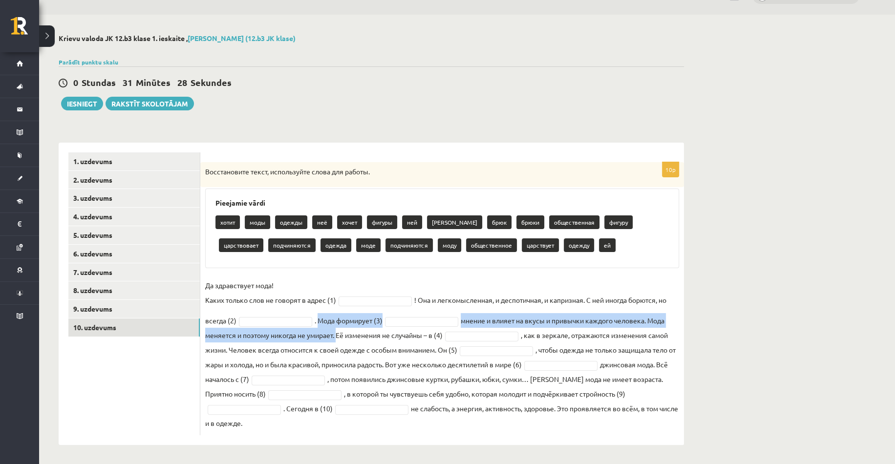
drag, startPoint x: 318, startPoint y: 320, endPoint x: 337, endPoint y: 336, distance: 24.3
click at [337, 336] on fieldset "Да здравствует мода! Каких только слов не говорят в адрес (1) ! Она и легкомысл…" at bounding box center [442, 354] width 474 height 152
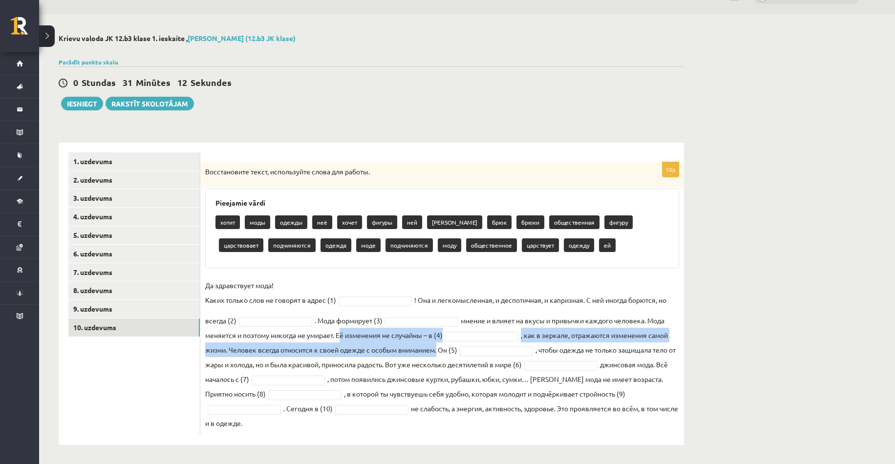
drag, startPoint x: 338, startPoint y: 332, endPoint x: 438, endPoint y: 347, distance: 100.4
click at [438, 347] on fieldset "Да здравствует мода! Каких только слов не говорят в адрес (1) ! Она и легкомысл…" at bounding box center [442, 354] width 474 height 152
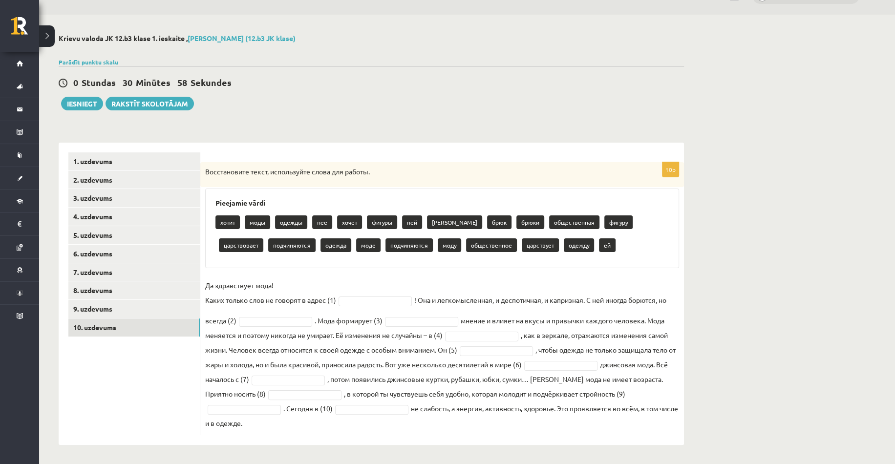
click at [440, 350] on fieldset "Да здравствует мода! Каких только слов не говорят в адрес (1) ! Она и легкомысл…" at bounding box center [442, 354] width 474 height 152
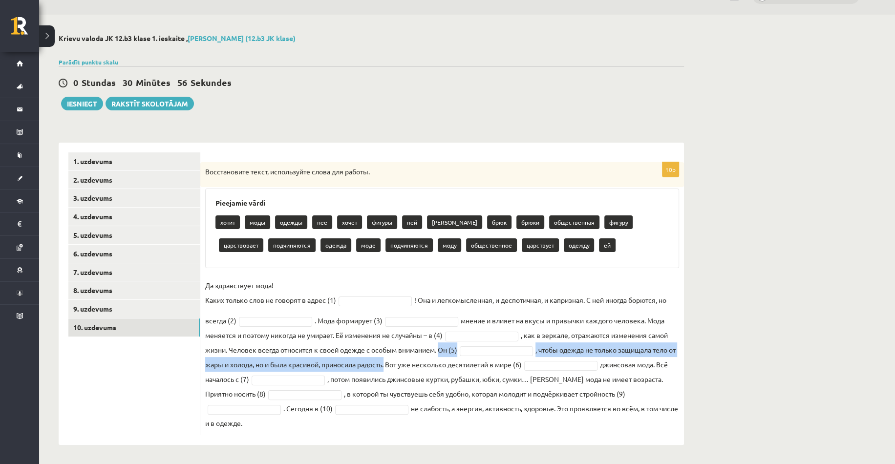
drag, startPoint x: 440, startPoint y: 350, endPoint x: 395, endPoint y: 365, distance: 47.4
click at [395, 365] on fieldset "Да здравствует мода! Каких только слов не говорят в адрес (1) ! Она и легкомысл…" at bounding box center [442, 354] width 474 height 152
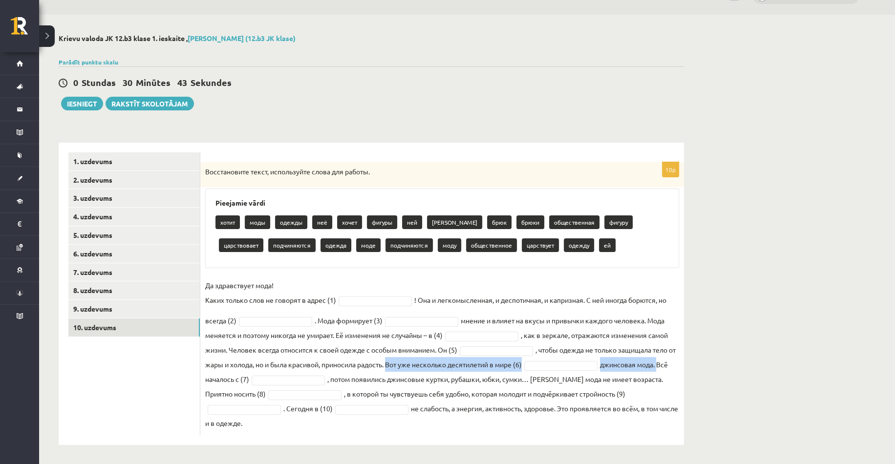
drag, startPoint x: 400, startPoint y: 363, endPoint x: 674, endPoint y: 367, distance: 275.0
click at [676, 368] on fieldset "Да здравствует мода! Каких только слов не говорят в адрес (1) ! Она и легкомысл…" at bounding box center [442, 354] width 474 height 152
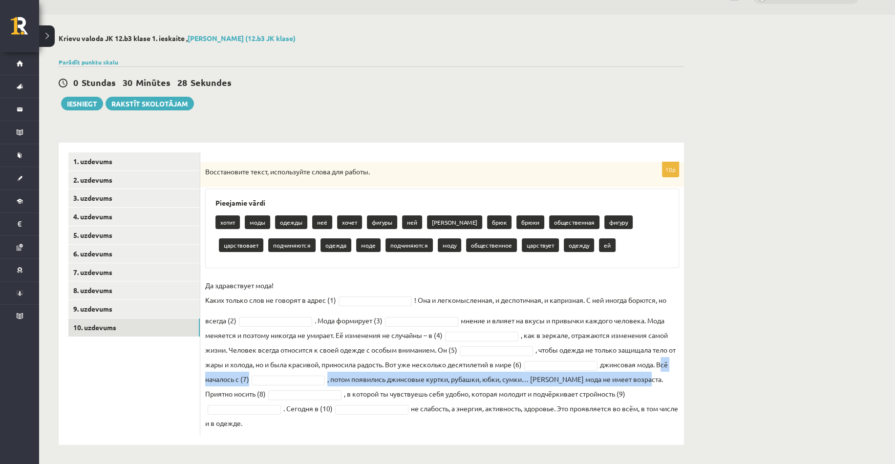
drag, startPoint x: 204, startPoint y: 379, endPoint x: 671, endPoint y: 382, distance: 467.4
click at [671, 382] on div "10p Восстановите текст, используйте слова для работы. Pieejamie vārdi хотит мод…" at bounding box center [442, 298] width 484 height 273
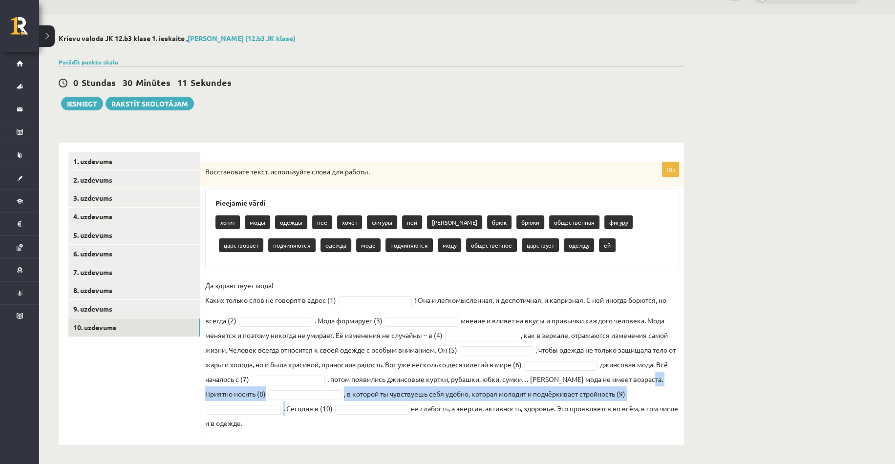
drag, startPoint x: 205, startPoint y: 393, endPoint x: 285, endPoint y: 407, distance: 81.4
click at [285, 407] on fieldset "Да здравствует мода! Каких только слов не говорят в адрес (1) ! Она и легкомысл…" at bounding box center [442, 354] width 474 height 152
drag, startPoint x: 287, startPoint y: 405, endPoint x: 374, endPoint y: 416, distance: 88.0
click at [374, 416] on fieldset "Да здравствует мода! Каких только слов не говорят в адрес (1) ! Она и легкомысл…" at bounding box center [442, 354] width 474 height 152
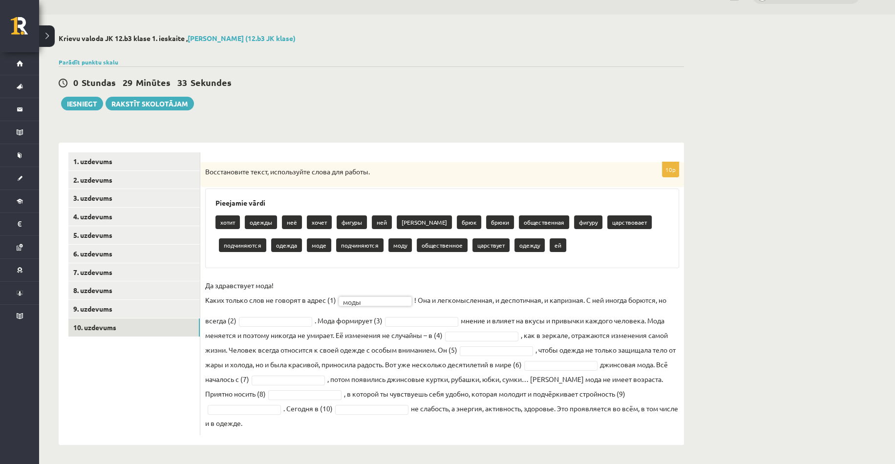
click at [449, 300] on fieldset "Да здравствует мода! Каких только слов не говорят в адрес (1) моды **** ! Она и…" at bounding box center [442, 354] width 474 height 152
click at [357, 310] on fieldset "**********" at bounding box center [442, 354] width 474 height 152
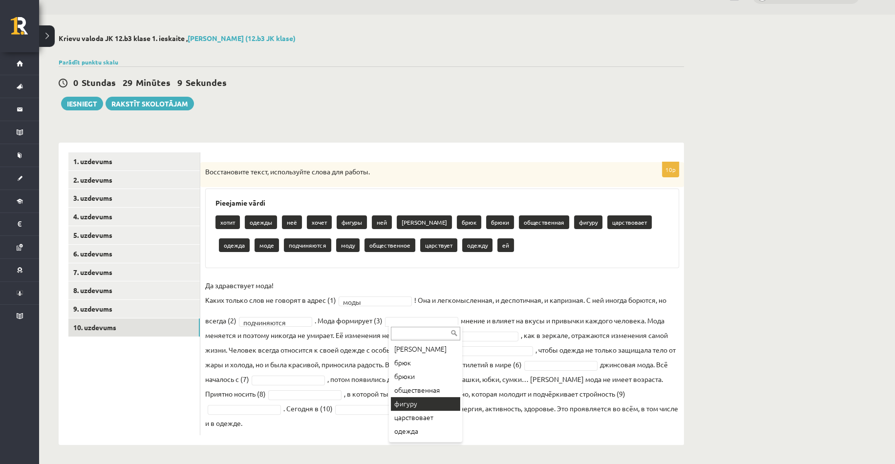
scroll to position [98, 0]
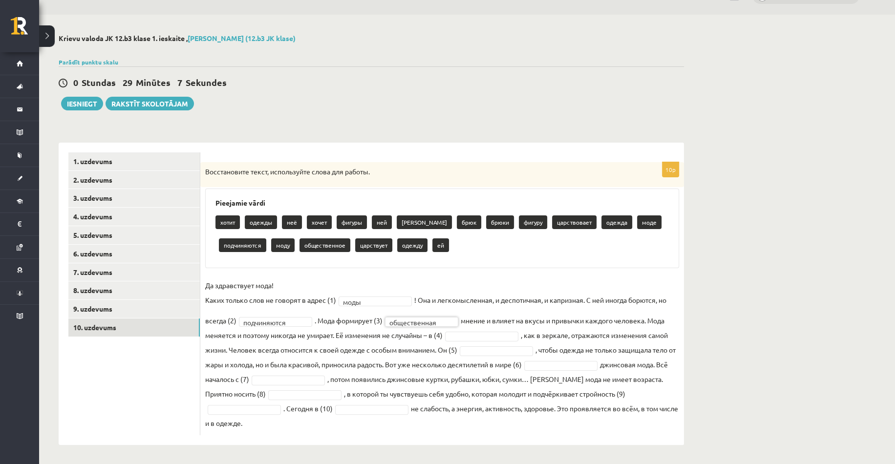
click at [512, 320] on fieldset "**********" at bounding box center [442, 354] width 474 height 152
click at [425, 362] on fieldset "**********" at bounding box center [442, 354] width 474 height 152
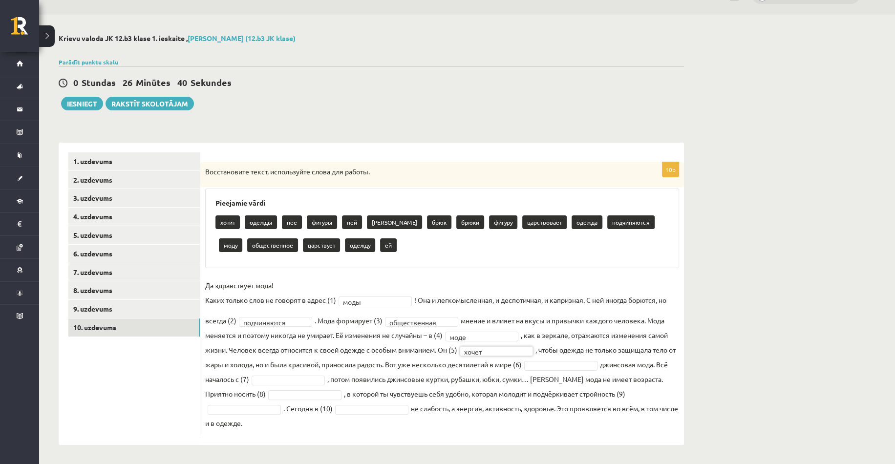
click at [450, 368] on fieldset "**********" at bounding box center [442, 354] width 474 height 152
click at [518, 383] on fieldset "**********" at bounding box center [442, 354] width 474 height 152
click at [297, 373] on fieldset "**********" at bounding box center [442, 354] width 474 height 152
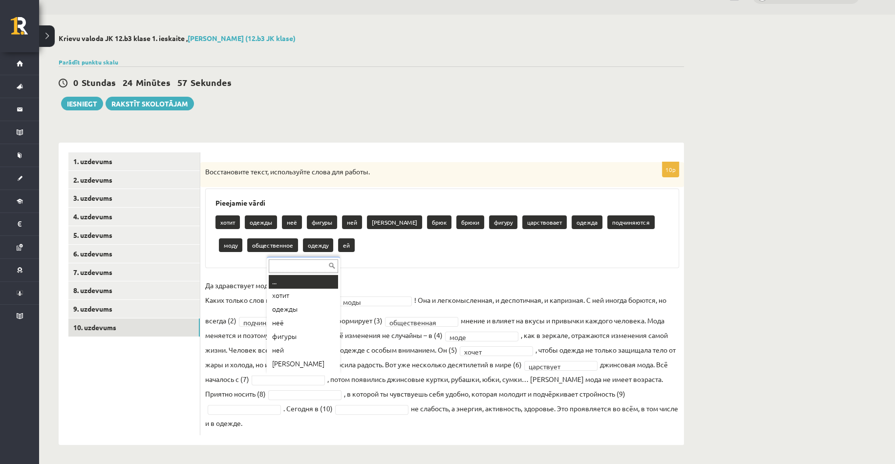
scroll to position [12, 0]
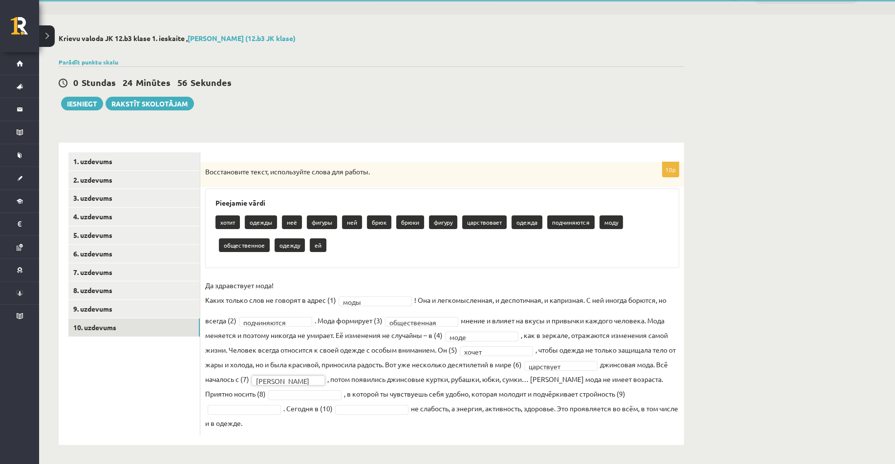
click at [387, 377] on fieldset "**********" at bounding box center [442, 354] width 474 height 152
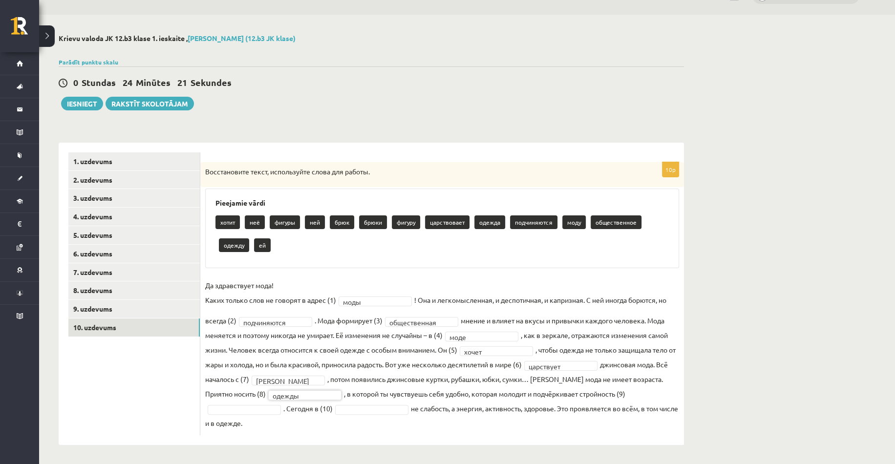
click at [406, 385] on fieldset "**********" at bounding box center [442, 354] width 474 height 152
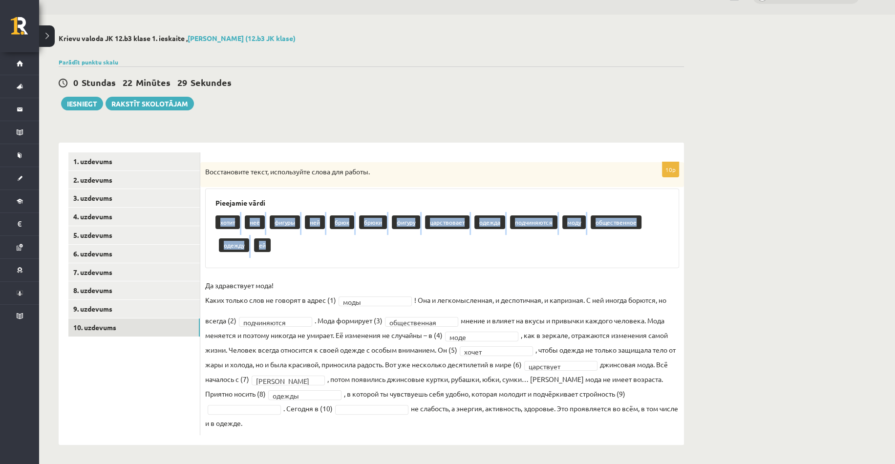
drag, startPoint x: 219, startPoint y: 219, endPoint x: 267, endPoint y: 246, distance: 54.2
click at [267, 249] on div "хотит неё фигуры ней [PERSON_NAME] фигуру царствовает одежда подчиняются моду о…" at bounding box center [441, 235] width 453 height 46
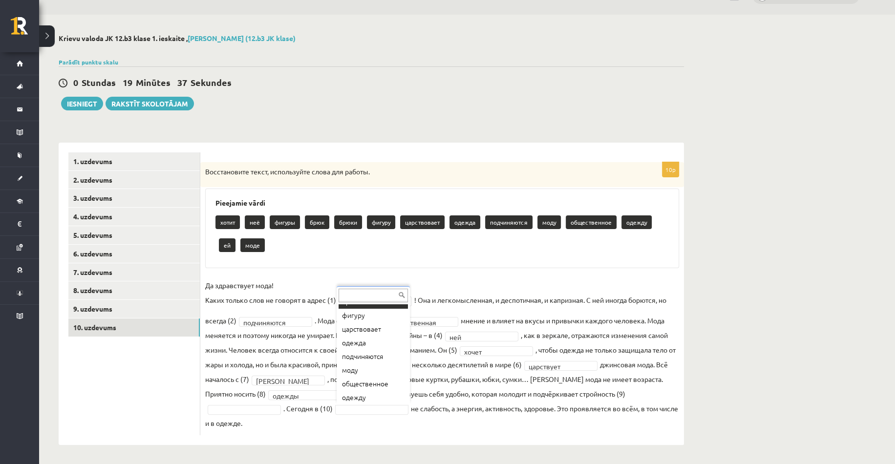
scroll to position [107, 0]
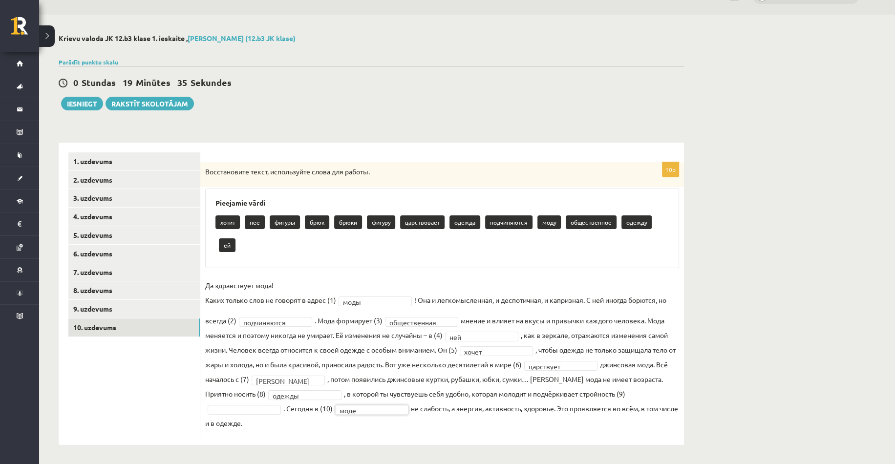
click at [424, 390] on fieldset "**********" at bounding box center [442, 354] width 474 height 152
click at [307, 368] on fieldset "**********" at bounding box center [442, 354] width 474 height 152
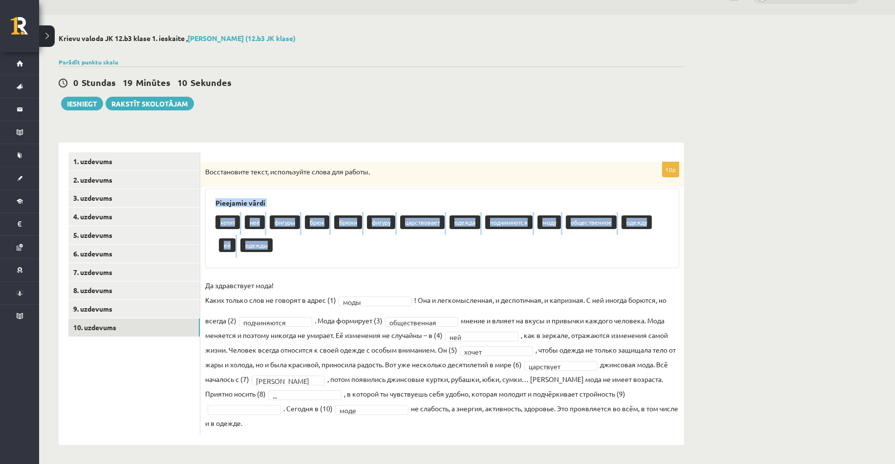
drag, startPoint x: 213, startPoint y: 199, endPoint x: 272, endPoint y: 243, distance: 73.6
click at [272, 243] on div "Pieejamie vārdi хотит неё фигуры [PERSON_NAME] фигуру царствовает одежда подчин…" at bounding box center [442, 229] width 474 height 80
click at [295, 191] on div "Pieejamie vārdi хотит неё фигуры [PERSON_NAME] фигуру царствовает одежда подчин…" at bounding box center [442, 229] width 474 height 80
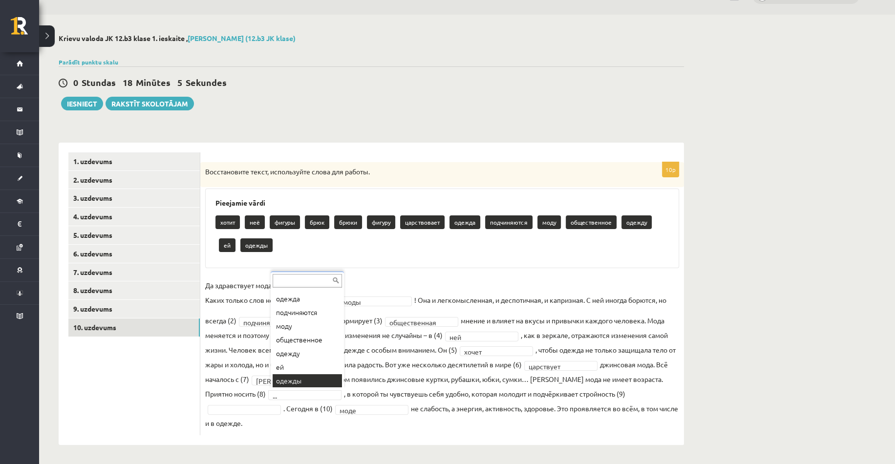
scroll to position [107, 0]
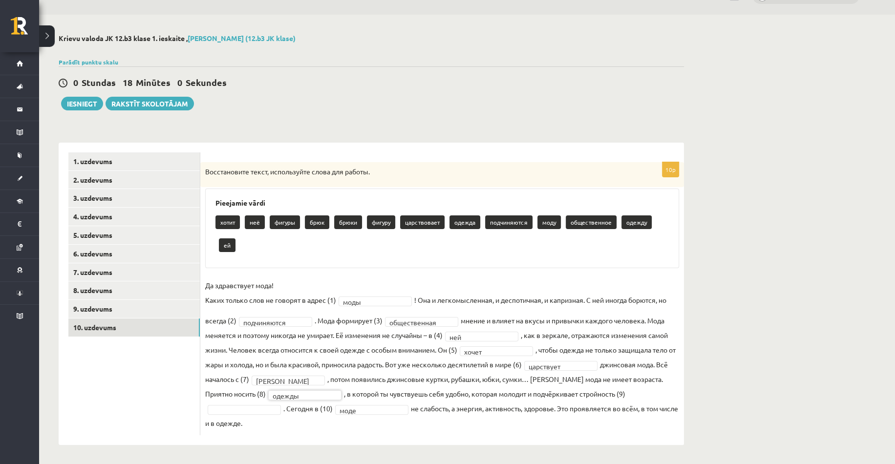
click at [320, 386] on fieldset "**********" at bounding box center [442, 354] width 474 height 152
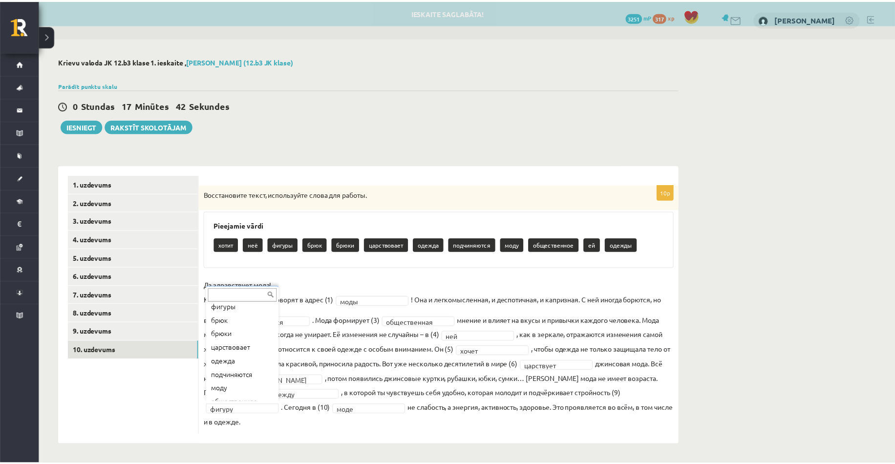
scroll to position [12, 0]
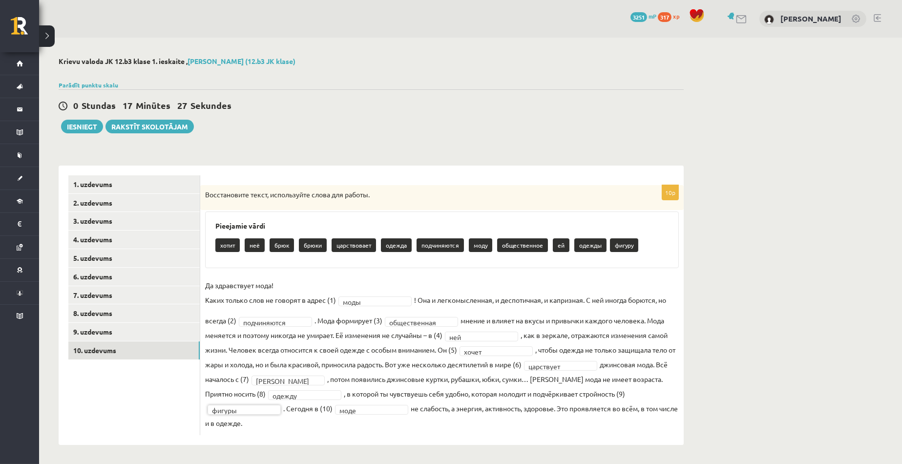
click at [331, 109] on div "0 Stundas 17 Minūtes 27 Sekundes" at bounding box center [371, 106] width 625 height 13
click at [761, 303] on div "**********" at bounding box center [470, 251] width 863 height 427
click at [117, 325] on link "9. uzdevums" at bounding box center [133, 332] width 131 height 18
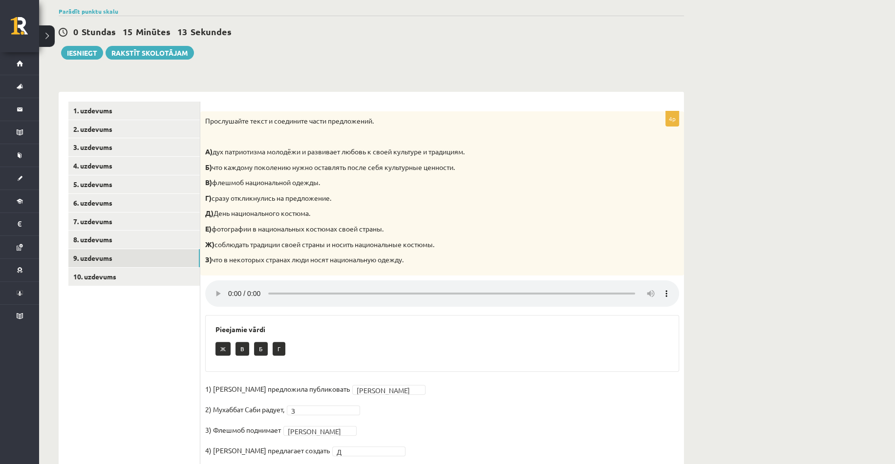
scroll to position [106, 0]
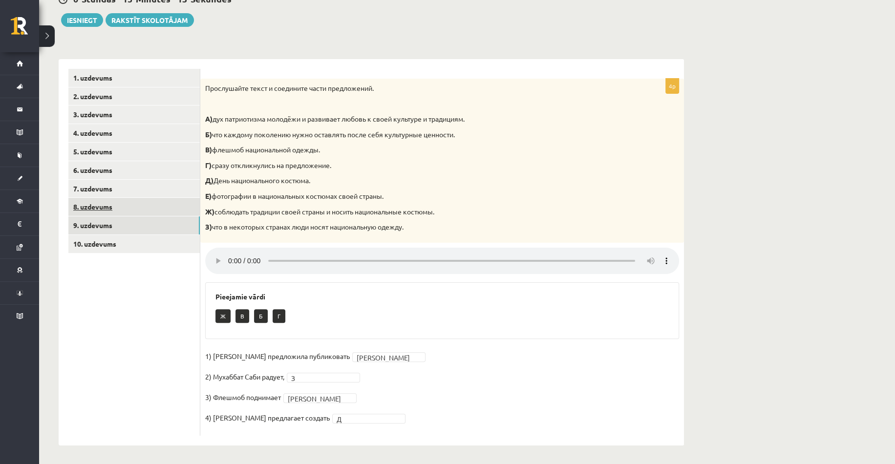
click at [95, 210] on link "8. uzdevums" at bounding box center [133, 207] width 131 height 18
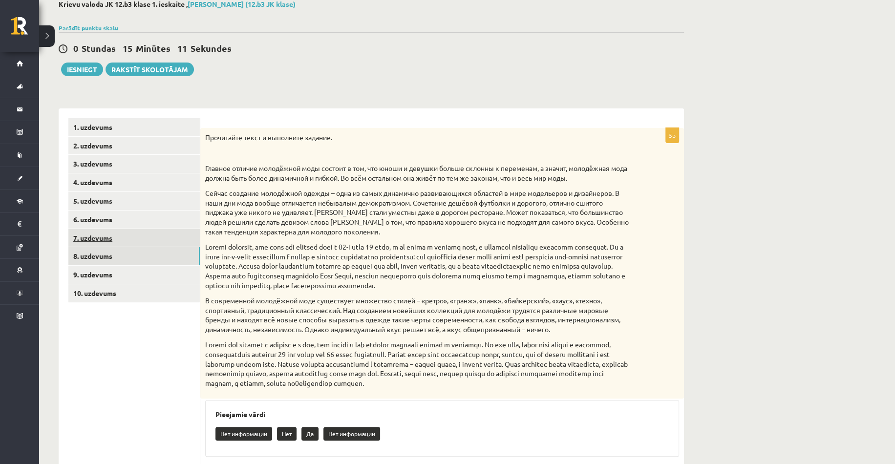
scroll to position [49, 0]
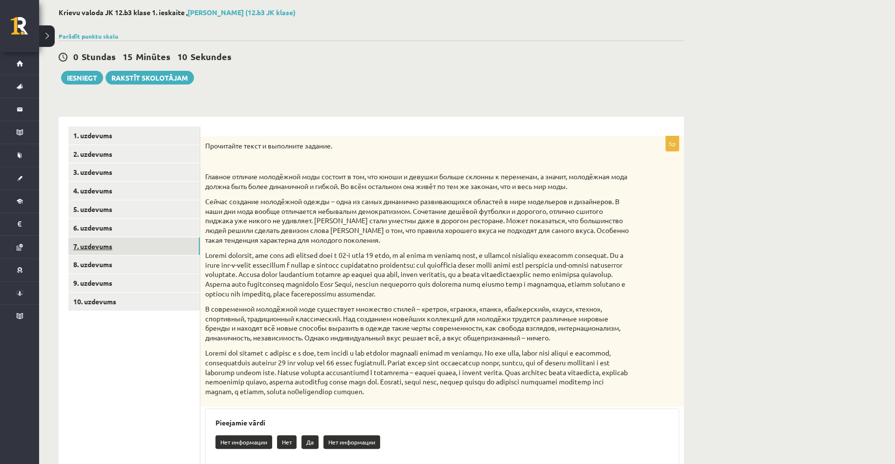
click at [144, 244] on link "7. uzdevums" at bounding box center [133, 246] width 131 height 18
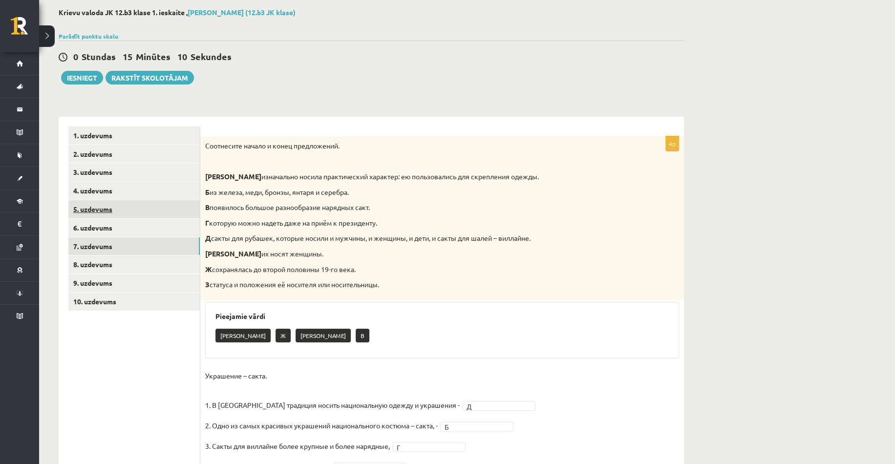
click at [124, 211] on link "5. uzdevums" at bounding box center [133, 209] width 131 height 18
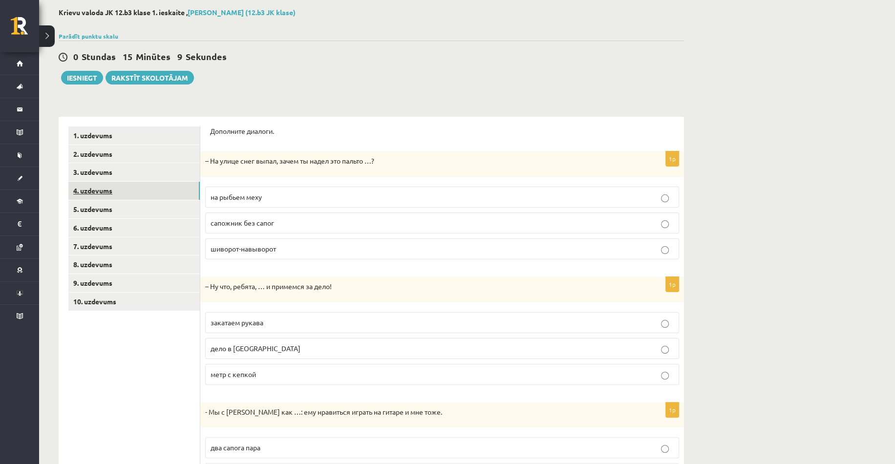
click at [121, 193] on link "4. uzdevums" at bounding box center [133, 191] width 131 height 18
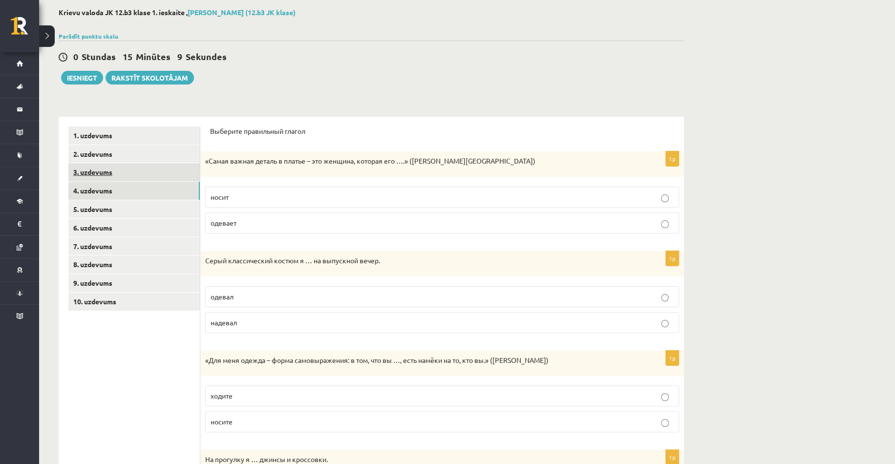
click at [126, 169] on link "3. uzdevums" at bounding box center [133, 172] width 131 height 18
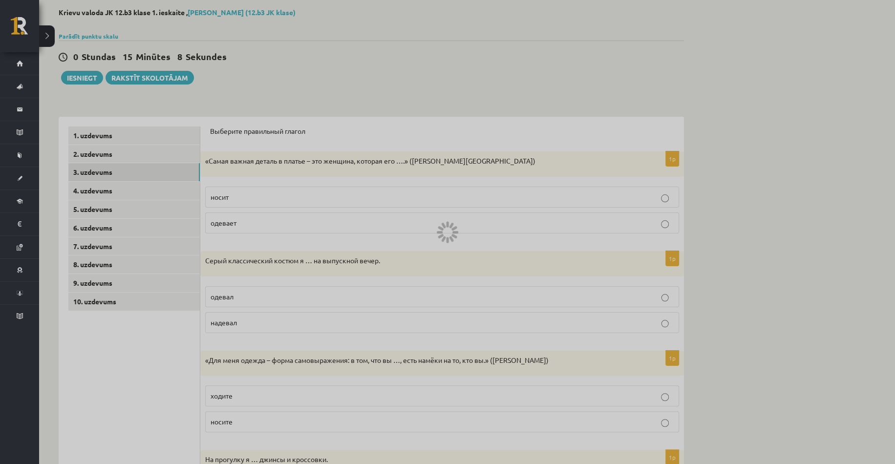
click at [122, 142] on link "1. uzdevums" at bounding box center [133, 135] width 131 height 18
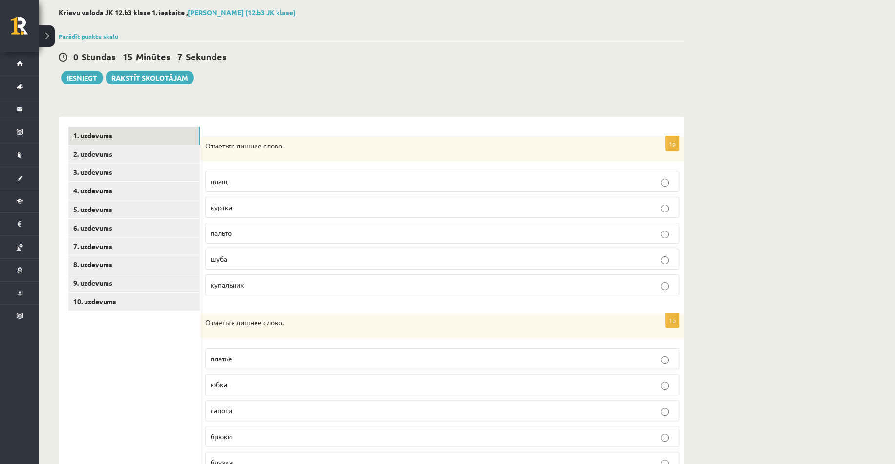
click at [119, 136] on link "1. uzdevums" at bounding box center [133, 135] width 131 height 18
click at [99, 132] on link "1. uzdevums" at bounding box center [133, 135] width 131 height 18
click at [159, 263] on link "8. uzdevums" at bounding box center [133, 264] width 131 height 18
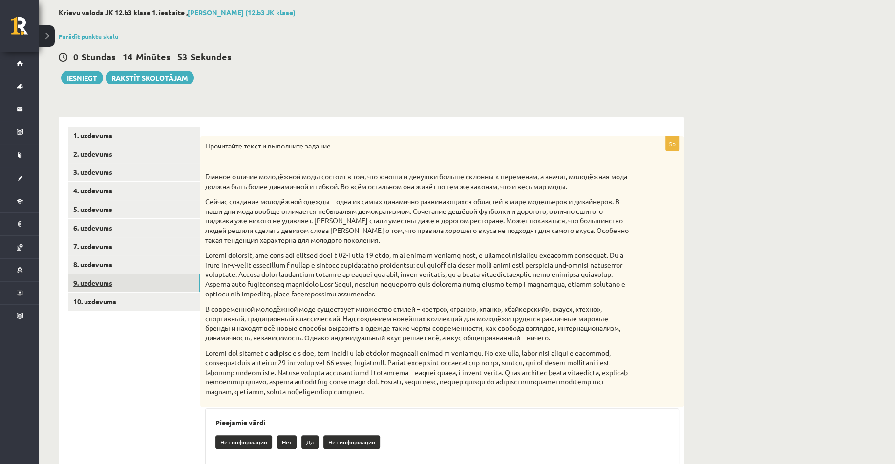
click at [152, 283] on link "9. uzdevums" at bounding box center [133, 283] width 131 height 18
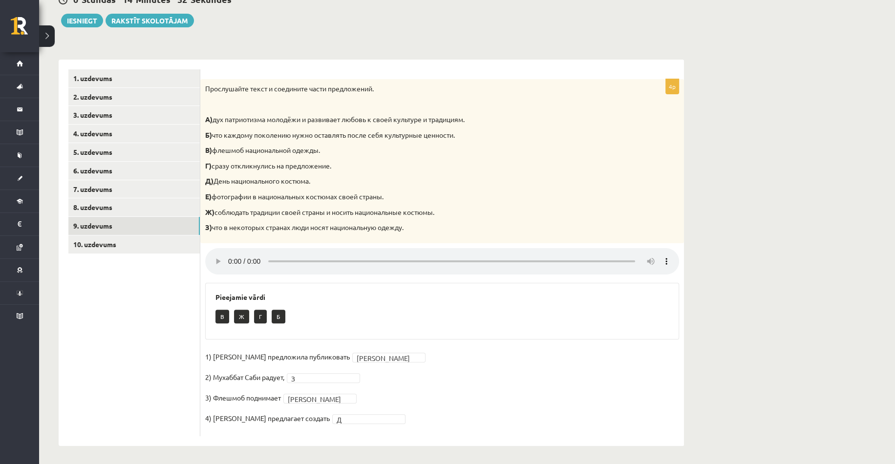
scroll to position [106, 0]
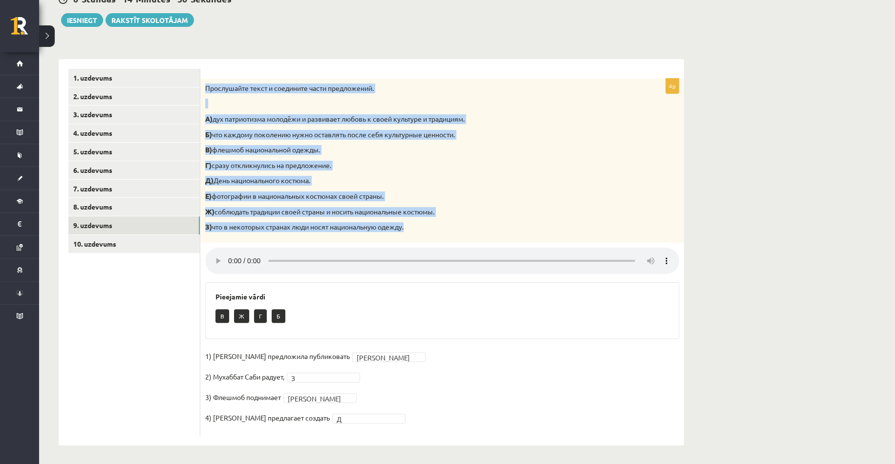
drag, startPoint x: 205, startPoint y: 86, endPoint x: 417, endPoint y: 222, distance: 251.7
click at [417, 222] on div "Прослушайте текст и соедините части предложений. А) дух патриотизма молодёжи и …" at bounding box center [442, 161] width 484 height 164
click at [462, 215] on p "Ж) соблюдать традиции своей страны и носить национальные костюмы." at bounding box center [417, 212] width 425 height 10
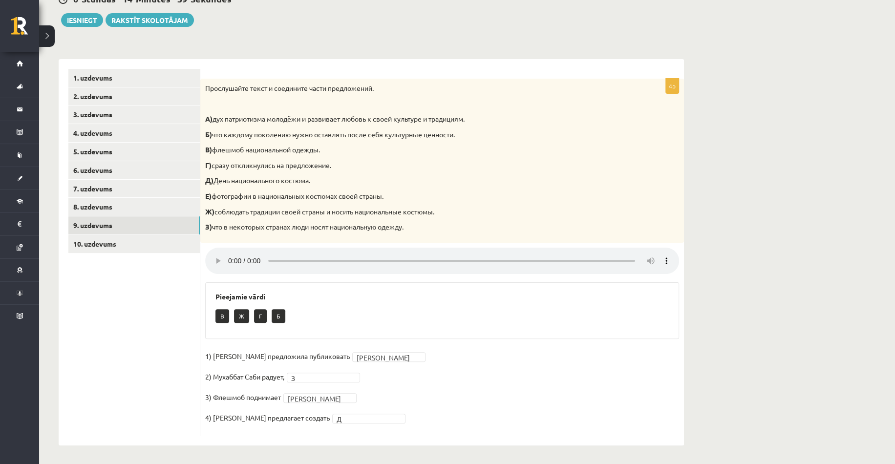
click at [208, 353] on p "1) [PERSON_NAME] предложила публиковать" at bounding box center [277, 356] width 145 height 15
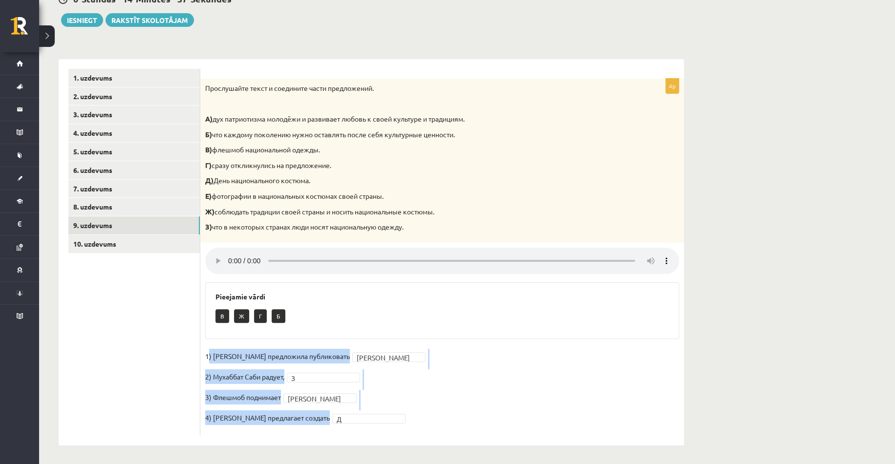
drag, startPoint x: 207, startPoint y: 353, endPoint x: 312, endPoint y: 417, distance: 122.5
click at [312, 417] on fieldset "1) [PERSON_NAME] предложила публиковать Е * 2) [PERSON_NAME] радует, З * 3) Фле…" at bounding box center [442, 390] width 474 height 82
drag, startPoint x: 284, startPoint y: 417, endPoint x: 213, endPoint y: 365, distance: 87.6
click at [215, 366] on fieldset "1) [PERSON_NAME] предложила публиковать Е * 2) [PERSON_NAME] радует, З * 3) Фле…" at bounding box center [442, 390] width 474 height 82
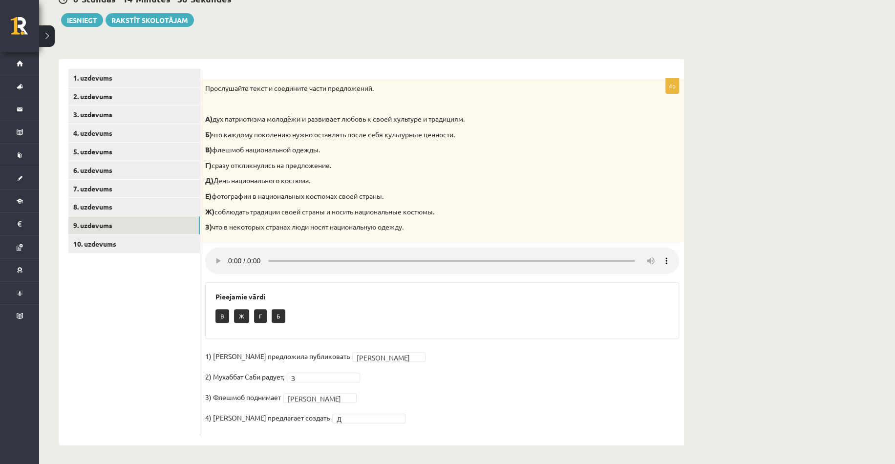
click at [205, 357] on p "1) [PERSON_NAME] предложила публиковать" at bounding box center [277, 356] width 145 height 15
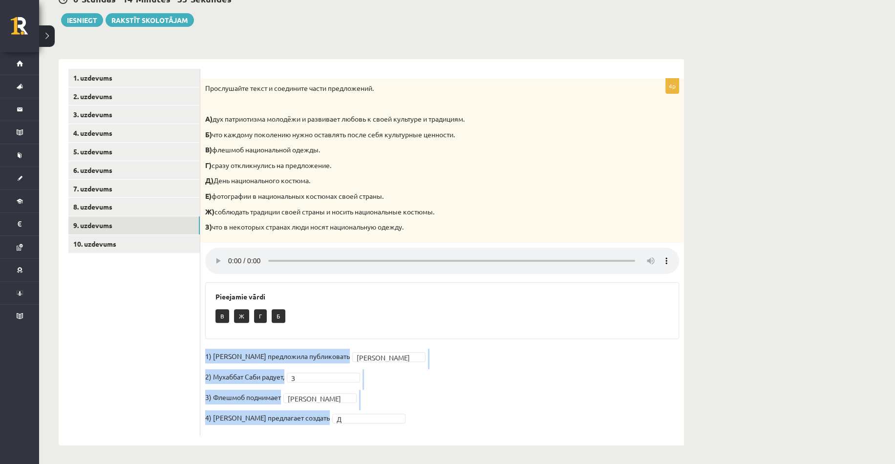
drag, startPoint x: 204, startPoint y: 356, endPoint x: 298, endPoint y: 426, distance: 117.6
click at [298, 426] on div "4p Прослушайте текст и соедините части предложений. А) дух патриотизма молодёжи…" at bounding box center [442, 257] width 484 height 357
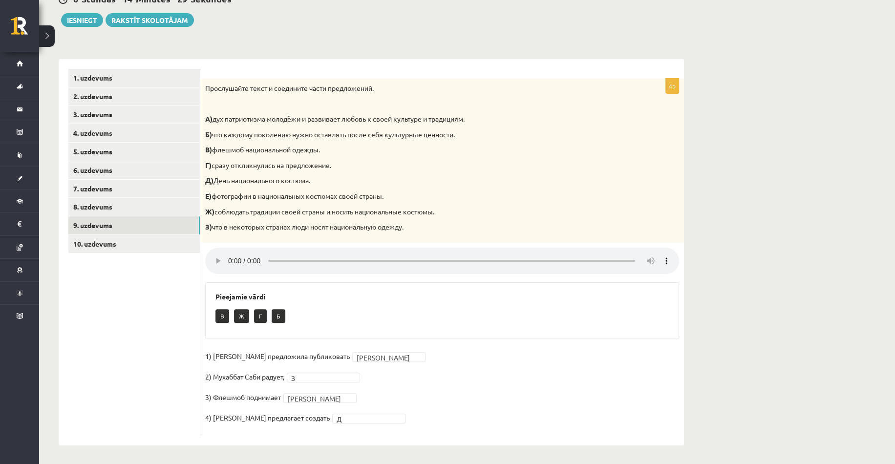
click at [213, 221] on div "Прослушайте текст и соедините части предложений. А) дух патриотизма молодёжи и …" at bounding box center [442, 161] width 484 height 164
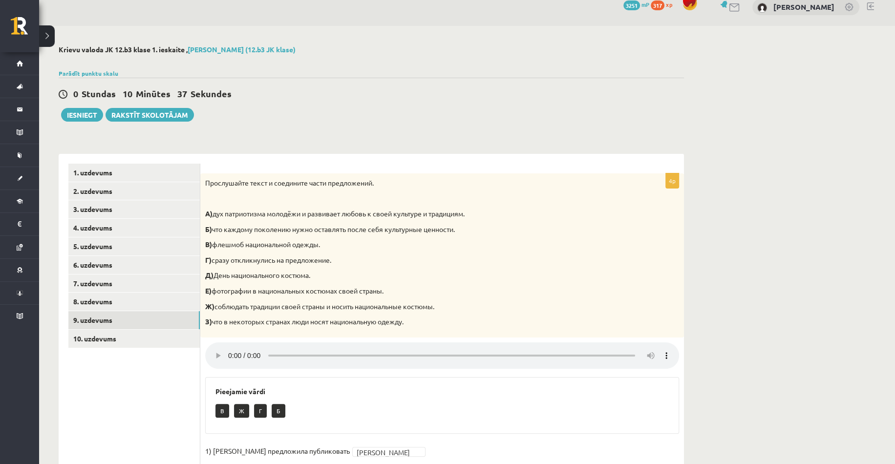
scroll to position [0, 0]
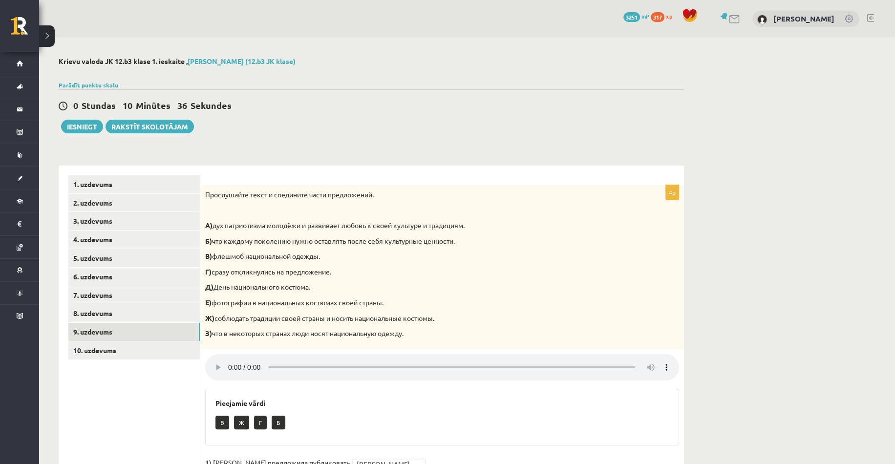
click at [279, 146] on div "**********" at bounding box center [371, 305] width 664 height 534
click at [141, 351] on link "10. uzdevums" at bounding box center [133, 350] width 131 height 18
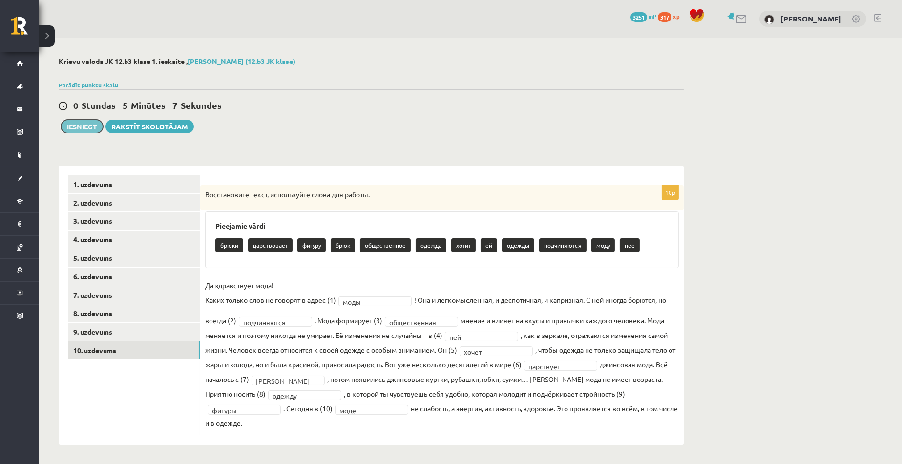
click at [90, 132] on button "Iesniegt" at bounding box center [82, 127] width 42 height 14
click at [151, 265] on link "5. uzdevums" at bounding box center [133, 258] width 131 height 18
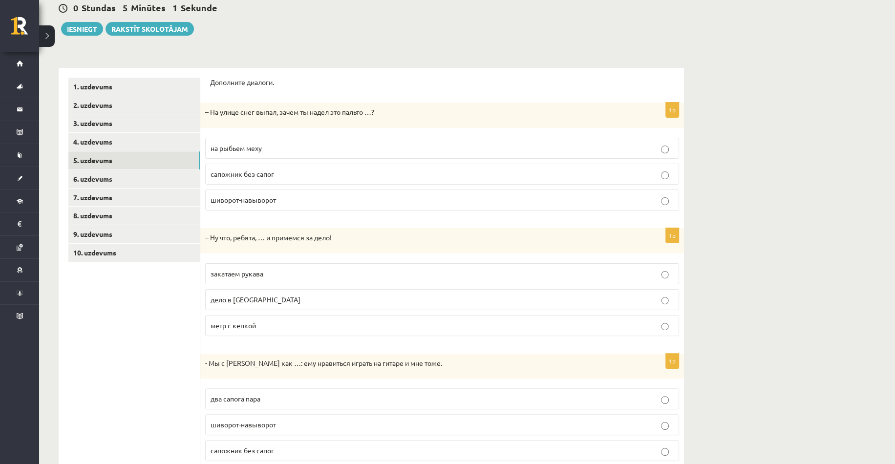
scroll to position [131, 0]
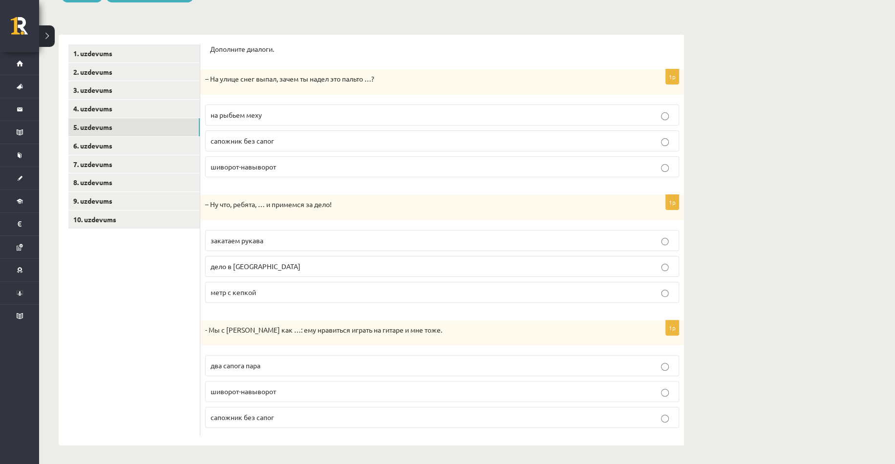
click at [272, 364] on p "два сапога пара" at bounding box center [442, 365] width 463 height 10
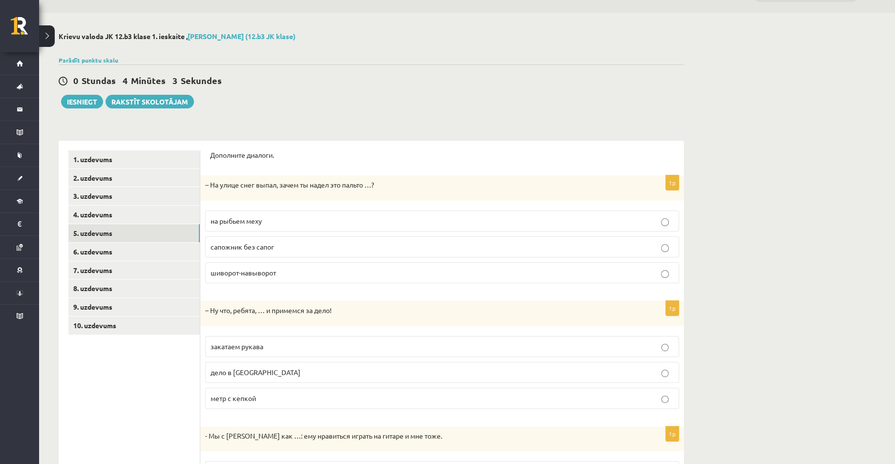
scroll to position [0, 0]
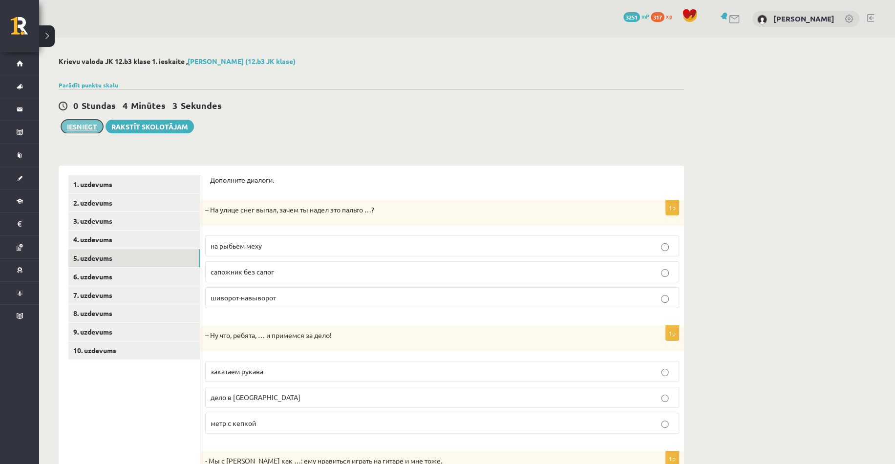
click at [88, 126] on button "Iesniegt" at bounding box center [82, 127] width 42 height 14
